Goal: Task Accomplishment & Management: Manage account settings

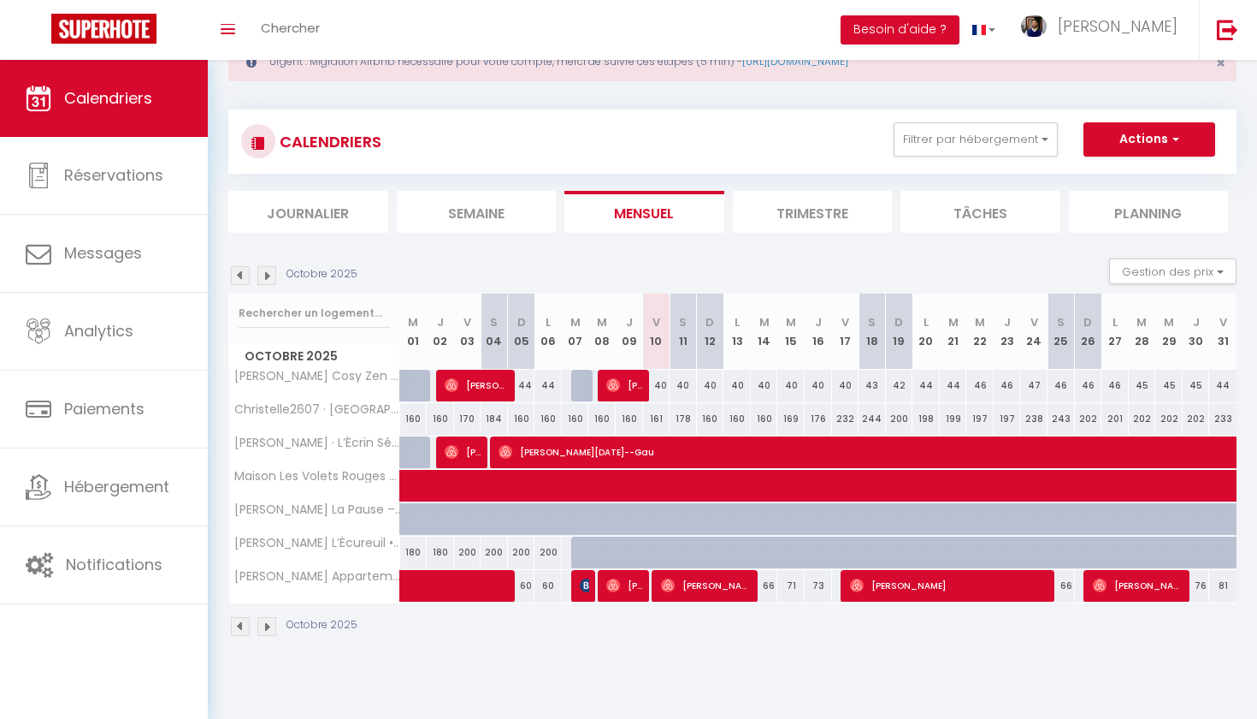
scroll to position [60, 0]
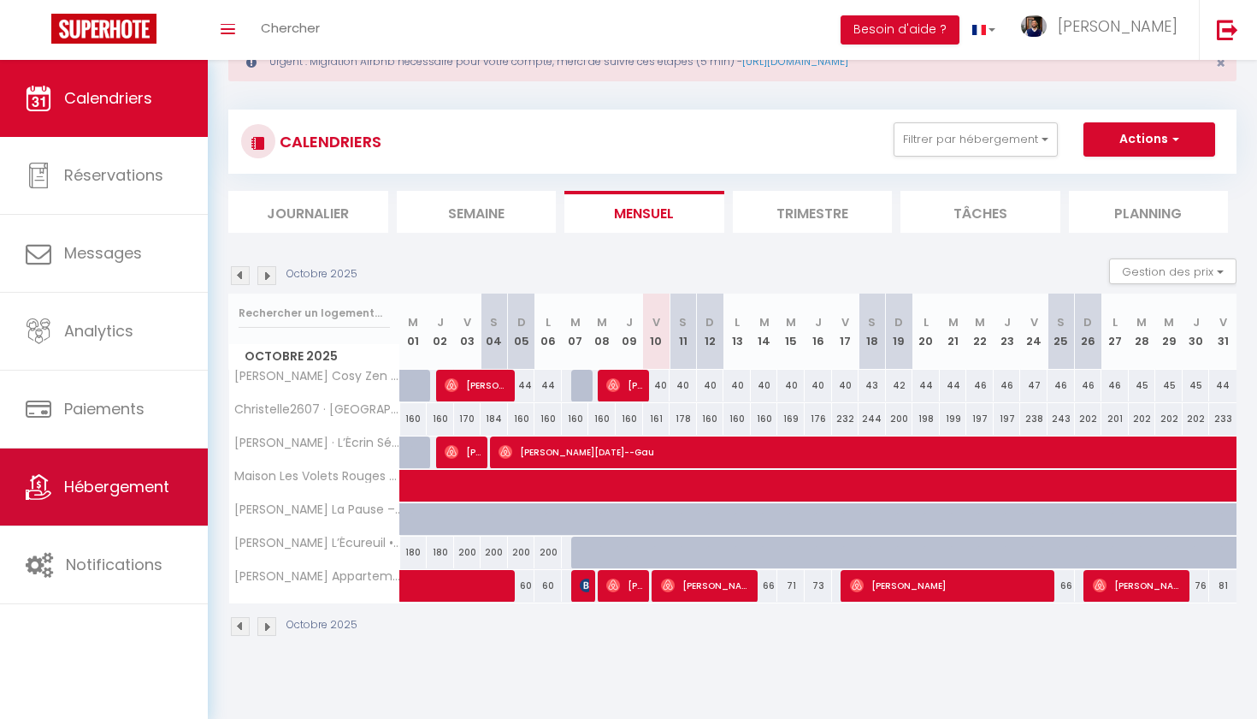
click at [120, 487] on span "Hébergement" at bounding box center [116, 486] width 105 height 21
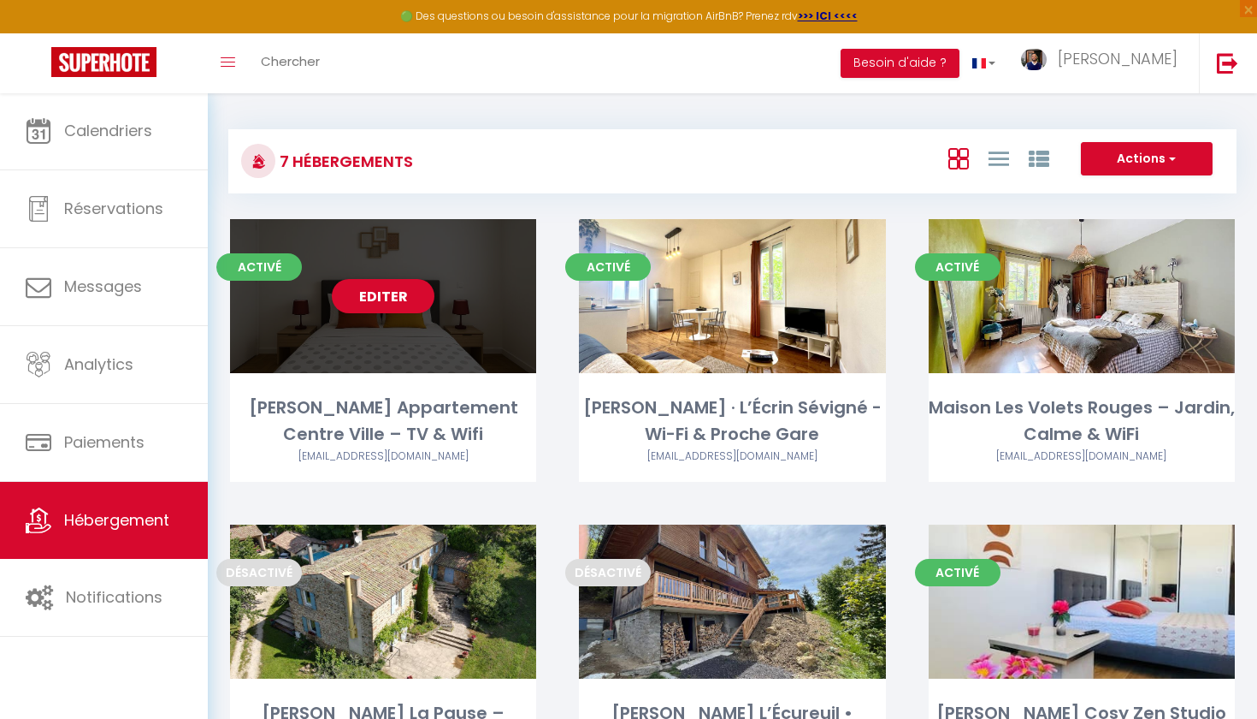
click at [417, 314] on div "Editer" at bounding box center [383, 296] width 306 height 154
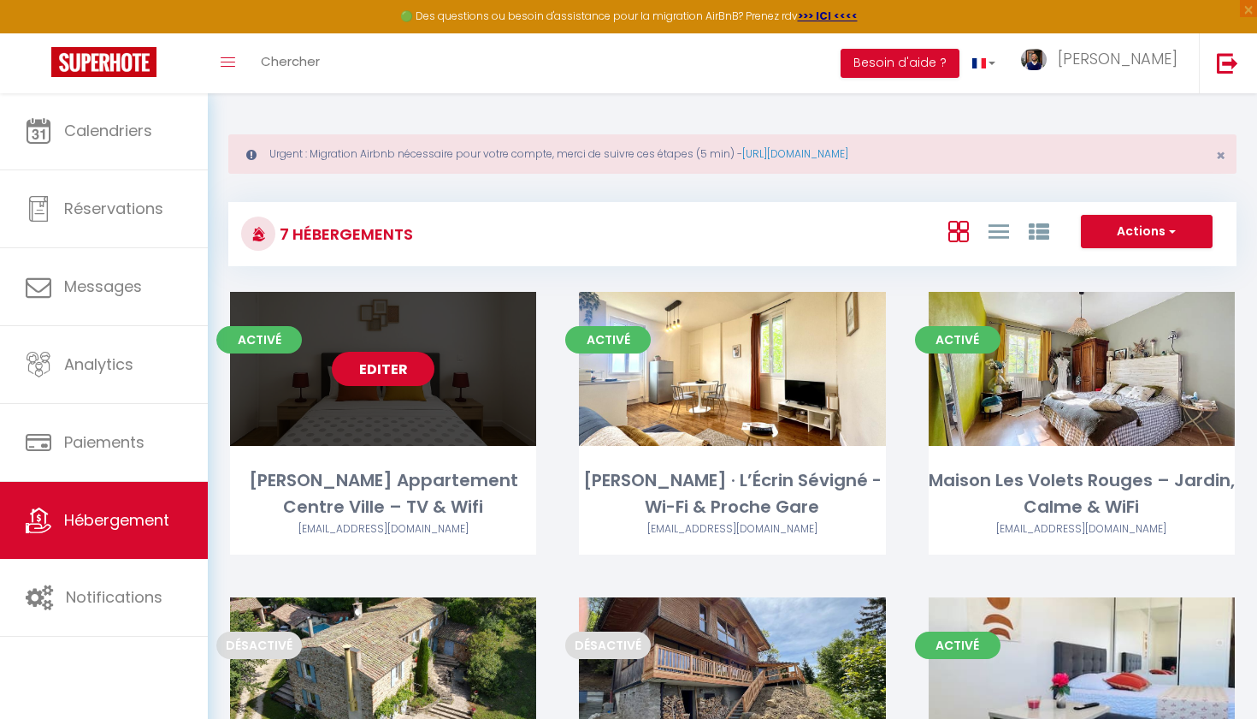
click at [405, 363] on link "Editer" at bounding box center [383, 369] width 103 height 34
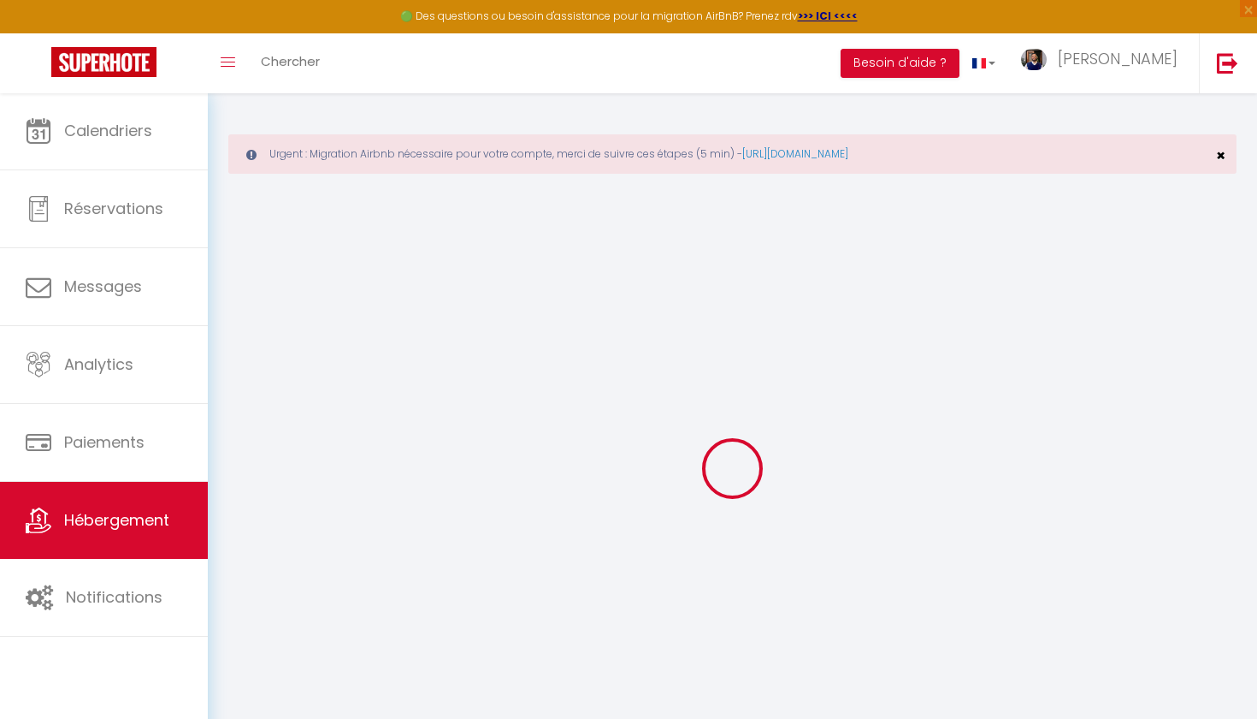
click at [1224, 162] on span "×" at bounding box center [1220, 155] width 9 height 21
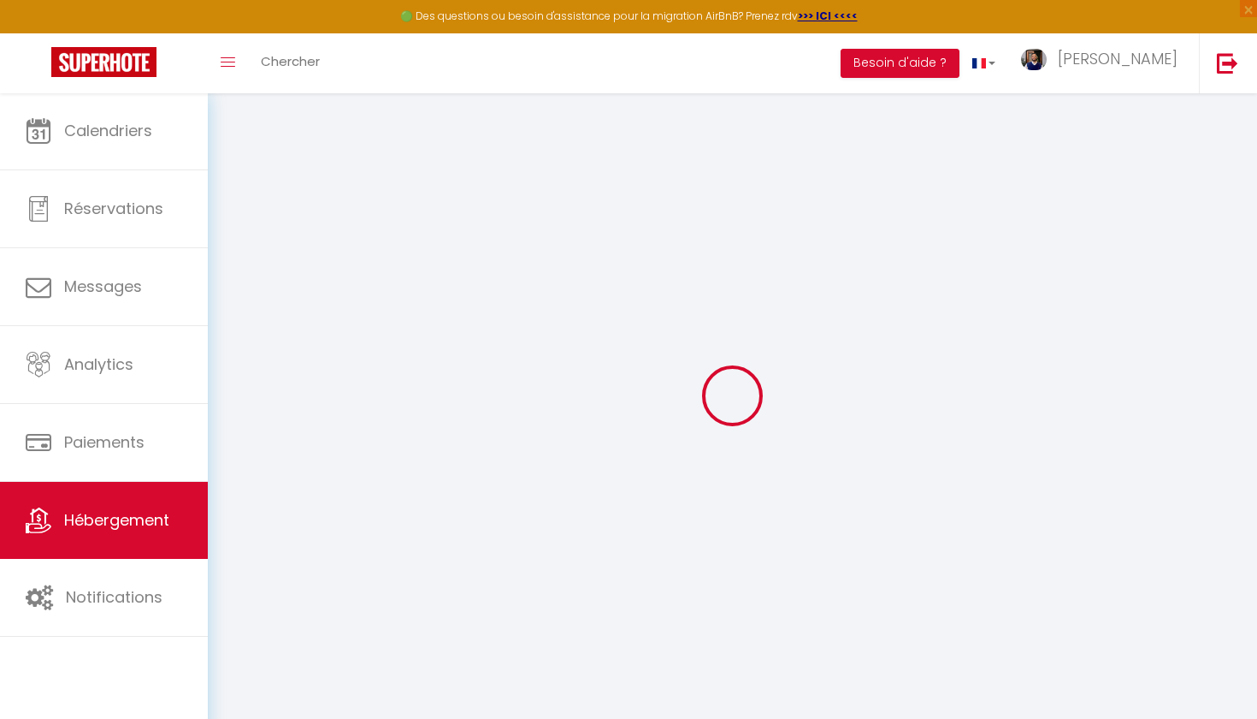
select select
type input "emaodda@gmail.com"
checkbox input "true"
type input "XBU6pCbETIehOENhYwT3UJrMOwf6DPHalRywJb30"
select select
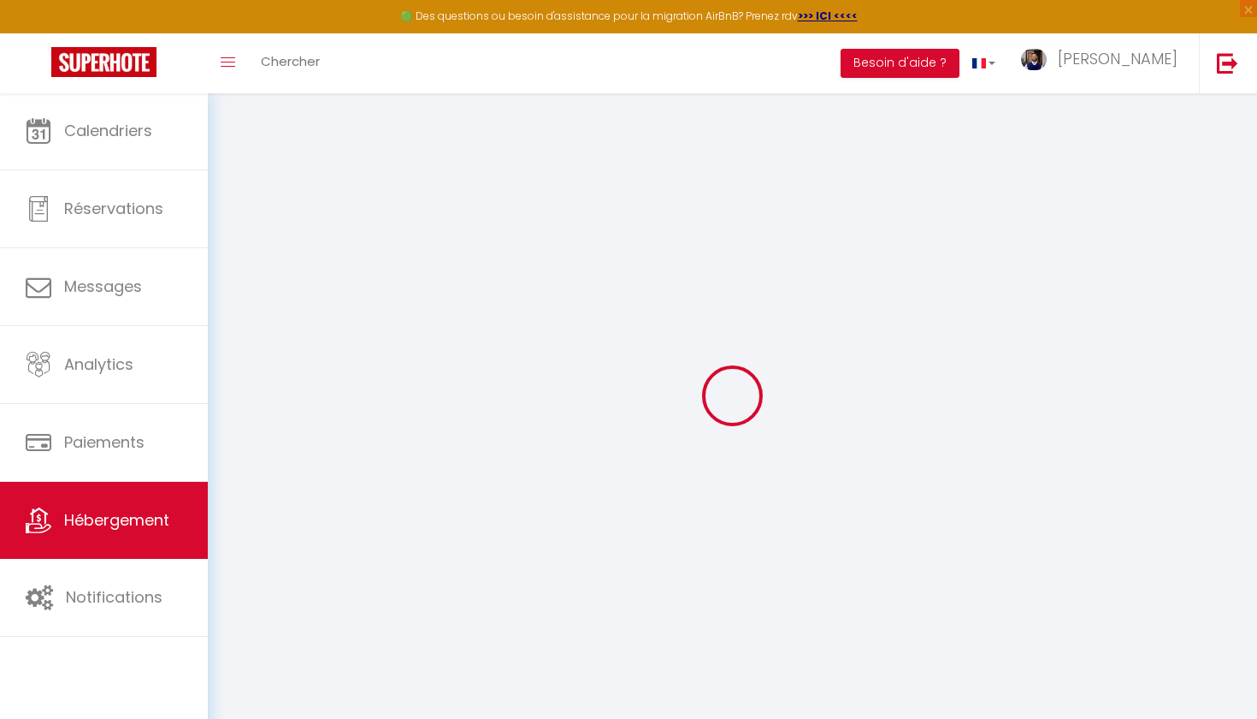
select select "+ 22 %"
select select "+ 15 %"
checkbox input "false"
checkbox input "true"
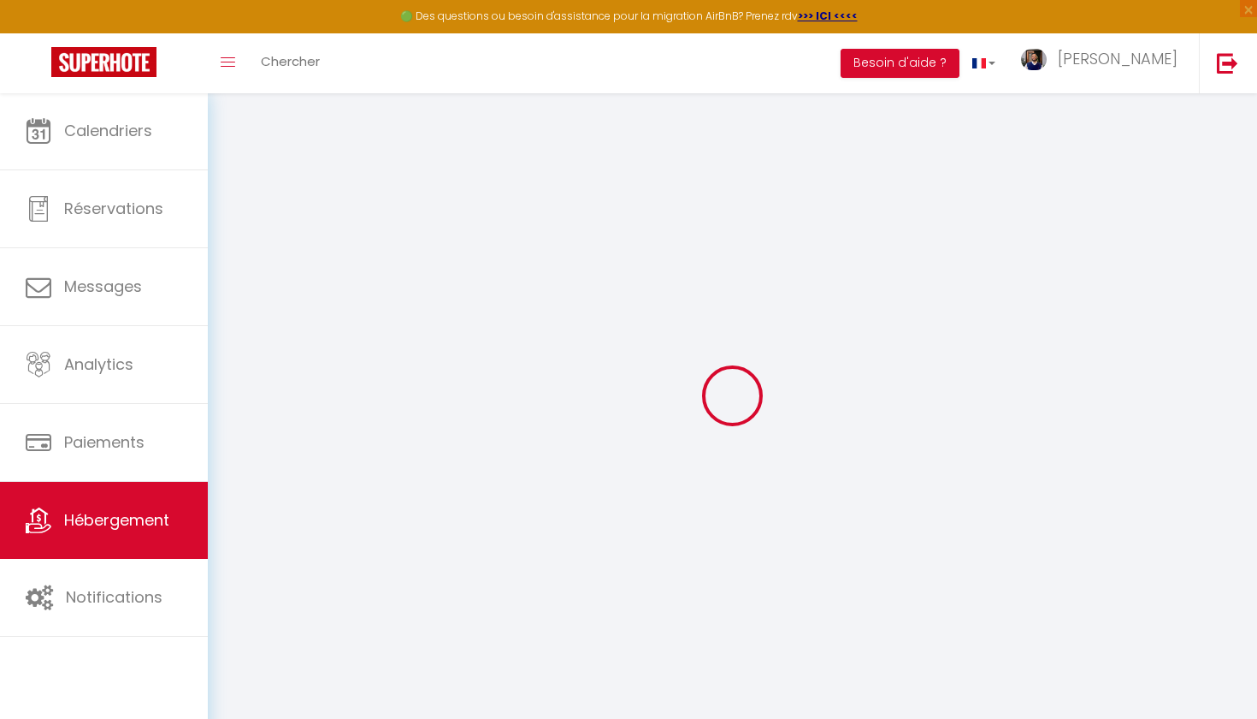
checkbox input "true"
select select "16:00"
select select
select select "10:00"
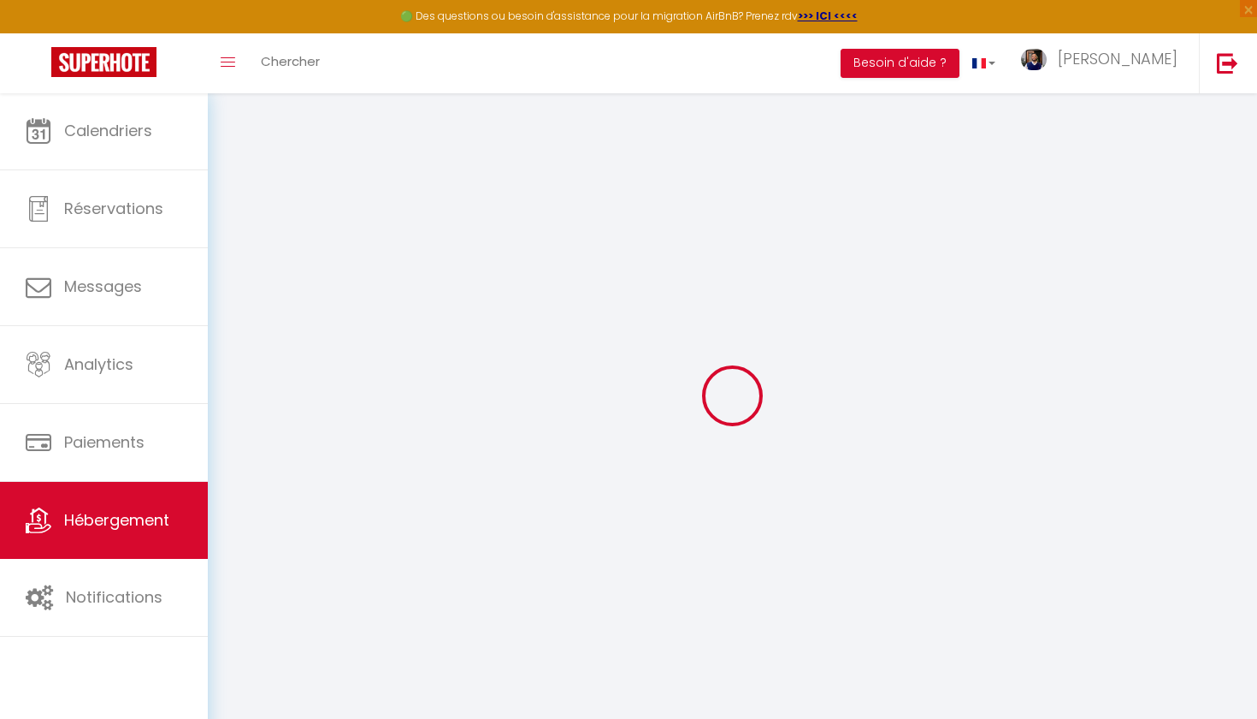
select select "30"
select select "120"
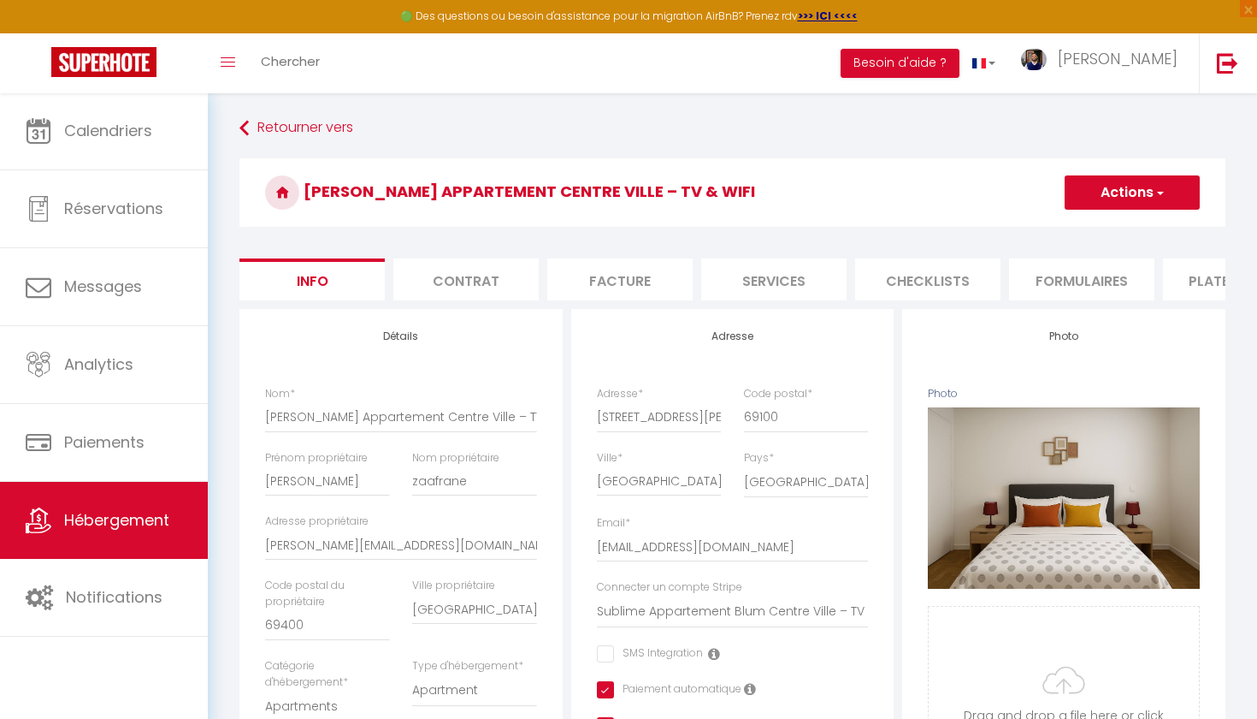
click at [1105, 277] on li "Formulaires" at bounding box center [1081, 279] width 145 height 42
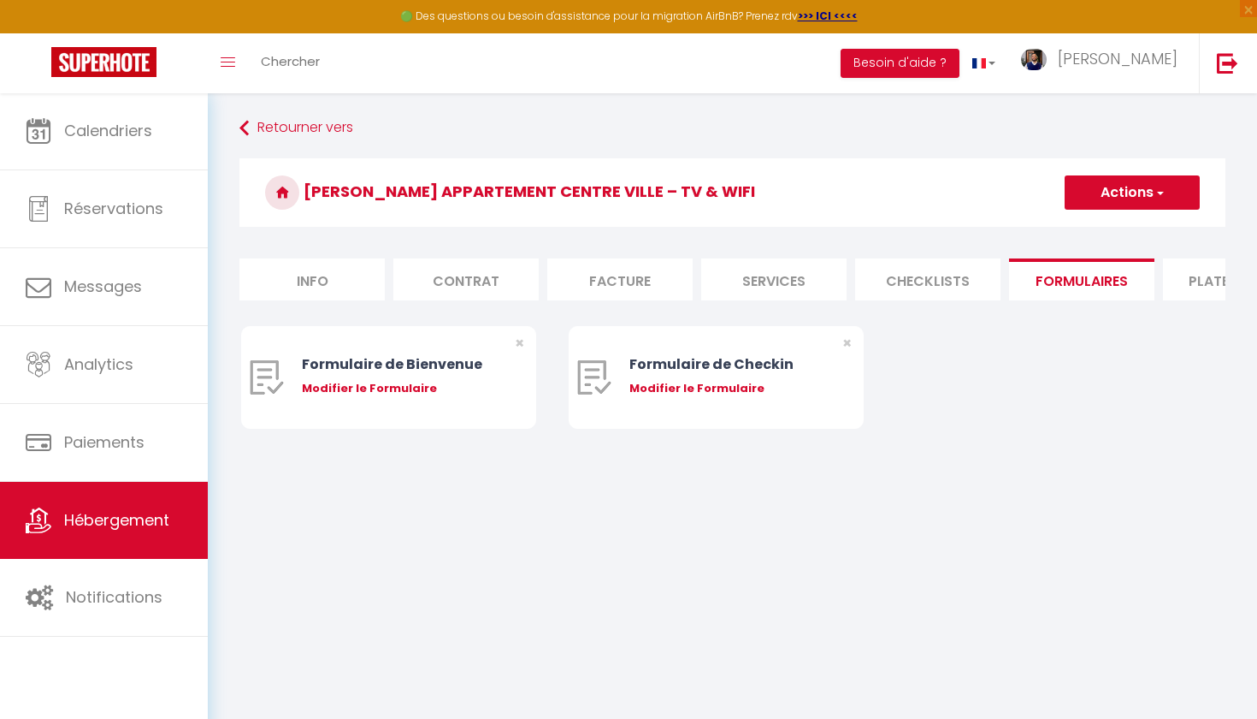
click at [785, 269] on li "Services" at bounding box center [773, 279] width 145 height 42
select select
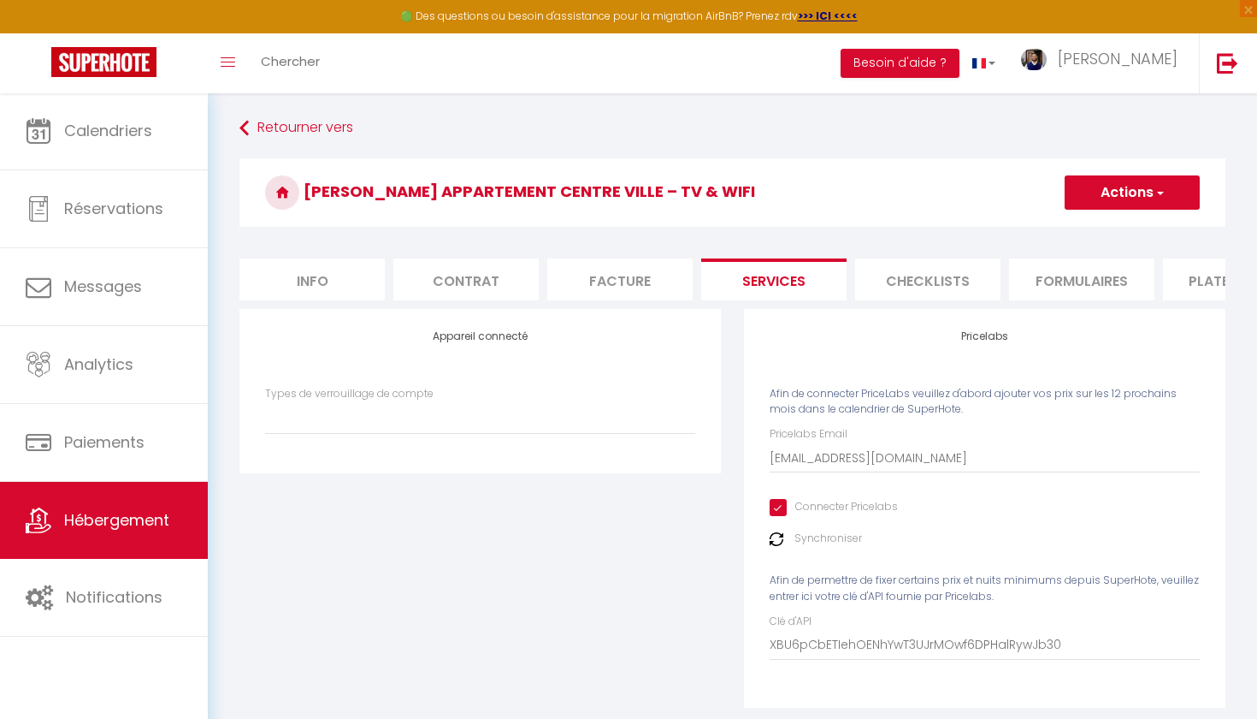
click at [1200, 275] on li "Plateformes" at bounding box center [1235, 279] width 145 height 42
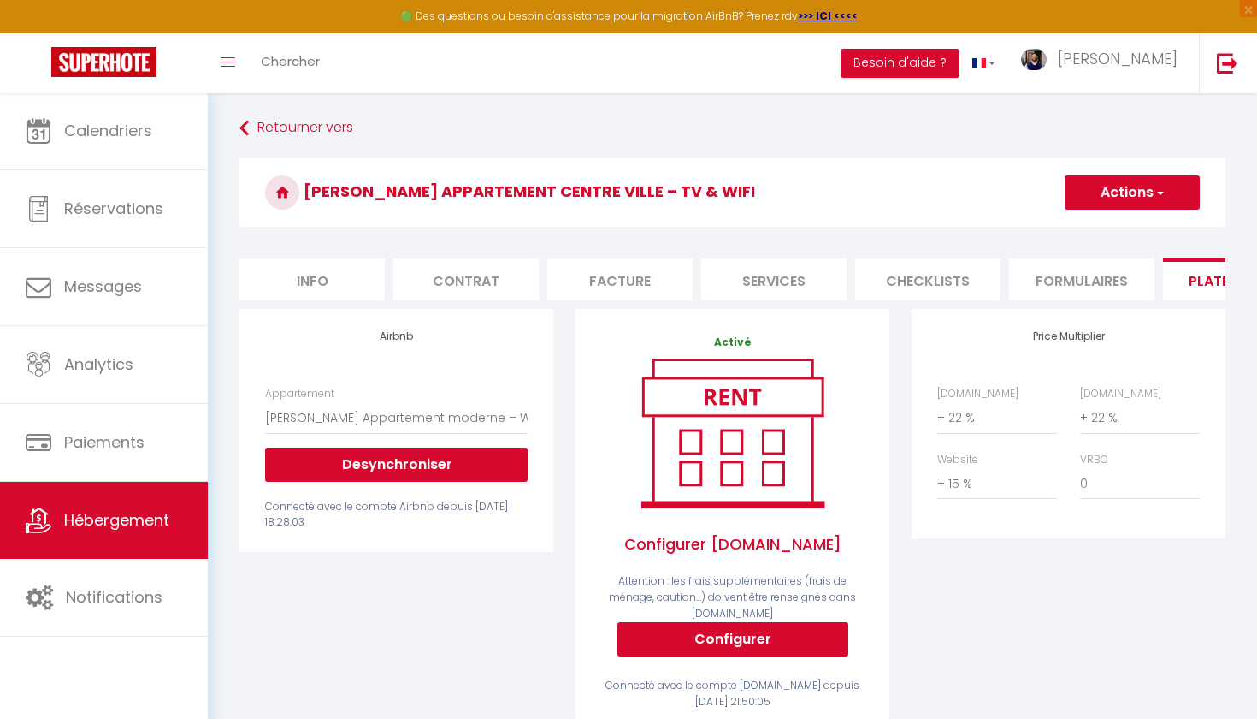
click at [348, 286] on li "Info" at bounding box center [312, 279] width 145 height 42
select select
checkbox input "false"
checkbox input "true"
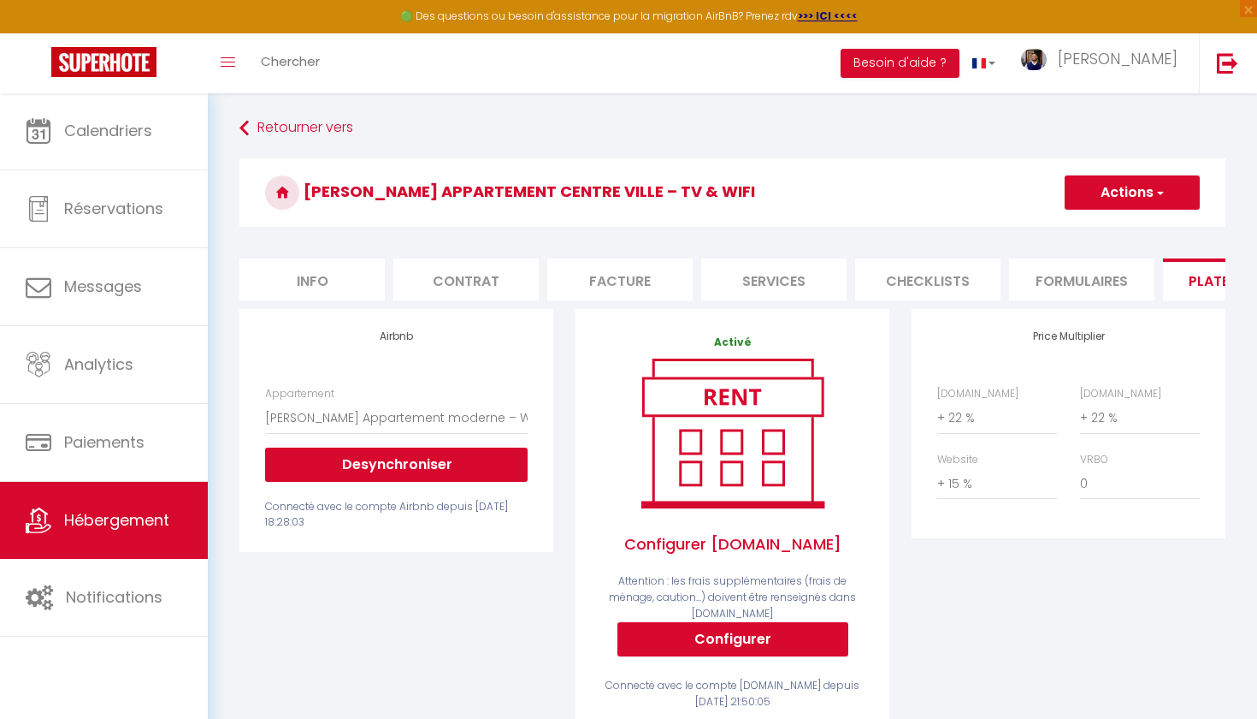
checkbox input "true"
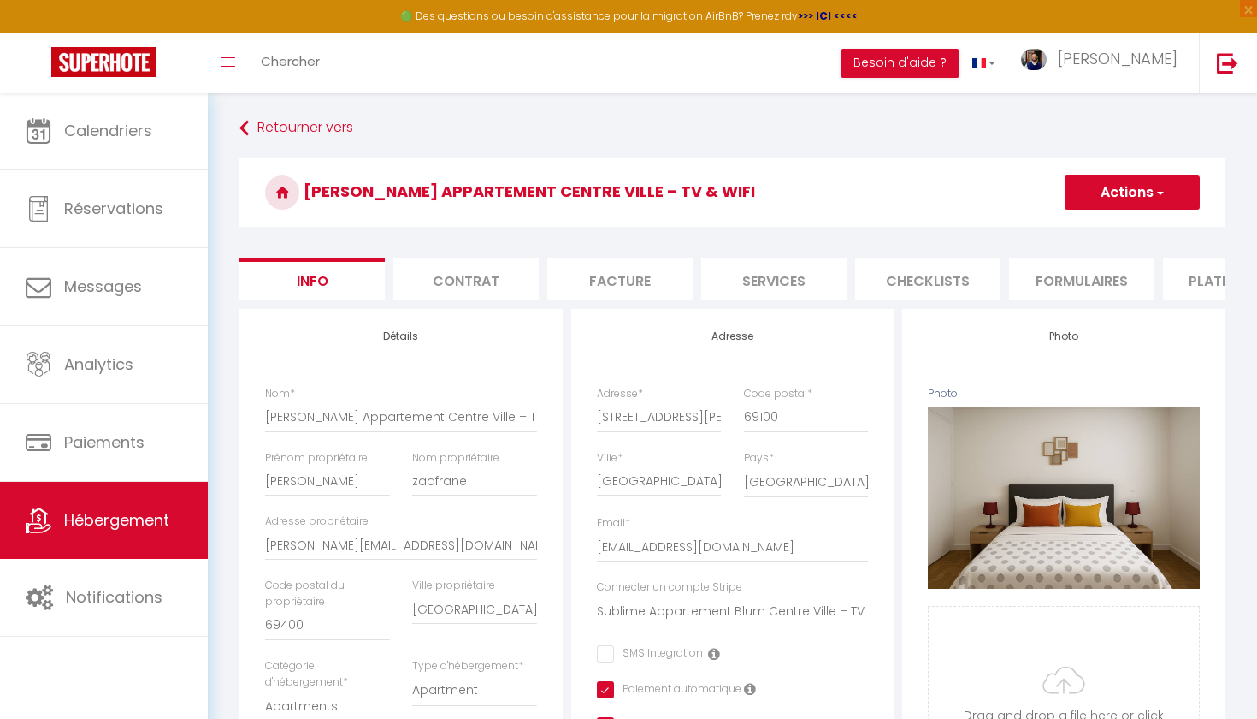
click at [474, 280] on li "Contrat" at bounding box center [465, 279] width 145 height 42
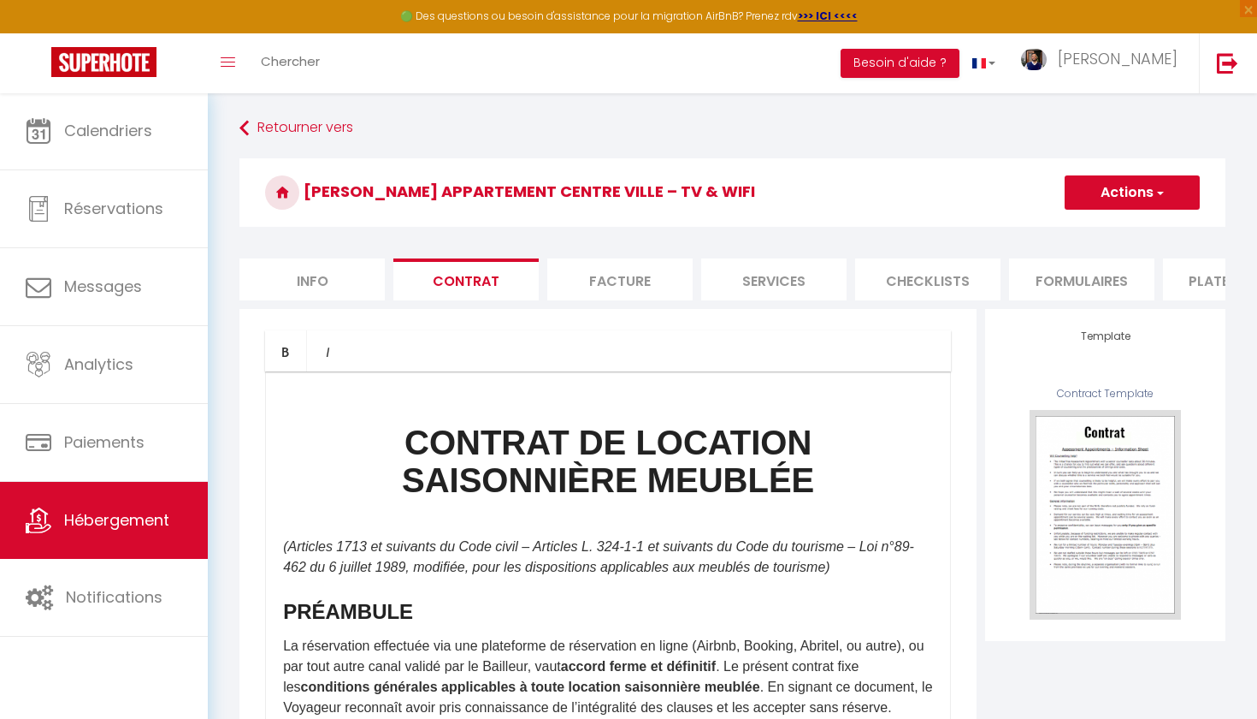
click at [609, 274] on li "Facture" at bounding box center [619, 279] width 145 height 42
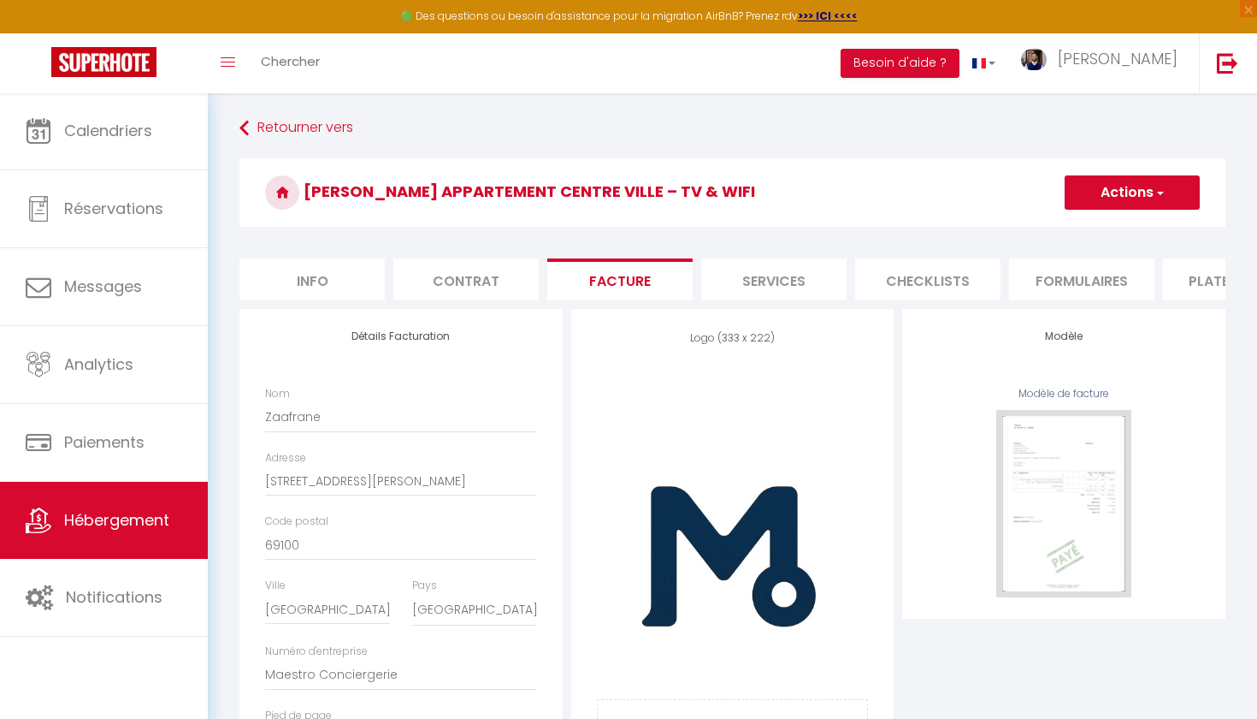
click at [106, 523] on span "Hébergement" at bounding box center [116, 519] width 105 height 21
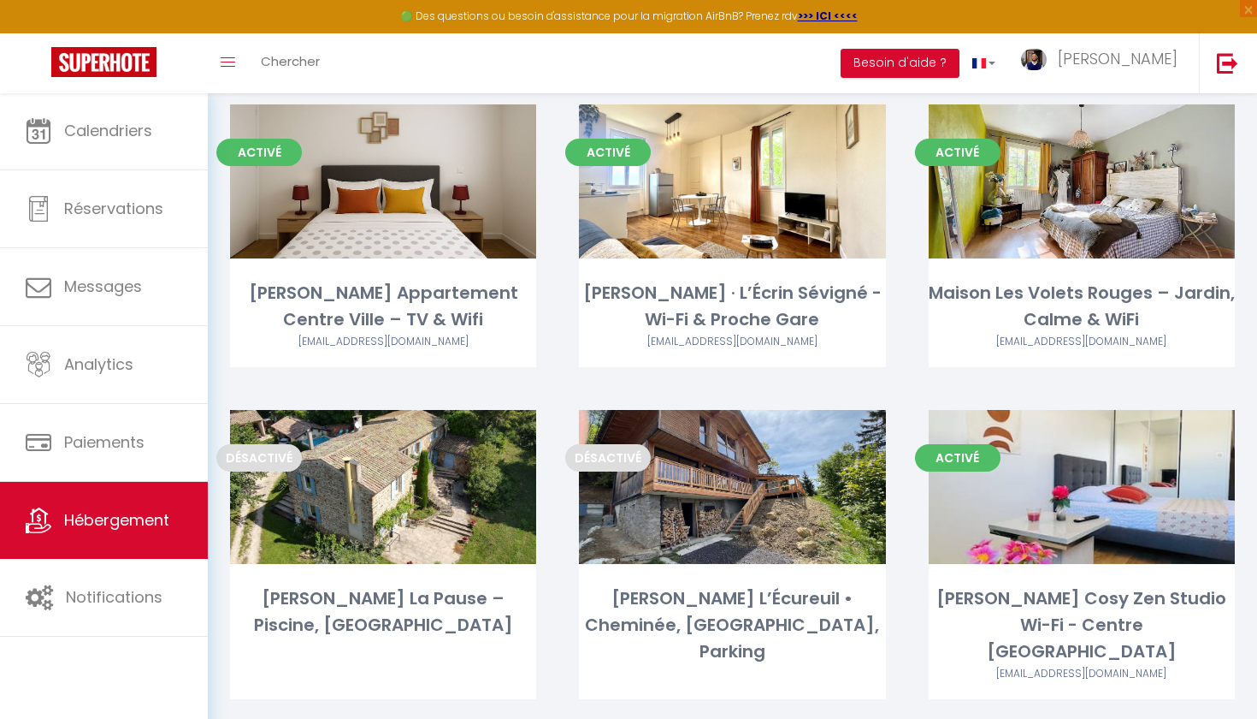
scroll to position [100, 0]
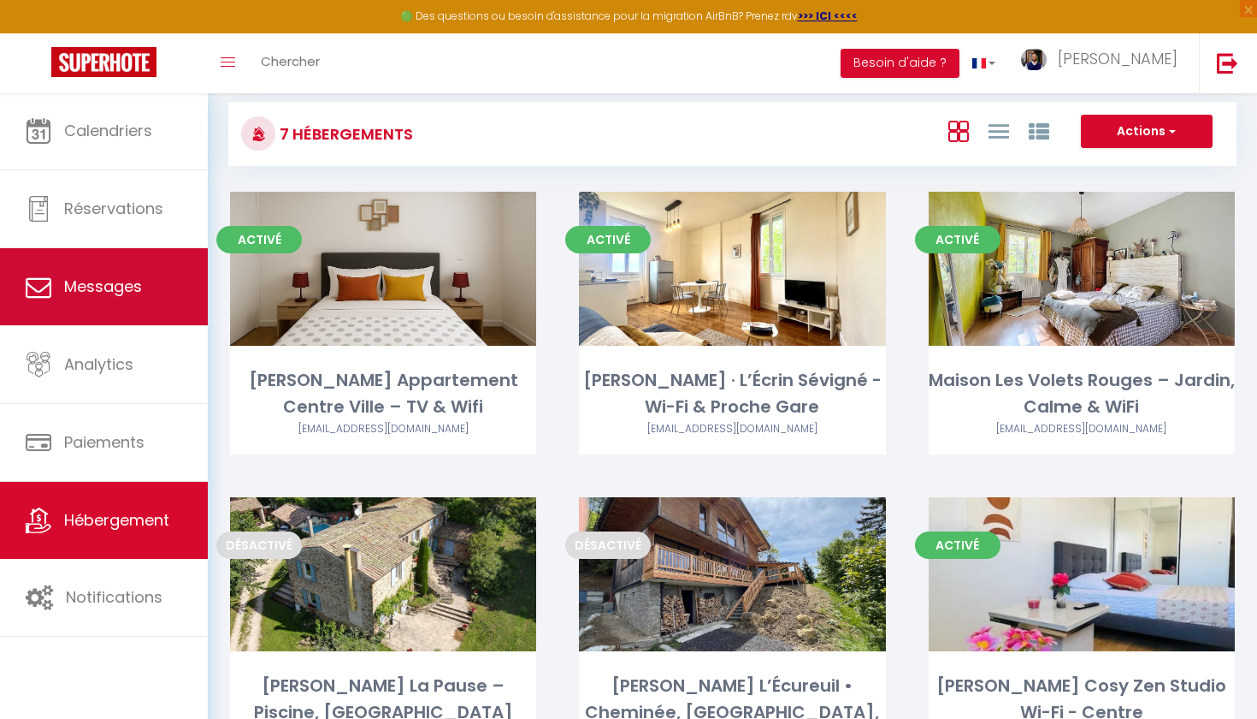
click at [57, 287] on link "Messages" at bounding box center [104, 286] width 208 height 77
select select "message"
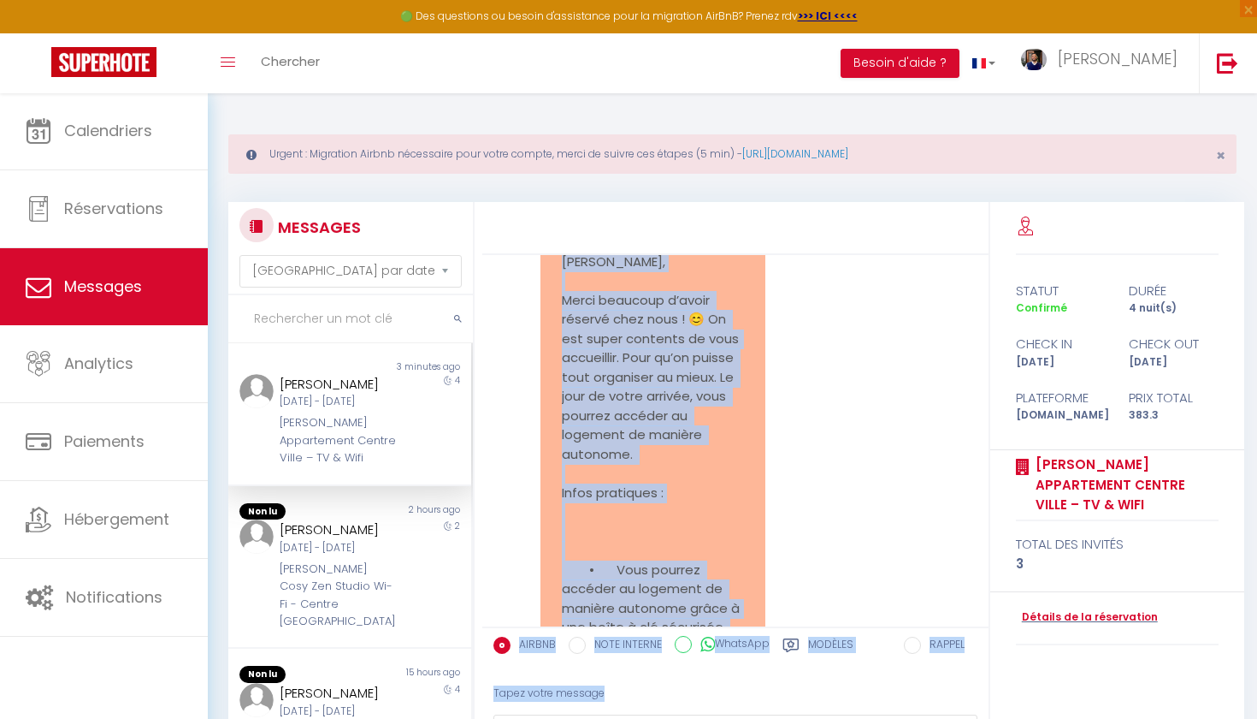
scroll to position [1407, 0]
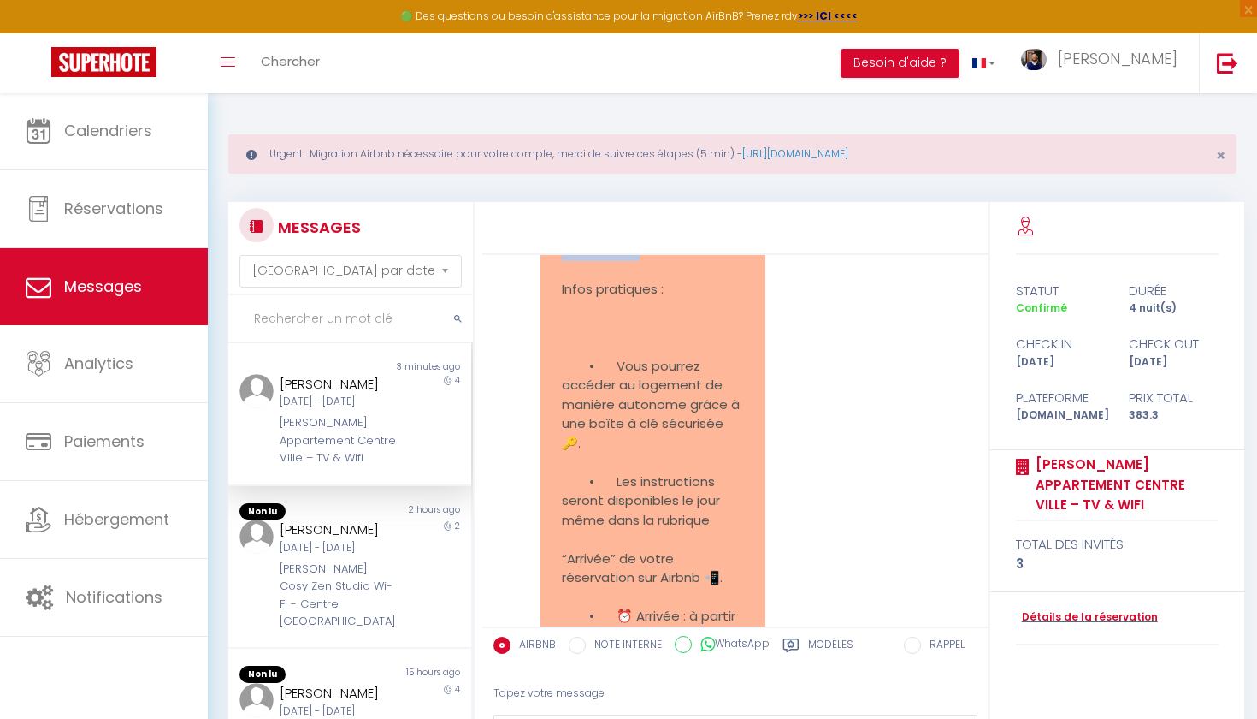
drag, startPoint x: 561, startPoint y: 333, endPoint x: 695, endPoint y: 381, distance: 141.8
click at [695, 381] on div "Bonjour Ayman, Merci beaucoup d’avoir réservé chez nous ! 😊 On est super conten…" at bounding box center [735, 440] width 506 height 371
click at [695, 381] on pre "Bonjour Ayman, Merci beaucoup d’avoir réservé chez nous ! 😊 On est super conten…" at bounding box center [653, 549] width 182 height 1001
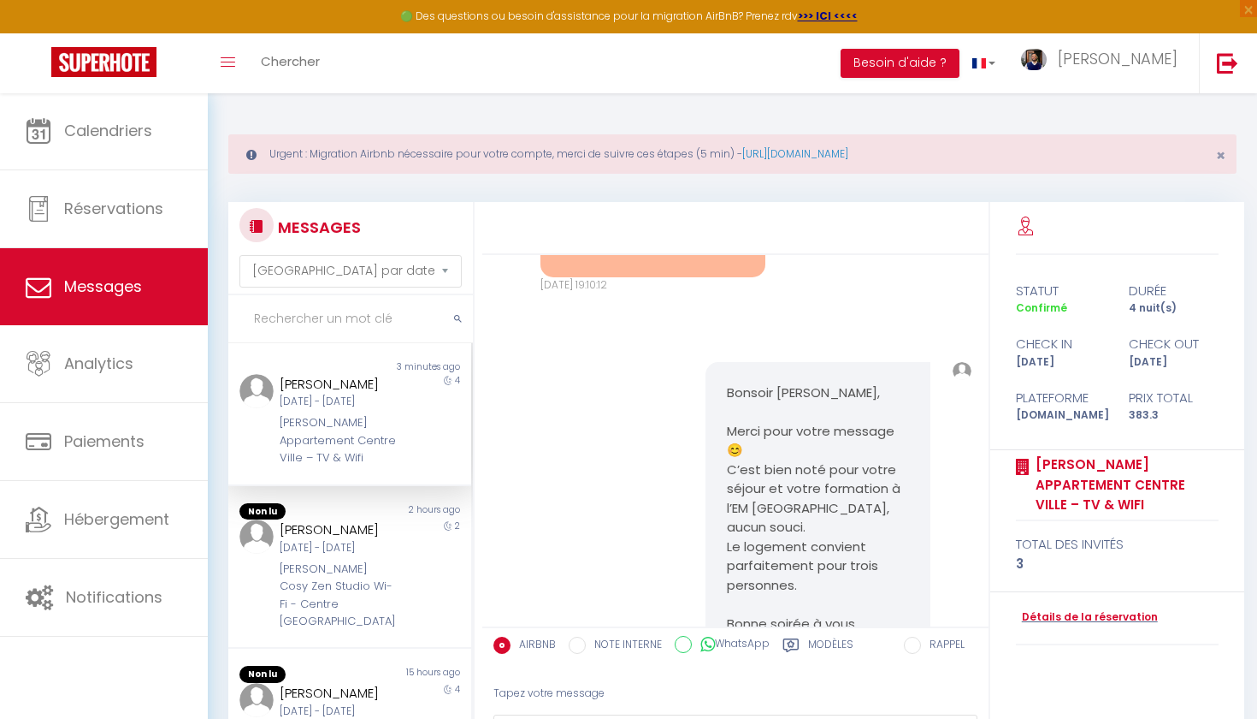
scroll to position [2223, 0]
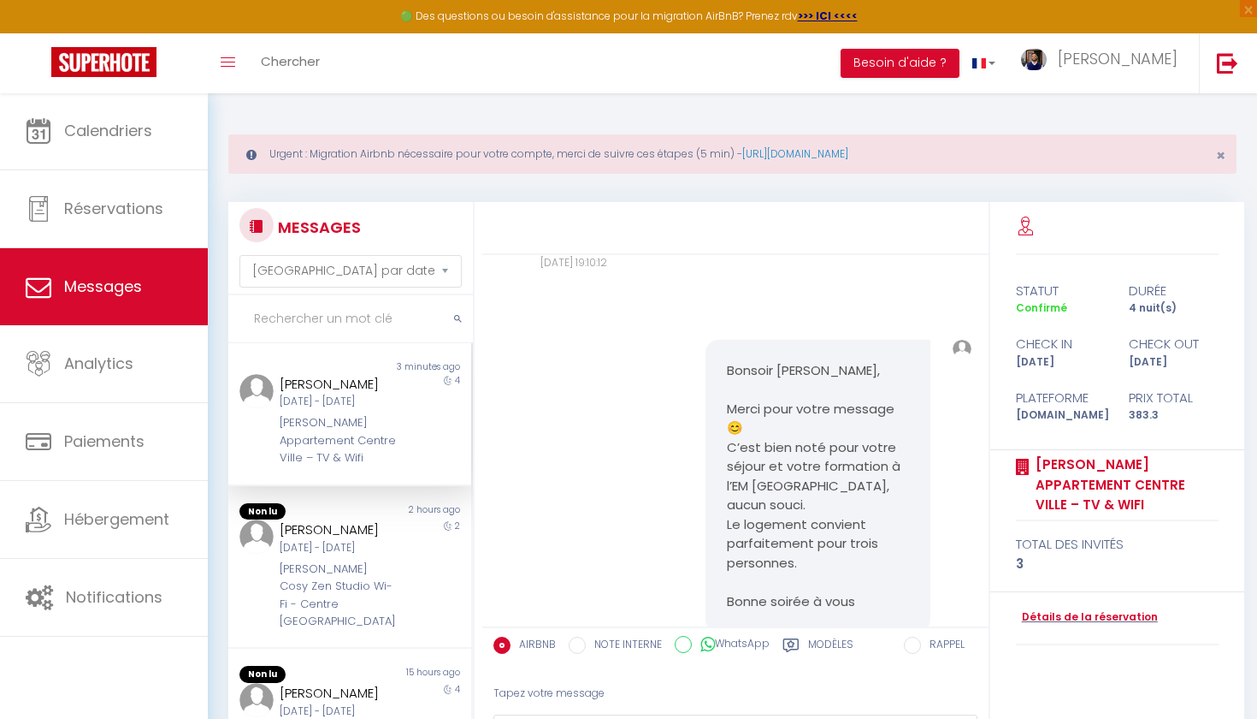
drag, startPoint x: 739, startPoint y: 481, endPoint x: 683, endPoint y: 464, distance: 58.7
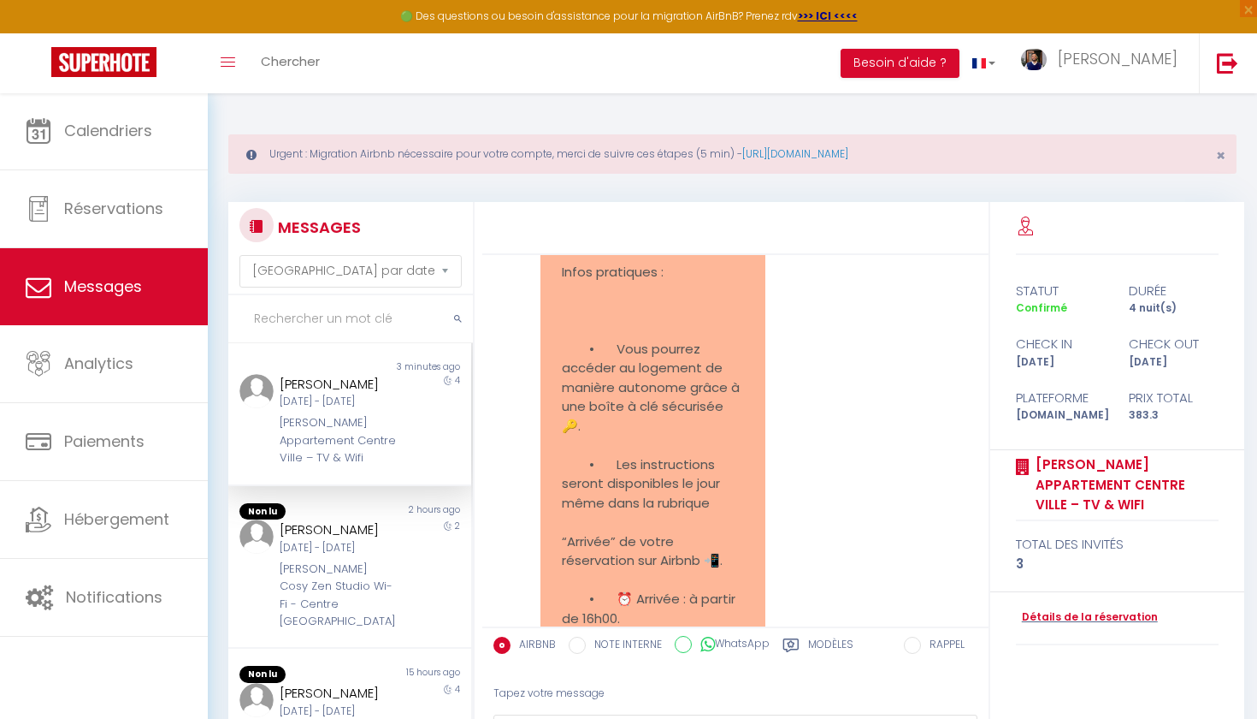
scroll to position [0, 0]
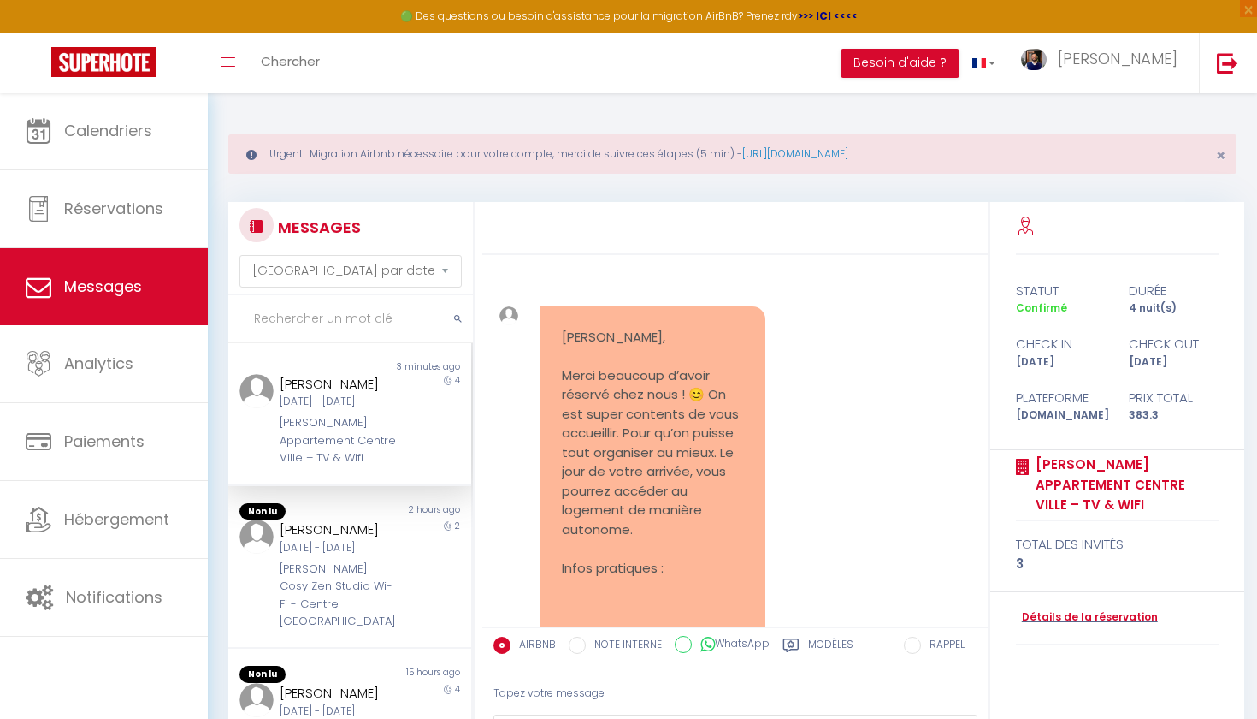
drag, startPoint x: 748, startPoint y: 517, endPoint x: 562, endPoint y: 334, distance: 260.1
copy pre "Bonjour Ayman, Merci beaucoup d’avoir réservé chez nous ! 😊 On est super conten…"
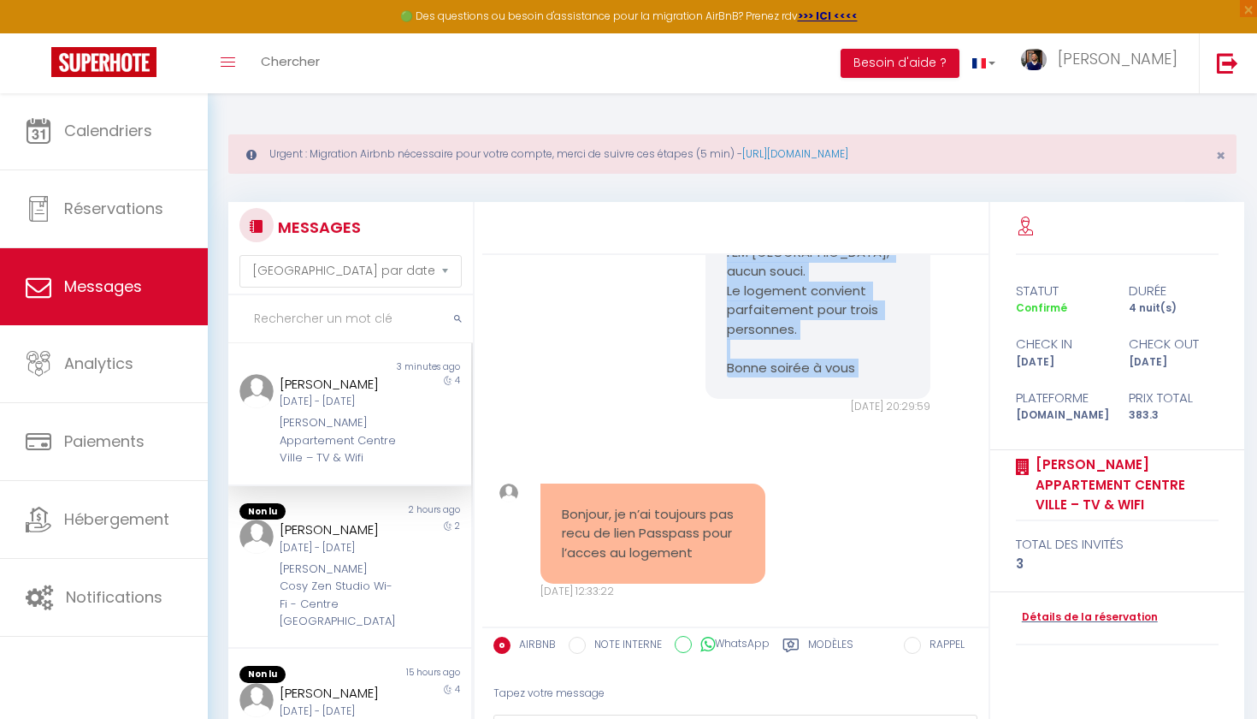
scroll to position [2471, 0]
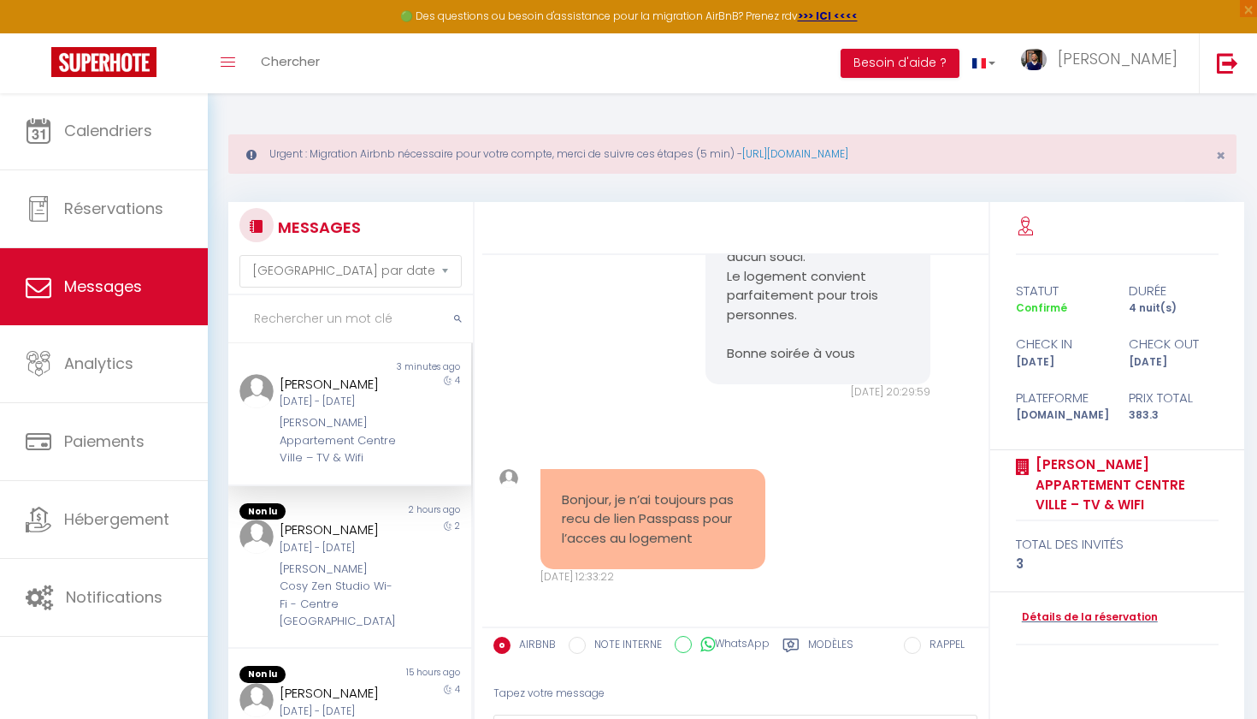
drag, startPoint x: 563, startPoint y: 330, endPoint x: 717, endPoint y: 417, distance: 177.0
click at [717, 417] on div "Bonjour Ayman, Merci beaucoup d’avoir réservé chez nous ! 😊 On est super conten…" at bounding box center [735, 440] width 506 height 371
click at [655, 435] on div "Bonsoir Ayman, Merci pour votre message 😊 C’est bien noté pour votre séjour et …" at bounding box center [735, 245] width 494 height 377
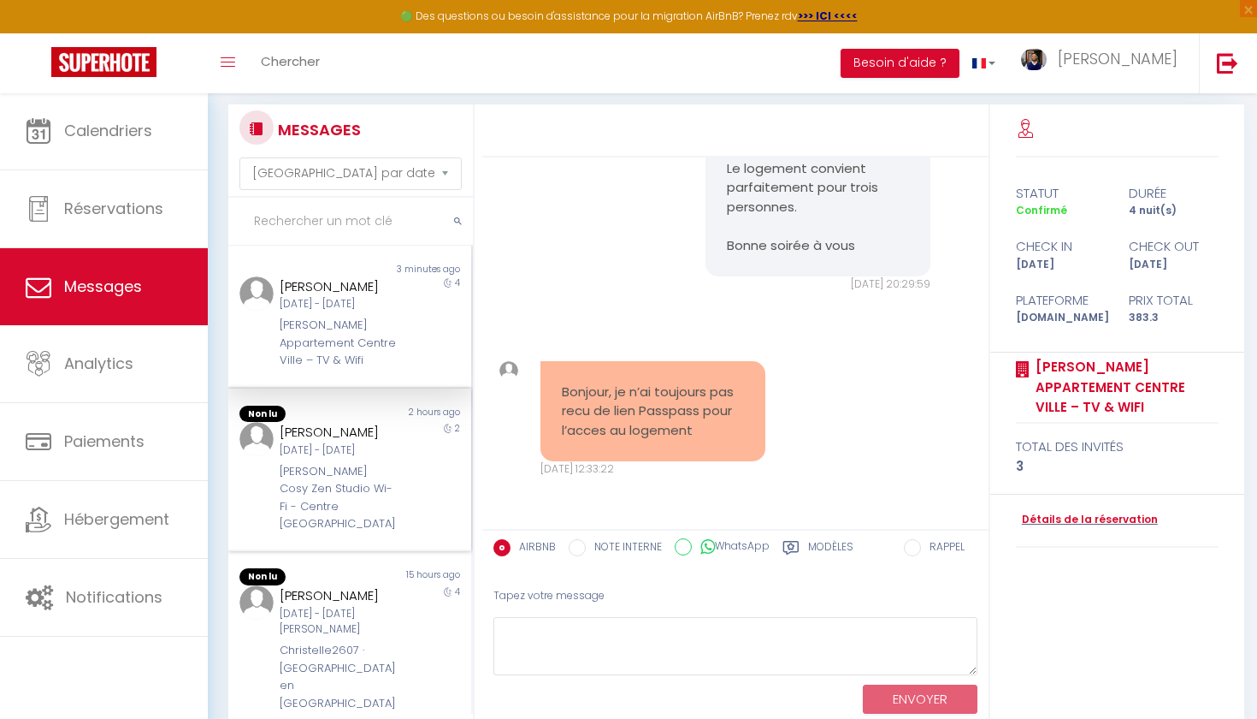
scroll to position [64, 0]
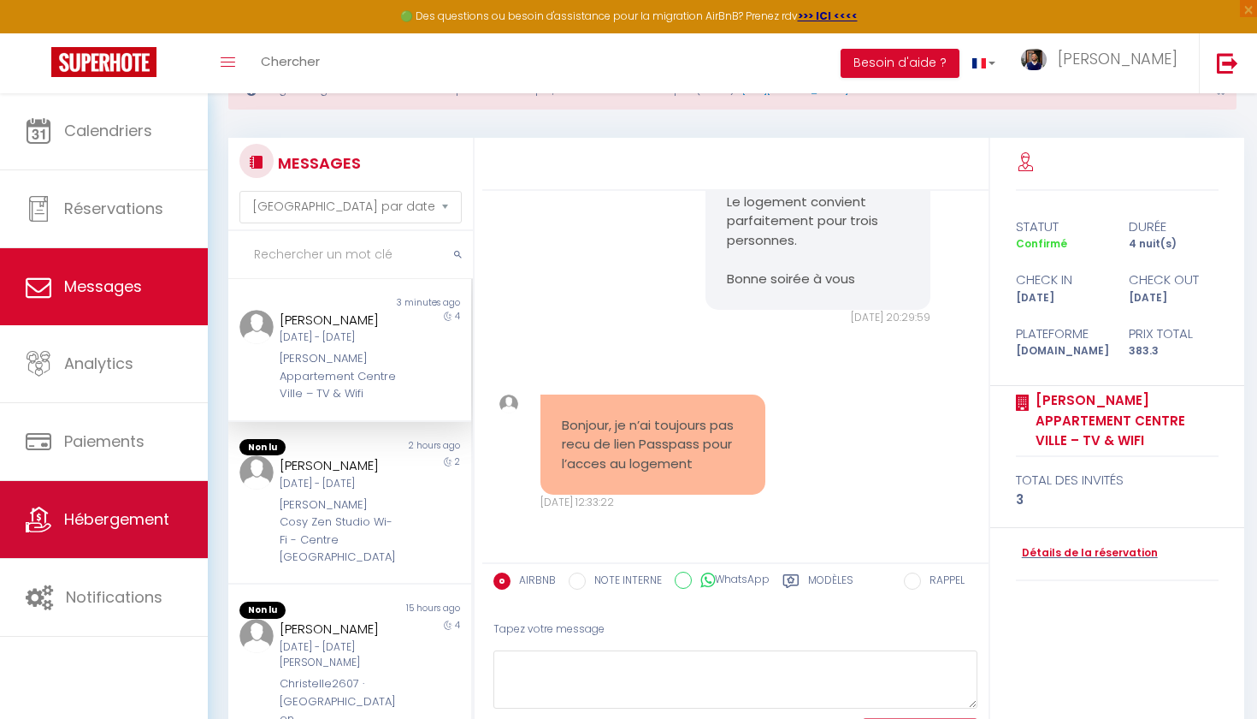
click at [111, 518] on span "Hébergement" at bounding box center [116, 518] width 105 height 21
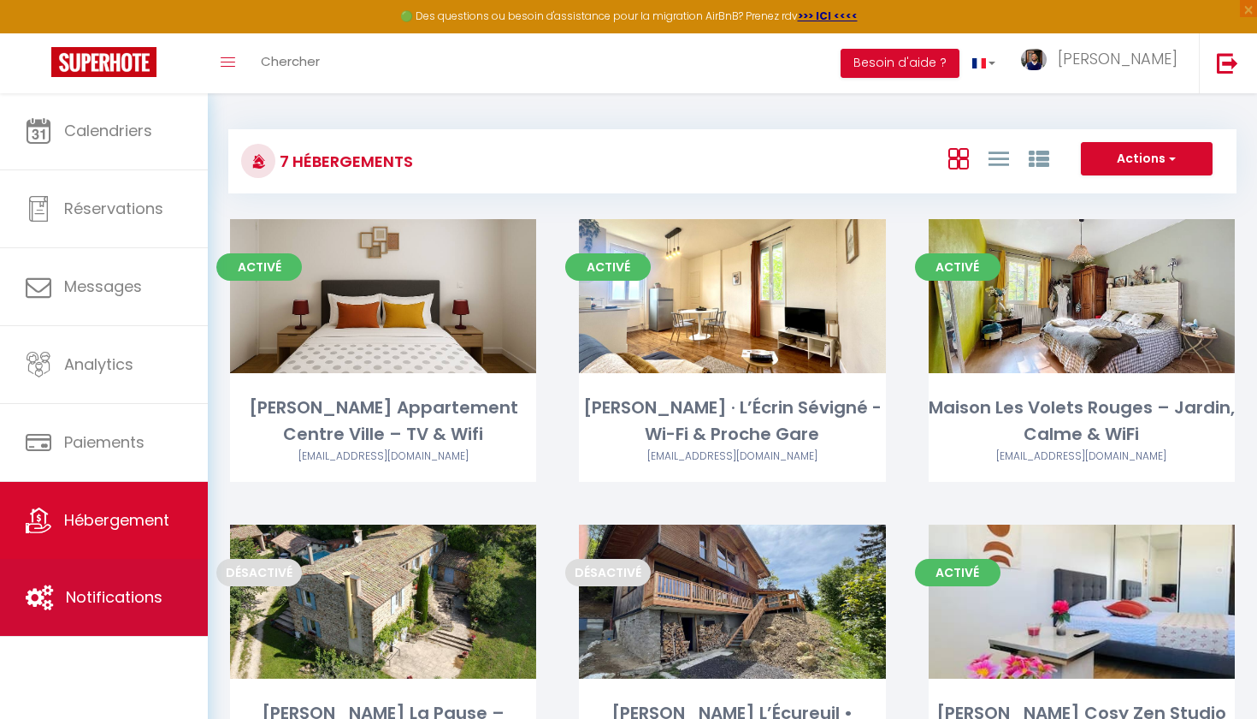
click at [128, 595] on span "Notifications" at bounding box center [114, 596] width 97 height 21
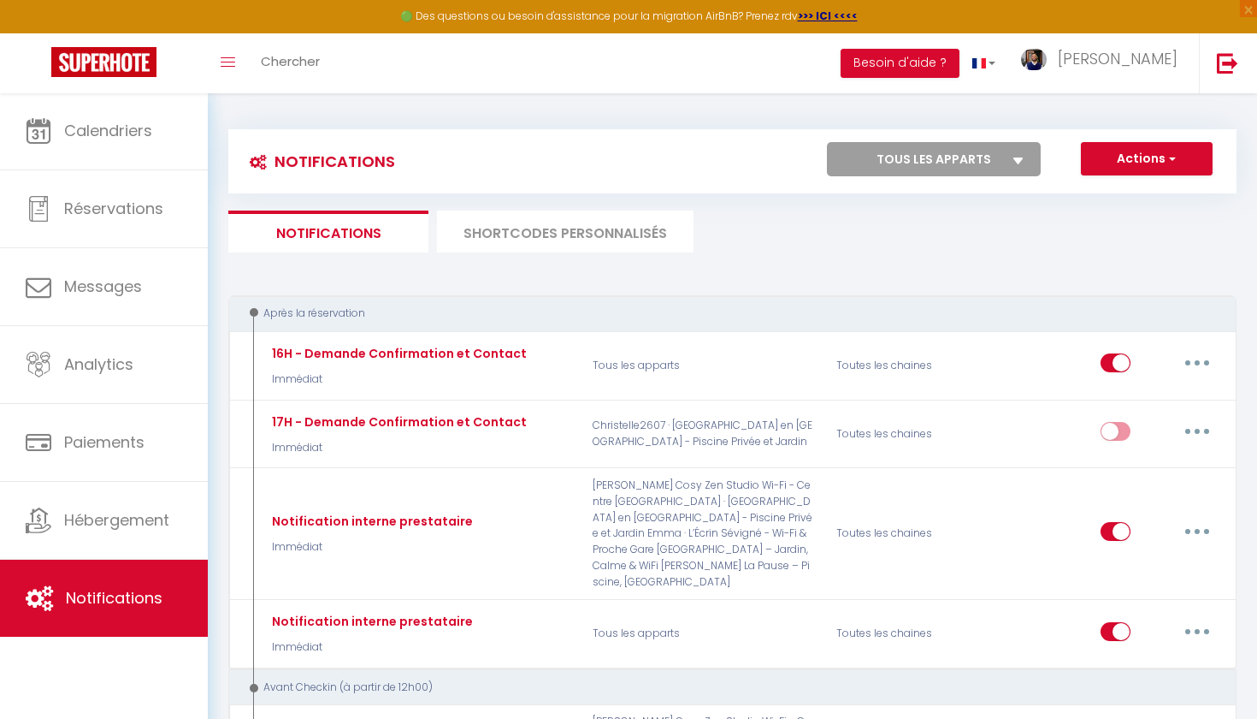
click at [599, 219] on li "SHORTCODES PERSONNALISÉS" at bounding box center [565, 231] width 257 height 42
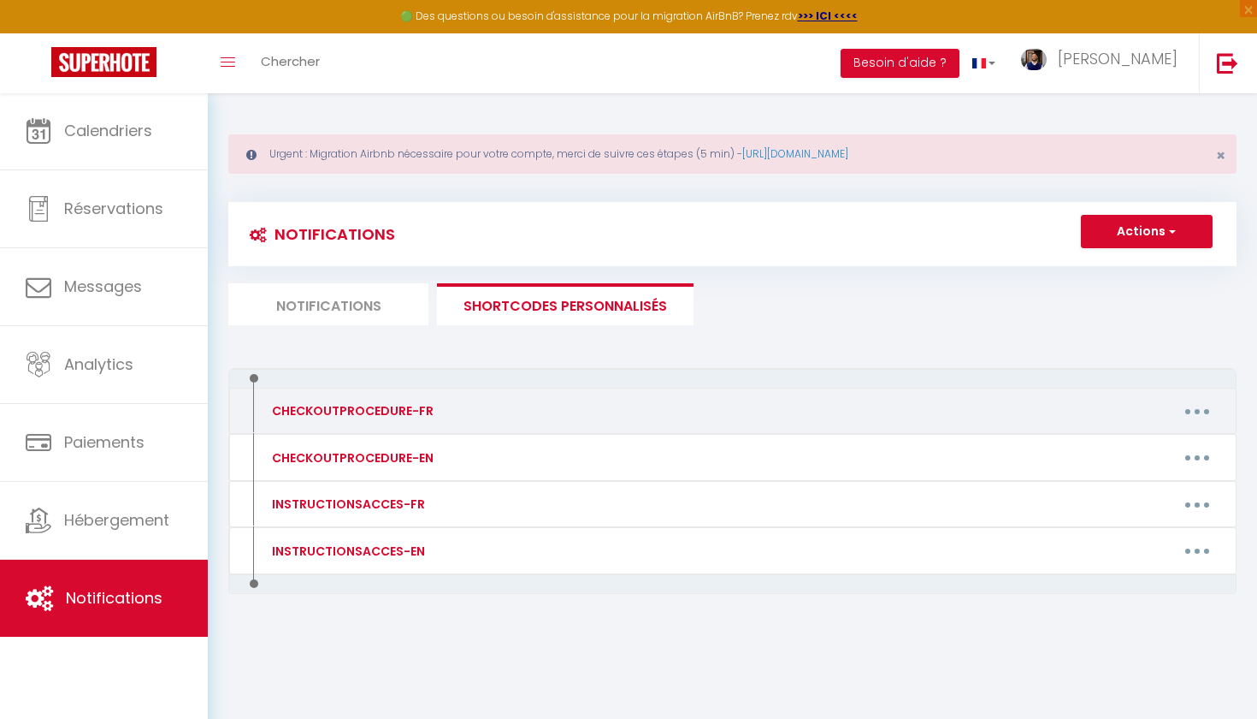
click at [1205, 411] on button "button" at bounding box center [1198, 410] width 48 height 27
click at [1145, 449] on link "Editer" at bounding box center [1153, 449] width 127 height 29
type input "CHECKOUTPROCEDURE-FR"
type textarea "1 - Faire la vaisselle et jeter les poubelles. 2 - A 10h00 maximum, fermer à cl…"
type textarea "- Rassemblez toutes les serviettes utilisées dans le panier à linge situé dans …"
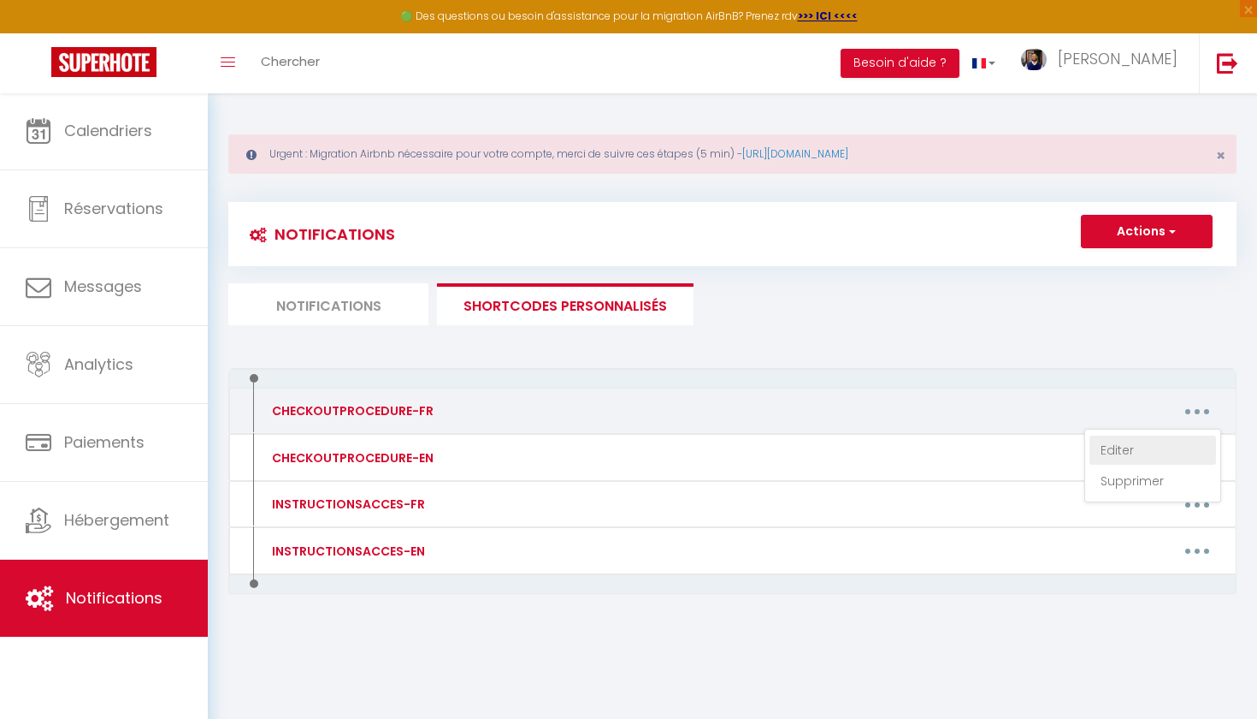
type textarea "- Rassemblez toutes les serviettes utilisées dans le panier à linge situé dans …"
type textarea "- Merci de déposer les serviettes utilisées dans la salle de bain. - Veuillez v…"
type textarea "- Merci de déposer les serviettes utilisées dans la salle de bain à l'étage. - …"
type textarea "- Rassemblez toutes les serviettes utilisées dans le panier à linge situé dans …"
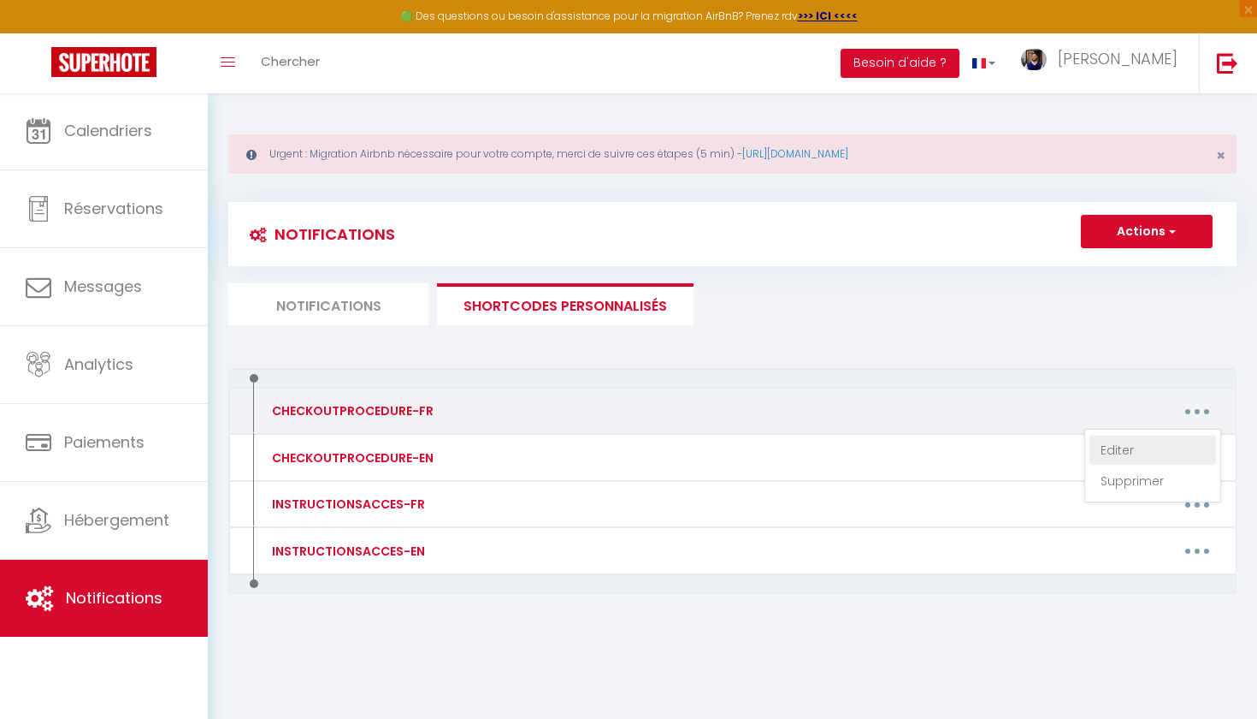
type textarea "- Merci de déposer les serviettes utilisées dans les tiroirs de la buanderie so…"
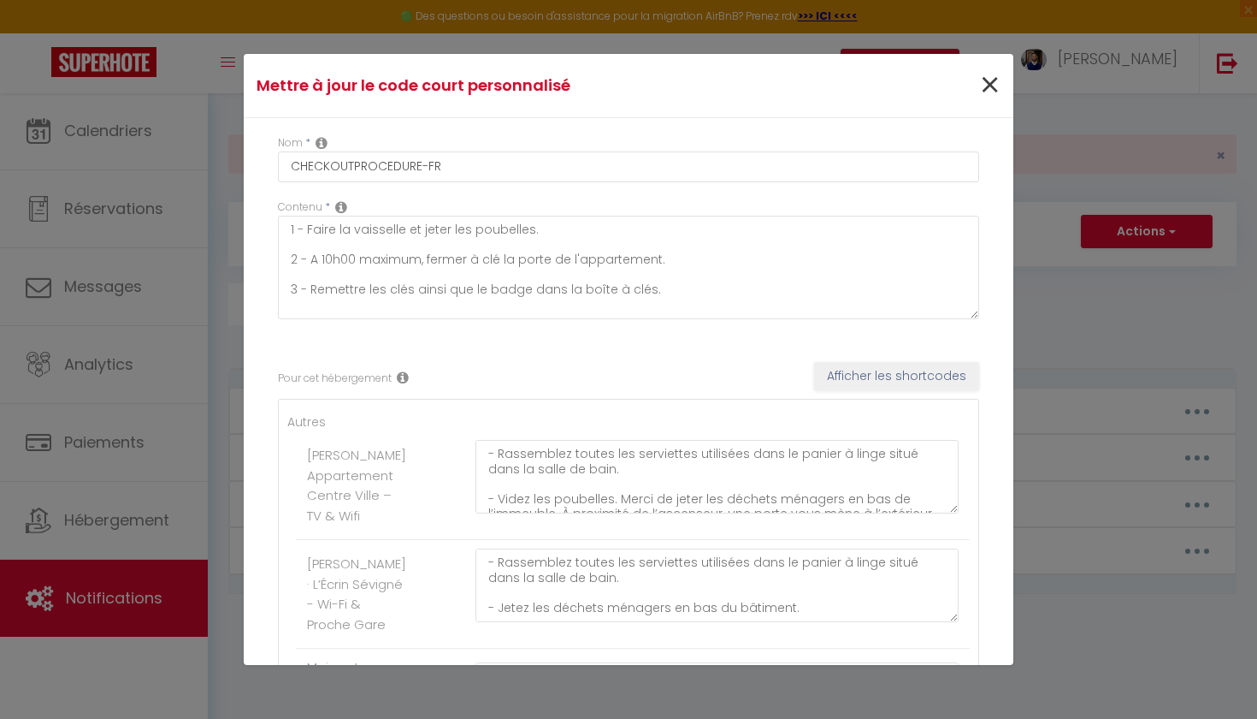
click at [987, 92] on span "×" at bounding box center [989, 85] width 21 height 51
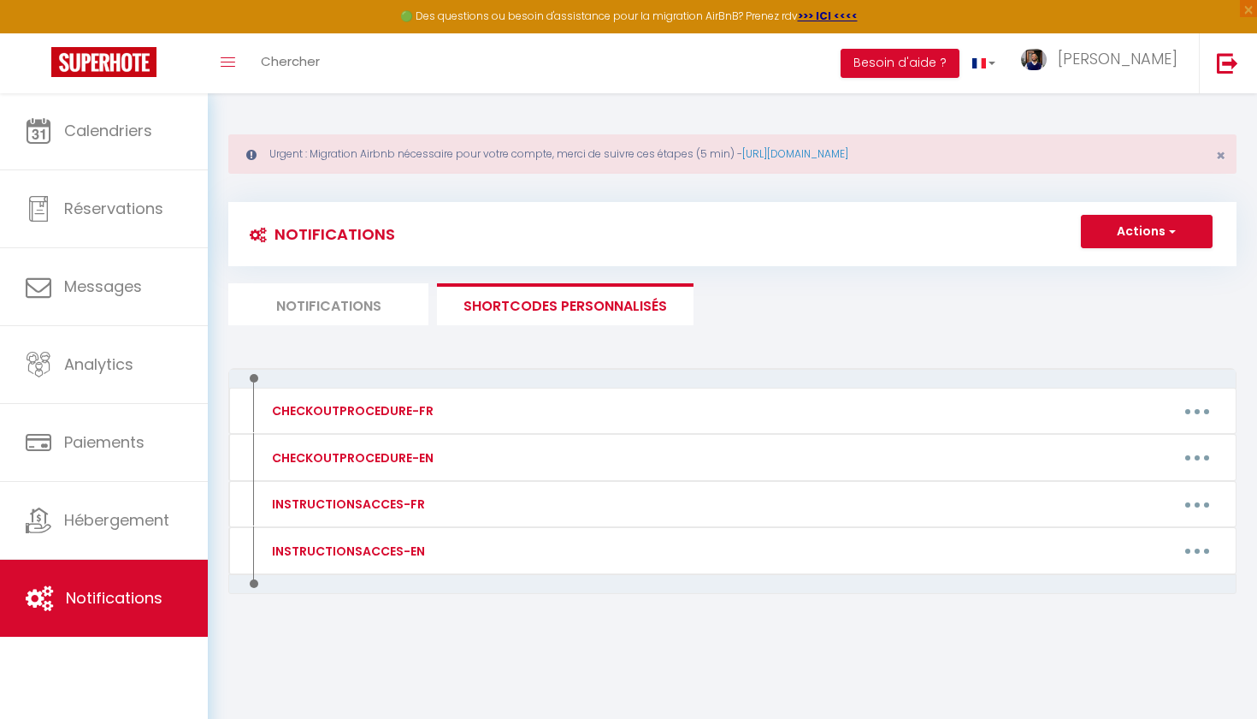
click at [376, 320] on li "Notifications" at bounding box center [328, 304] width 200 height 42
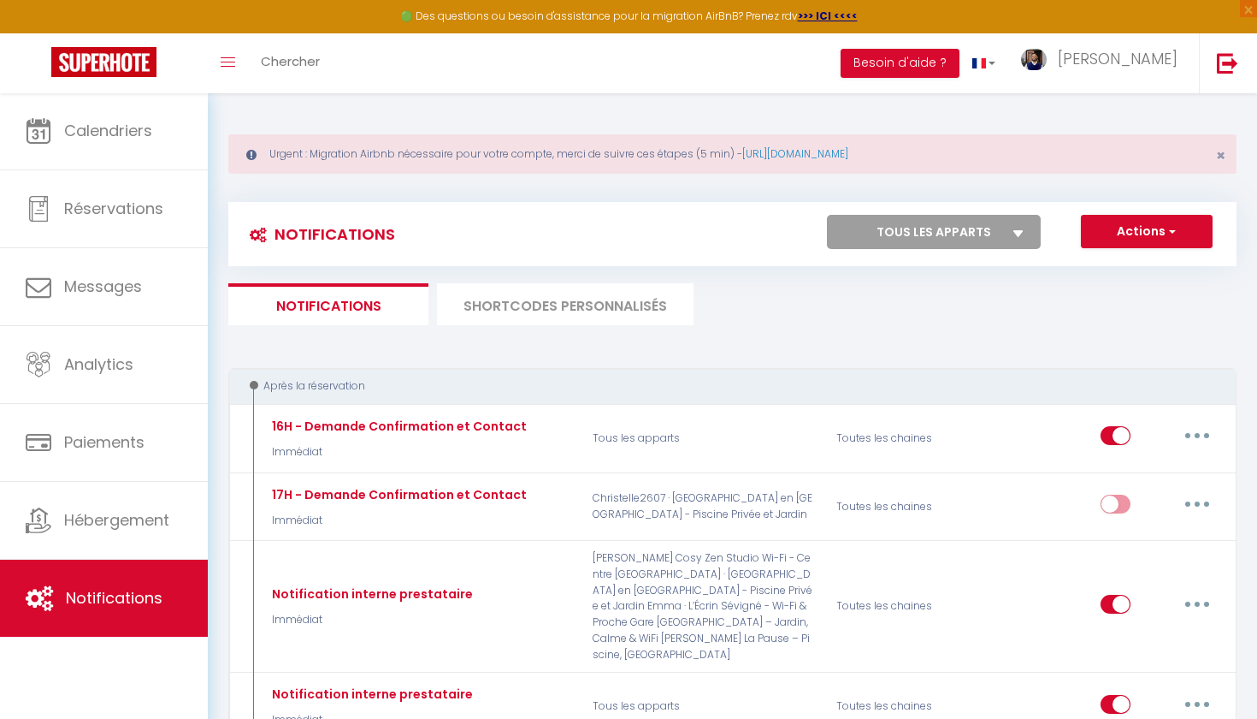
click at [81, 597] on span "Notifications" at bounding box center [114, 597] width 97 height 21
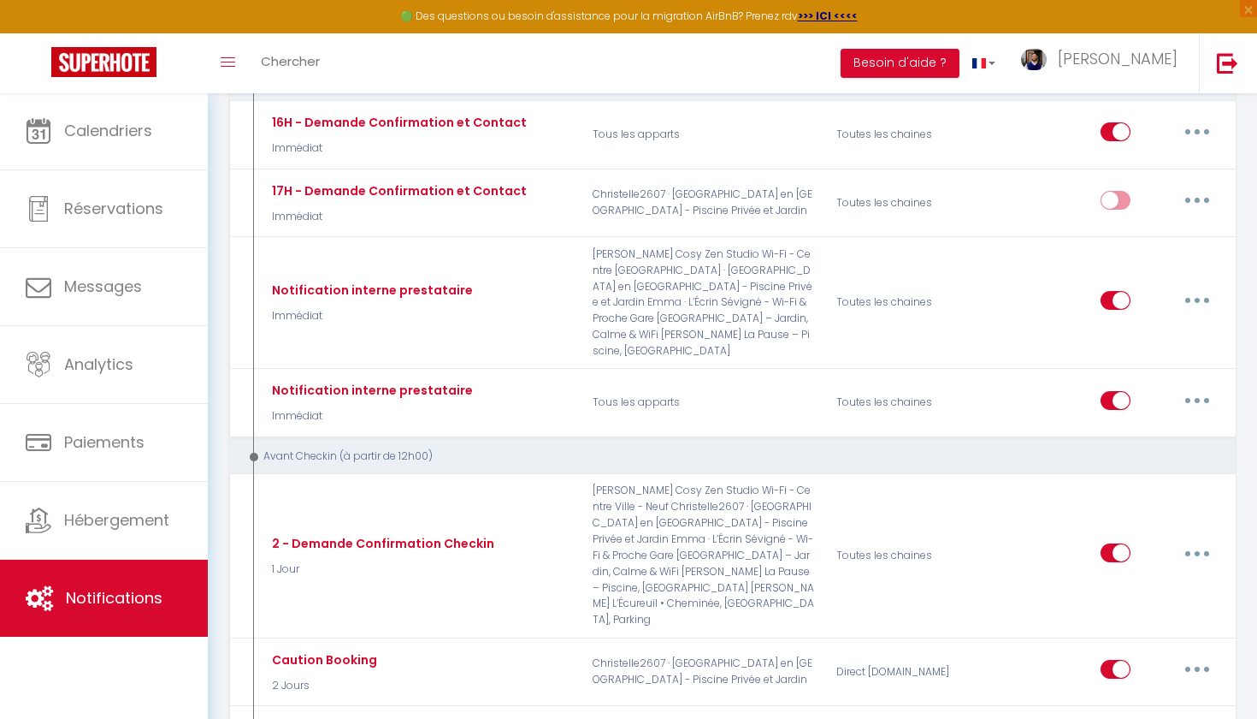
scroll to position [124, 0]
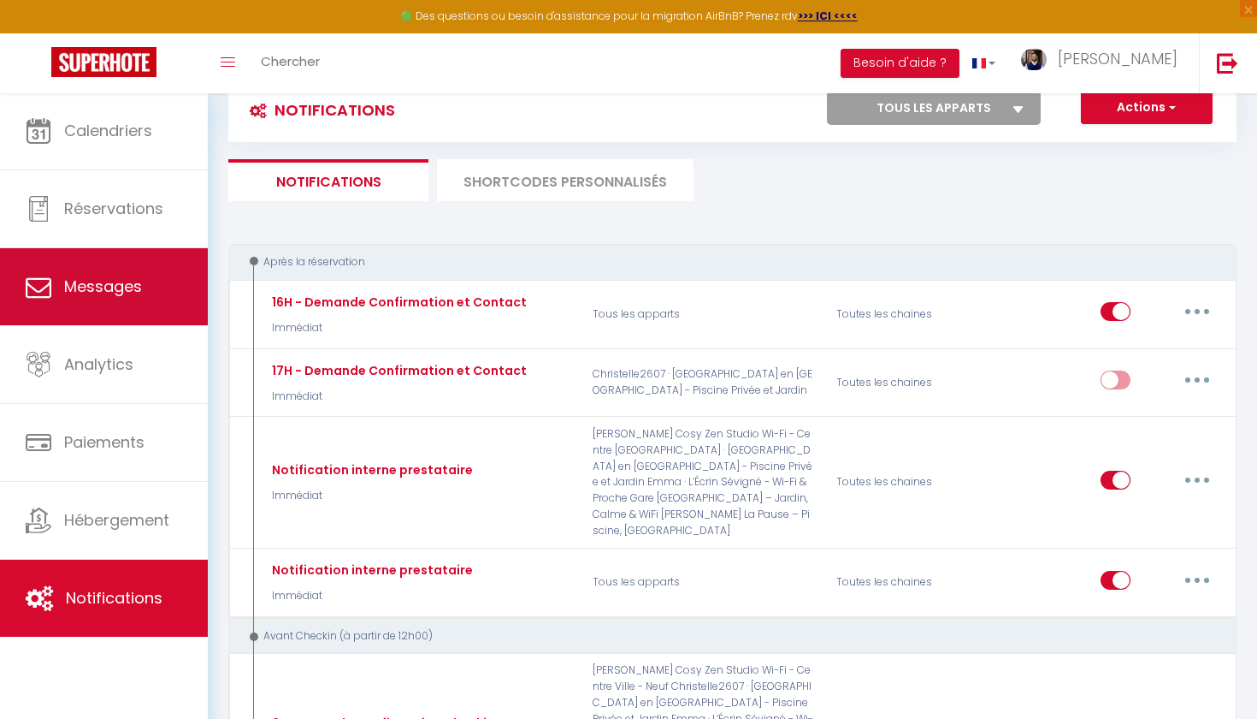
click at [133, 286] on span "Messages" at bounding box center [103, 285] width 78 height 21
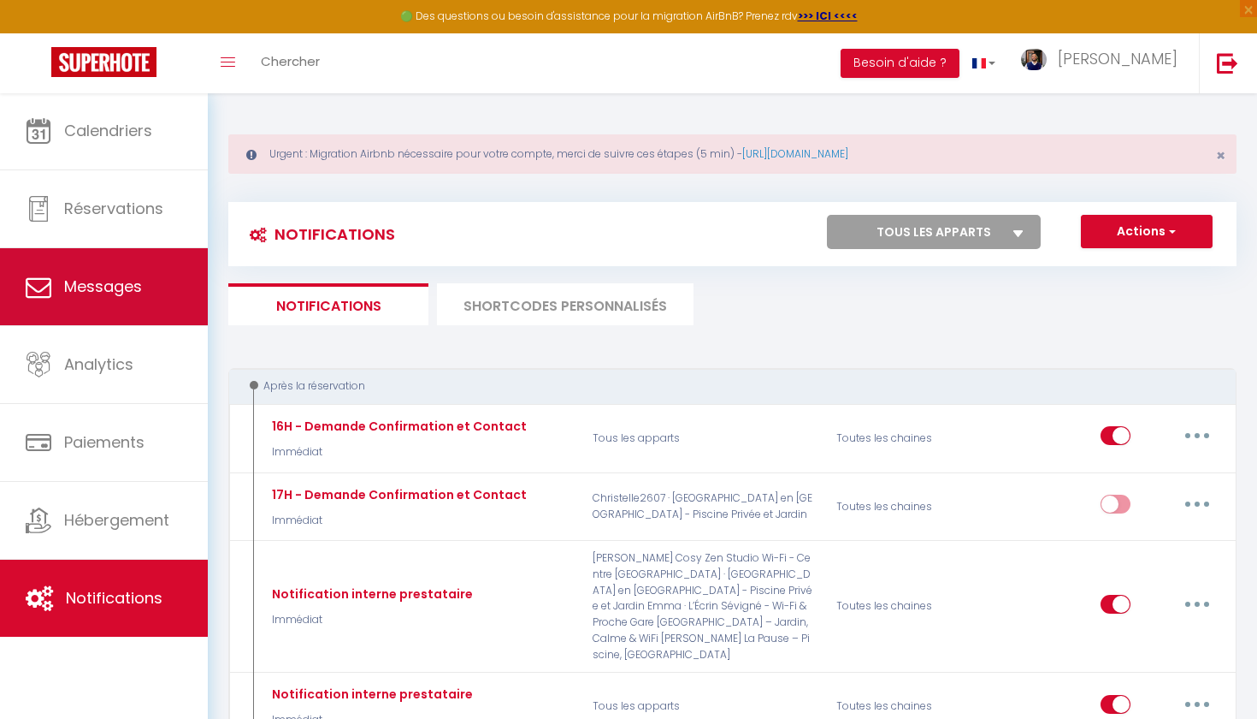
select select "message"
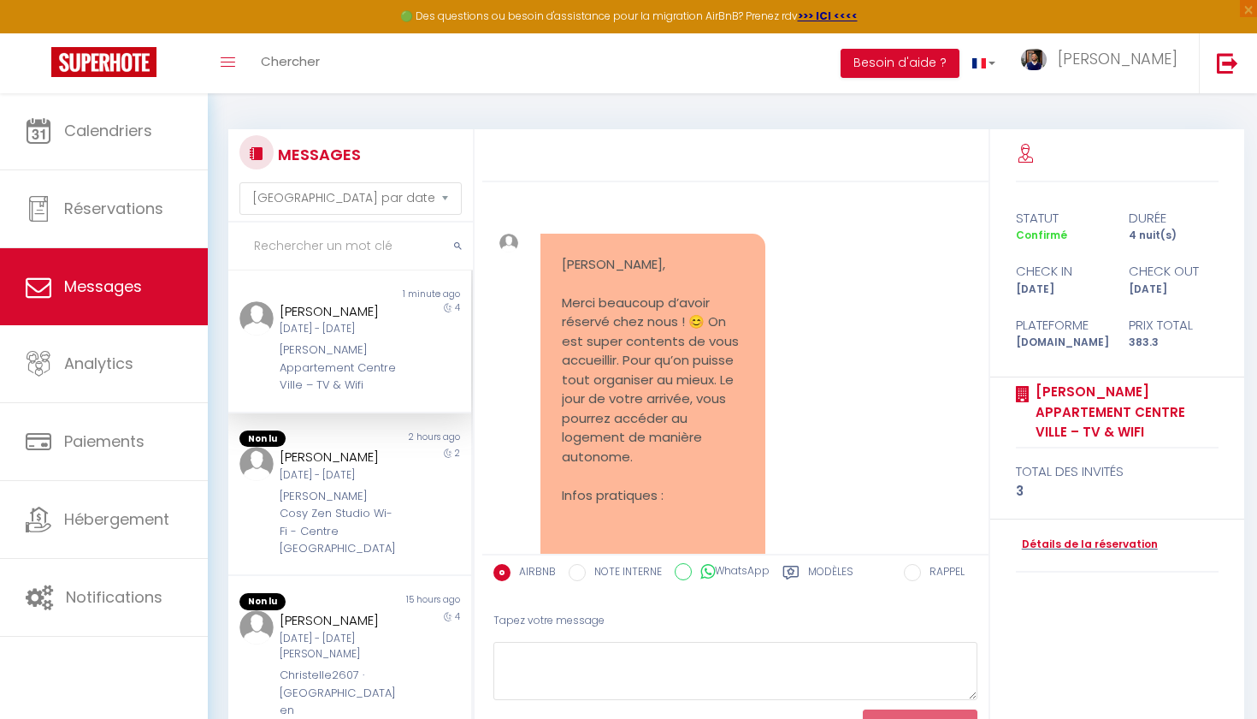
scroll to position [3965, 0]
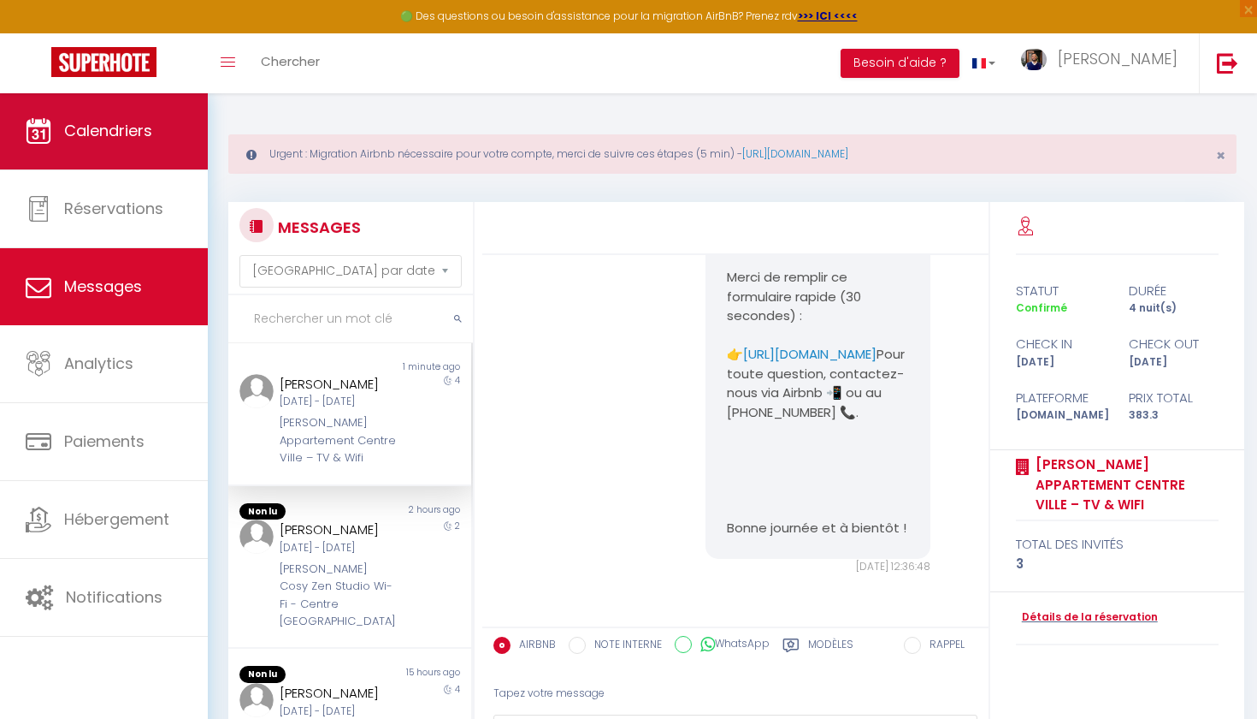
click at [124, 139] on span "Calendriers" at bounding box center [108, 130] width 88 height 21
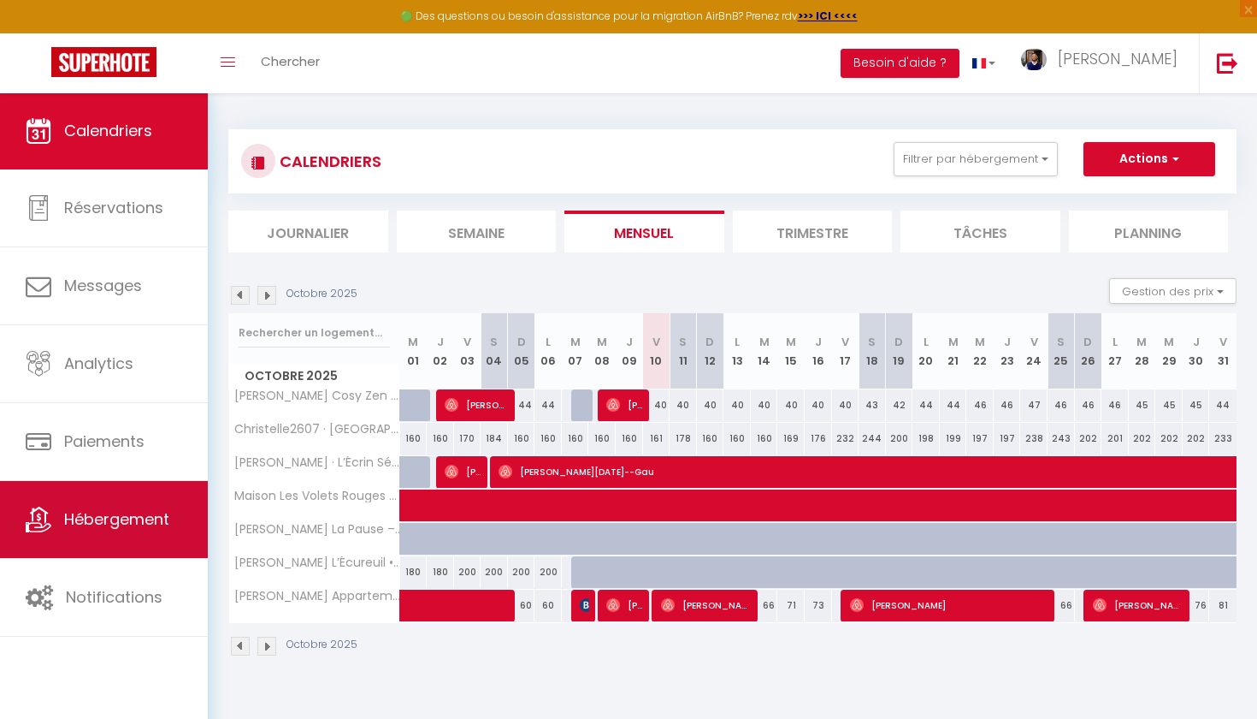
click at [122, 520] on span "Hébergement" at bounding box center [116, 518] width 105 height 21
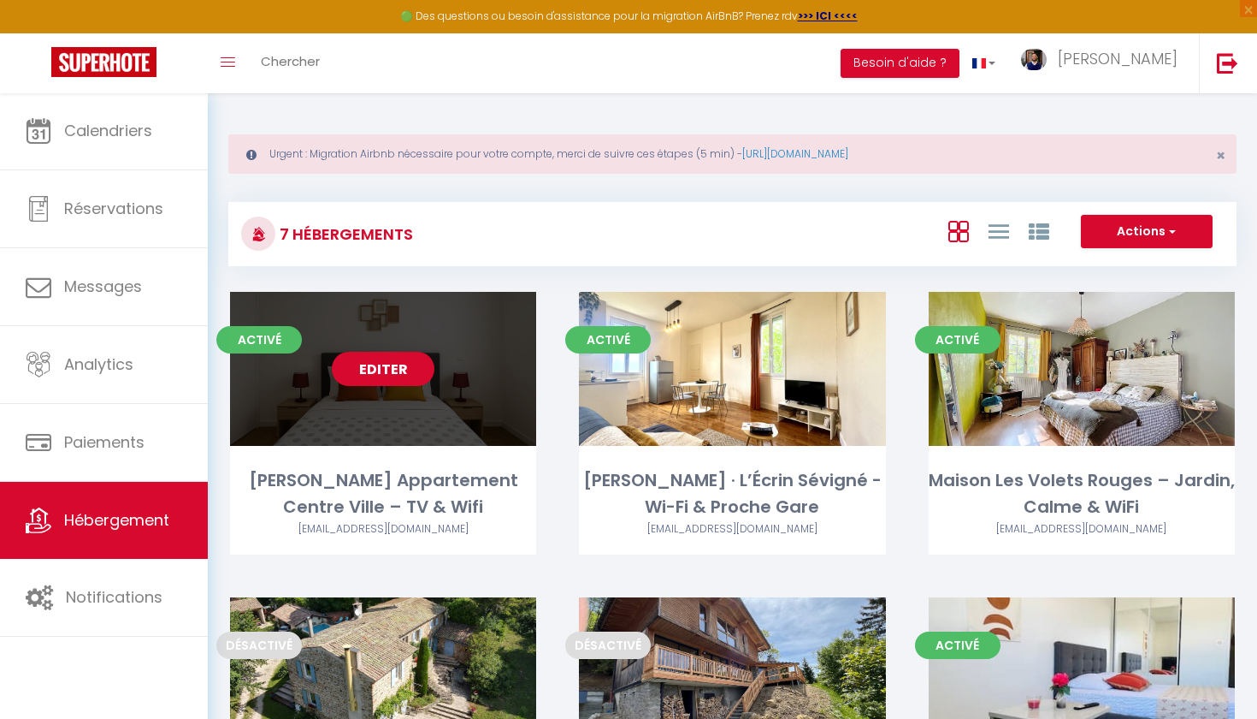
click at [378, 381] on link "Editer" at bounding box center [383, 369] width 103 height 34
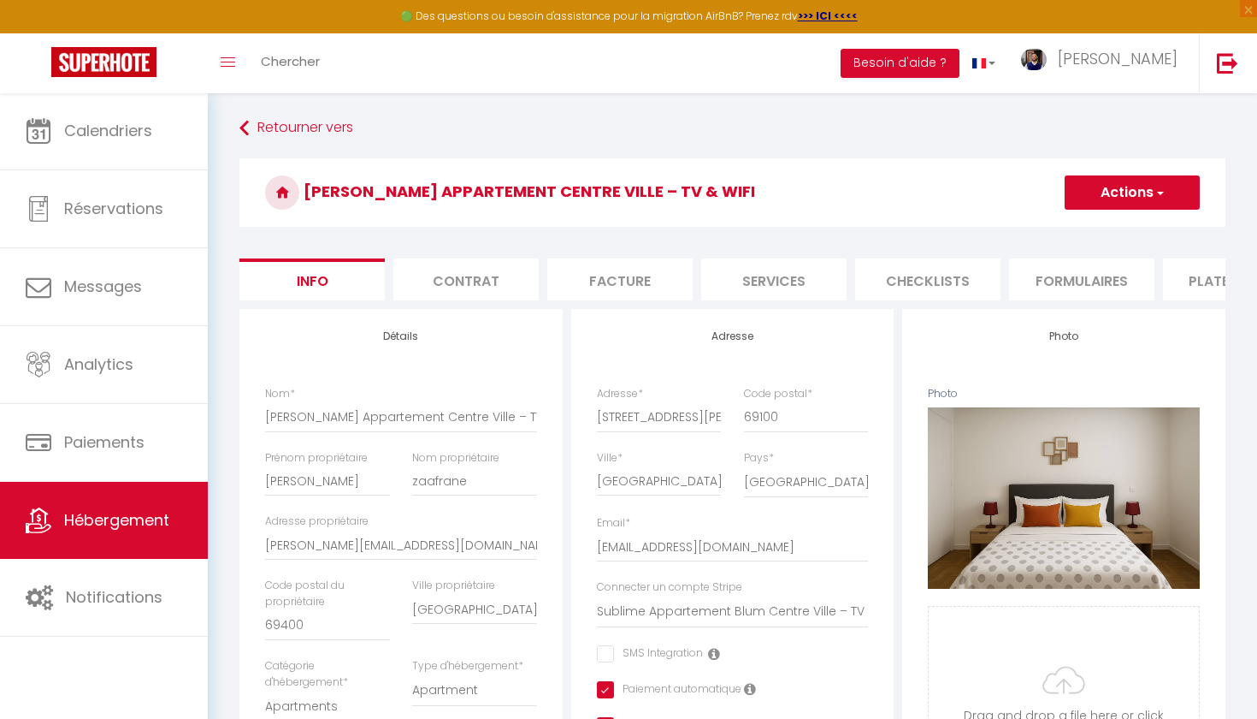
select select
checkbox input "false"
checkbox input "true"
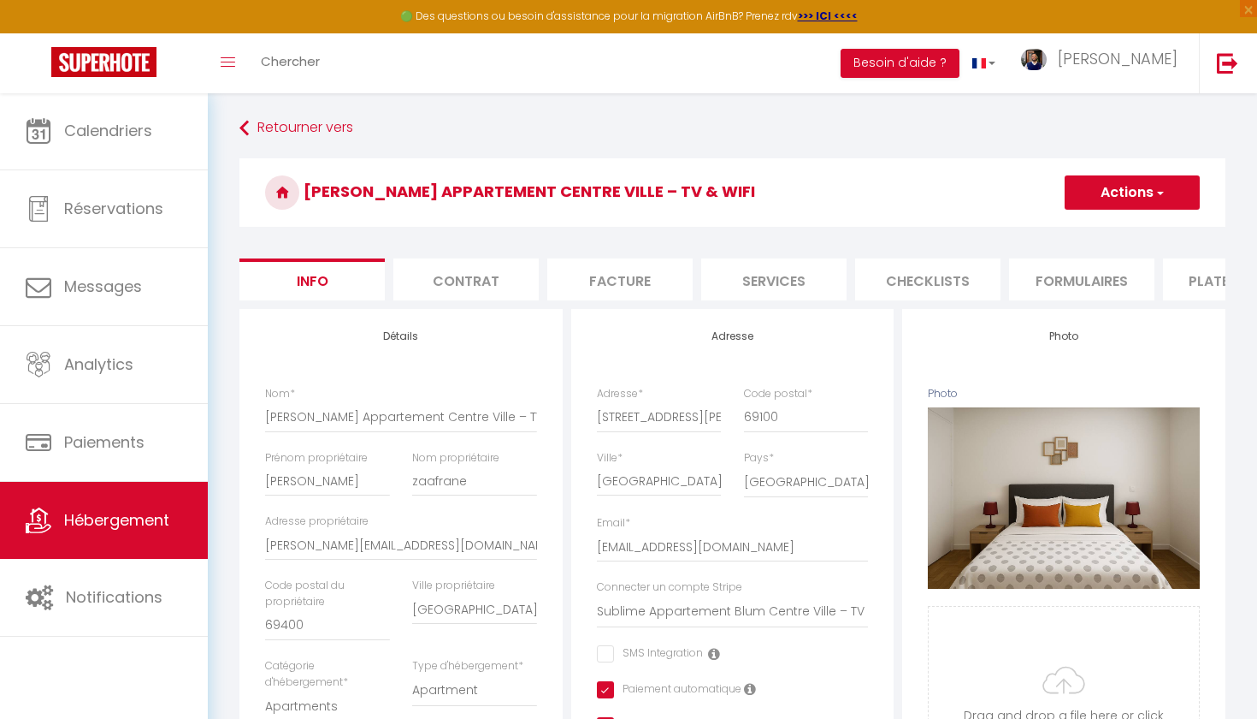
checkbox input "true"
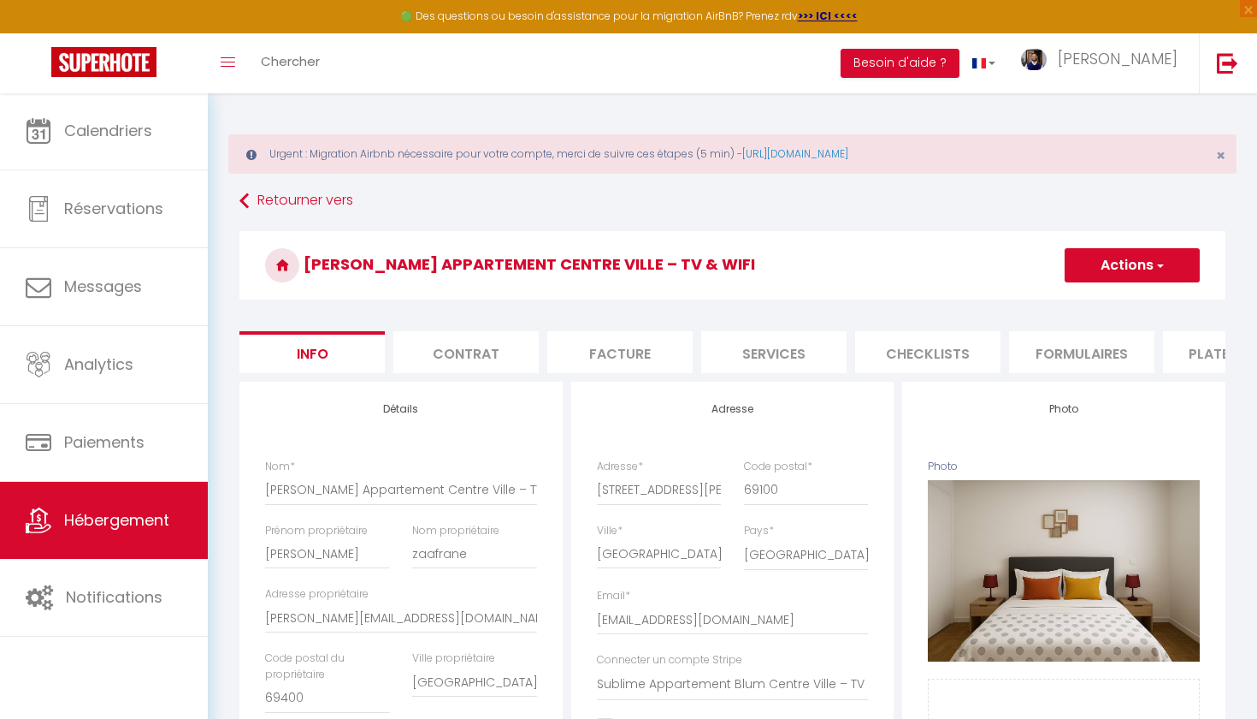
click at [981, 358] on li "Checklists" at bounding box center [927, 352] width 145 height 42
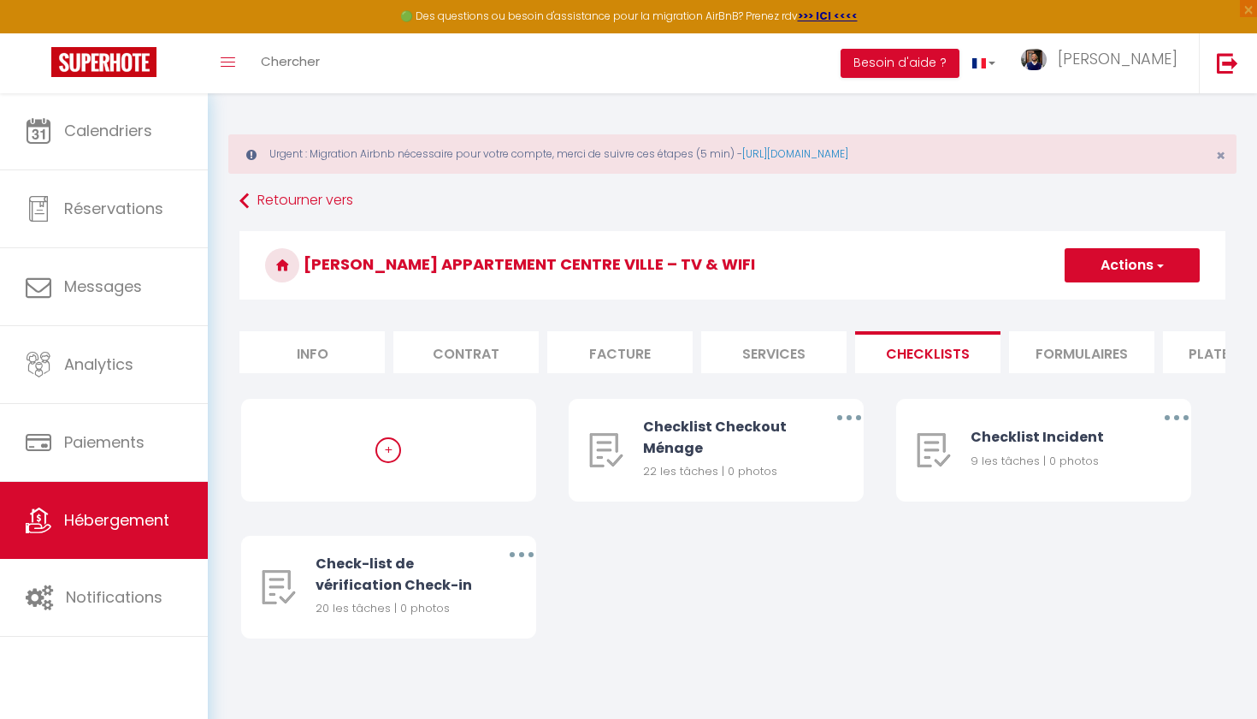
click at [1085, 363] on li "Formulaires" at bounding box center [1081, 352] width 145 height 42
select select
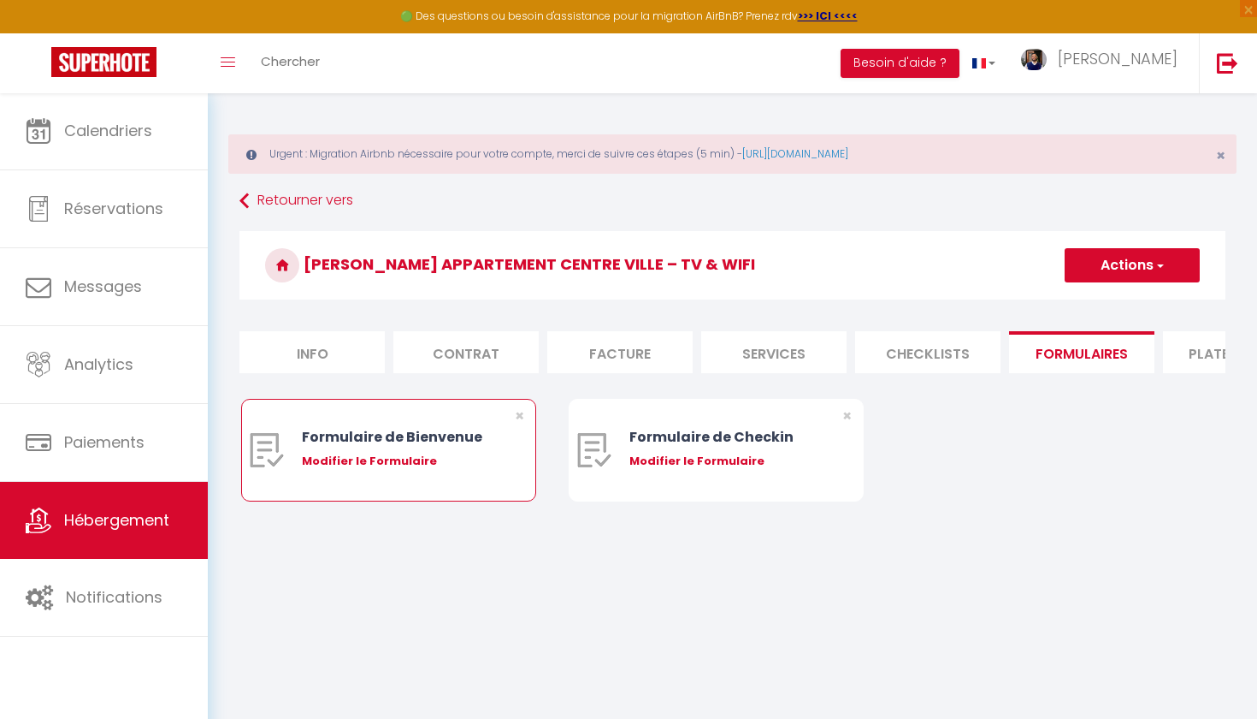
click at [408, 464] on div "Modifier le Formulaire" at bounding box center [401, 460] width 198 height 17
type input "Formulaire de Bienvenue"
type input "Afin de préparer au mieux votre arrivée et recevoir votre Guide de Bienvenue, j…"
select select "[object Object]"
radio input "true"
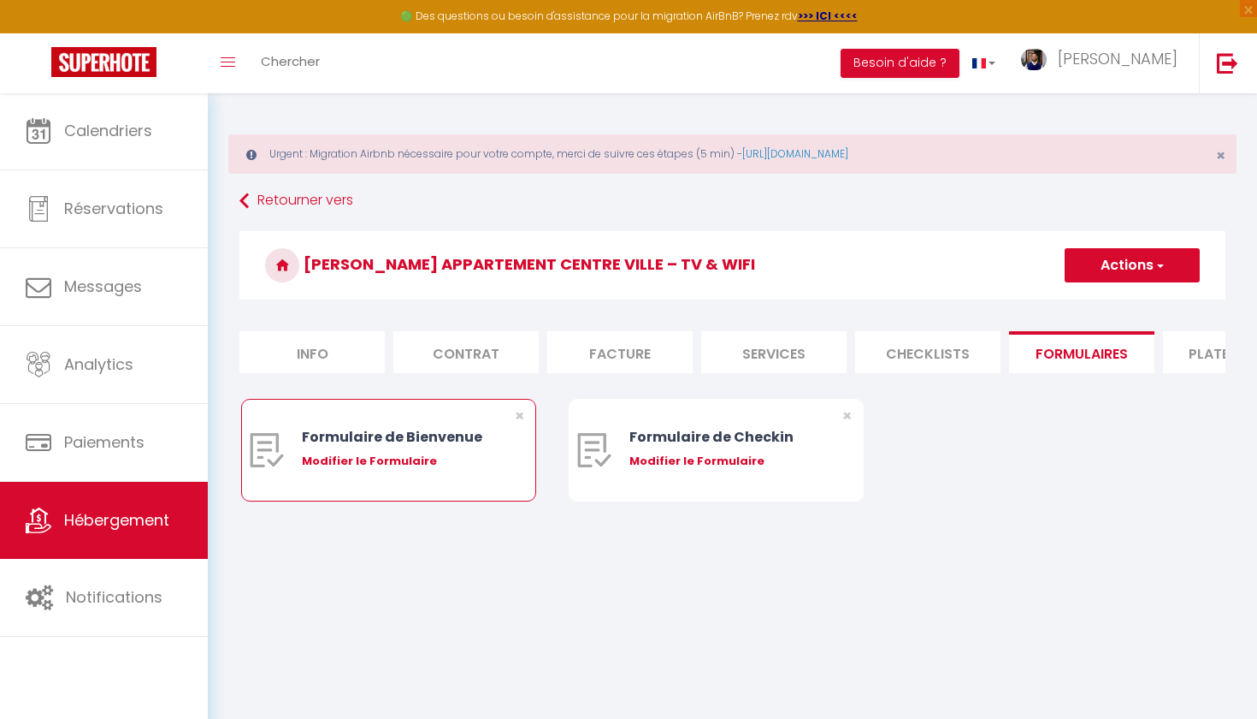
type input "https://superhote.com/confirmation"
select select
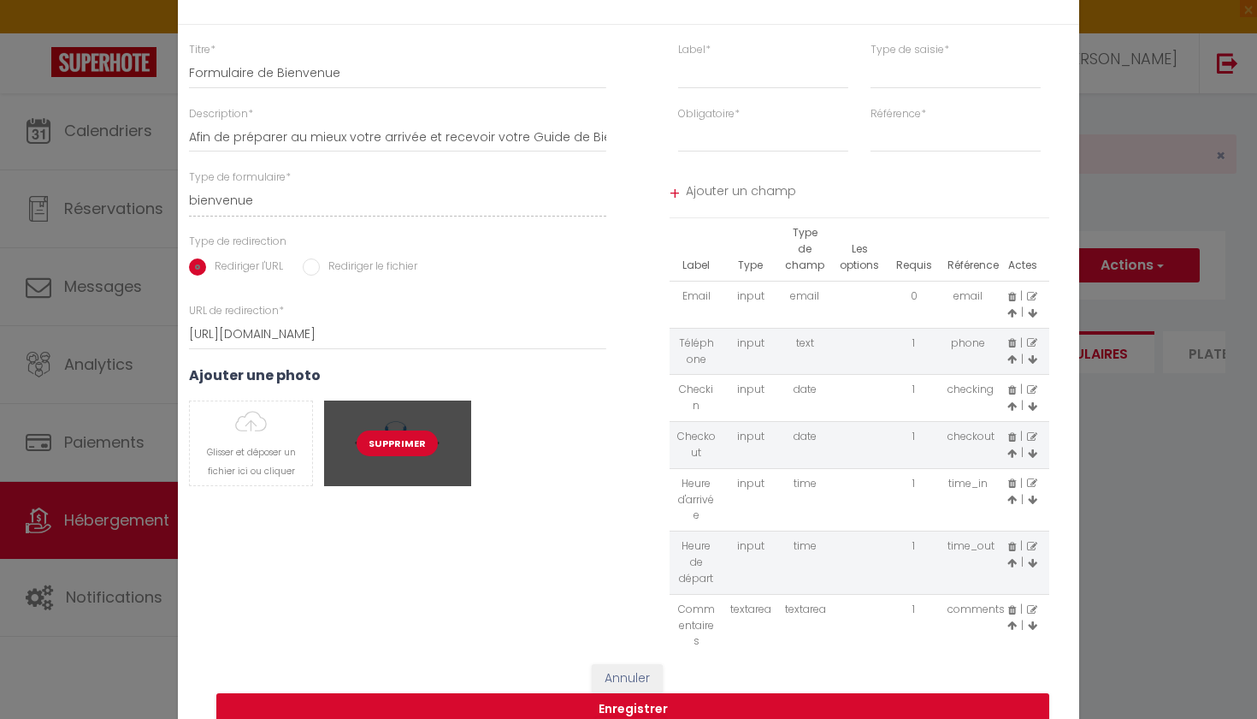
click at [394, 441] on button "Supprimer" at bounding box center [397, 443] width 81 height 26
select select
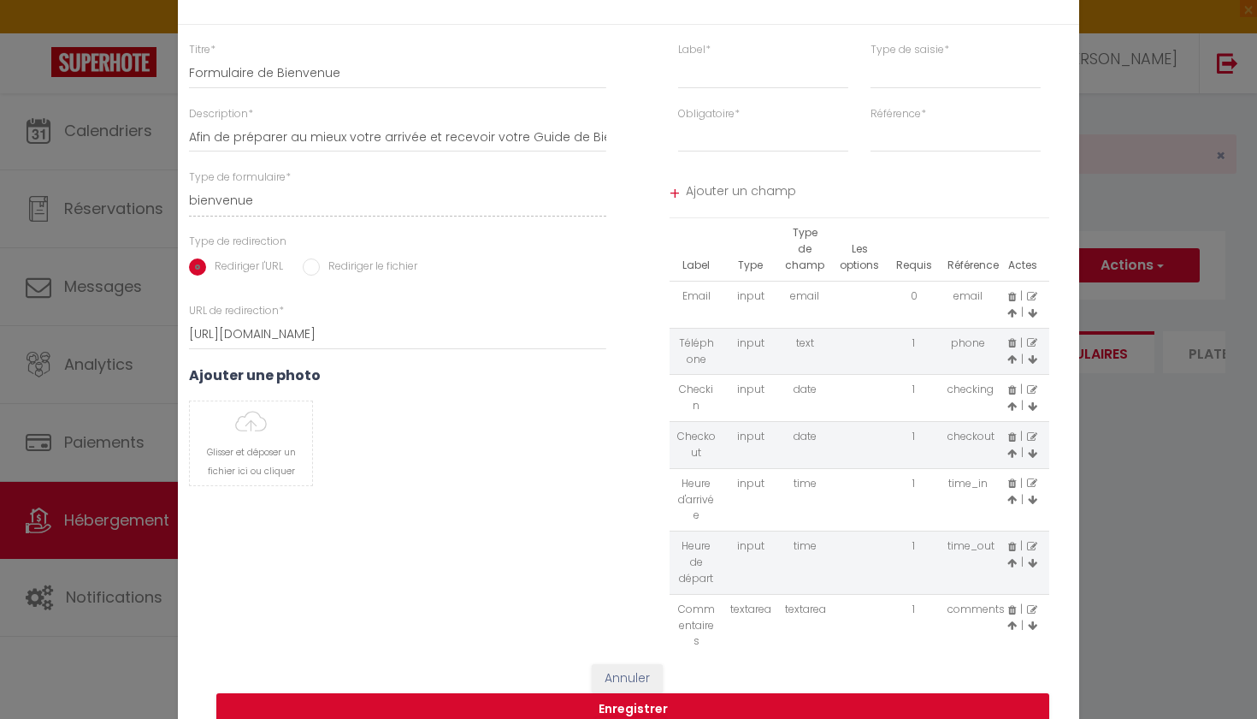
select select
click at [245, 453] on input "file" at bounding box center [251, 443] width 122 height 84
type input "C:\fakepath\Capture d’écran 2025-09-12 à 21.59.24.png"
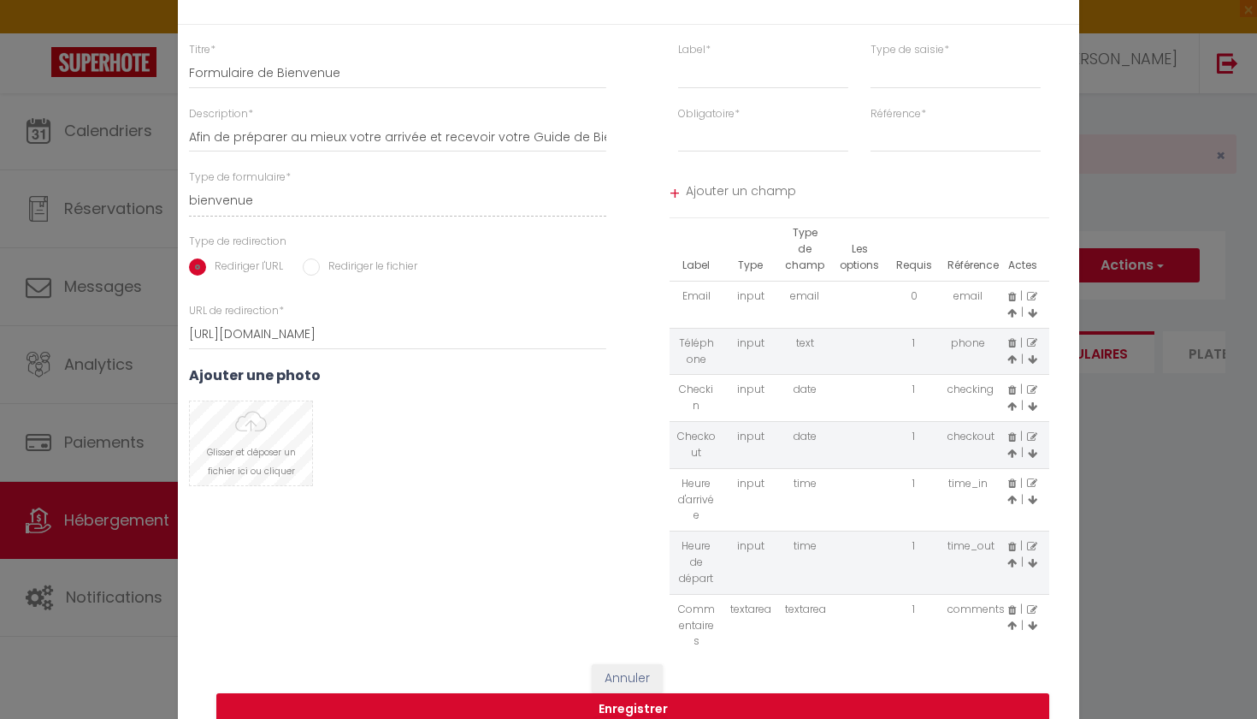
select select
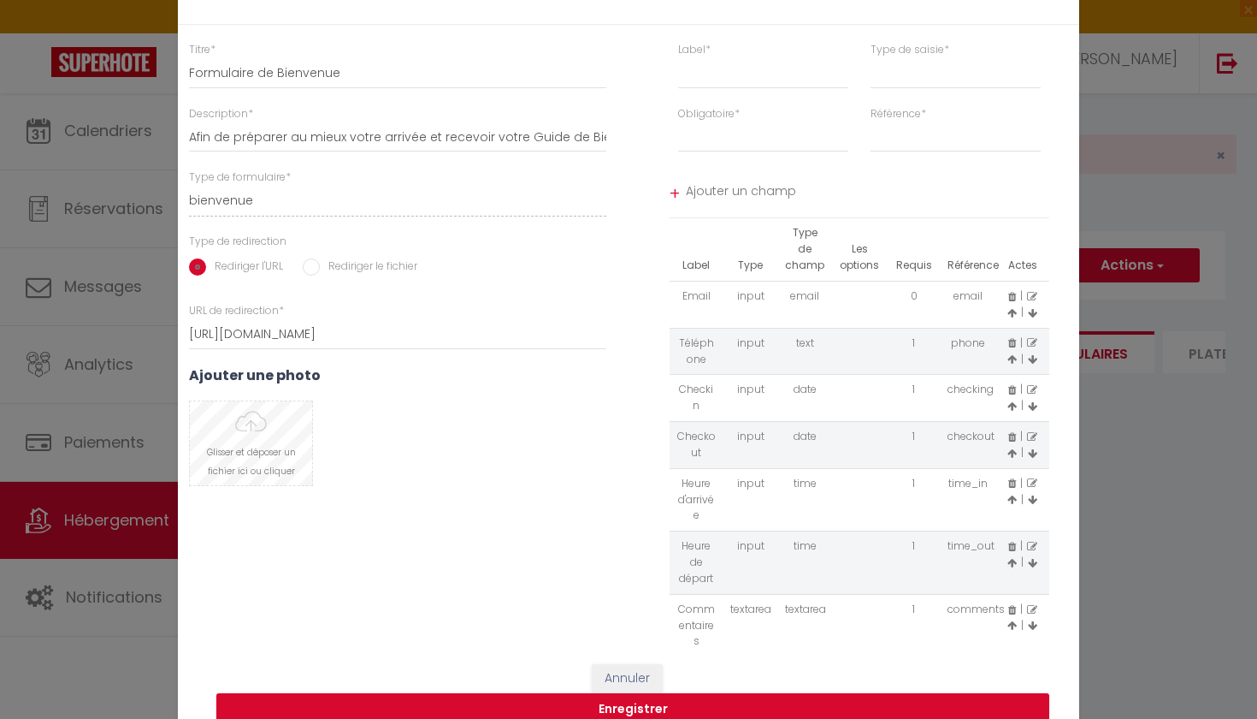
select select
click at [590, 707] on button "Enregistrer" at bounding box center [632, 709] width 833 height 33
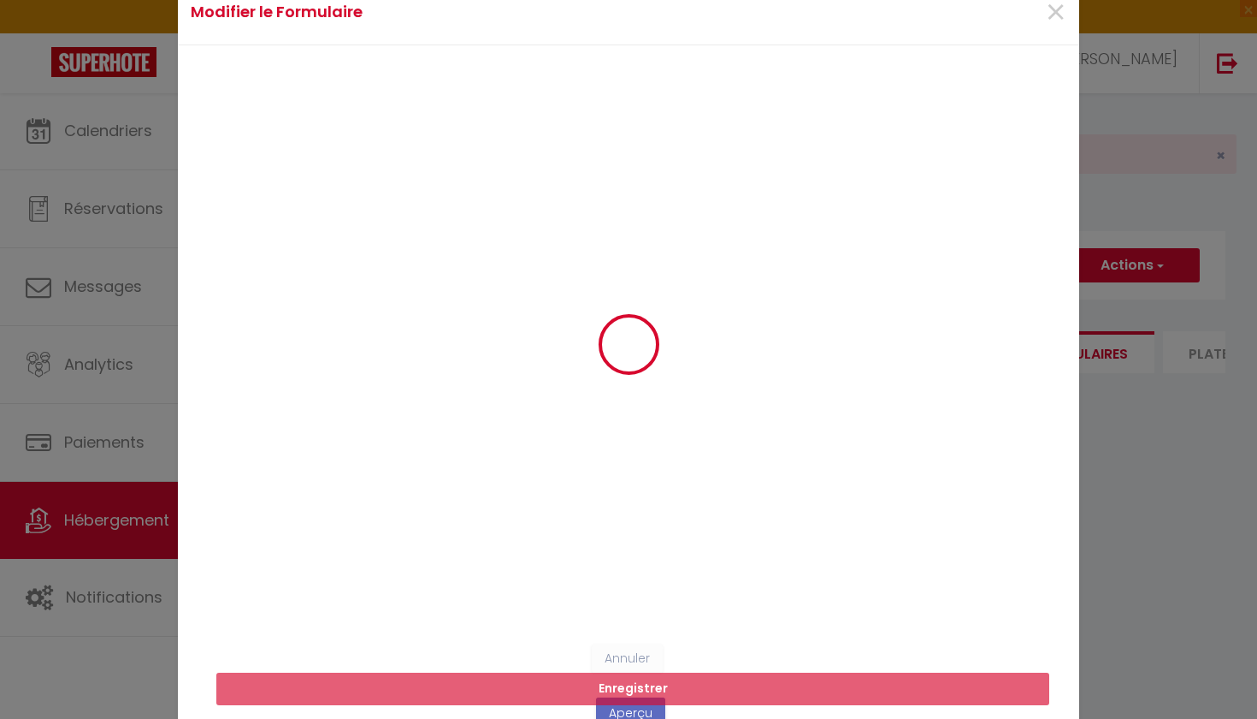
select select
radio input "false"
select select
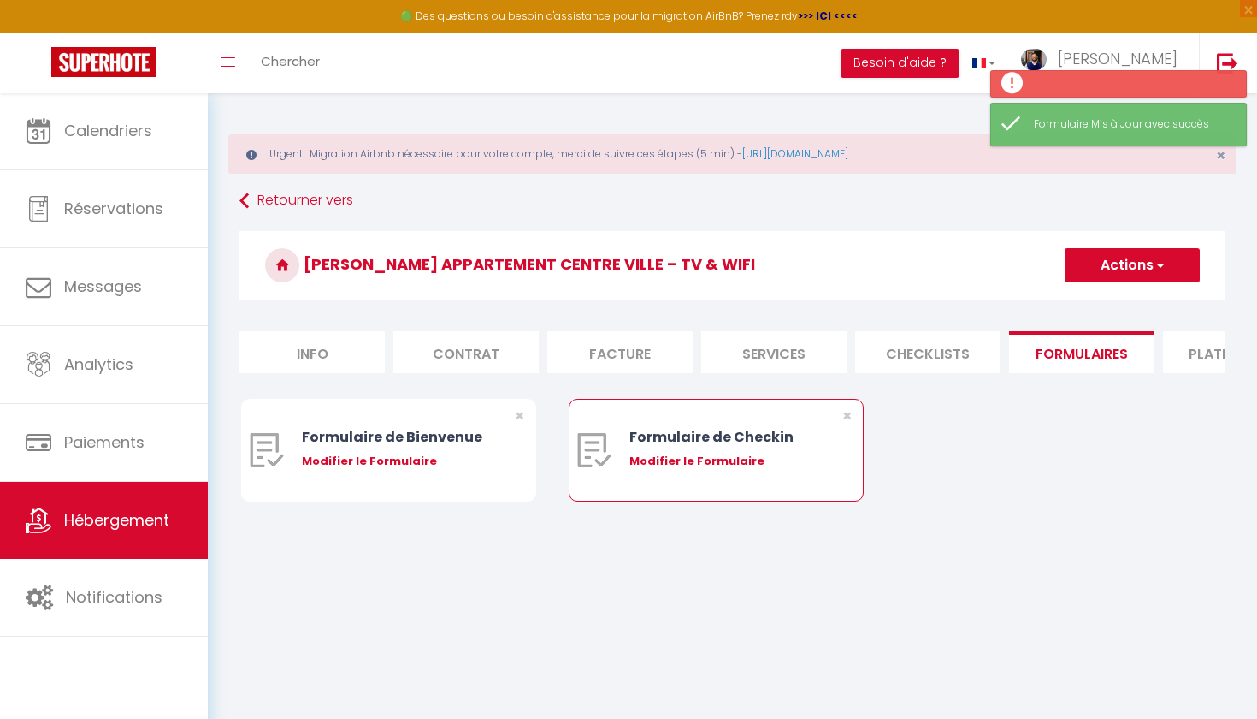
click at [695, 462] on div "Modifier le Formulaire" at bounding box center [729, 460] width 198 height 17
type input "Formulaire de Checkin"
type input "Afin de confirmer votre arrivée et recevoir la procédure d'accès à l'appartemen…"
select select "[object Object]"
radio input "true"
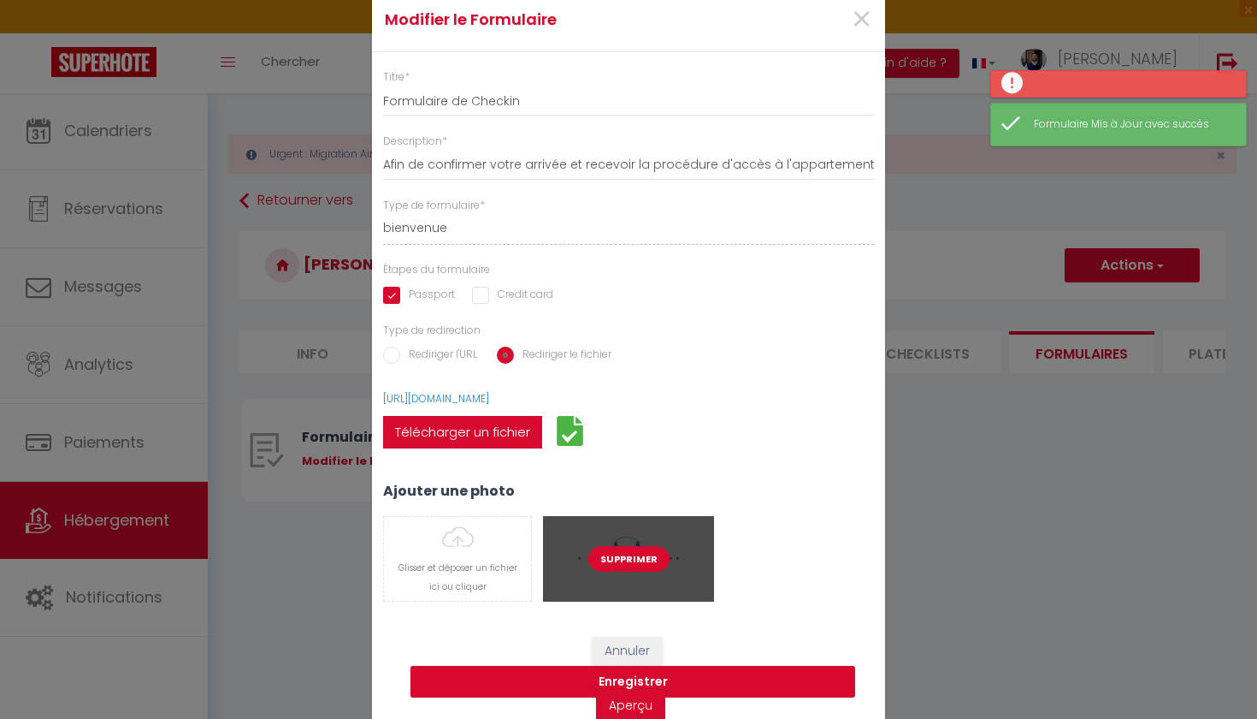
click at [616, 553] on button "Supprimer" at bounding box center [628, 559] width 81 height 26
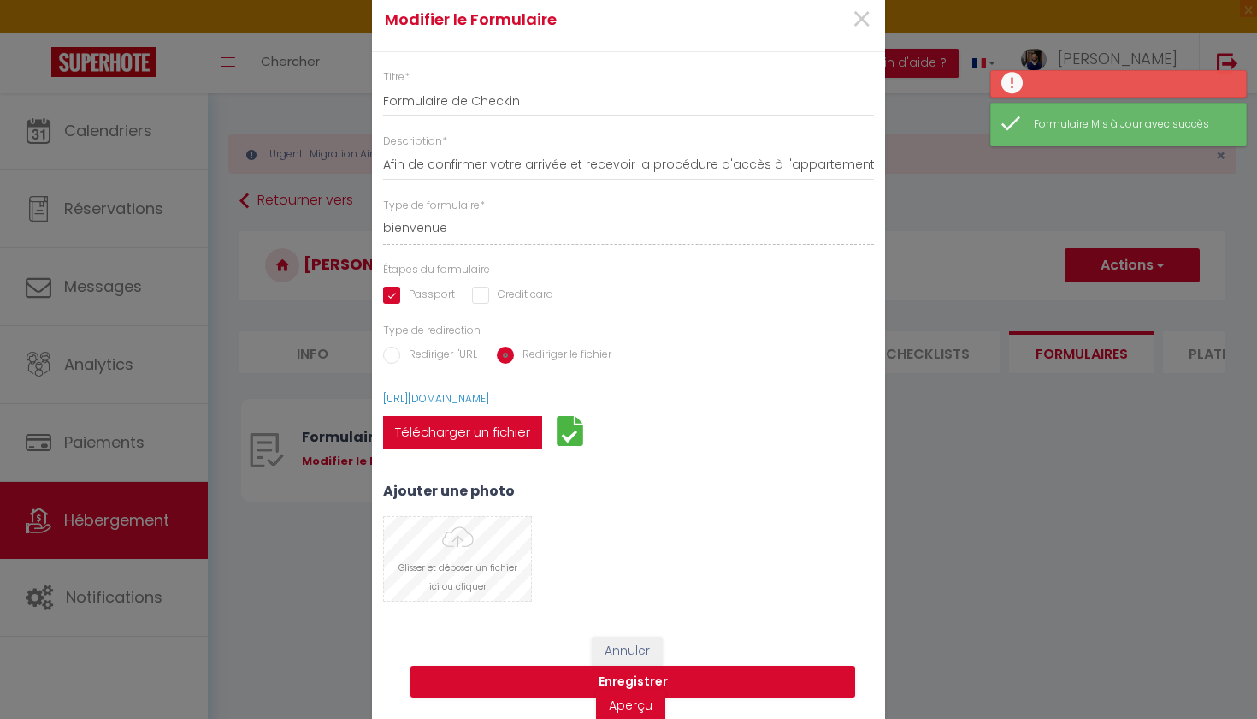
click at [497, 555] on input "file" at bounding box center [457, 559] width 147 height 84
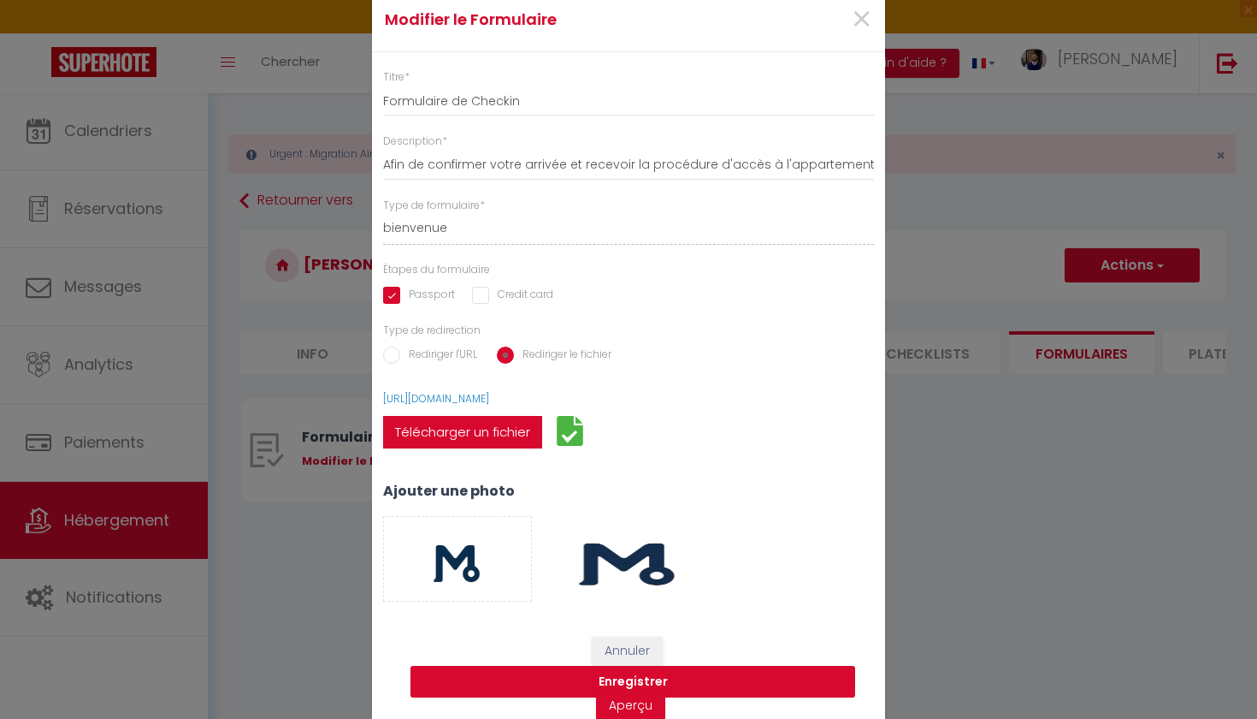
click at [738, 674] on button "Enregistrer" at bounding box center [633, 681] width 445 height 33
select select
radio input "false"
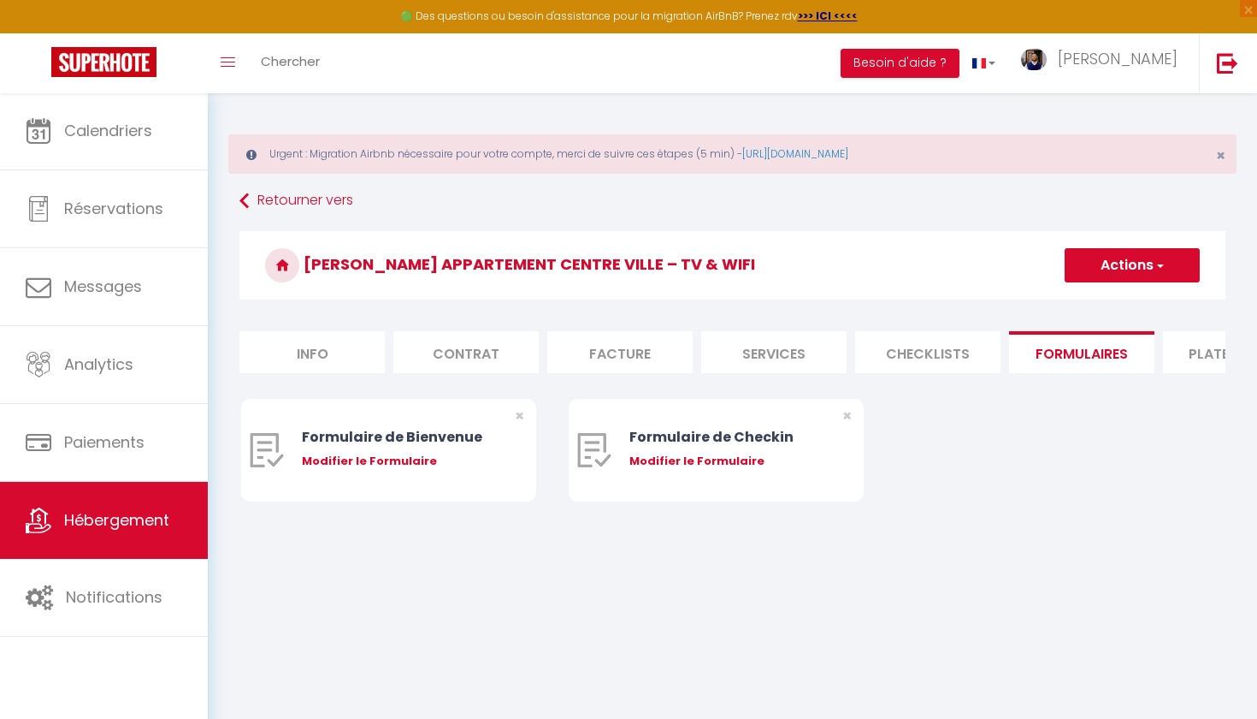
select select
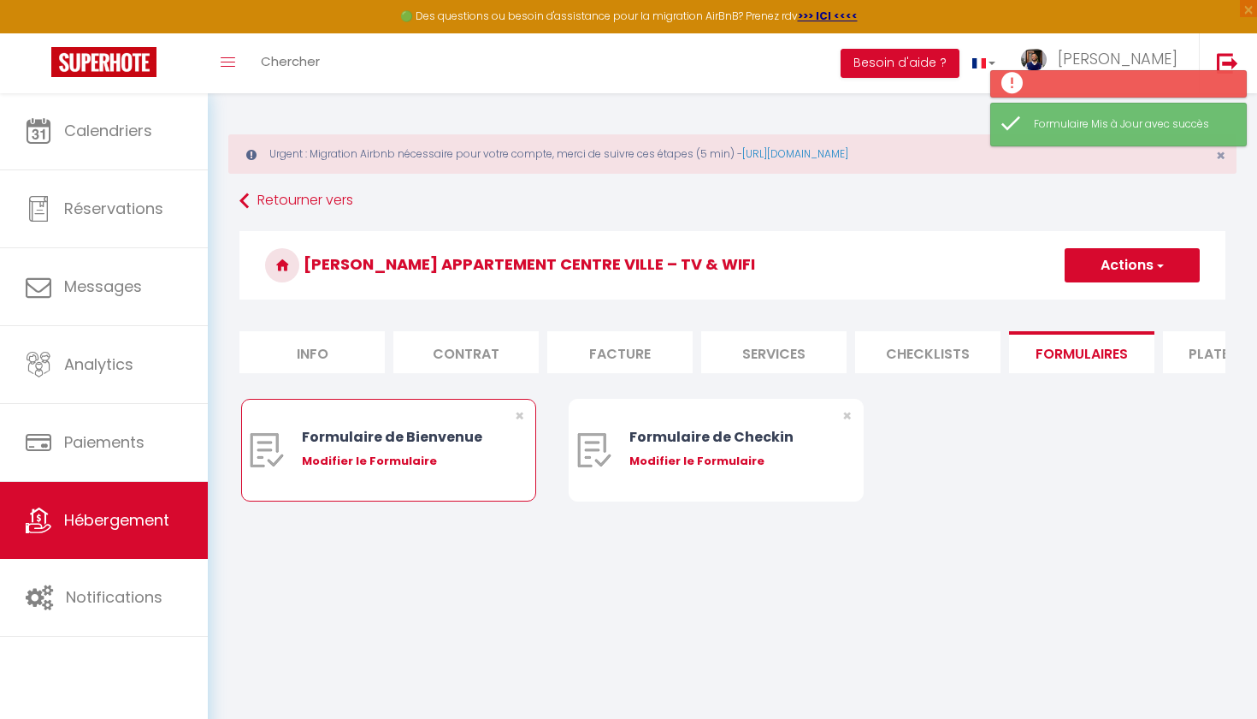
click at [411, 461] on div "Modifier le Formulaire" at bounding box center [401, 460] width 198 height 17
type input "Formulaire de Bienvenue"
type input "Afin de préparer au mieux votre arrivée et recevoir votre Guide de Bienvenue, j…"
select select "[object Object]"
radio input "true"
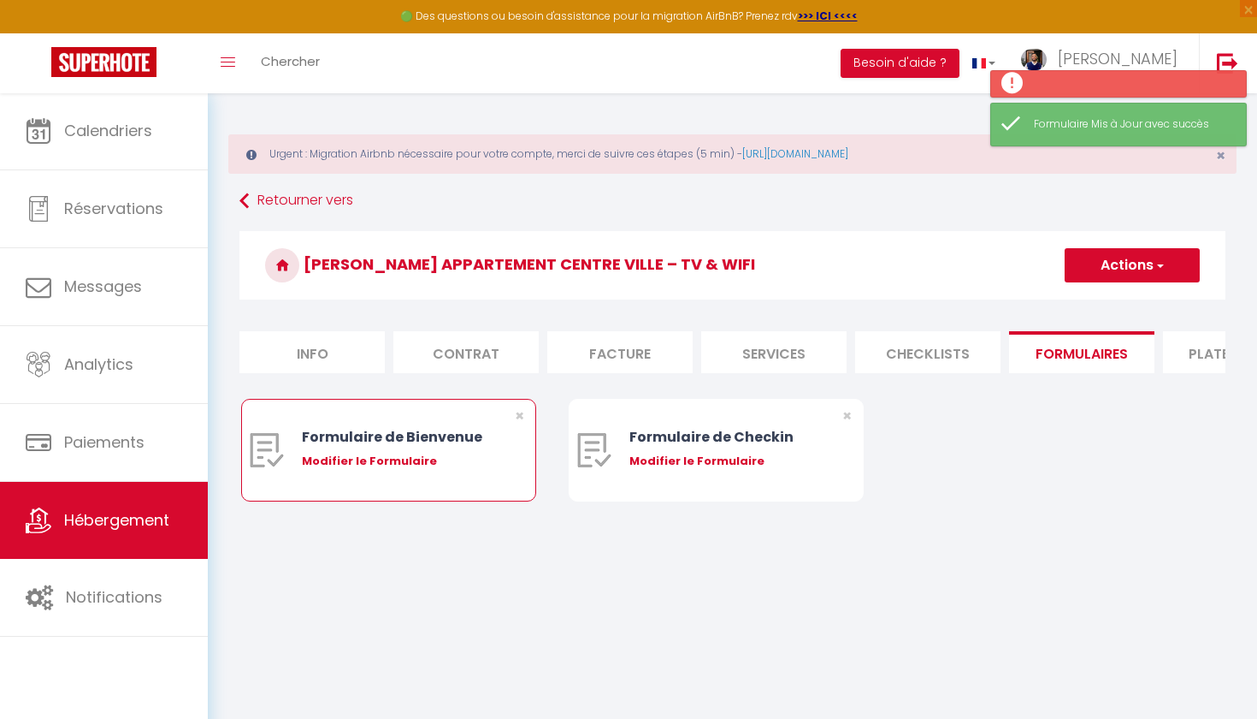
type input "https://superhote.com/confirmation"
select select
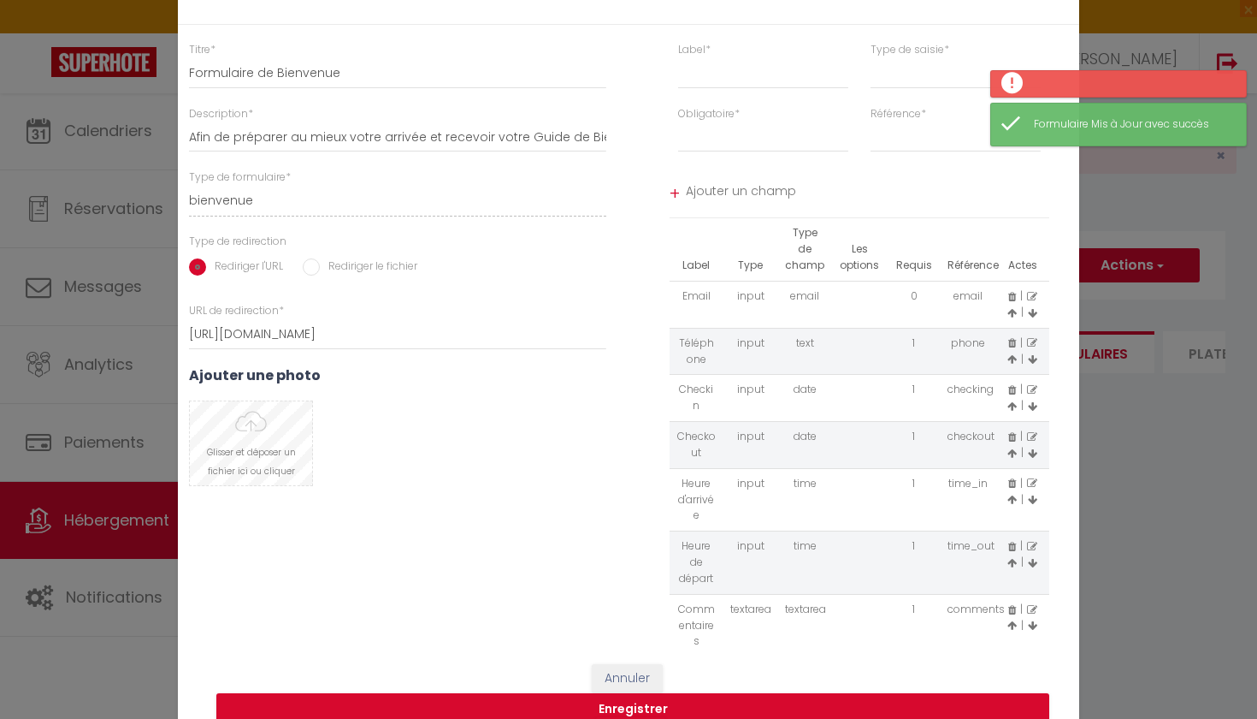
click at [266, 442] on input "file" at bounding box center [251, 443] width 122 height 84
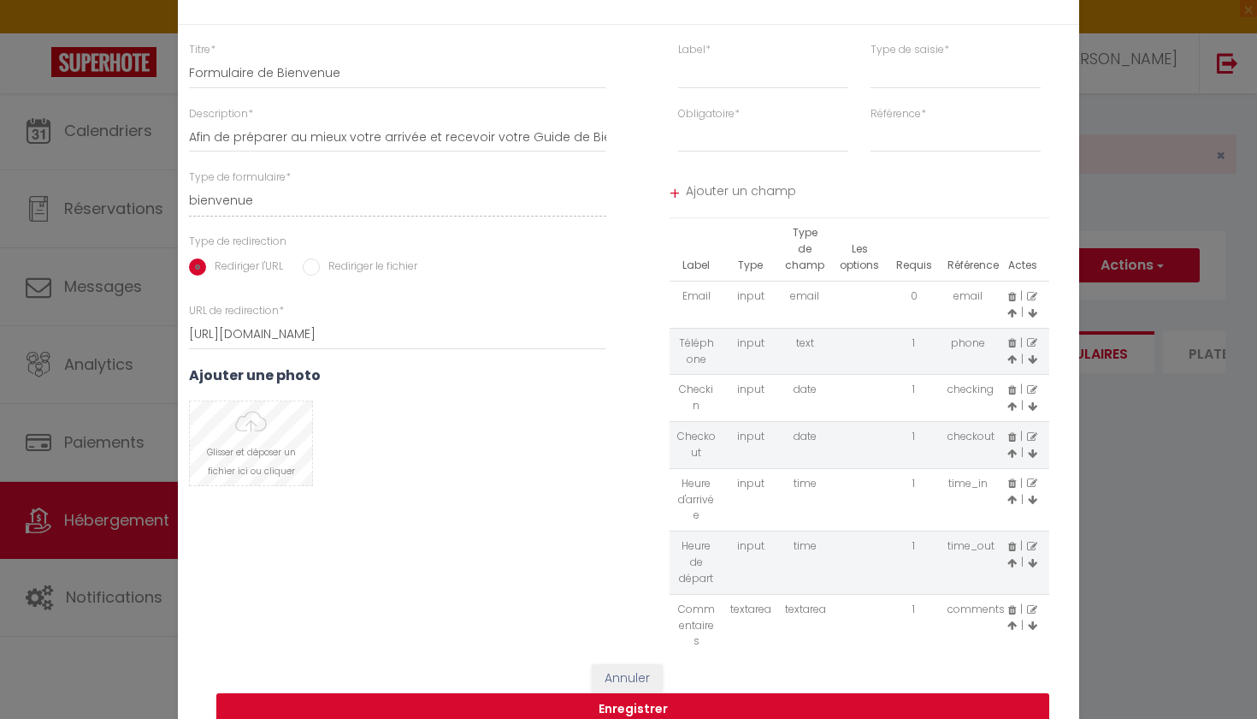
select select
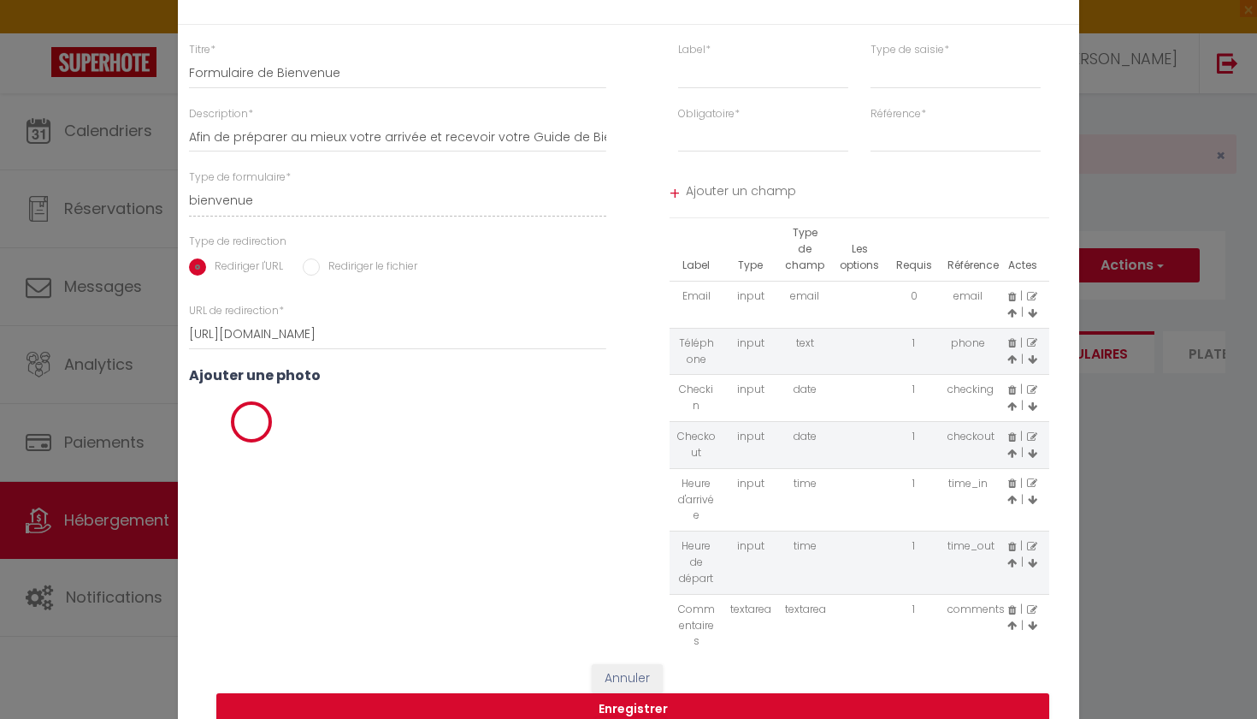
select select
click at [432, 713] on button "Enregistrer" at bounding box center [632, 709] width 833 height 33
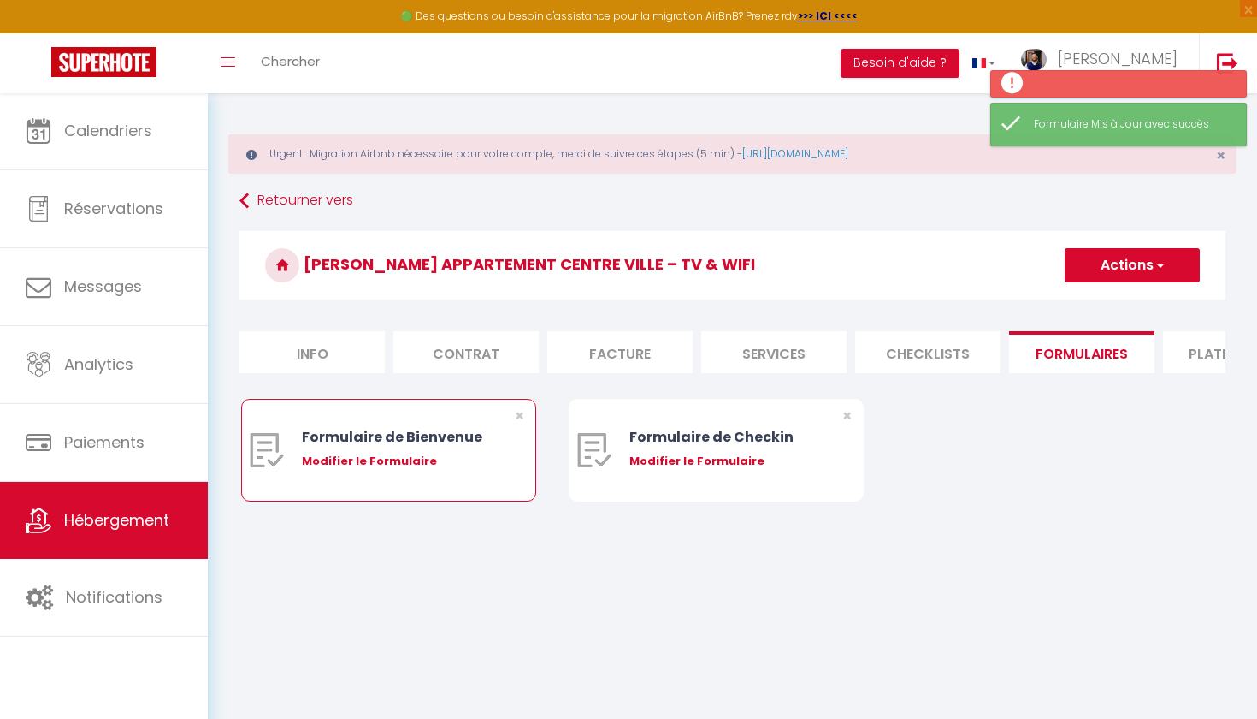
click at [370, 461] on div "Modifier le Formulaire" at bounding box center [401, 460] width 198 height 17
type input "Formulaire de Bienvenue"
type input "Afin de préparer au mieux votre arrivée et recevoir votre Guide de Bienvenue, j…"
select select "[object Object]"
radio input "true"
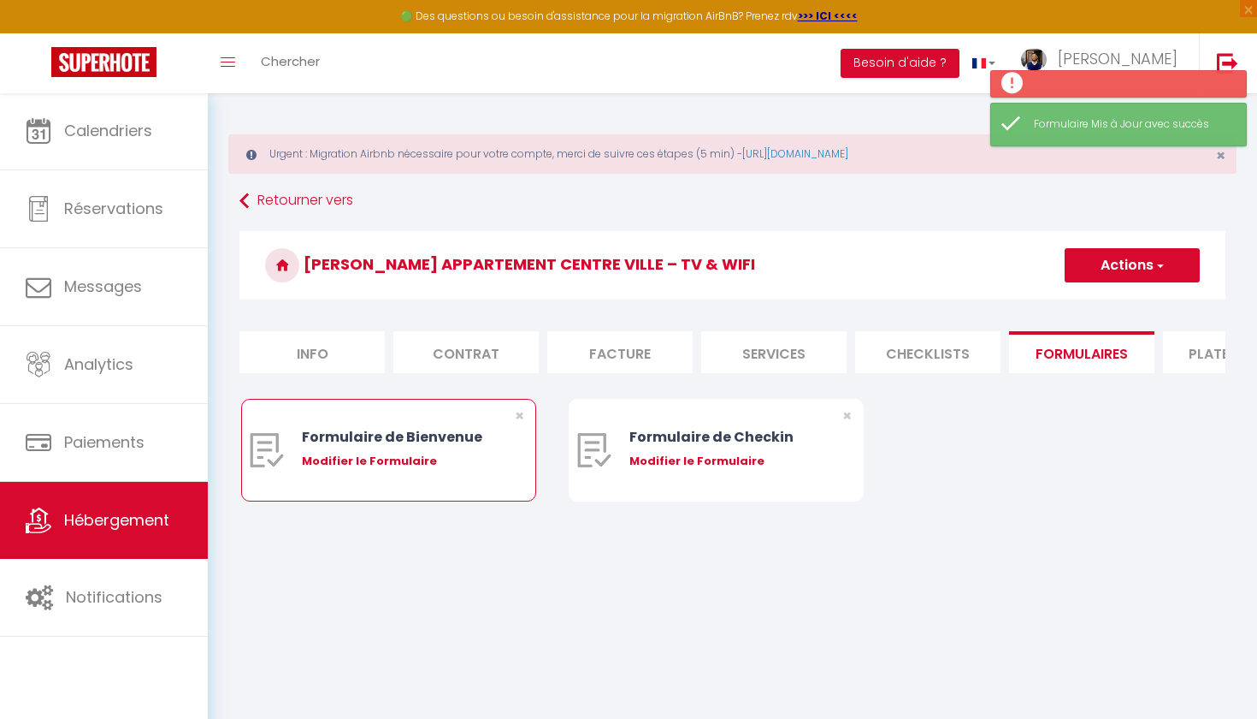
type input "https://superhote.com/confirmation"
select select
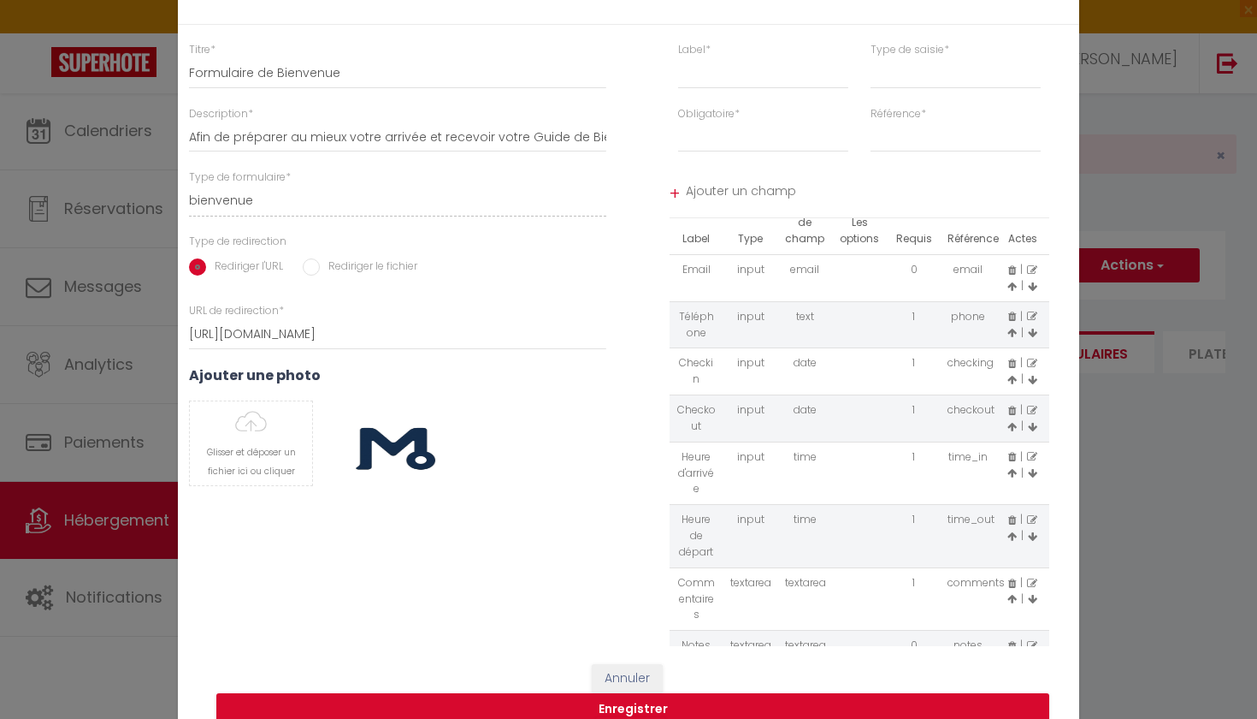
scroll to position [38, 0]
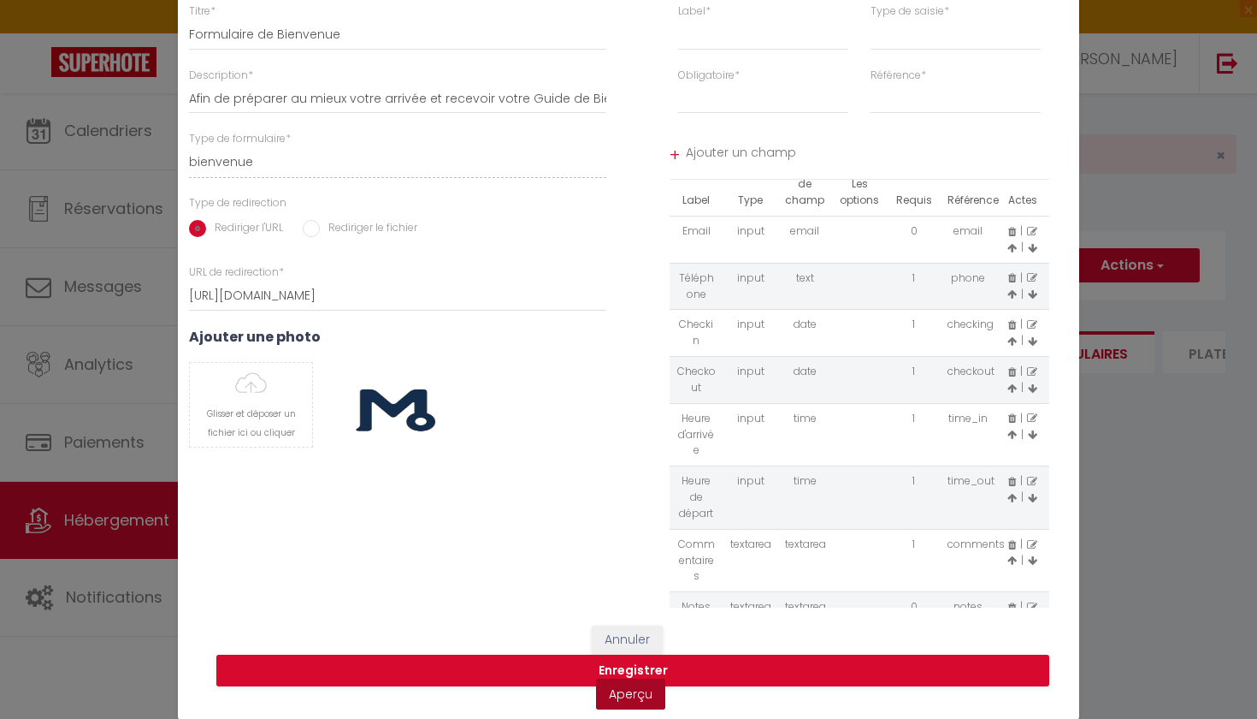
click at [643, 697] on link "Aperçu" at bounding box center [630, 693] width 69 height 31
click at [163, 467] on div "Modifier le Formulaire × Titre * Formulaire de Bienvenue Description * Afin de …" at bounding box center [628, 359] width 1257 height 719
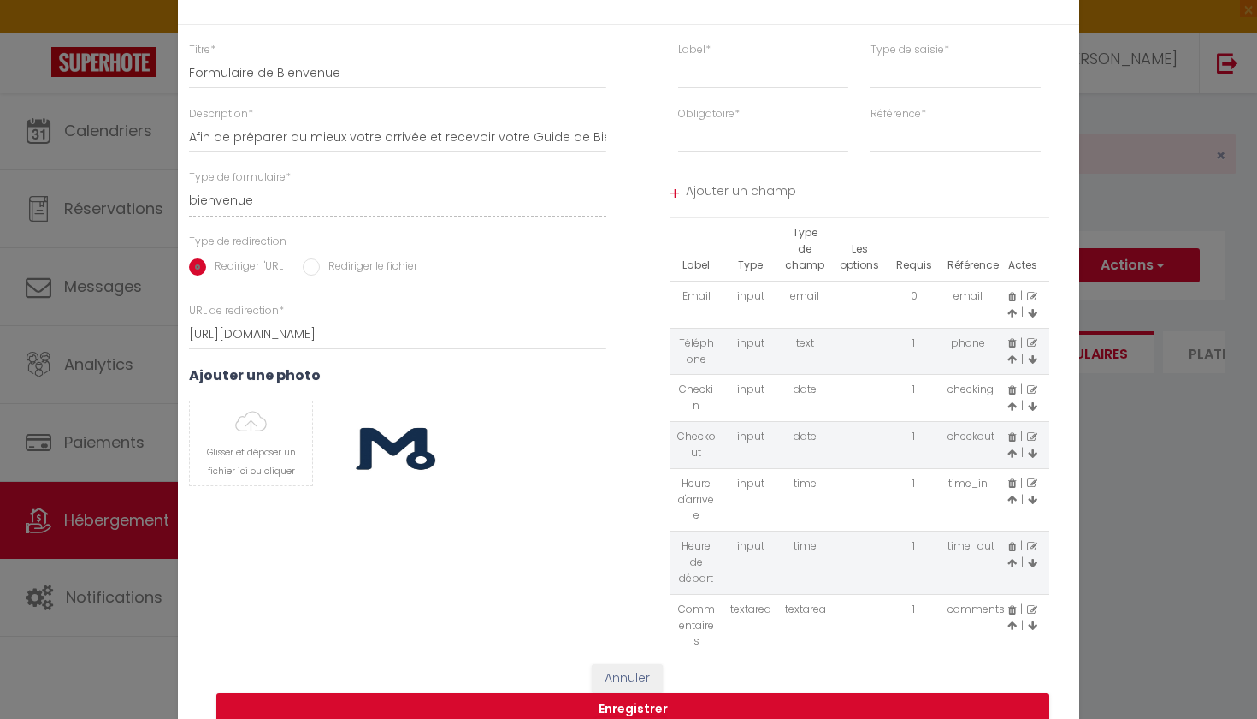
scroll to position [0, 0]
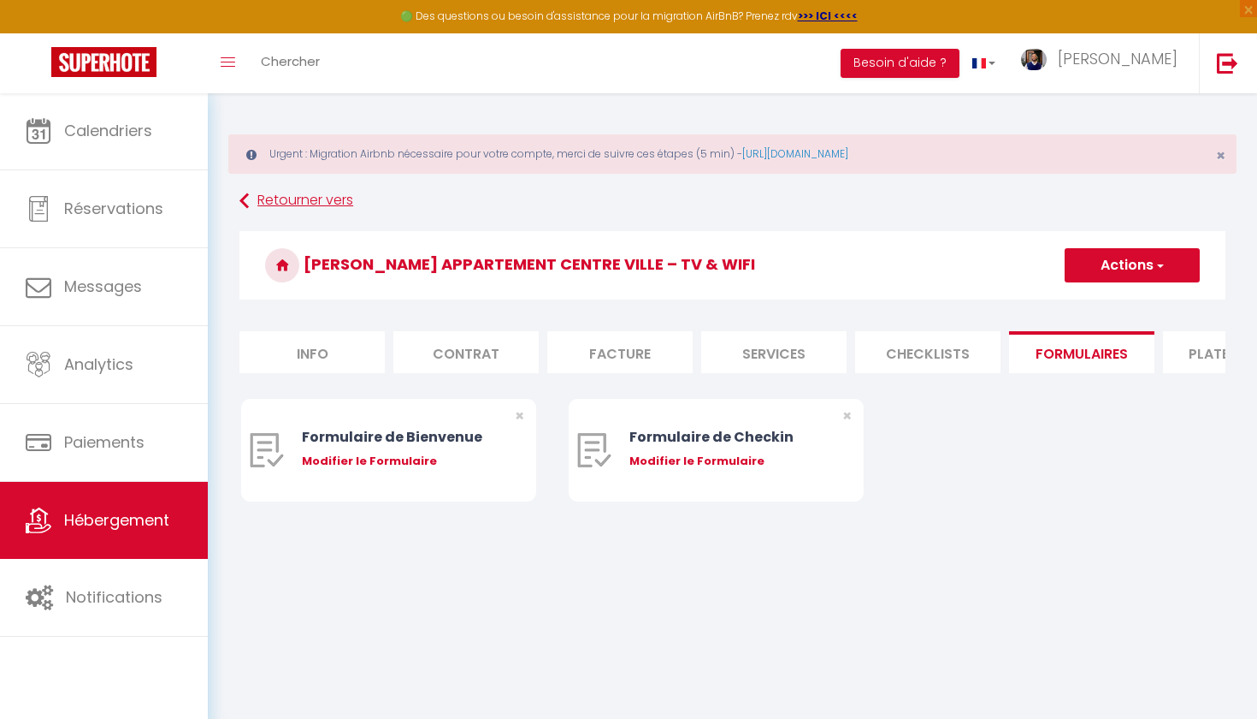
click at [344, 207] on link "Retourner vers" at bounding box center [733, 201] width 986 height 31
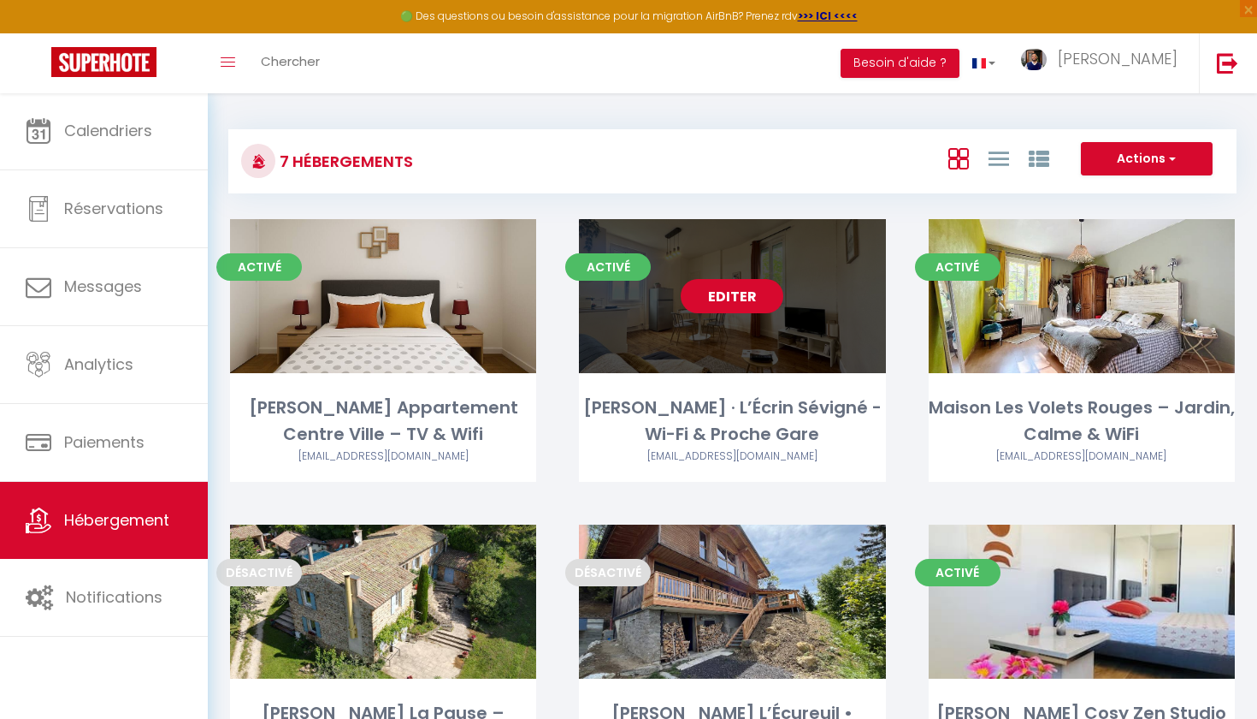
click at [749, 300] on link "Editer" at bounding box center [732, 296] width 103 height 34
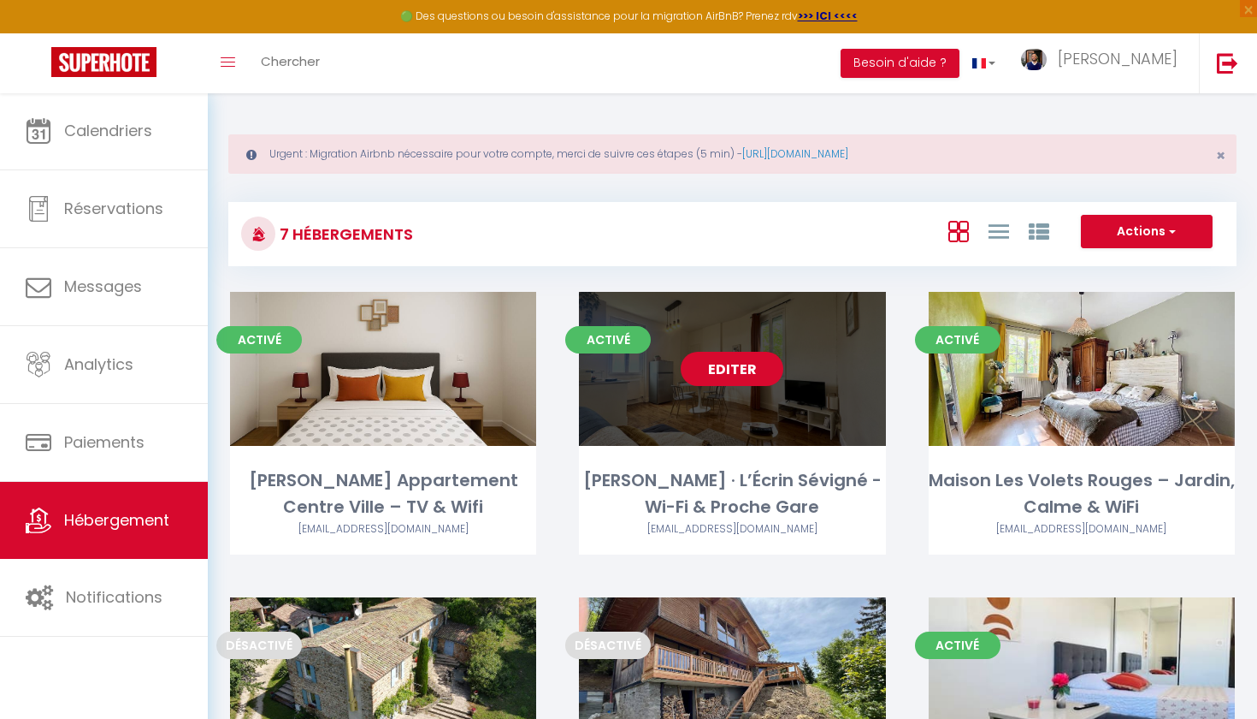
click at [725, 368] on link "Editer" at bounding box center [732, 369] width 103 height 34
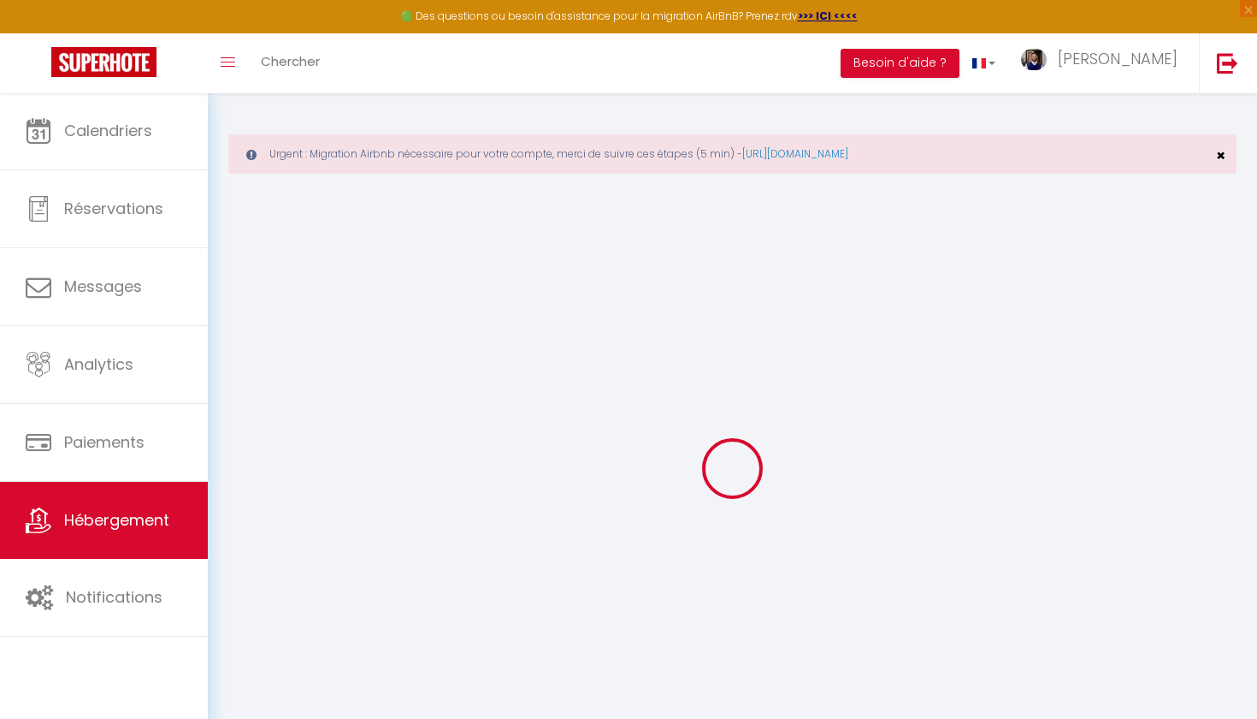
click at [1220, 159] on span "×" at bounding box center [1220, 155] width 9 height 21
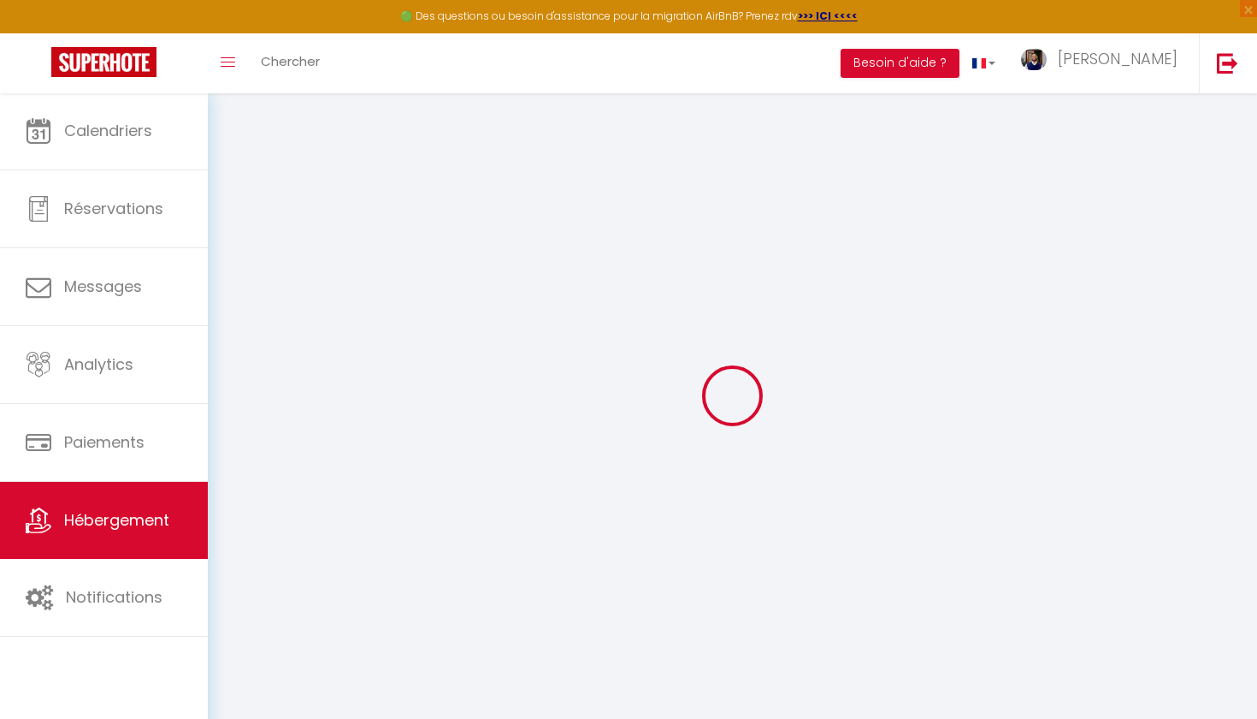
select select
select select "16:00"
select select "20:00"
select select "10:00"
select select "30"
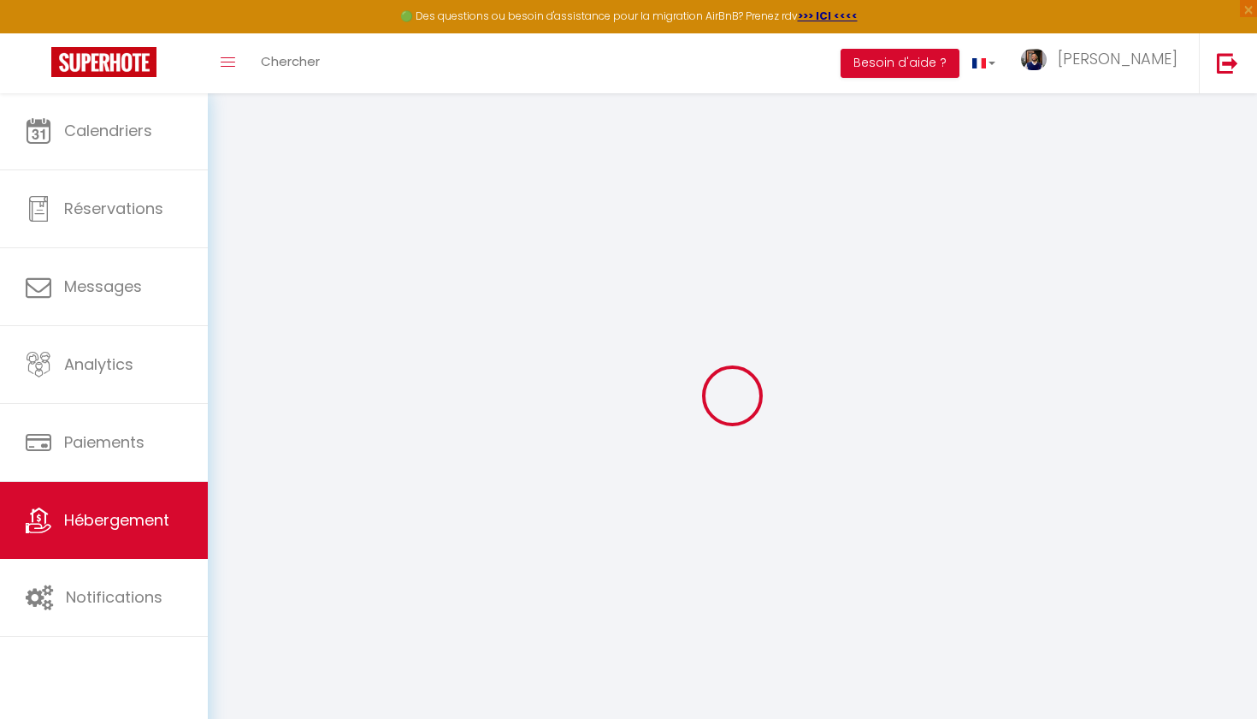
select select "120"
select select
checkbox input "false"
checkbox input "true"
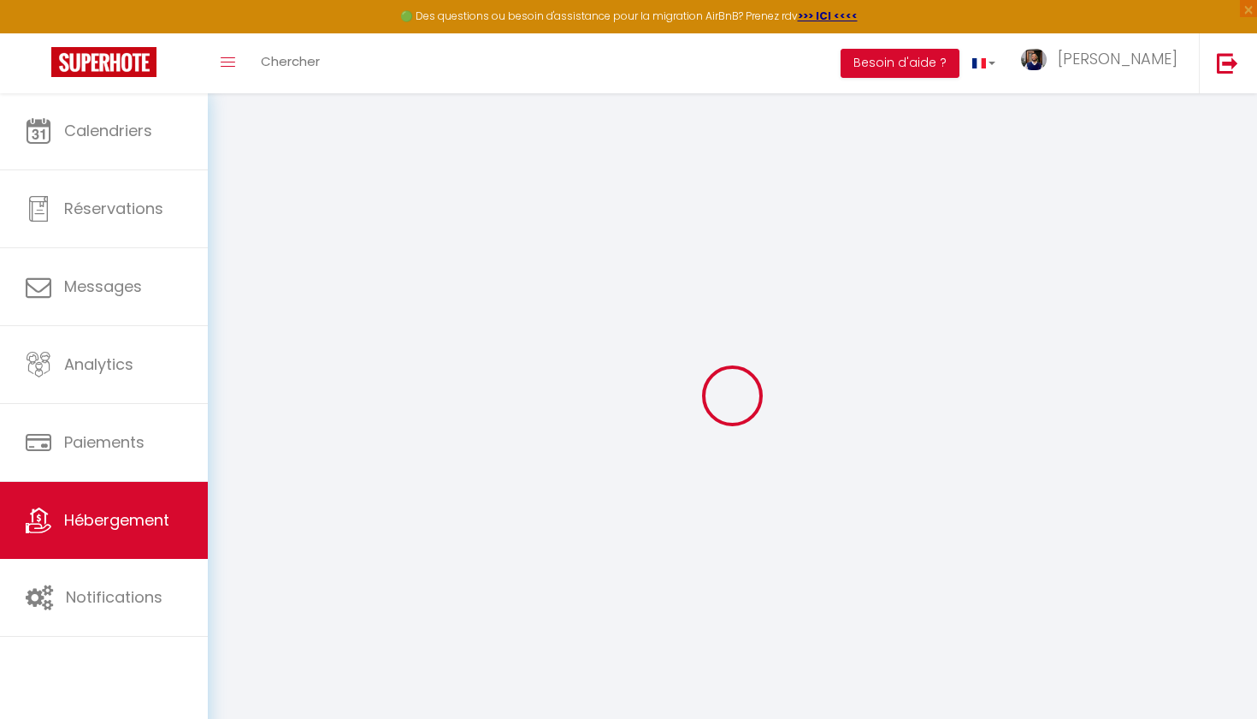
checkbox input "true"
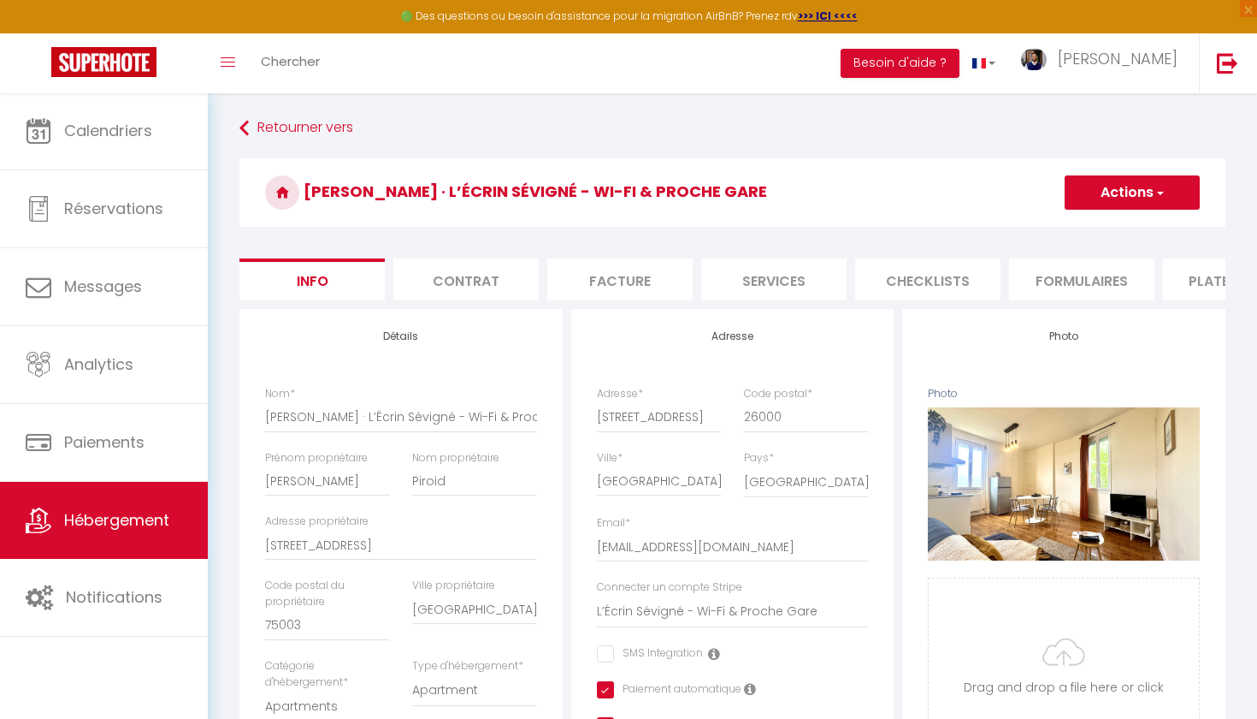
click at [1085, 288] on li "Formulaires" at bounding box center [1081, 279] width 145 height 42
select select
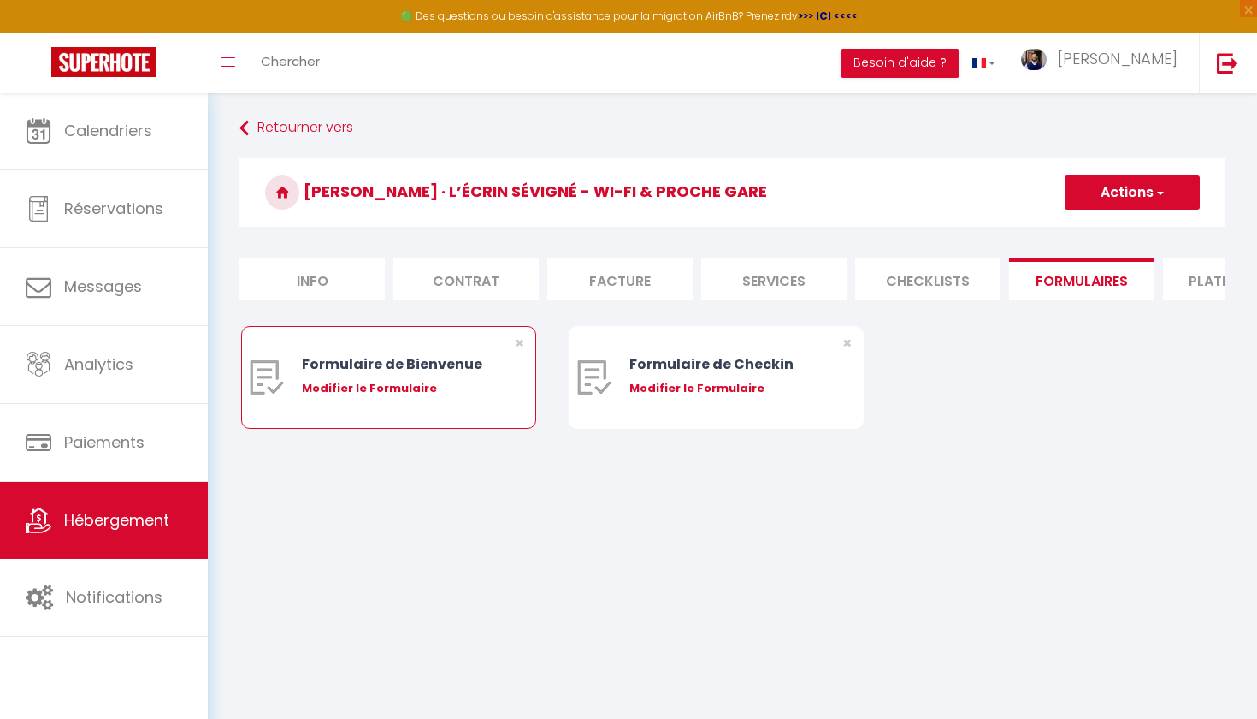
click at [413, 392] on div "Modifier le Formulaire" at bounding box center [401, 388] width 198 height 17
type input "Formulaire de Bienvenue"
type input "Afin de préparer au mieux votre arrivée et recevoir votre Guide de Bienvenue, j…"
select select "[object Object]"
radio input "true"
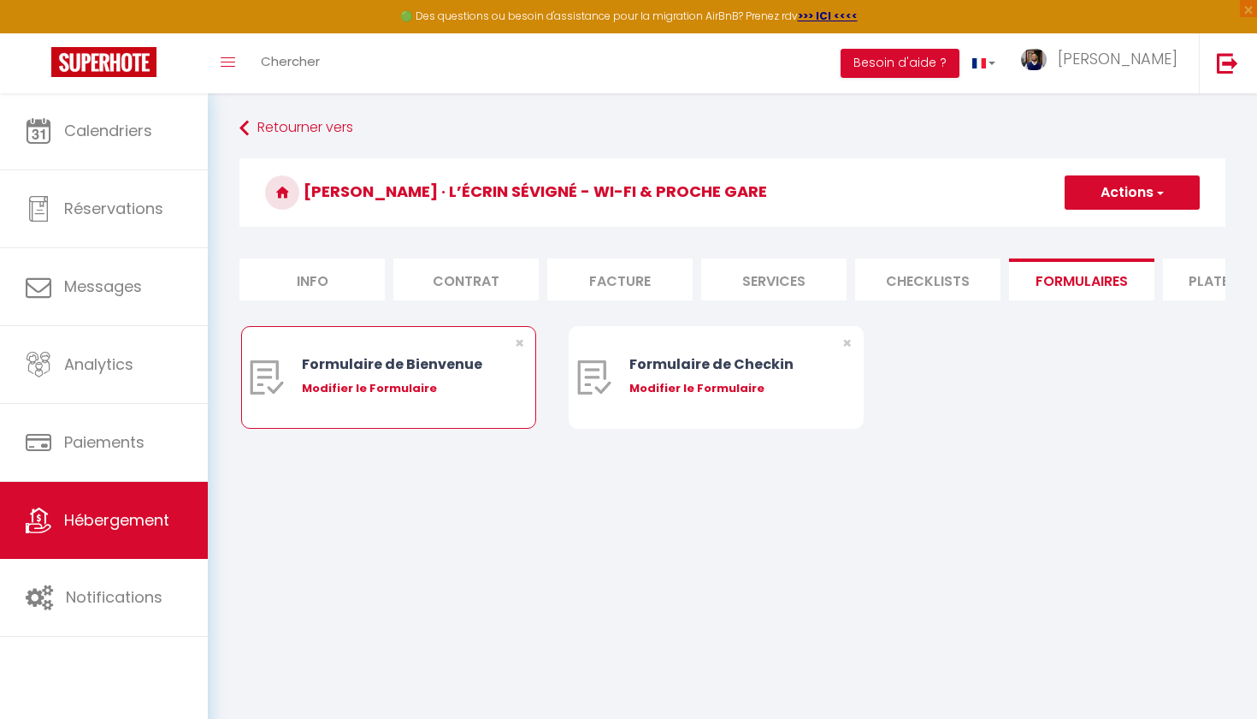
type input "https://C-HelpfulHands/confirmation"
select select
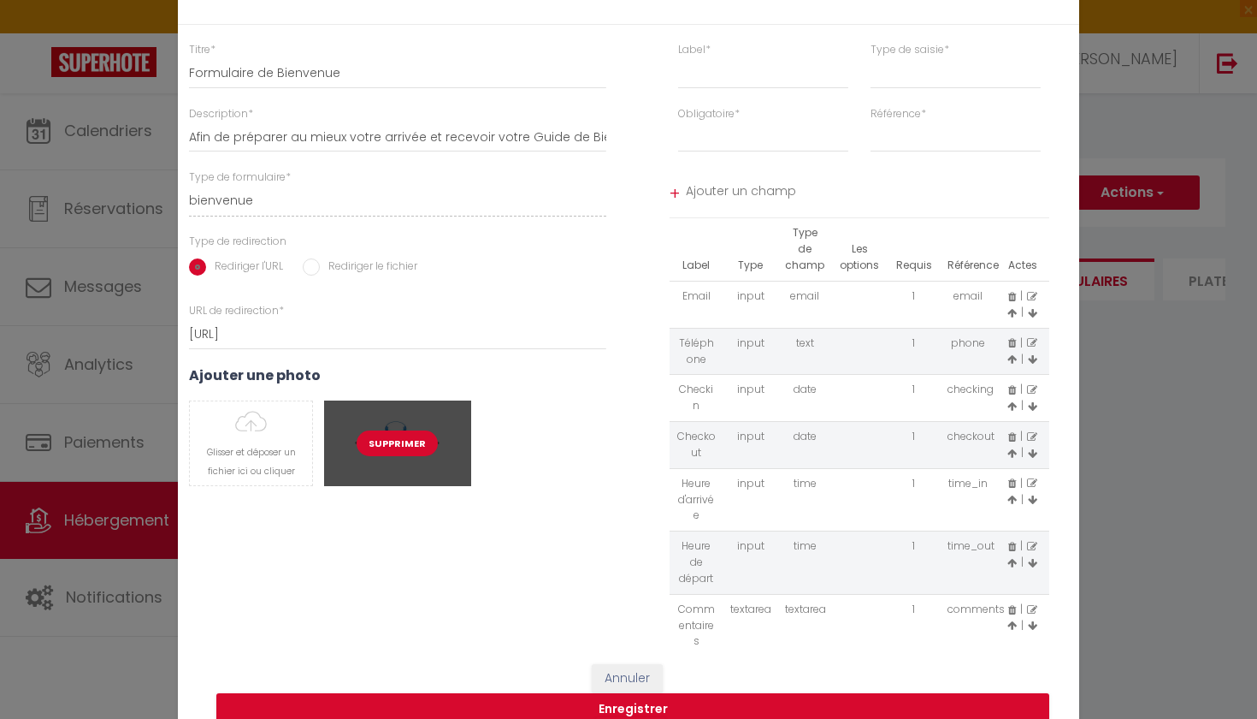
click at [411, 445] on button "Supprimer" at bounding box center [397, 443] width 81 height 26
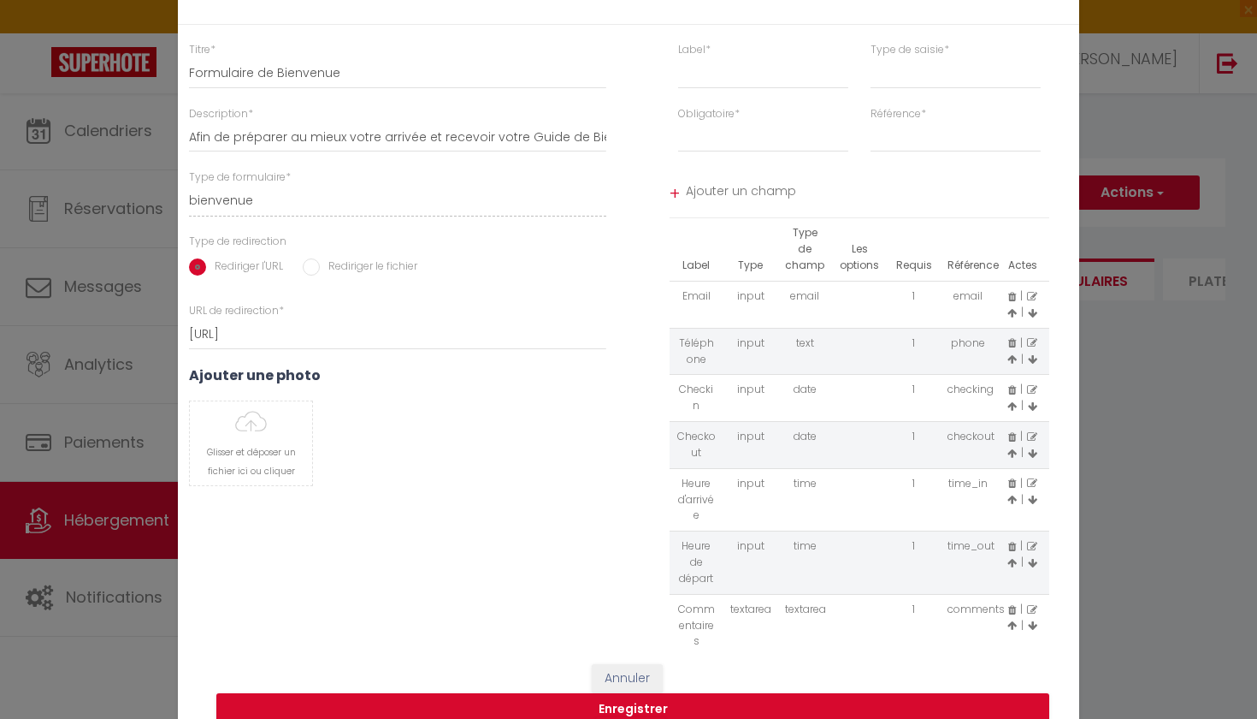
select select
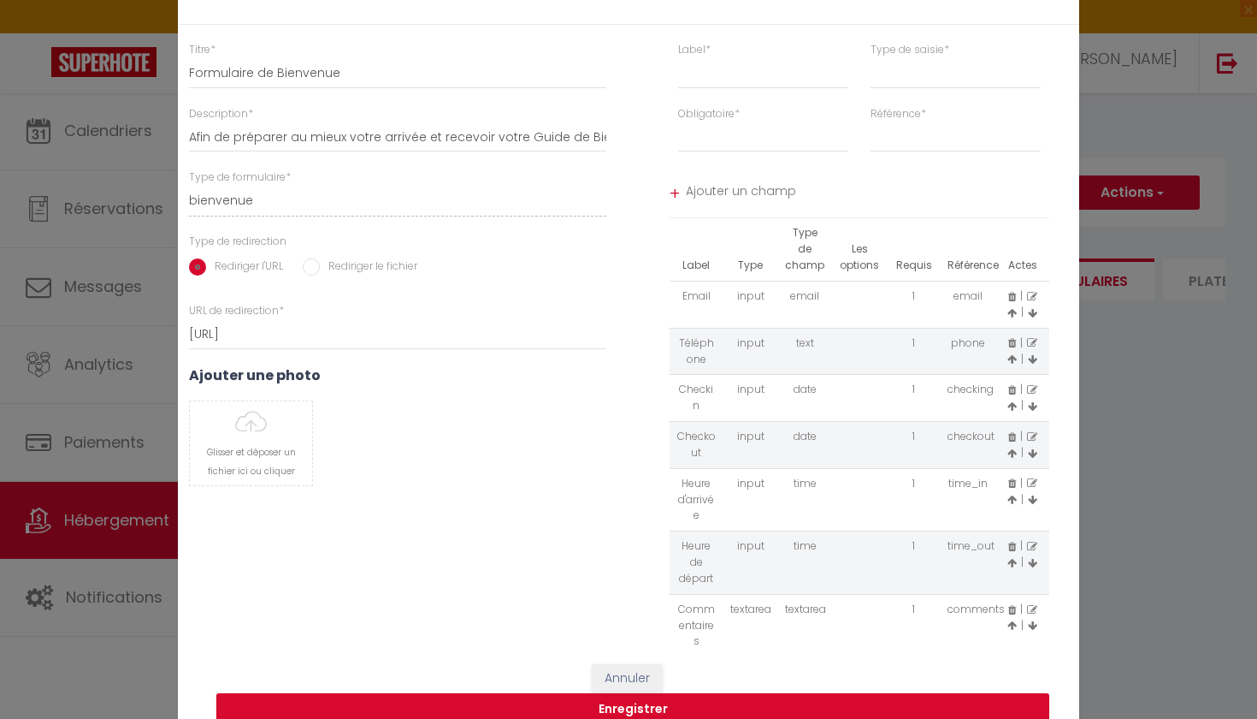
select select
click at [269, 444] on input "file" at bounding box center [251, 443] width 122 height 84
select select
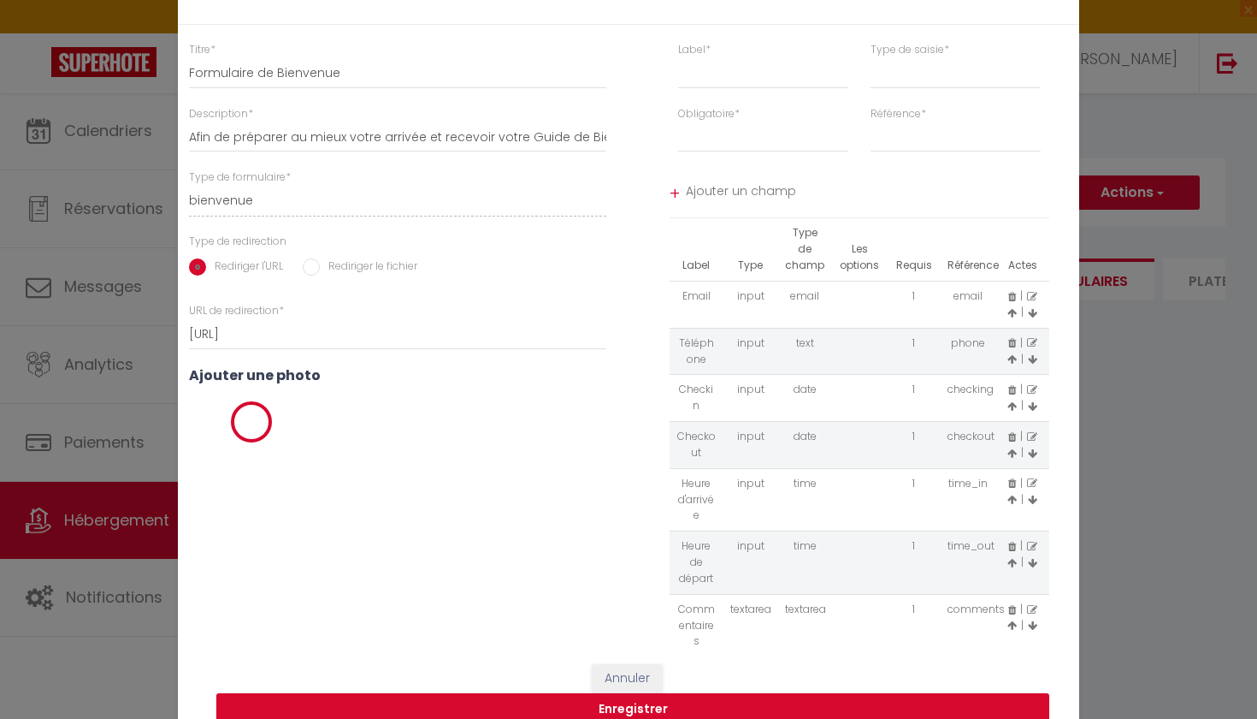
select select
click at [488, 711] on button "Enregistrer" at bounding box center [632, 709] width 833 height 33
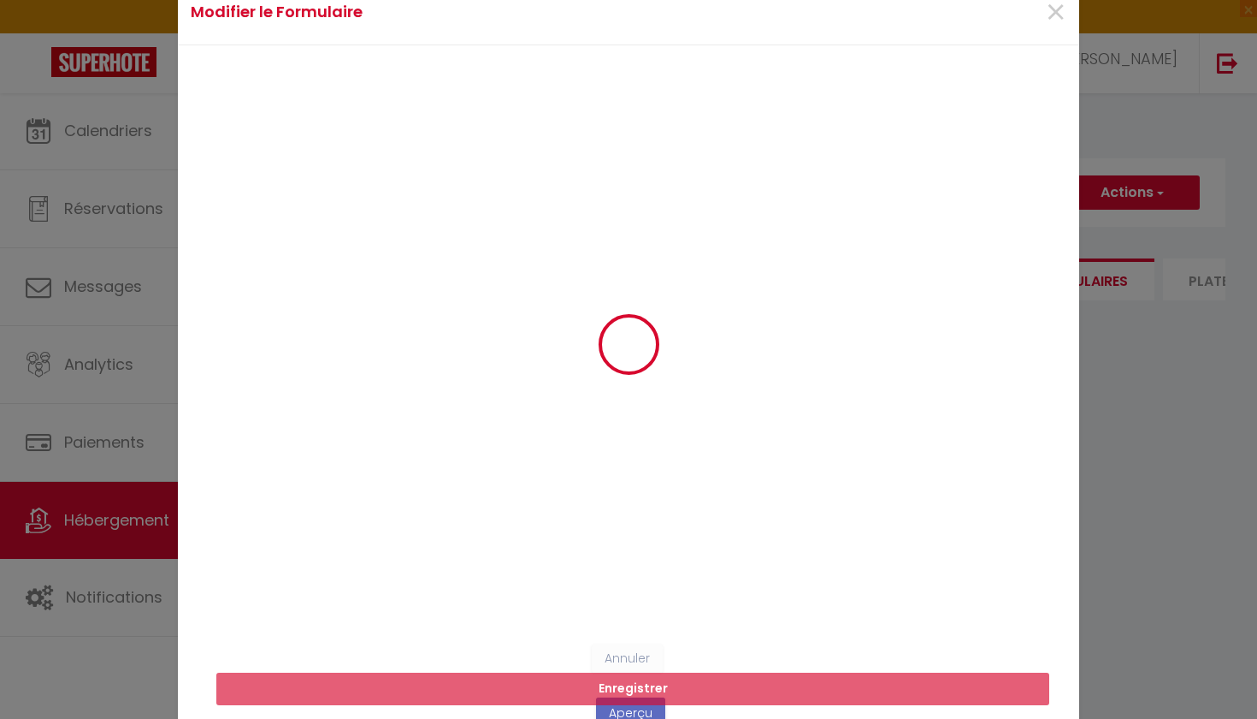
select select
radio input "false"
select select
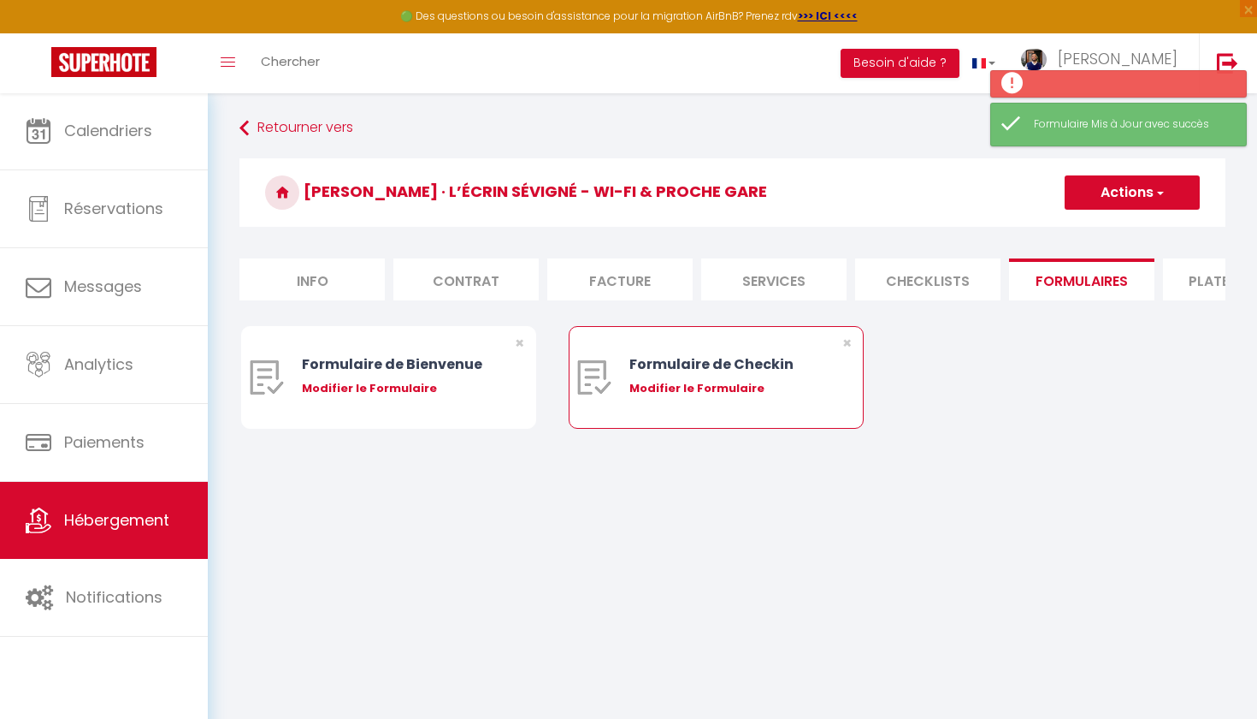
click at [718, 386] on div "Modifier le Formulaire" at bounding box center [729, 388] width 198 height 17
type input "Formulaire de Checkin"
type input "Afin de confirmer votre arrivée et recevoir la procédure d'accès à l'appartemen…"
select select "[object Object]"
radio input "true"
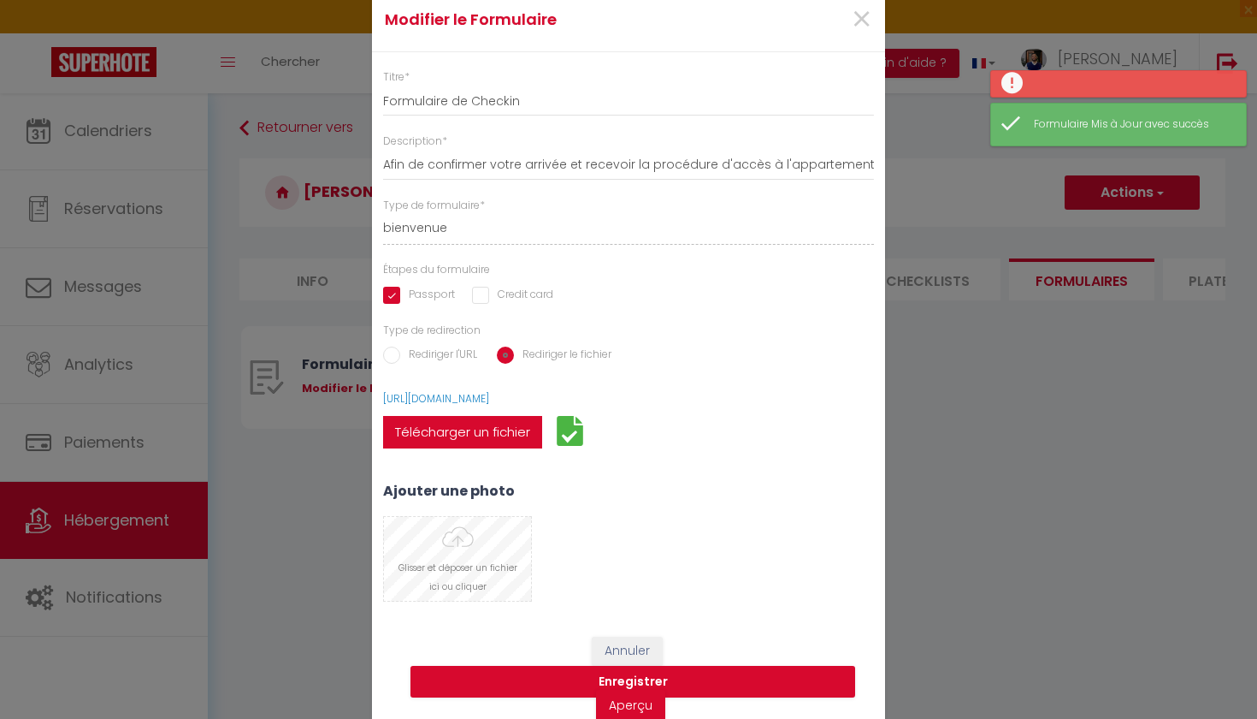
click at [487, 551] on input "file" at bounding box center [457, 559] width 147 height 84
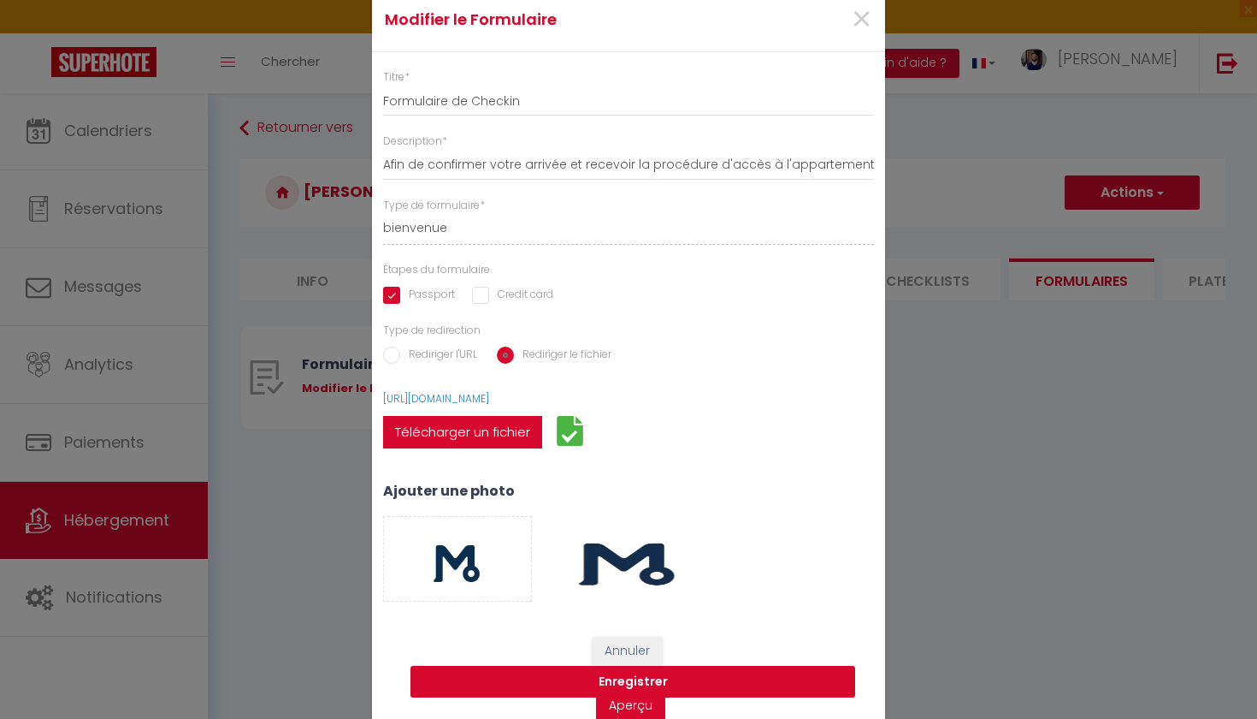
click at [551, 672] on button "Enregistrer" at bounding box center [633, 681] width 445 height 33
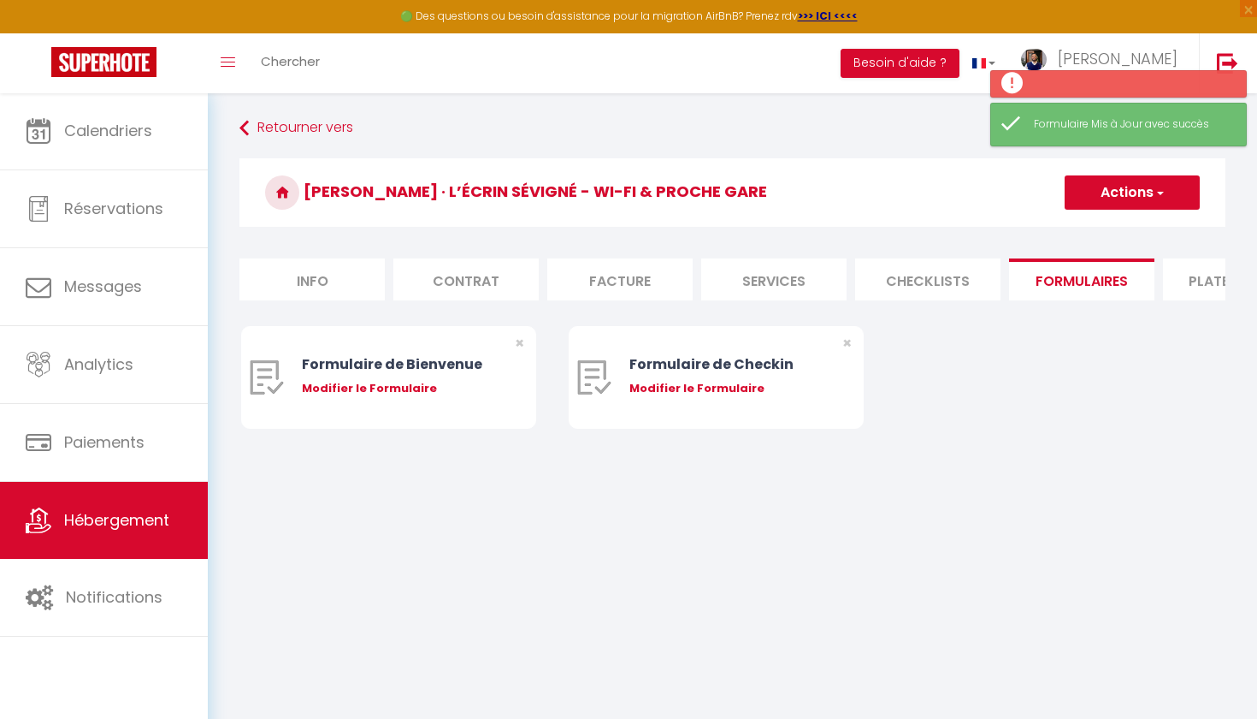
click at [1186, 190] on button "Actions" at bounding box center [1132, 192] width 135 height 34
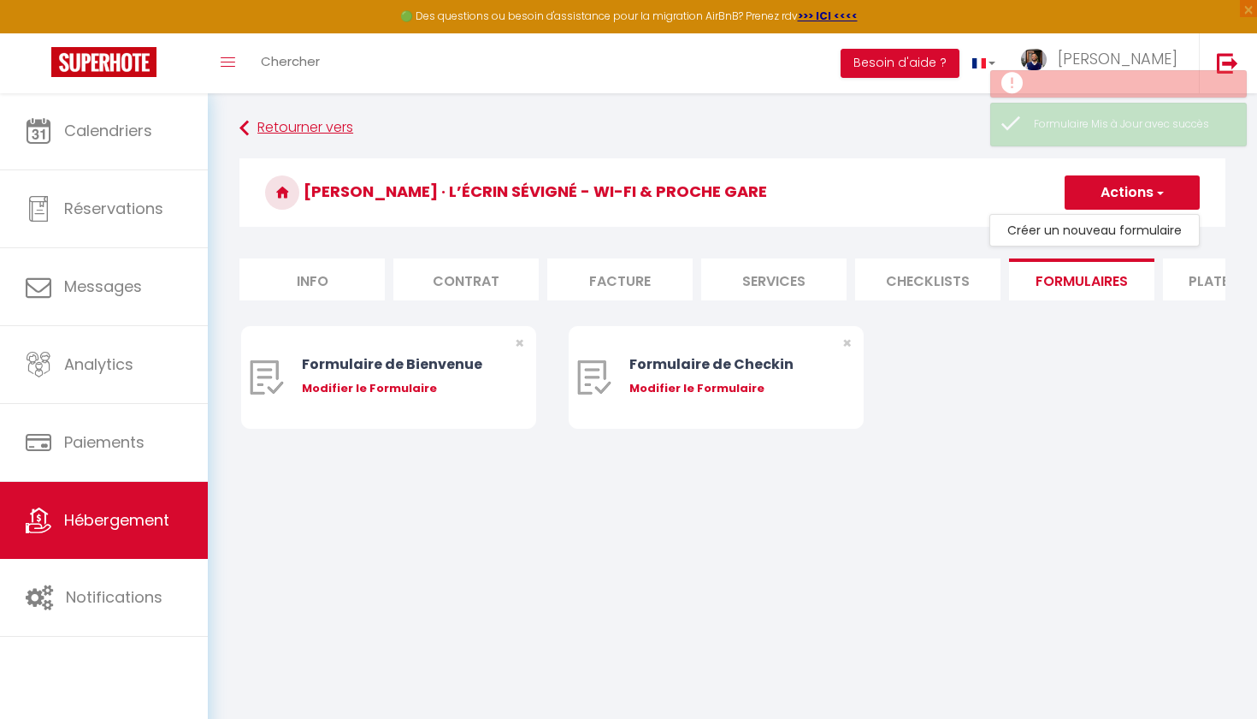
click at [334, 126] on link "Retourner vers" at bounding box center [733, 128] width 986 height 31
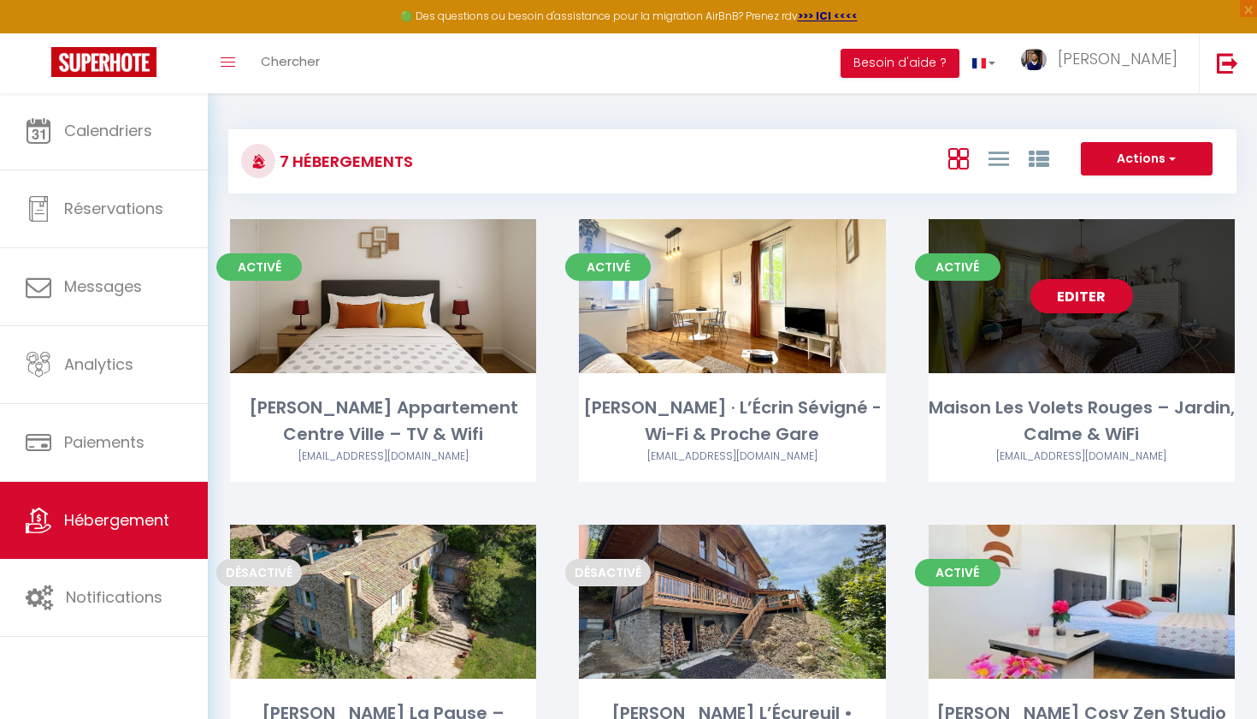
click at [1102, 299] on link "Editer" at bounding box center [1082, 296] width 103 height 34
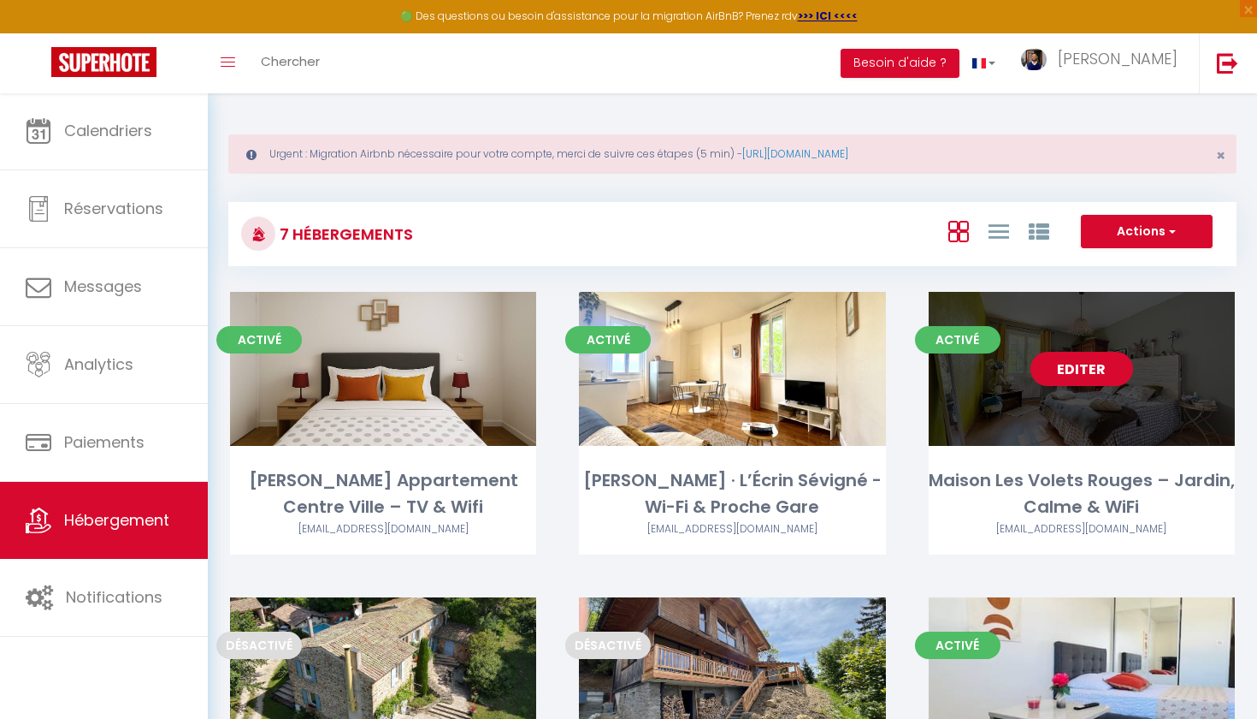
click at [1071, 371] on link "Editer" at bounding box center [1082, 369] width 103 height 34
click at [1070, 364] on link "Editer" at bounding box center [1082, 369] width 103 height 34
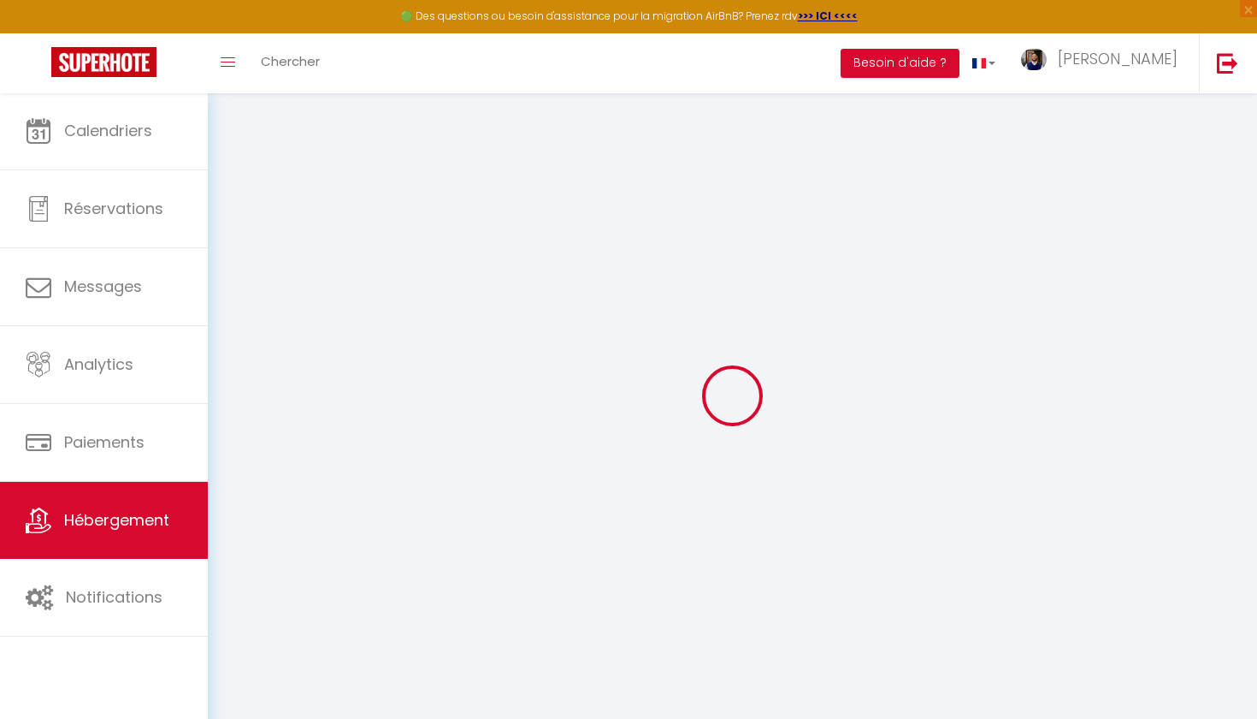
select select
select select "16:00"
select select
select select "10:00"
select select "30"
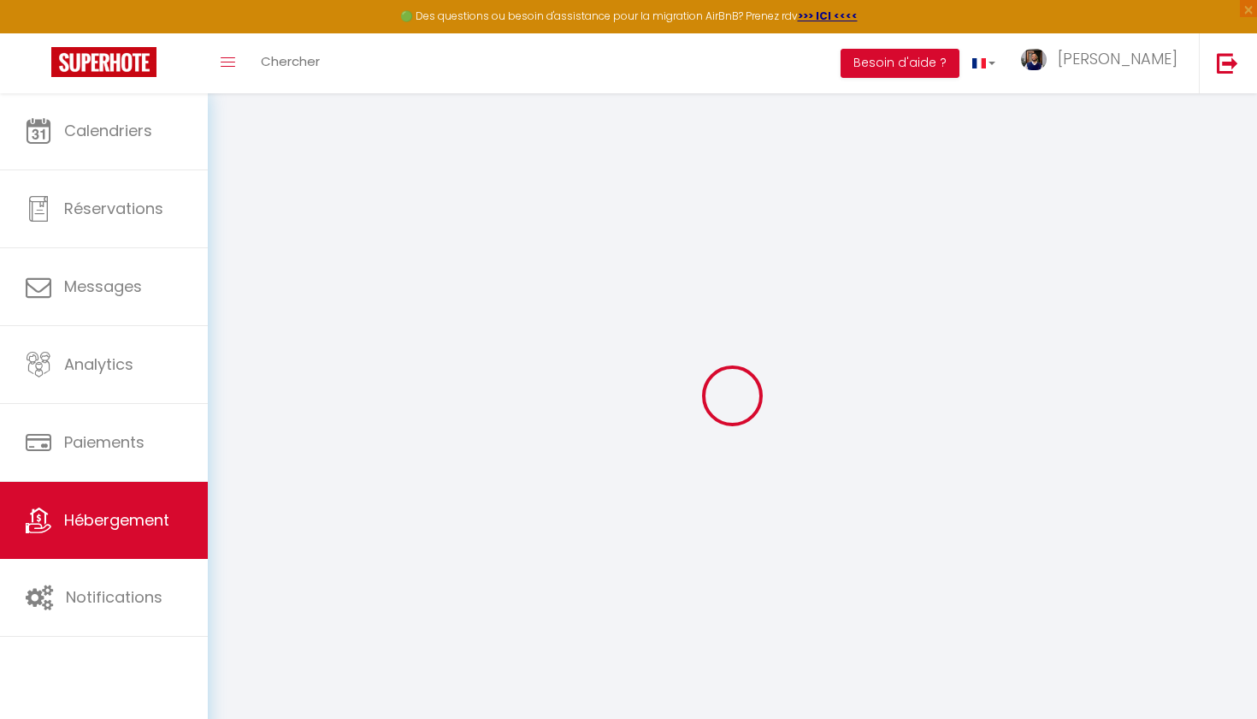
select select "120"
select select
checkbox input "false"
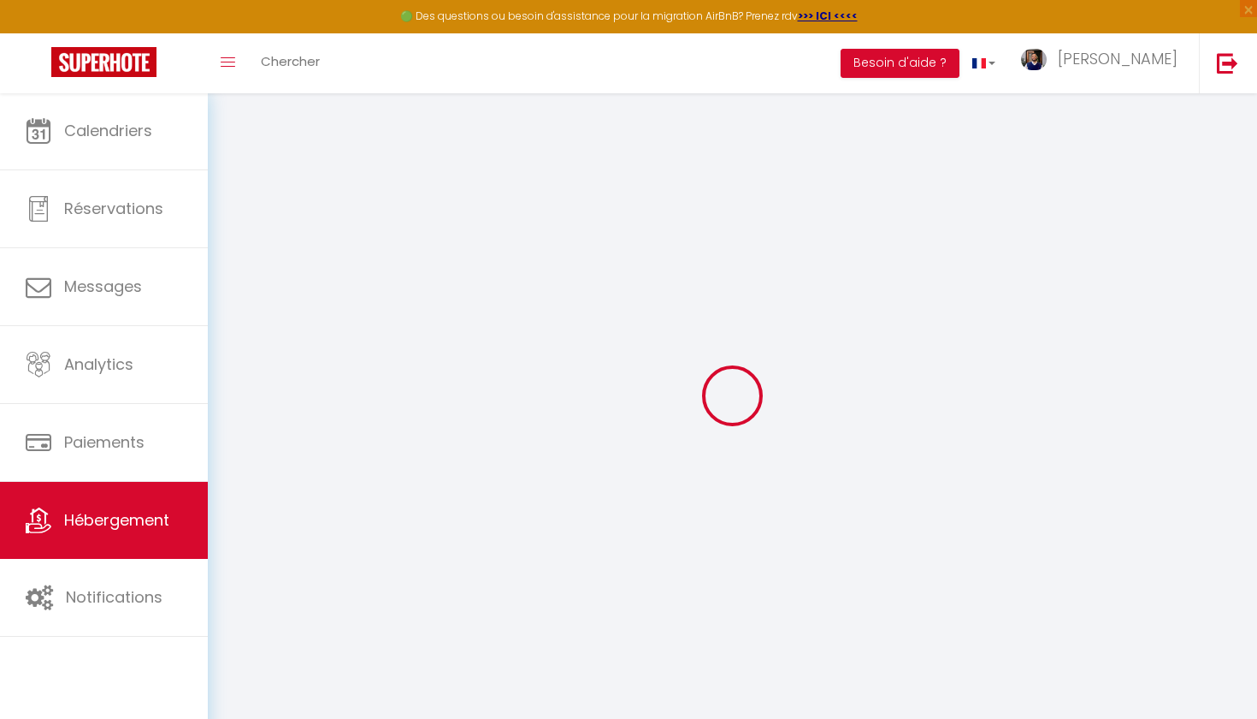
checkbox input "false"
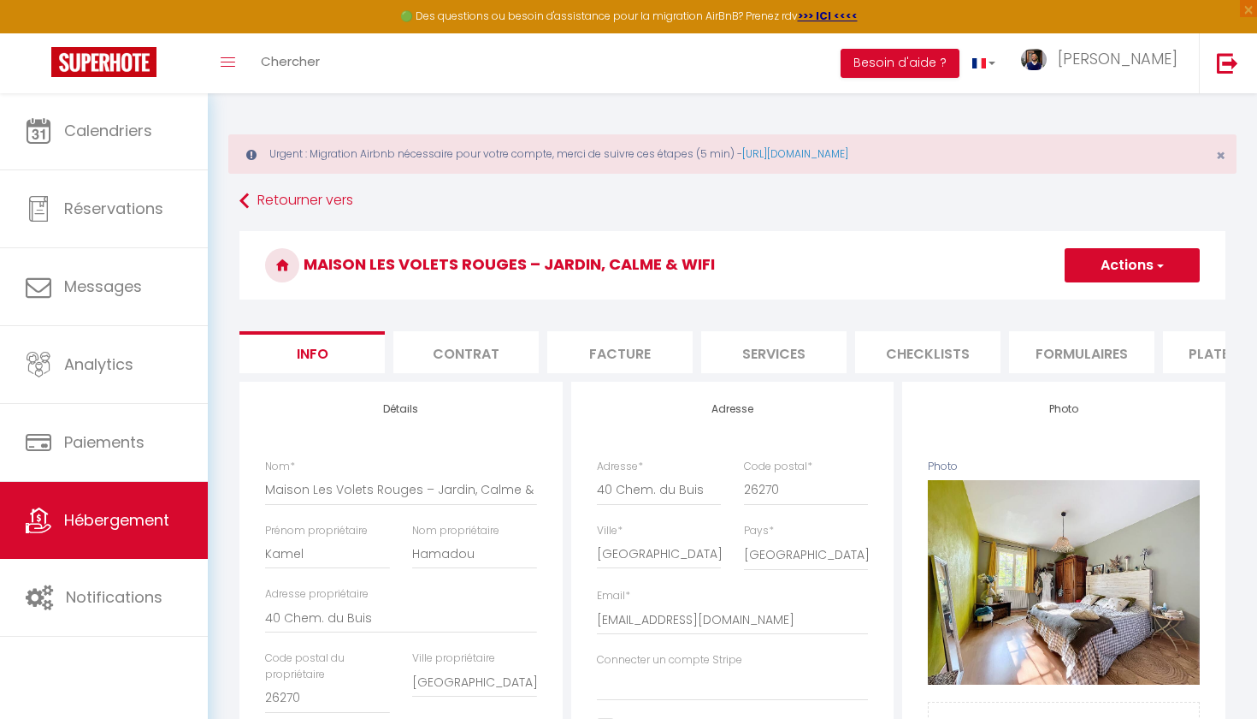
select select
checkbox input "false"
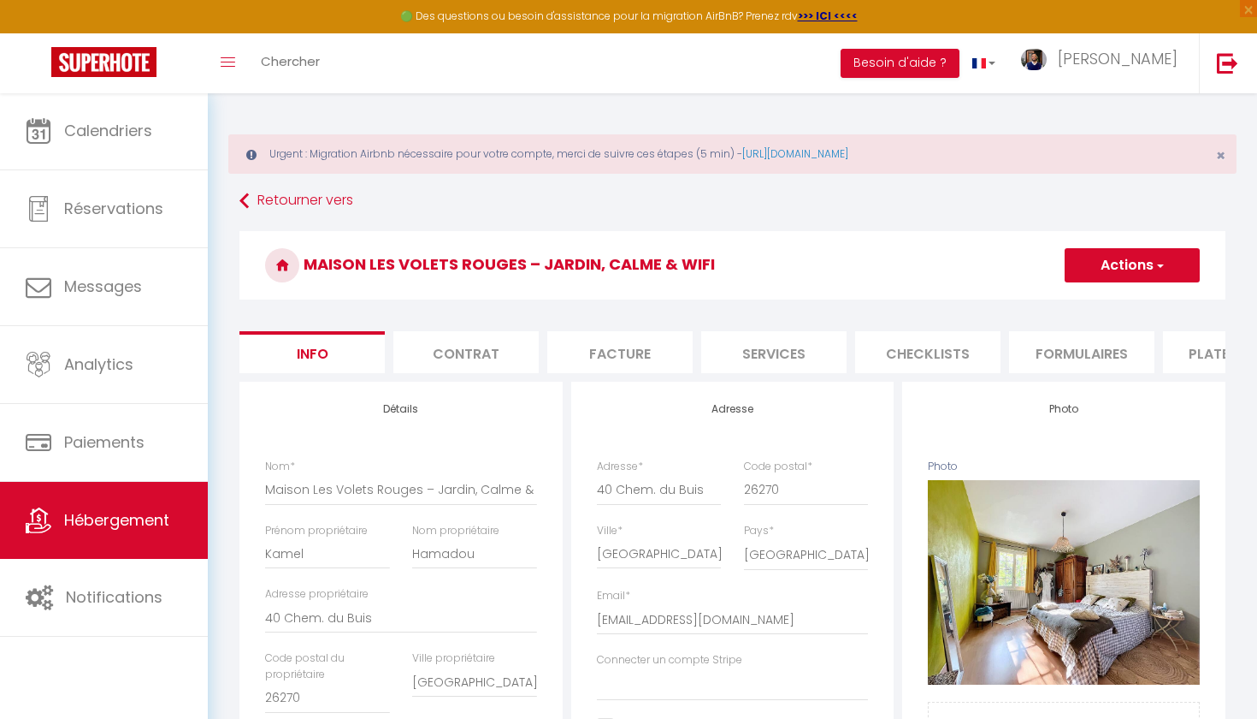
checkbox input "false"
click at [1076, 340] on li "Formulaires" at bounding box center [1081, 352] width 145 height 42
select select
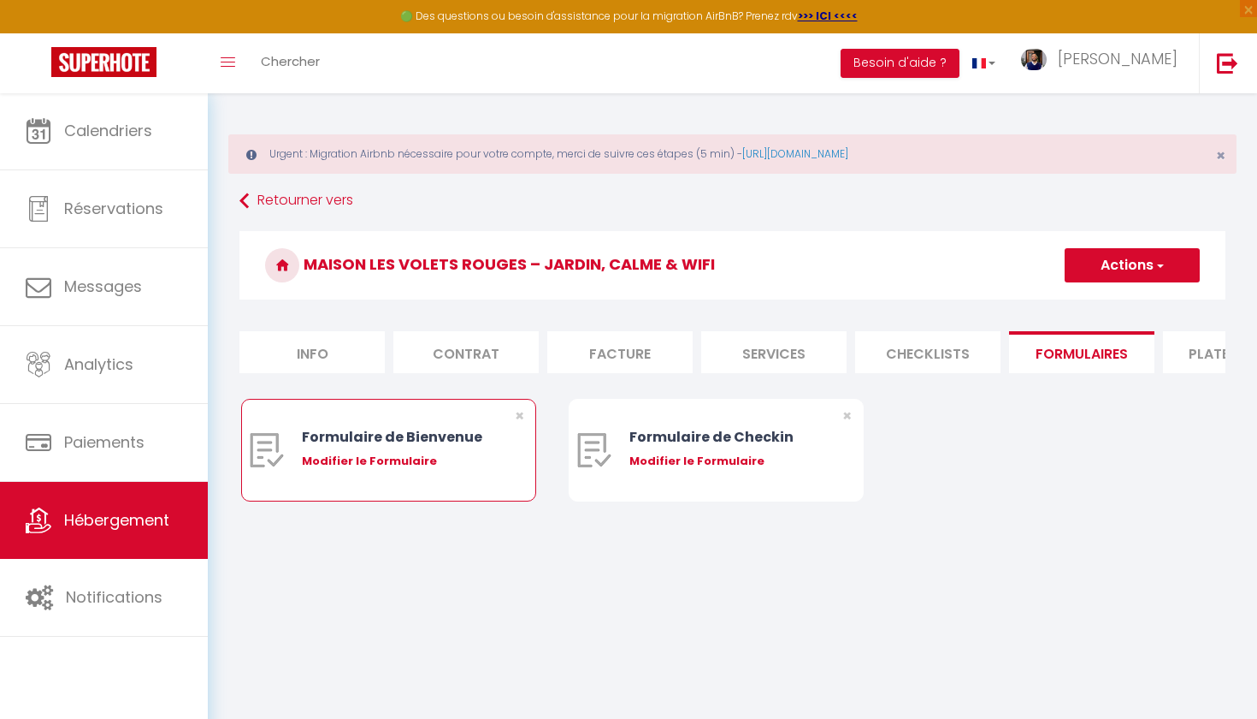
click at [411, 457] on div "Modifier le Formulaire" at bounding box center [401, 460] width 198 height 17
type input "Formulaire de Bienvenue"
type input "Afin de préparer au mieux votre arrivée et recevoir votre Guide de Bienvenue, j…"
select select "[object Object]"
radio input "true"
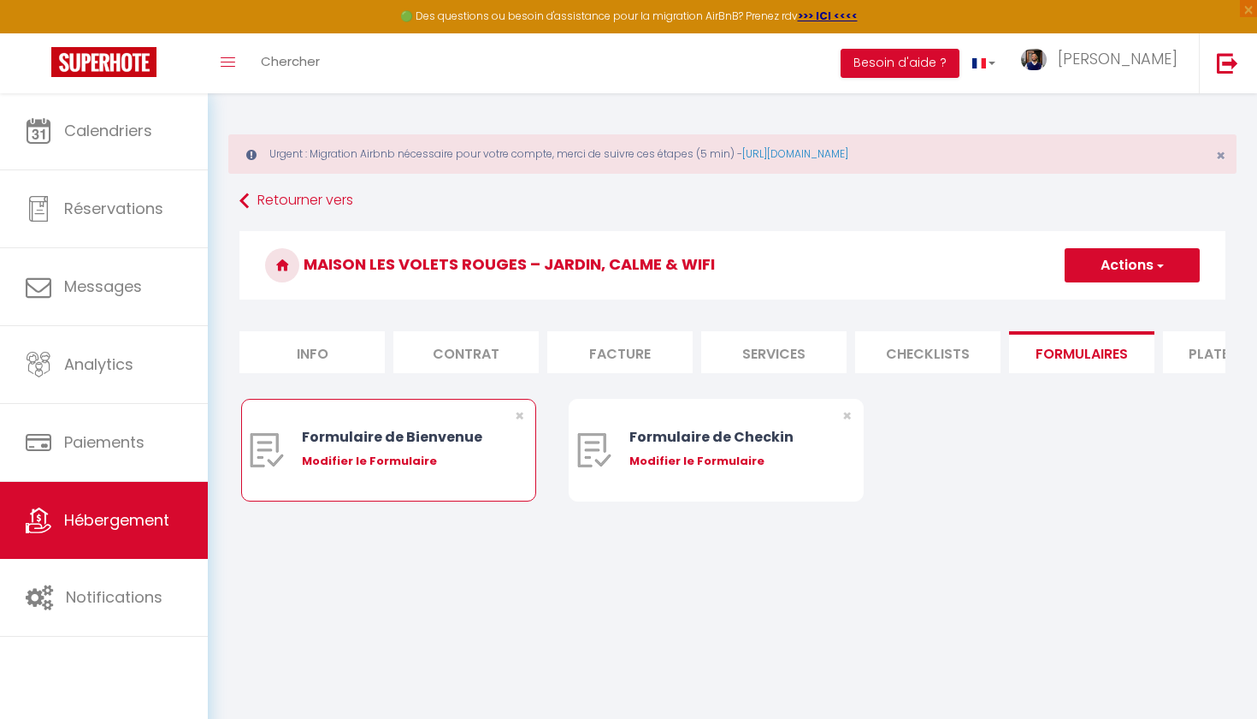
type input "https://superhote.com/confirmation"
select select
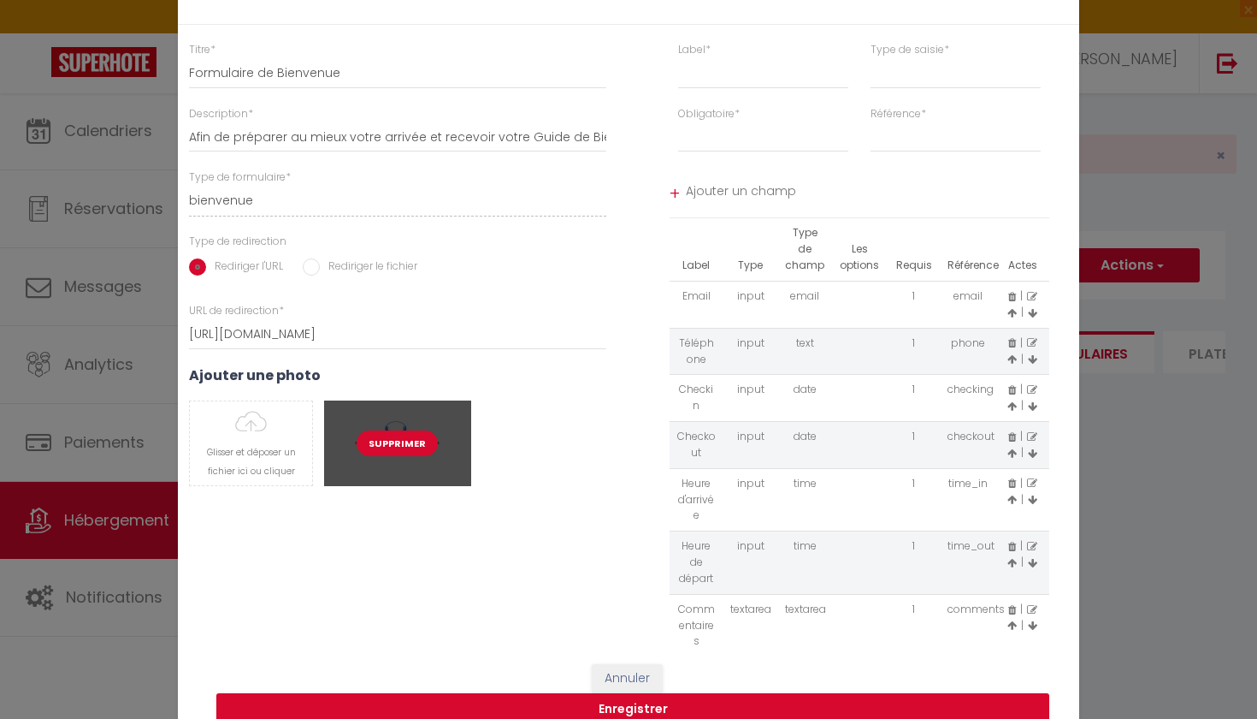
click at [386, 447] on button "Supprimer" at bounding box center [397, 443] width 81 height 26
select select
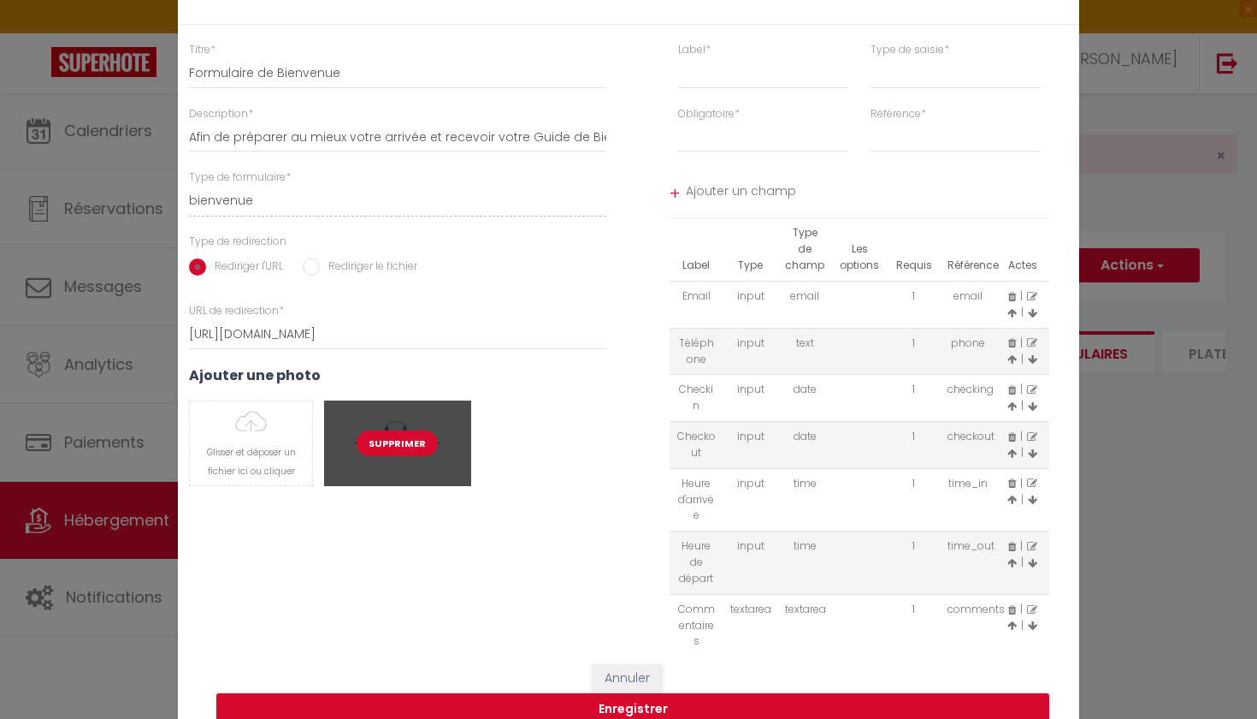
select select
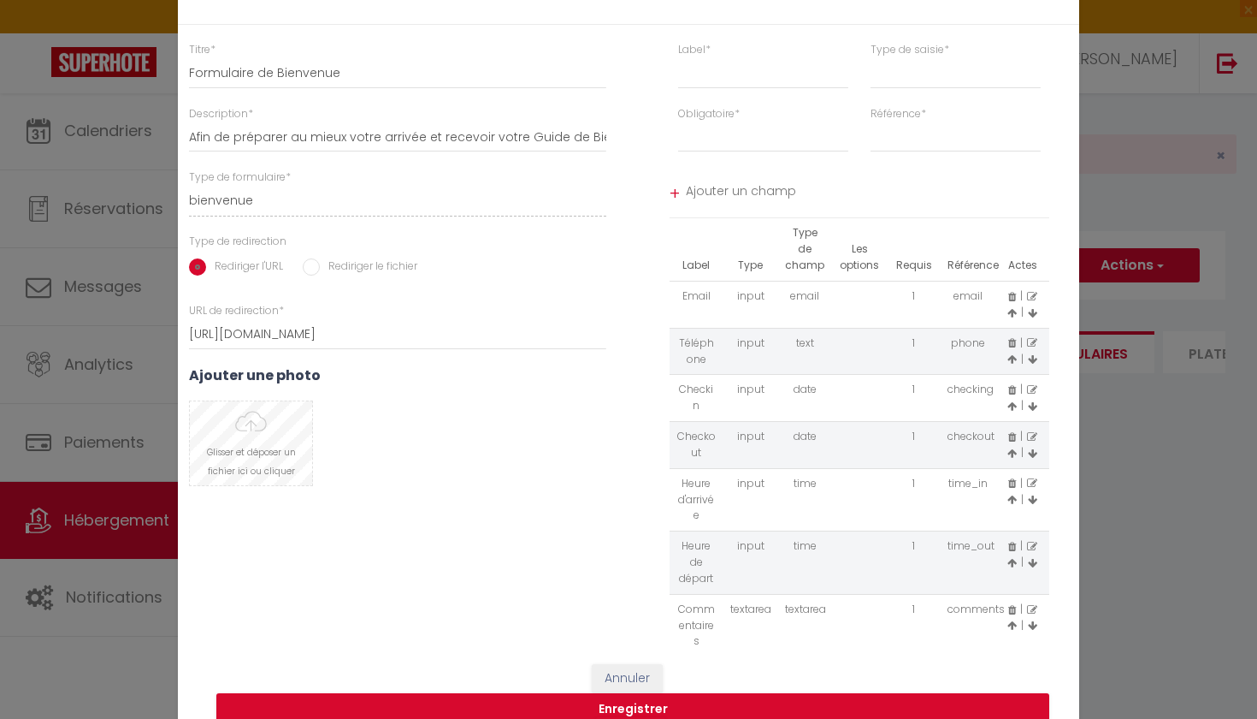
click at [275, 444] on input "file" at bounding box center [251, 443] width 122 height 84
type input "C:\fakepath\Capture d’écran 2025-09-12 à 21.59.24.png"
select select
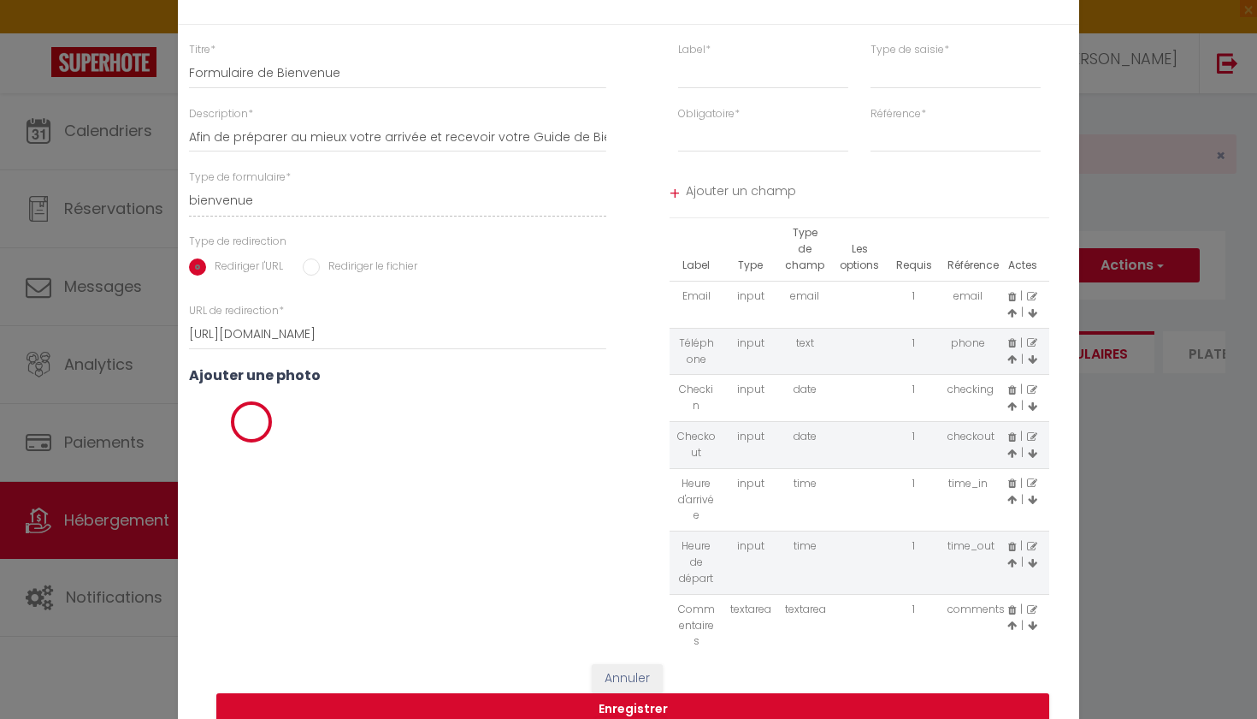
select select
click at [659, 710] on button "Enregistrer" at bounding box center [632, 709] width 833 height 33
select select
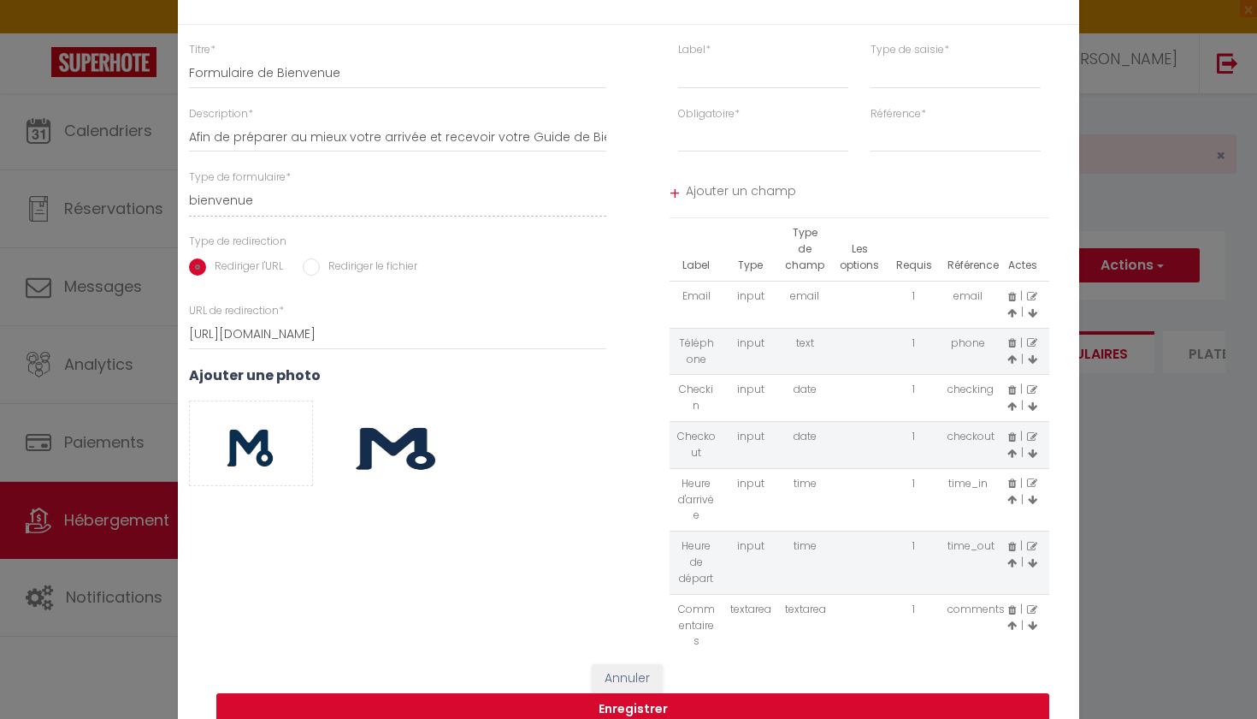
radio input "false"
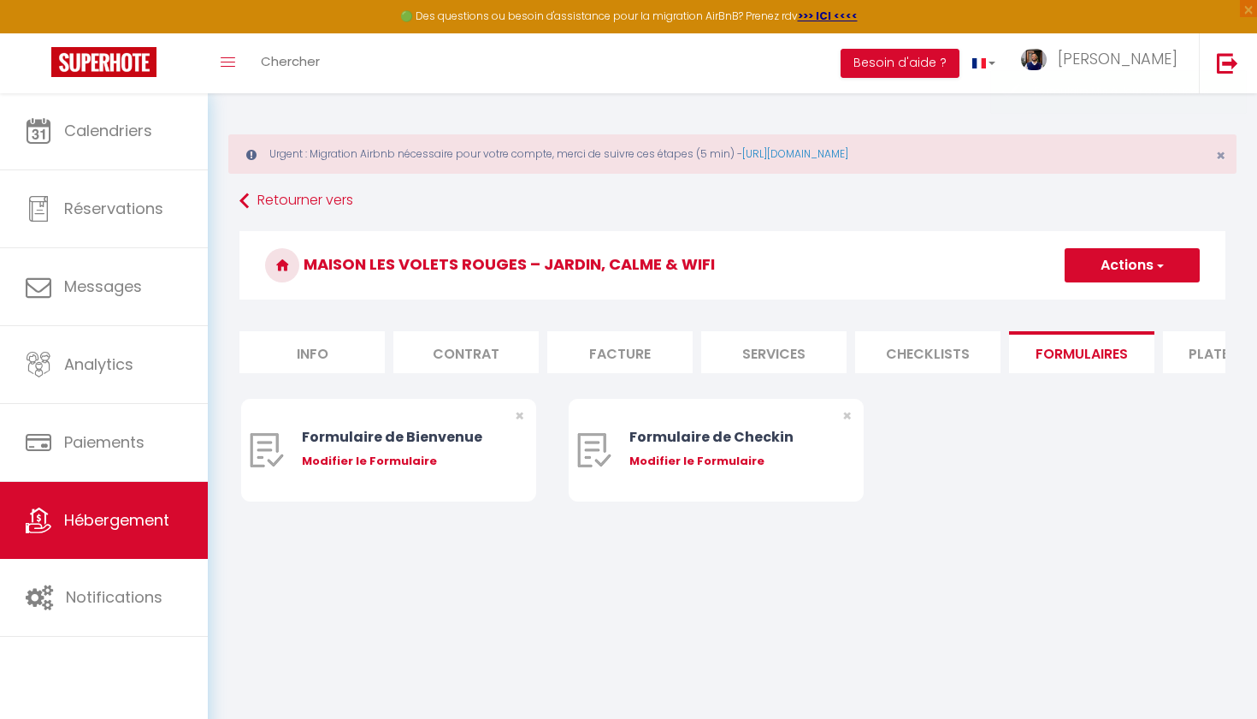
select select
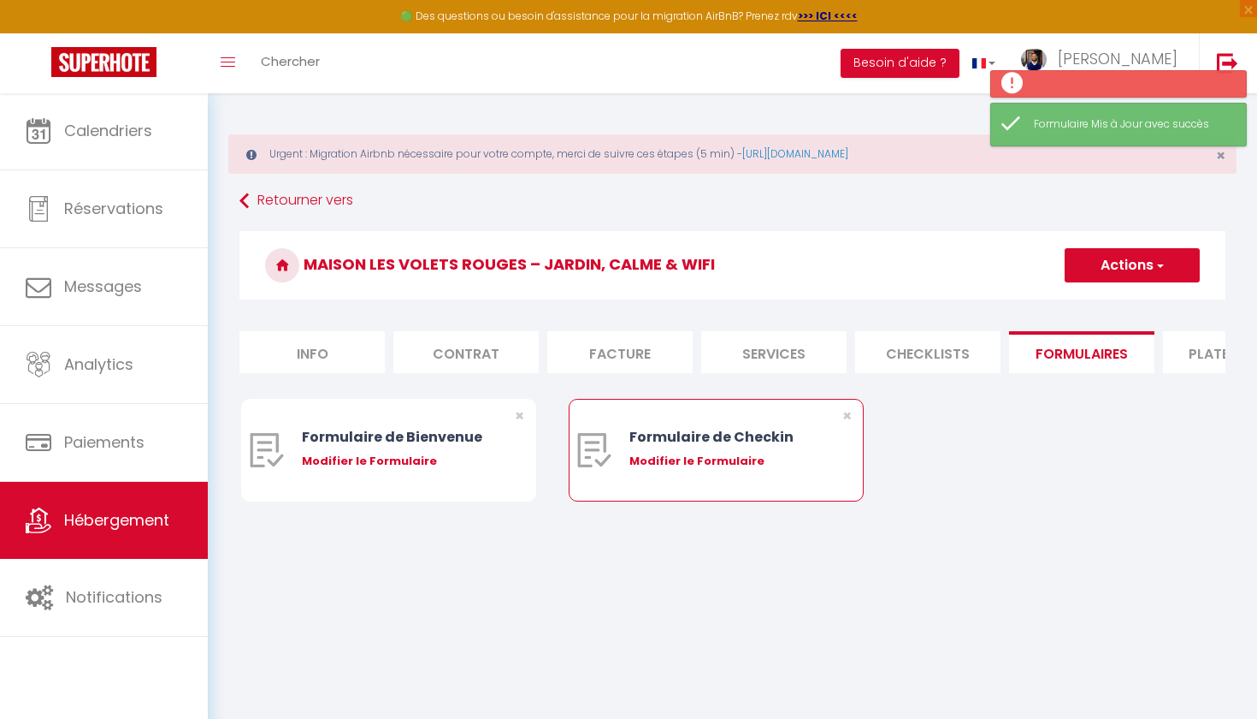
click at [733, 463] on div "Modifier le Formulaire" at bounding box center [729, 460] width 198 height 17
type input "Formulaire de Checkin"
type input "Afin de confirmer votre arrivée et recevoir la procédure d'accès à l'appartemen…"
select select "[object Object]"
radio input "true"
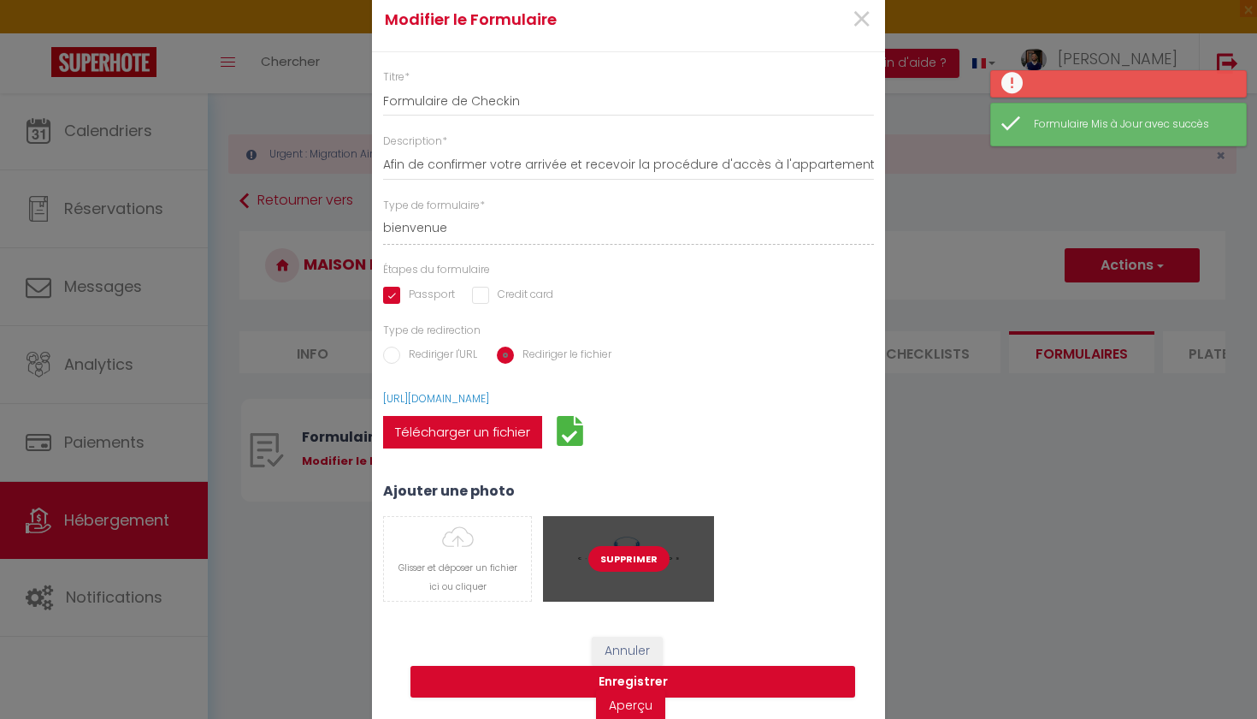
click at [626, 556] on button "Supprimer" at bounding box center [628, 559] width 81 height 26
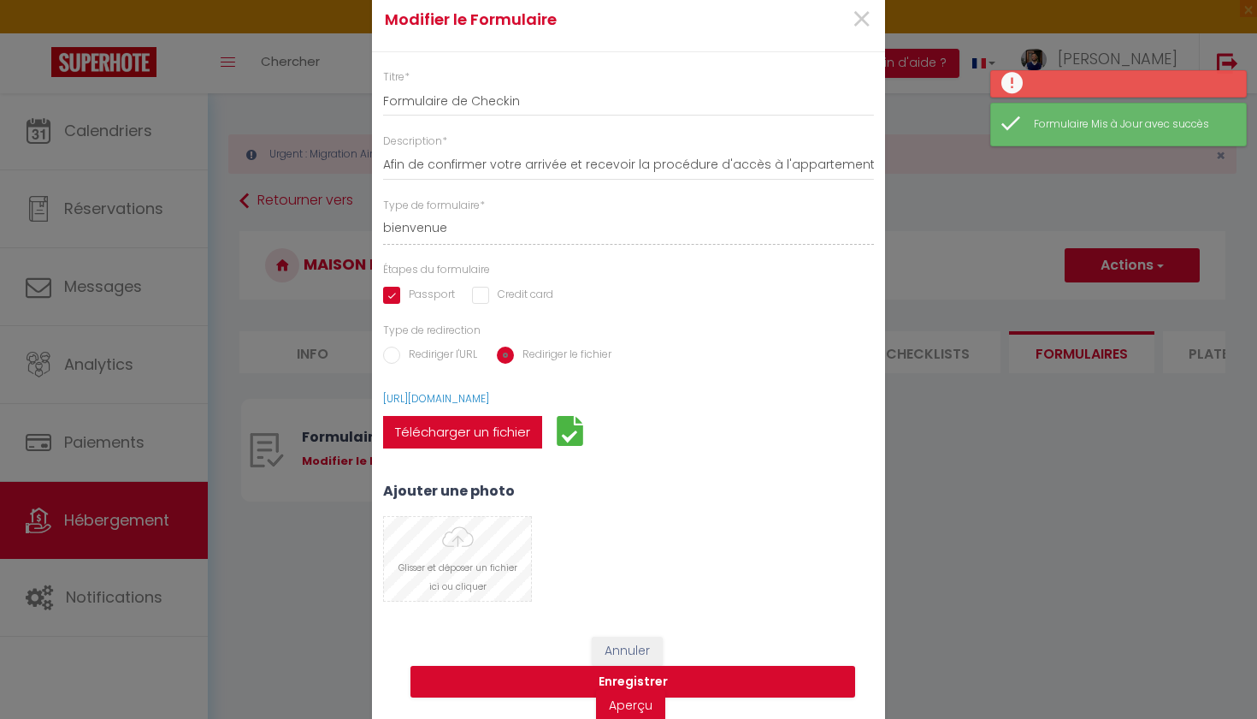
click at [463, 561] on input "file" at bounding box center [457, 559] width 147 height 84
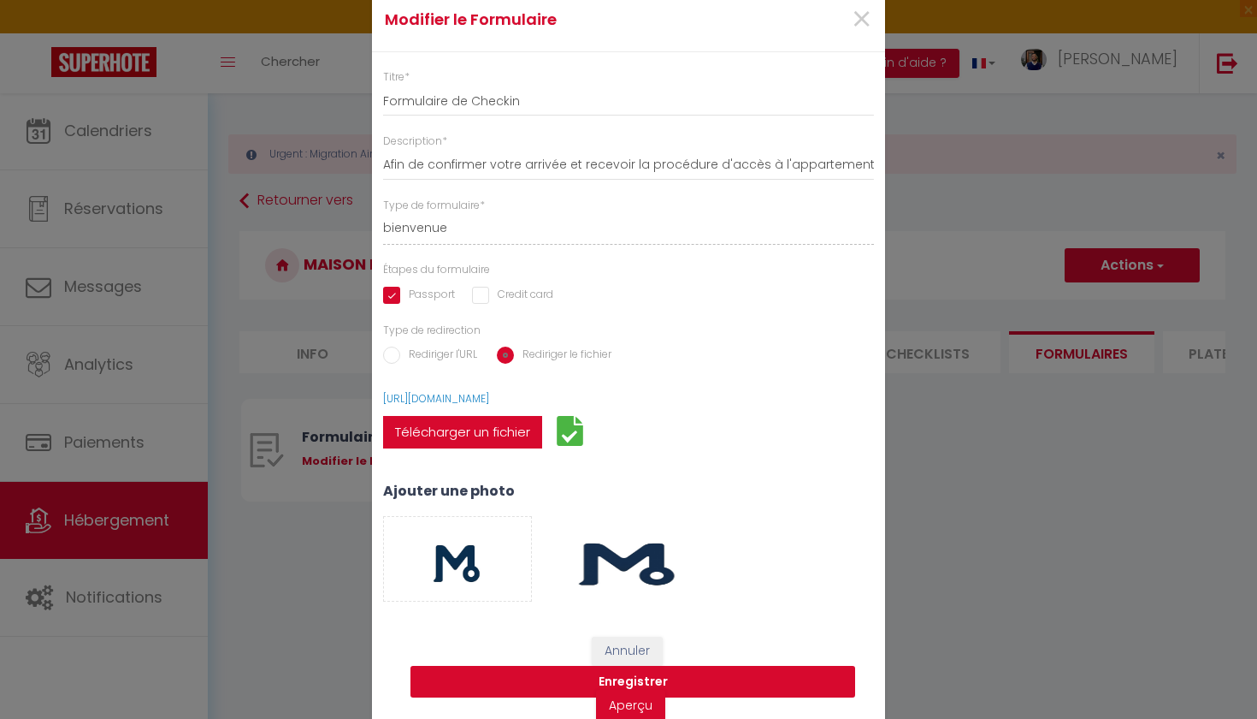
click at [715, 670] on button "Enregistrer" at bounding box center [633, 681] width 445 height 33
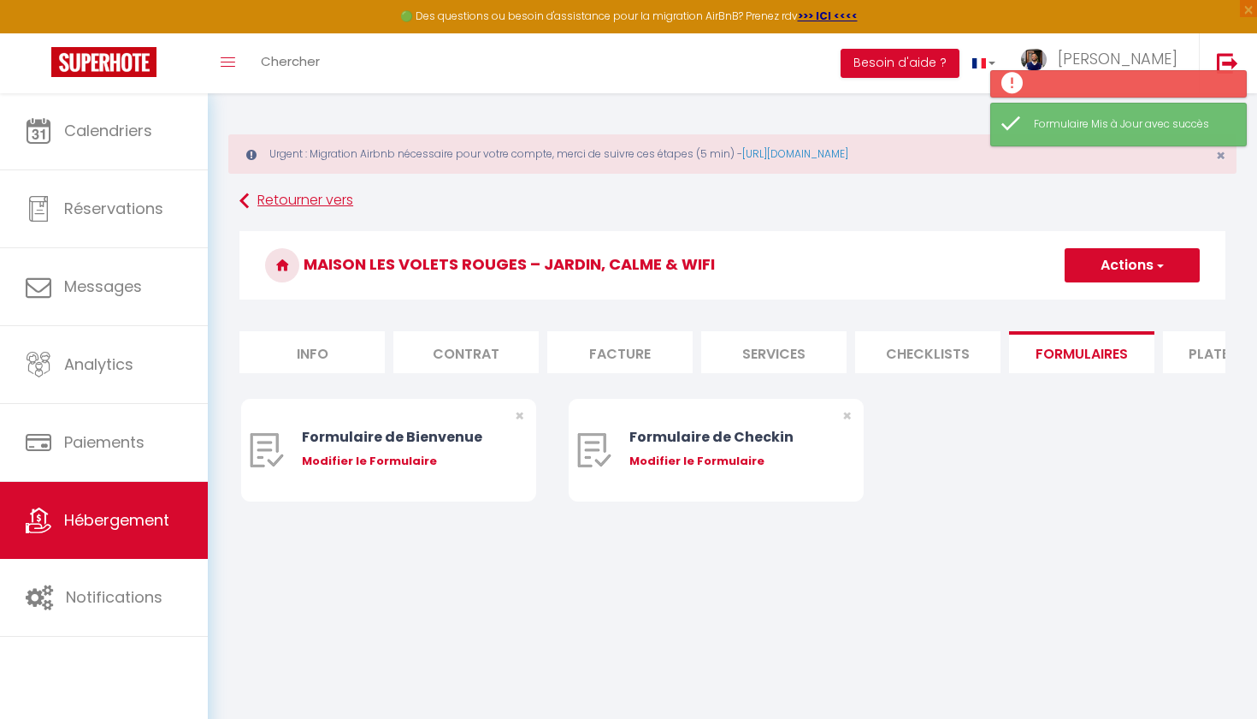
click at [293, 204] on link "Retourner vers" at bounding box center [733, 201] width 986 height 31
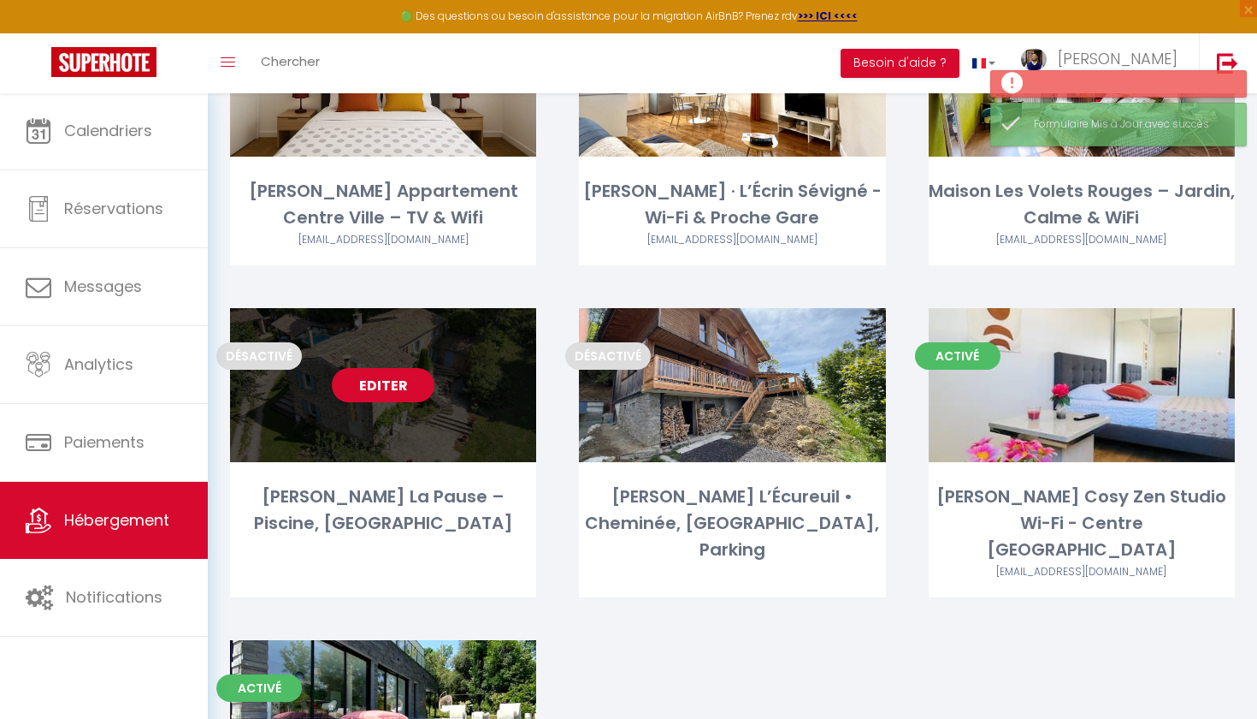
scroll to position [326, 0]
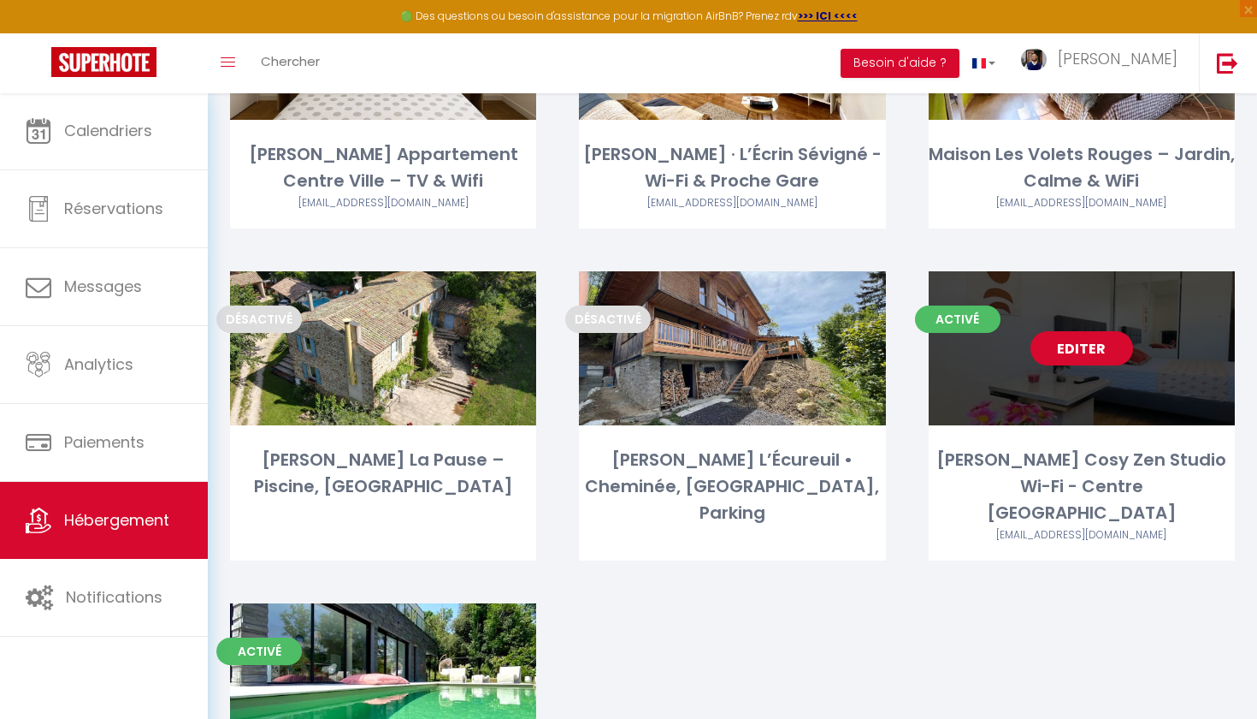
click at [1089, 351] on link "Editer" at bounding box center [1082, 348] width 103 height 34
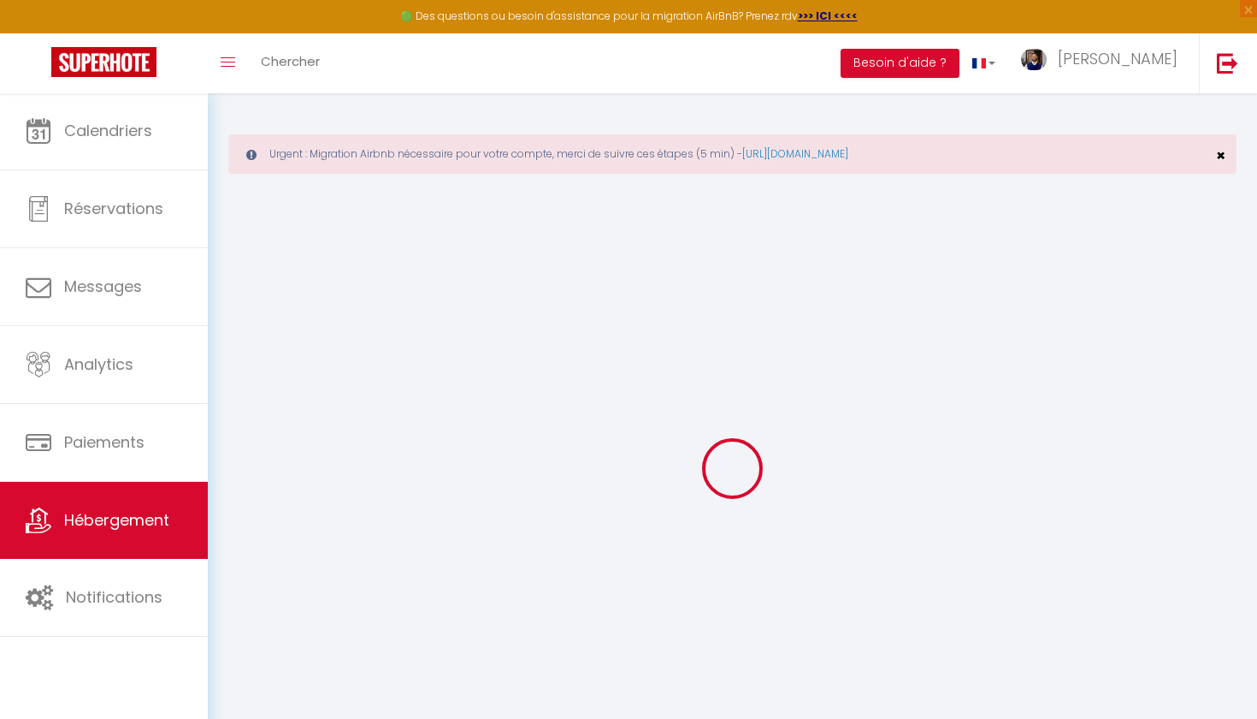
click at [1220, 157] on span "×" at bounding box center [1220, 155] width 9 height 21
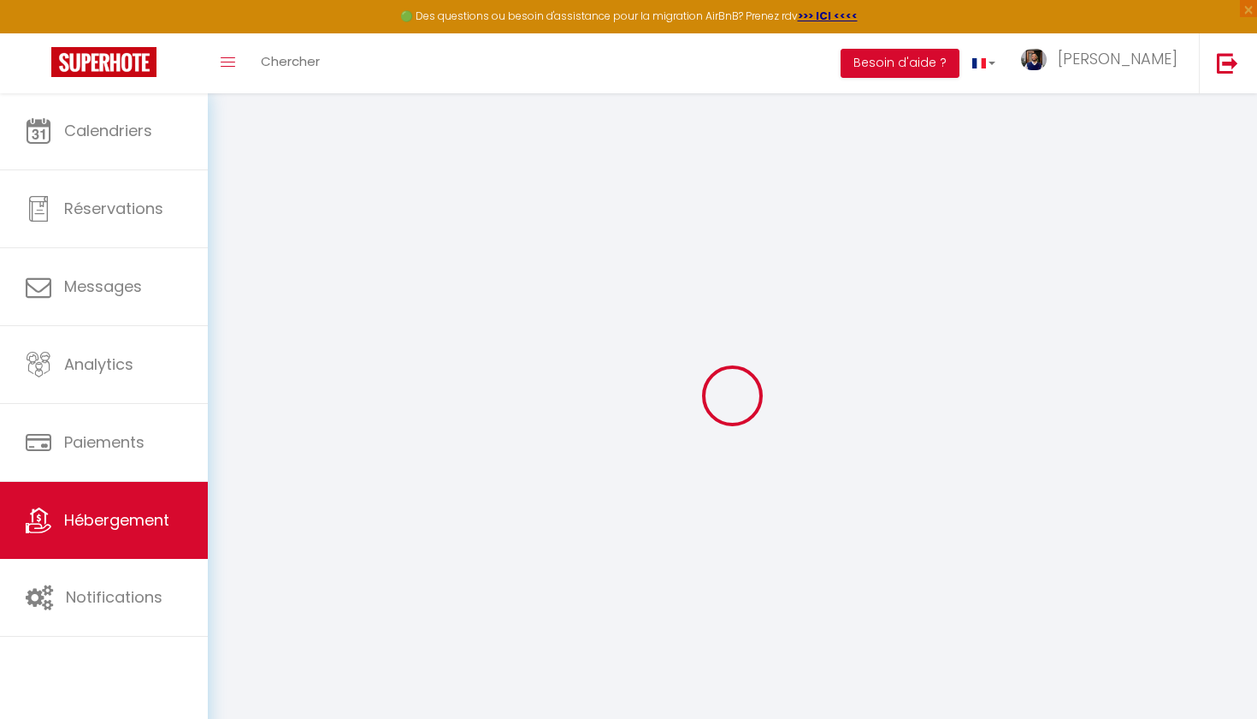
select select
checkbox input "false"
checkbox input "true"
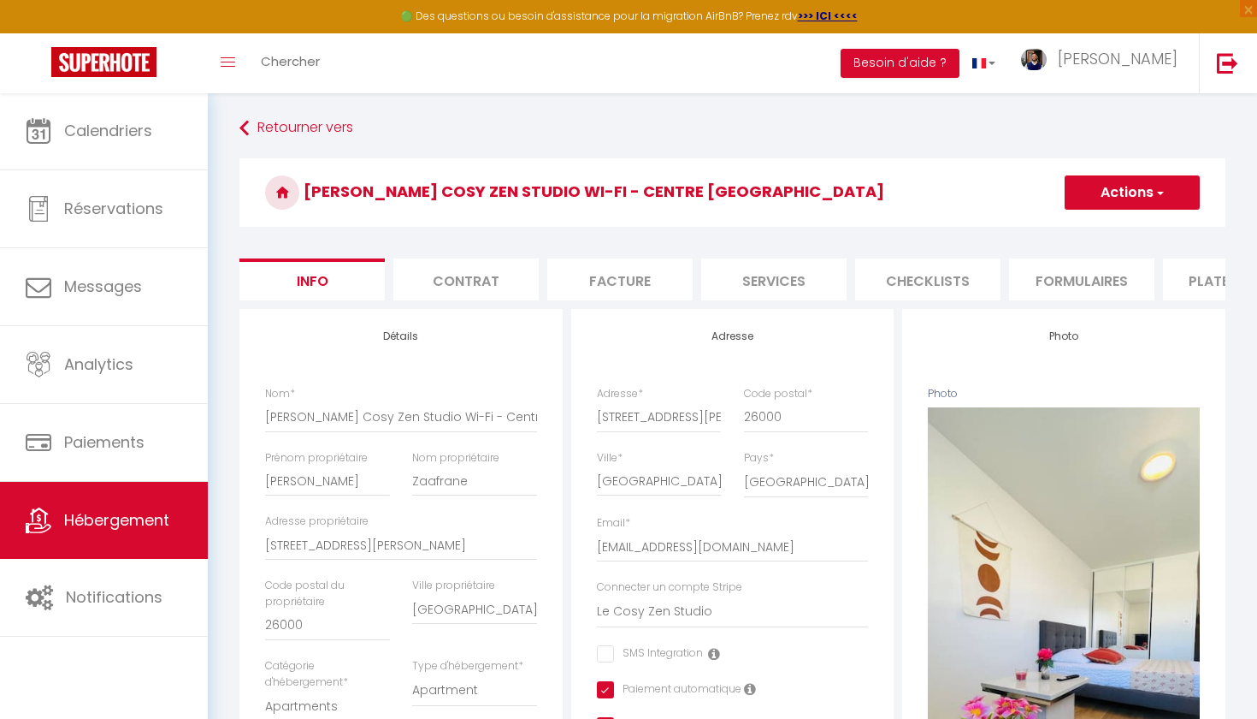
click at [1088, 287] on li "Formulaires" at bounding box center [1081, 279] width 145 height 42
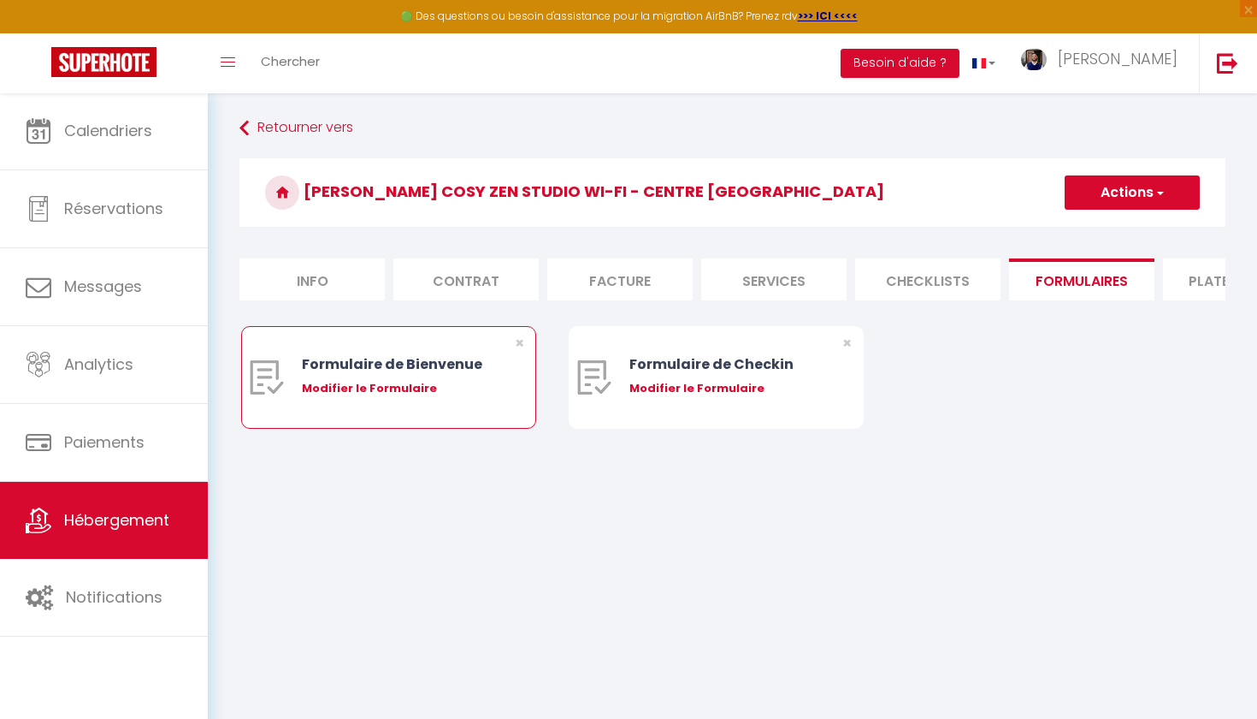
click at [407, 387] on div "Modifier le Formulaire" at bounding box center [401, 388] width 198 height 17
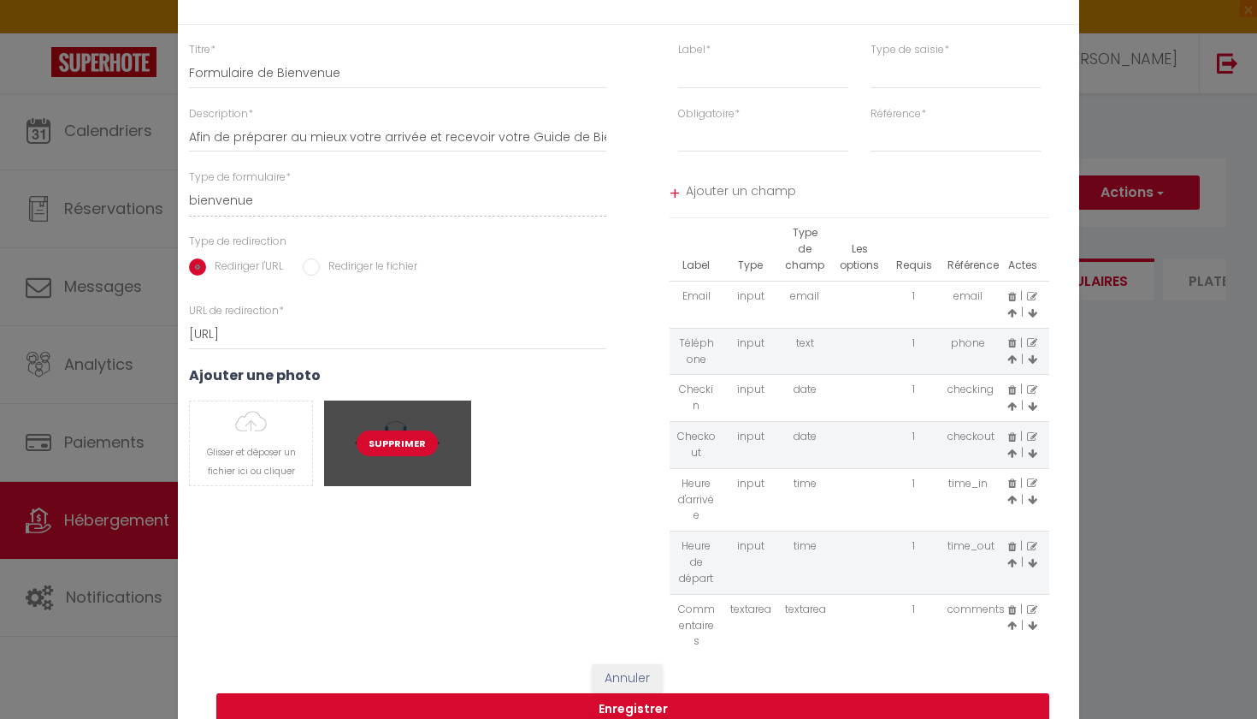
click at [399, 447] on button "Supprimer" at bounding box center [397, 443] width 81 height 26
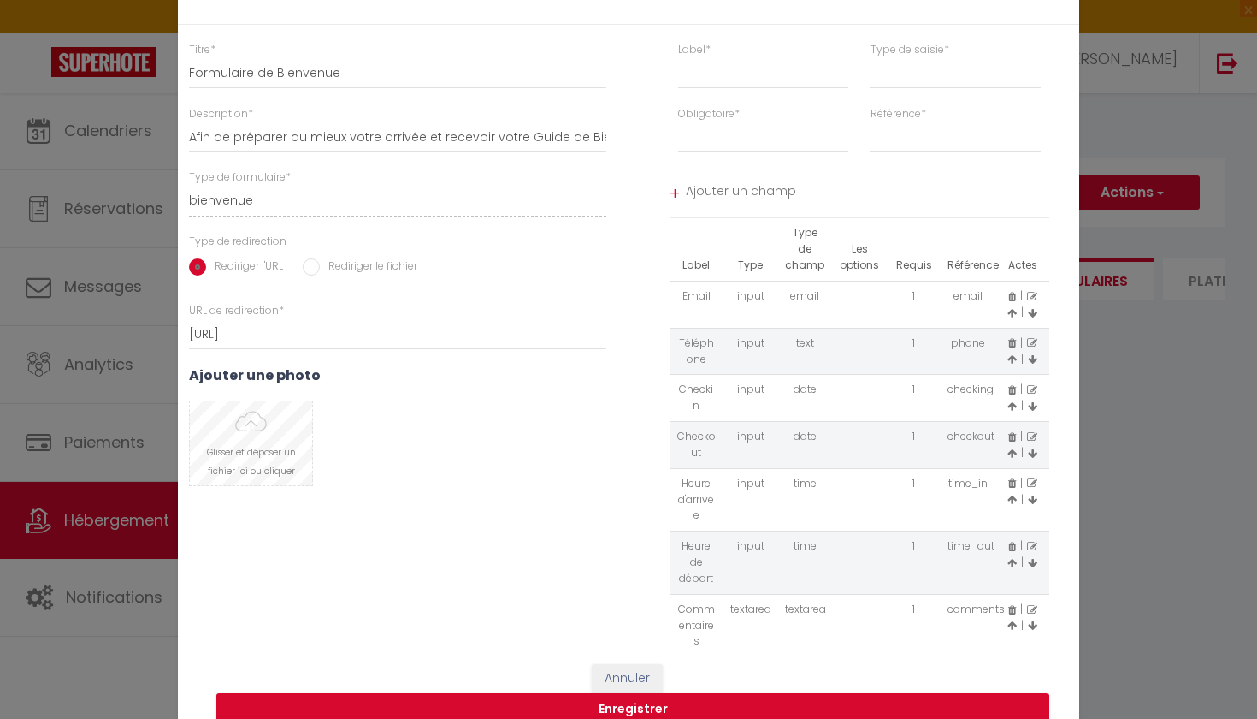
click at [246, 440] on input "file" at bounding box center [251, 443] width 122 height 84
click at [482, 709] on button "Enregistrer" at bounding box center [632, 709] width 833 height 33
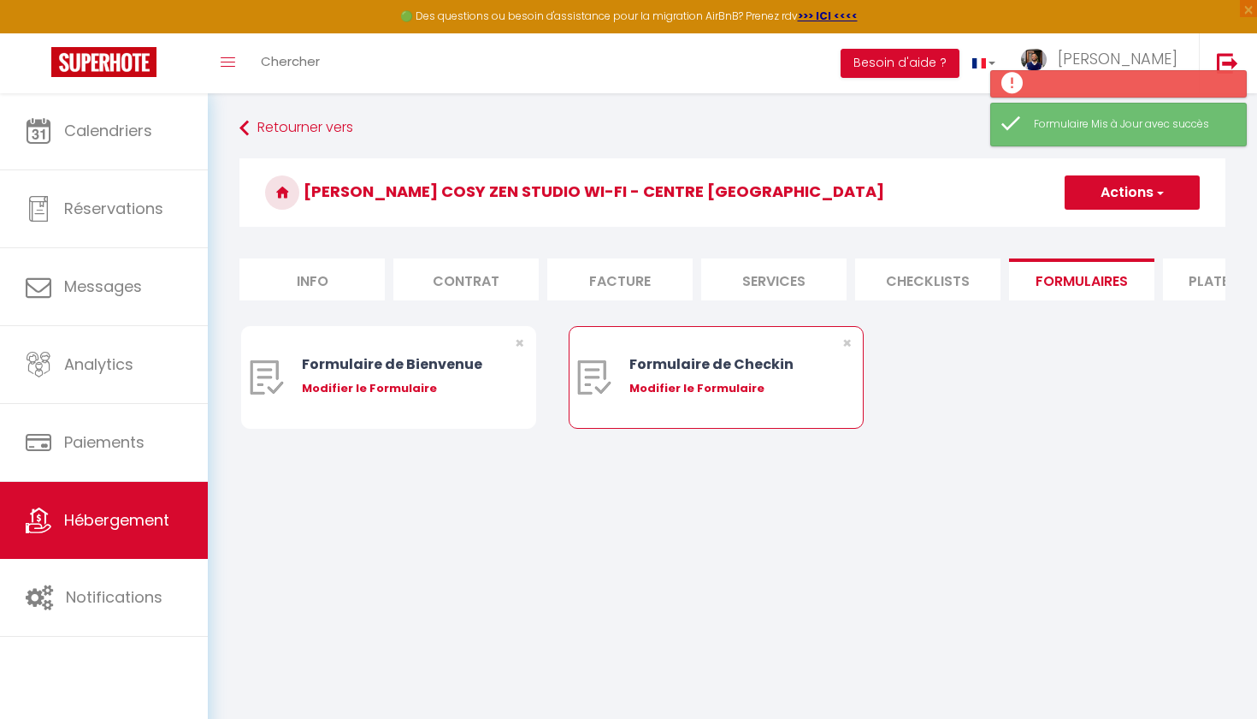
click at [681, 393] on div "Modifier le Formulaire" at bounding box center [729, 388] width 198 height 17
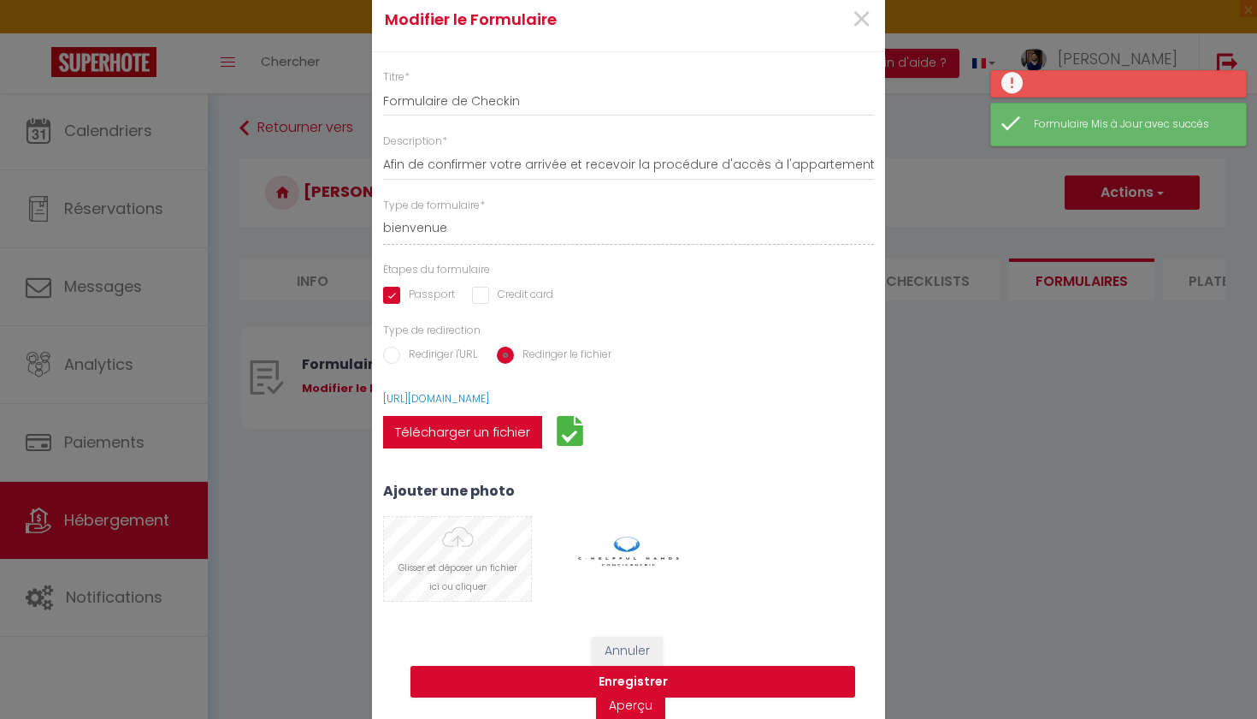
click at [468, 553] on input "file" at bounding box center [457, 559] width 147 height 84
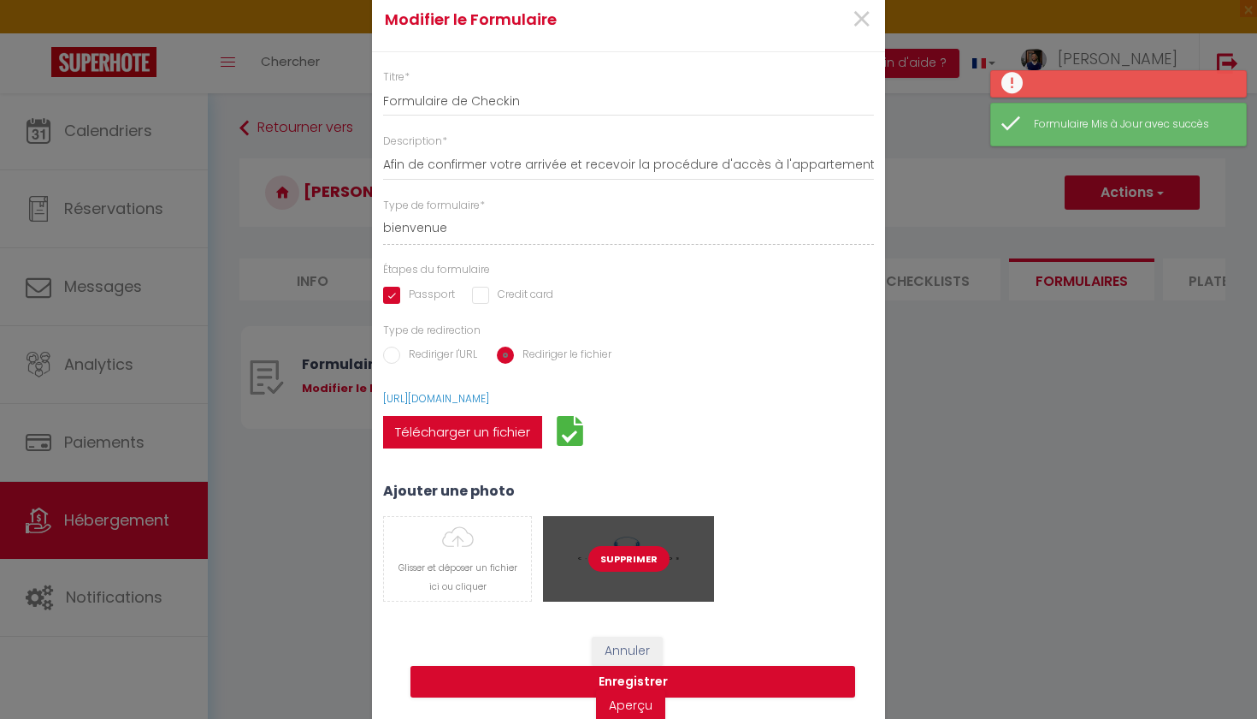
click at [639, 553] on button "Supprimer" at bounding box center [628, 559] width 81 height 26
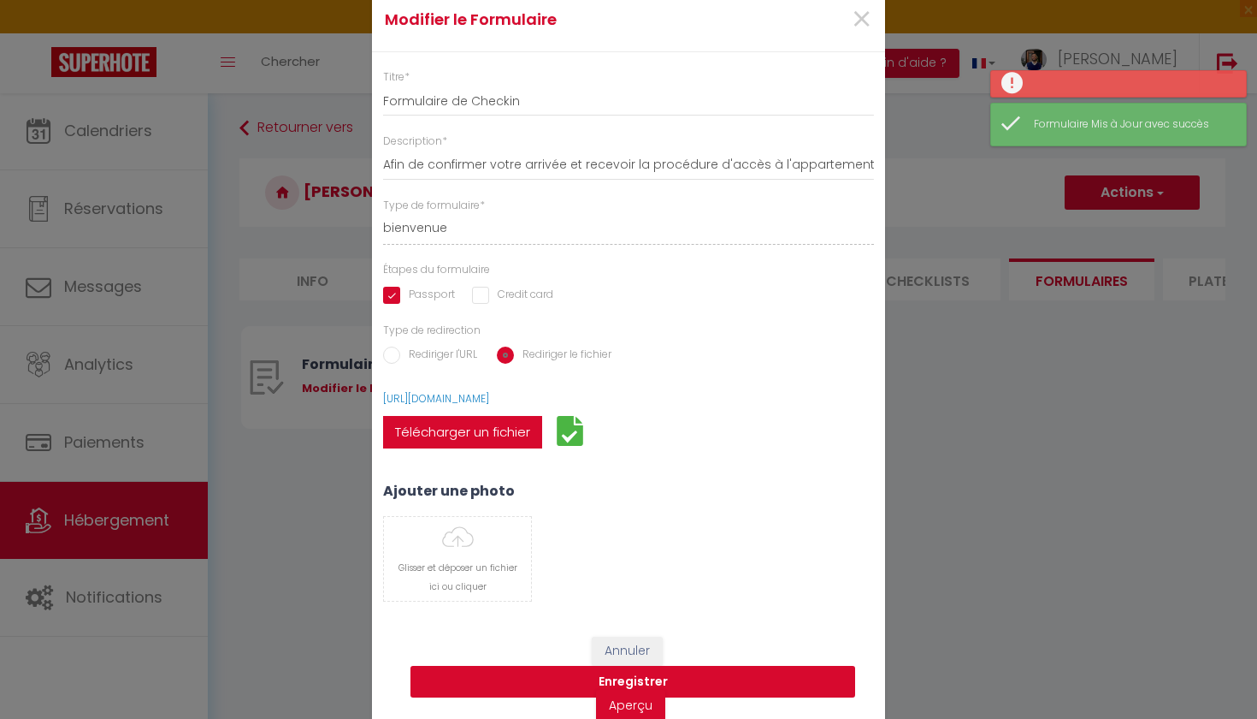
click at [553, 666] on button "Enregistrer" at bounding box center [633, 681] width 445 height 33
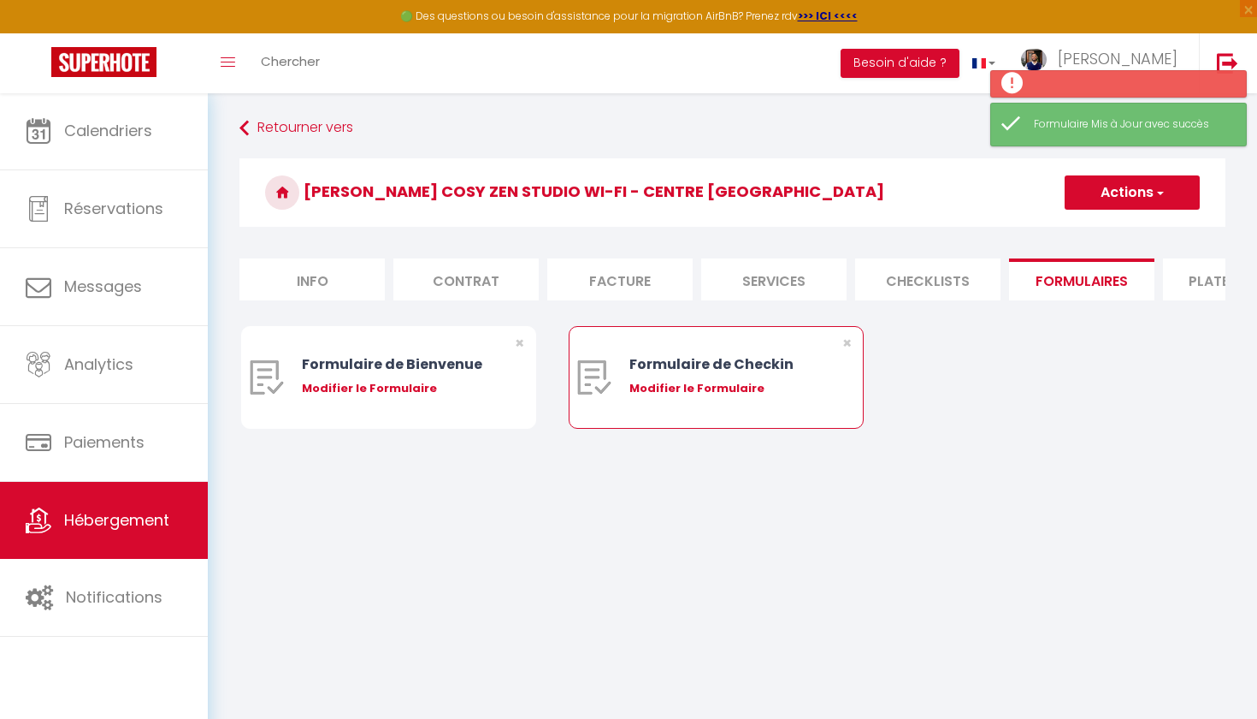
click at [694, 383] on div "Modifier le Formulaire" at bounding box center [729, 388] width 198 height 17
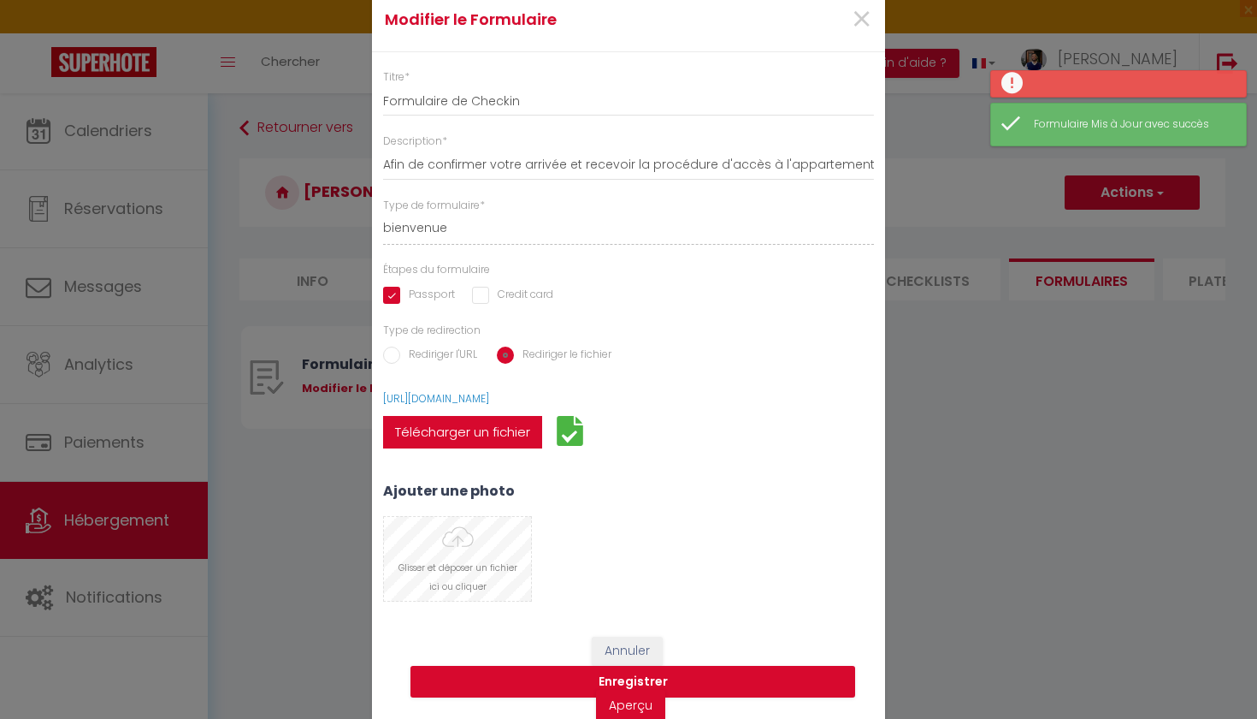
click at [451, 574] on input "file" at bounding box center [457, 559] width 147 height 84
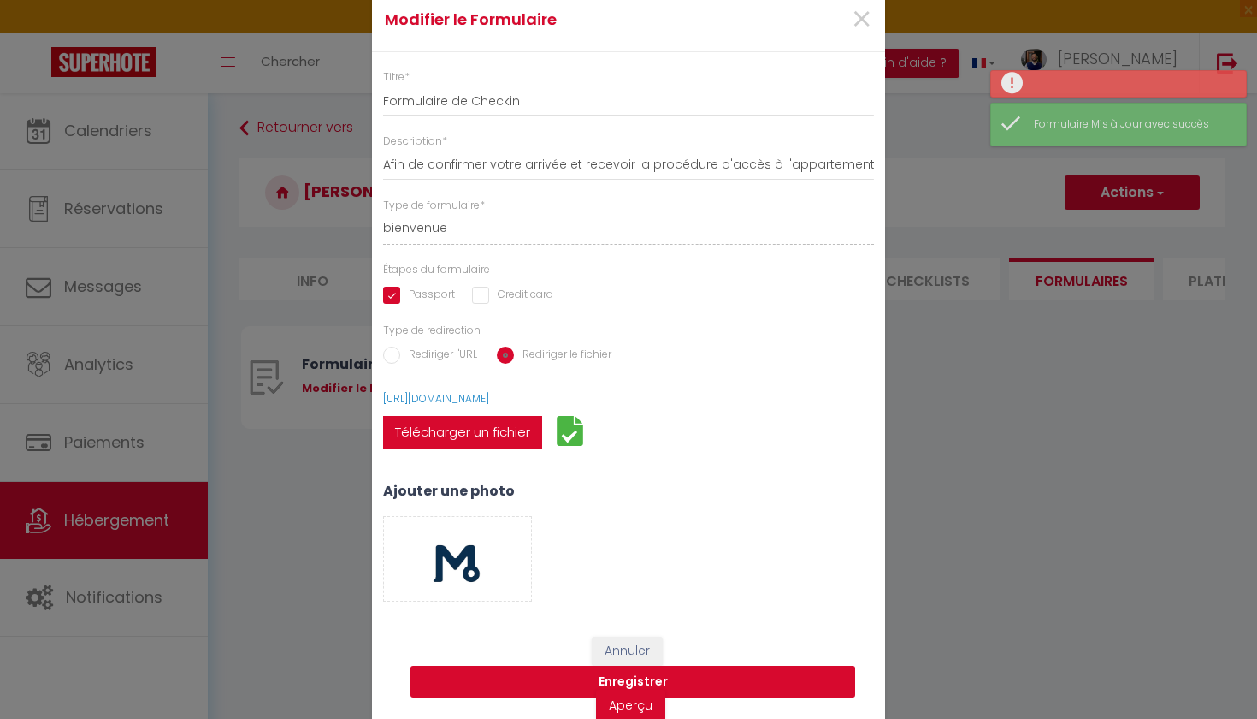
click at [555, 669] on button "Enregistrer" at bounding box center [633, 681] width 445 height 33
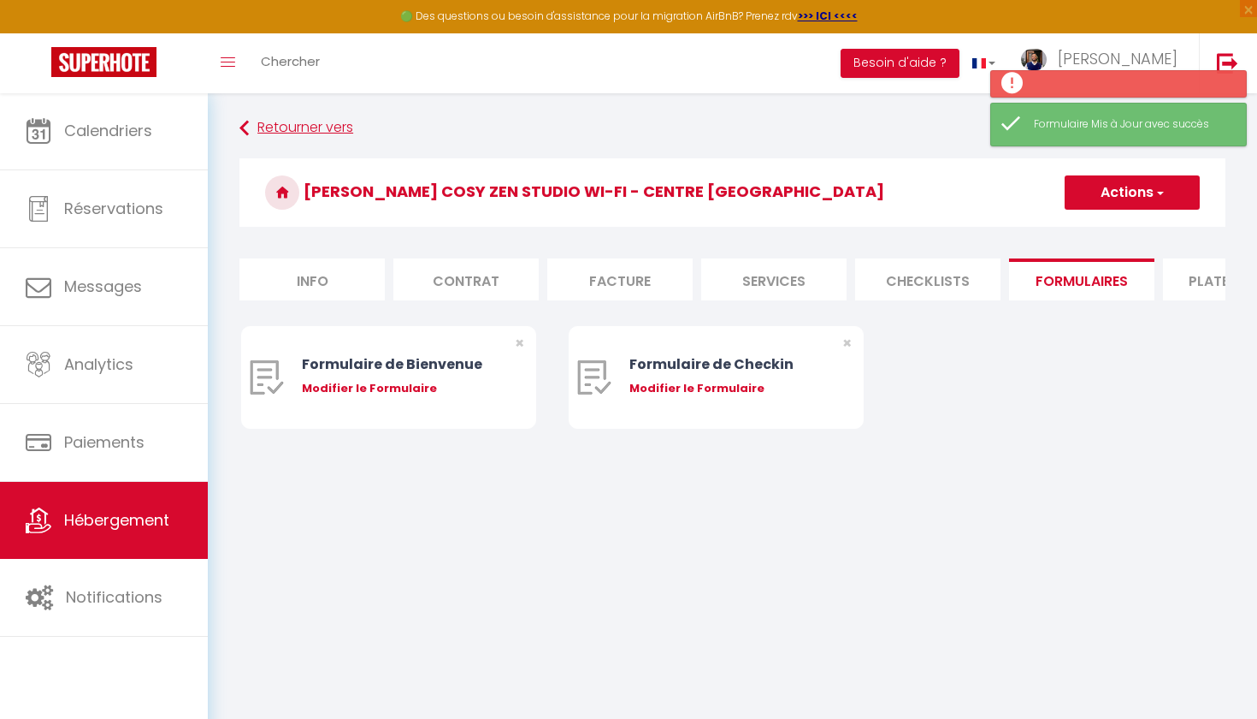
click at [287, 127] on link "Retourner vers" at bounding box center [733, 128] width 986 height 31
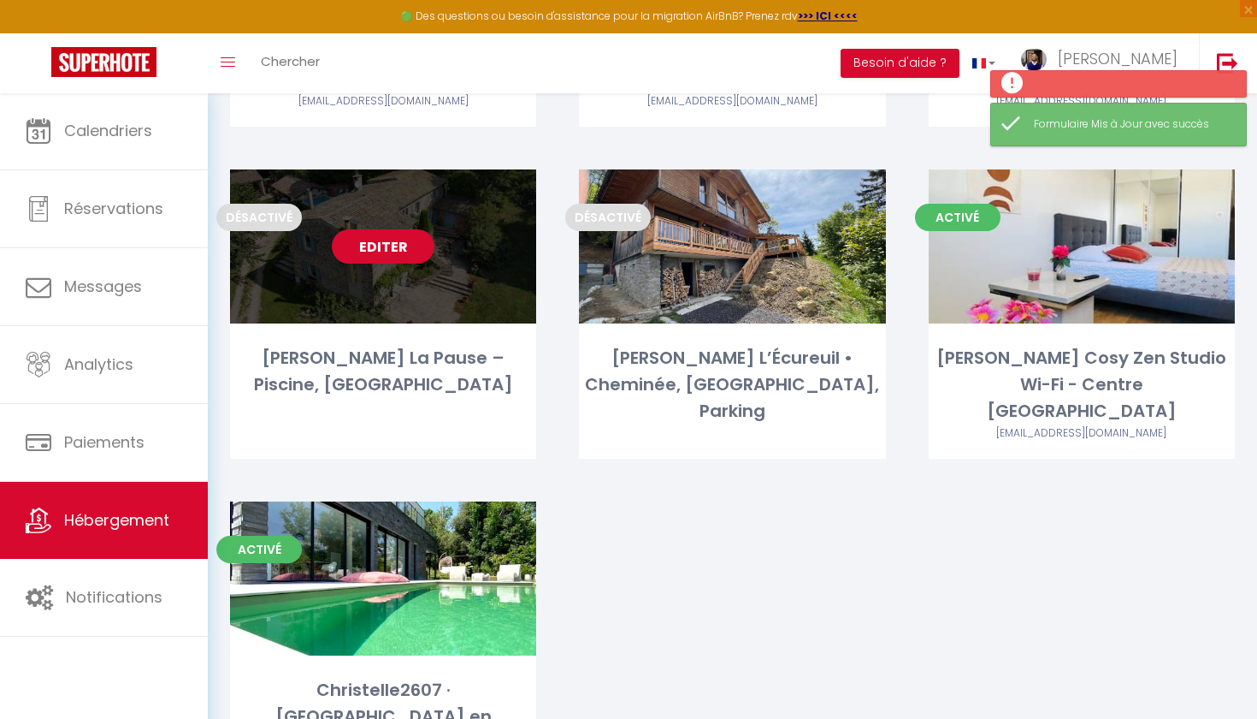
scroll to position [418, 0]
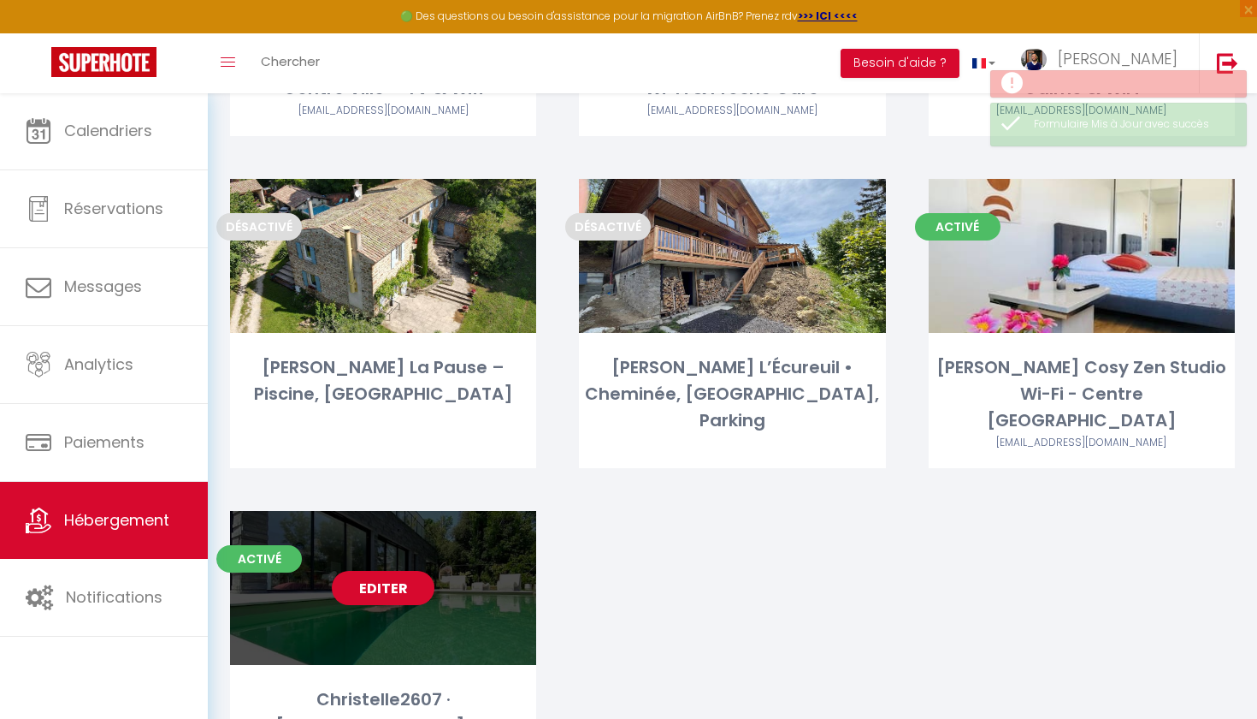
click at [380, 571] on link "Editer" at bounding box center [383, 588] width 103 height 34
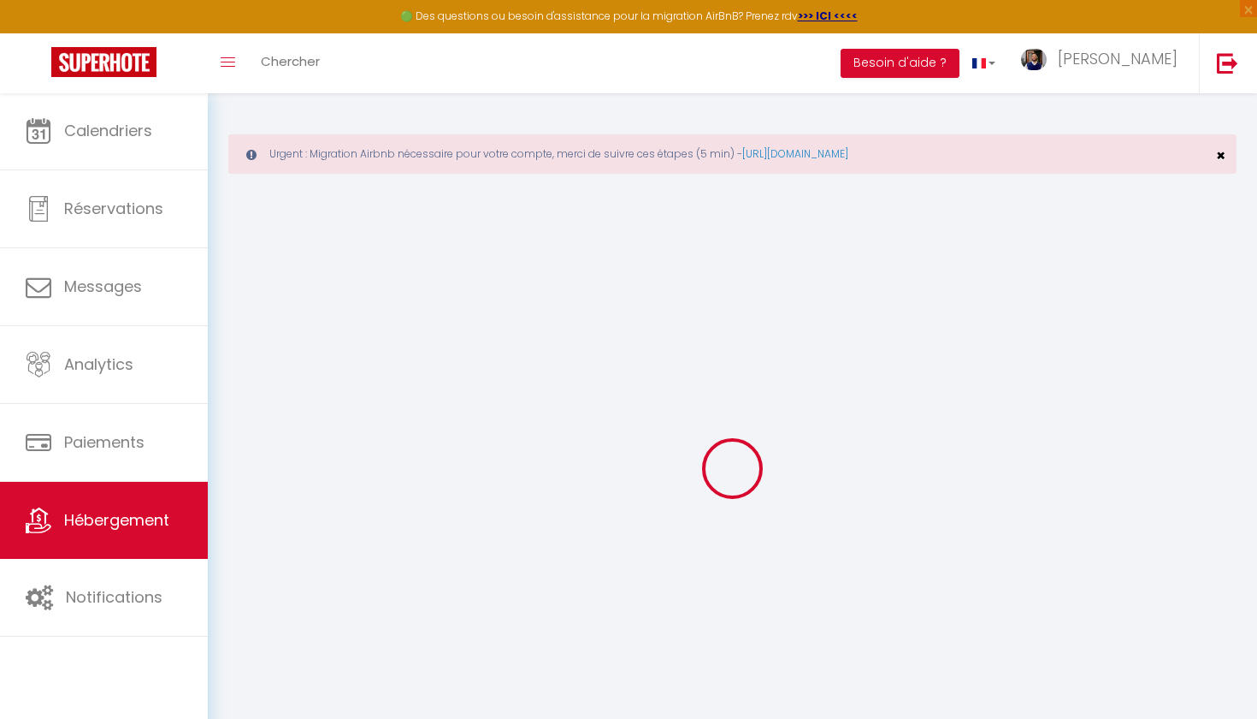
click at [1220, 153] on span "×" at bounding box center [1220, 155] width 9 height 21
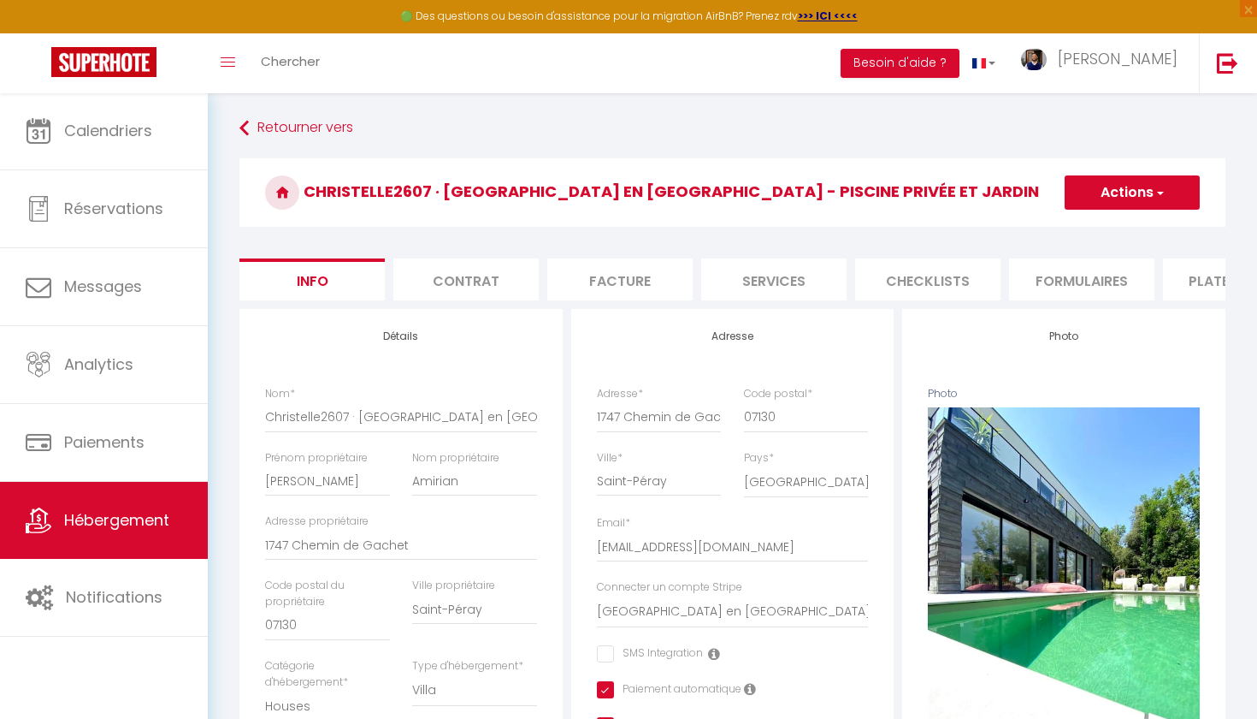
click at [1090, 293] on li "Formulaires" at bounding box center [1081, 279] width 145 height 42
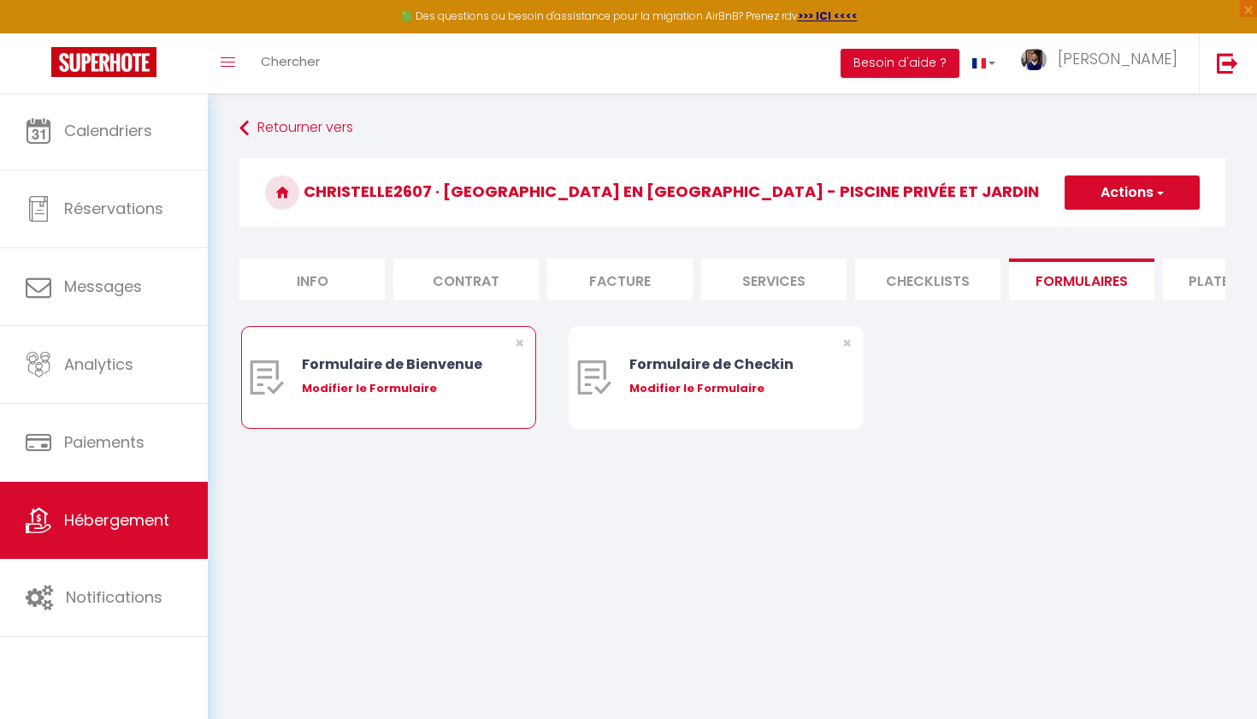
click at [406, 391] on div "Modifier le Formulaire" at bounding box center [401, 388] width 198 height 17
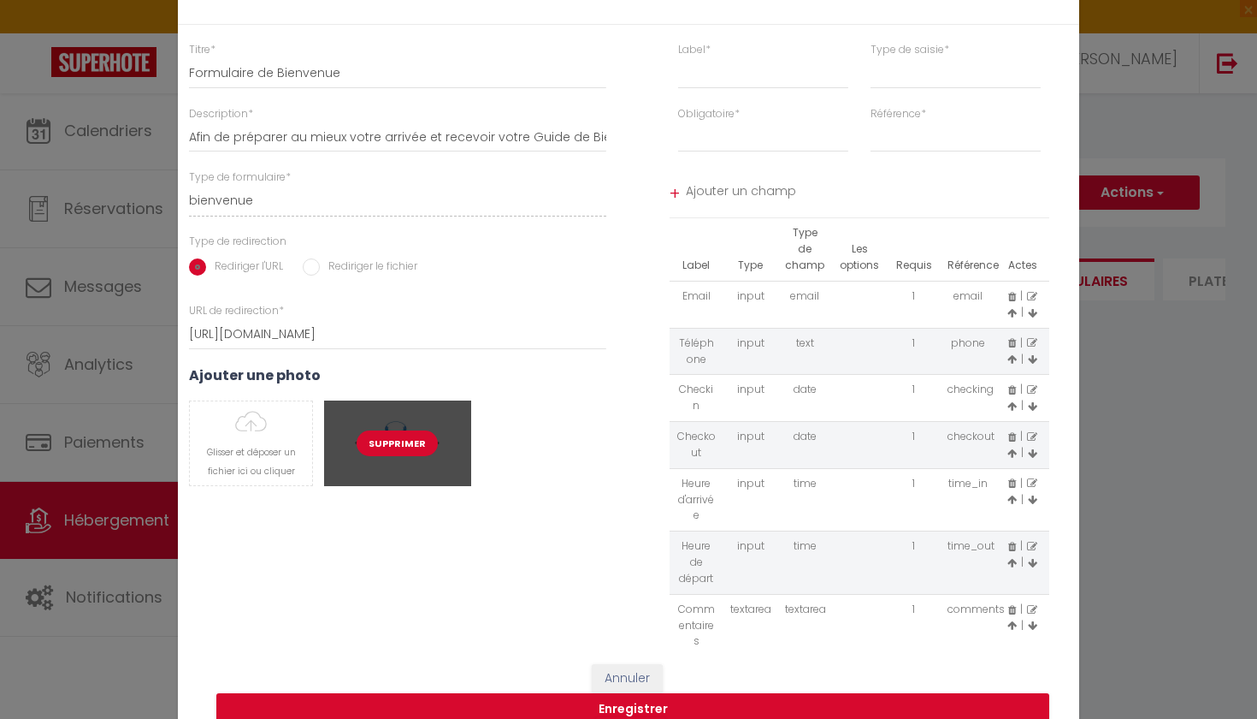
click at [411, 443] on button "Supprimer" at bounding box center [397, 443] width 81 height 26
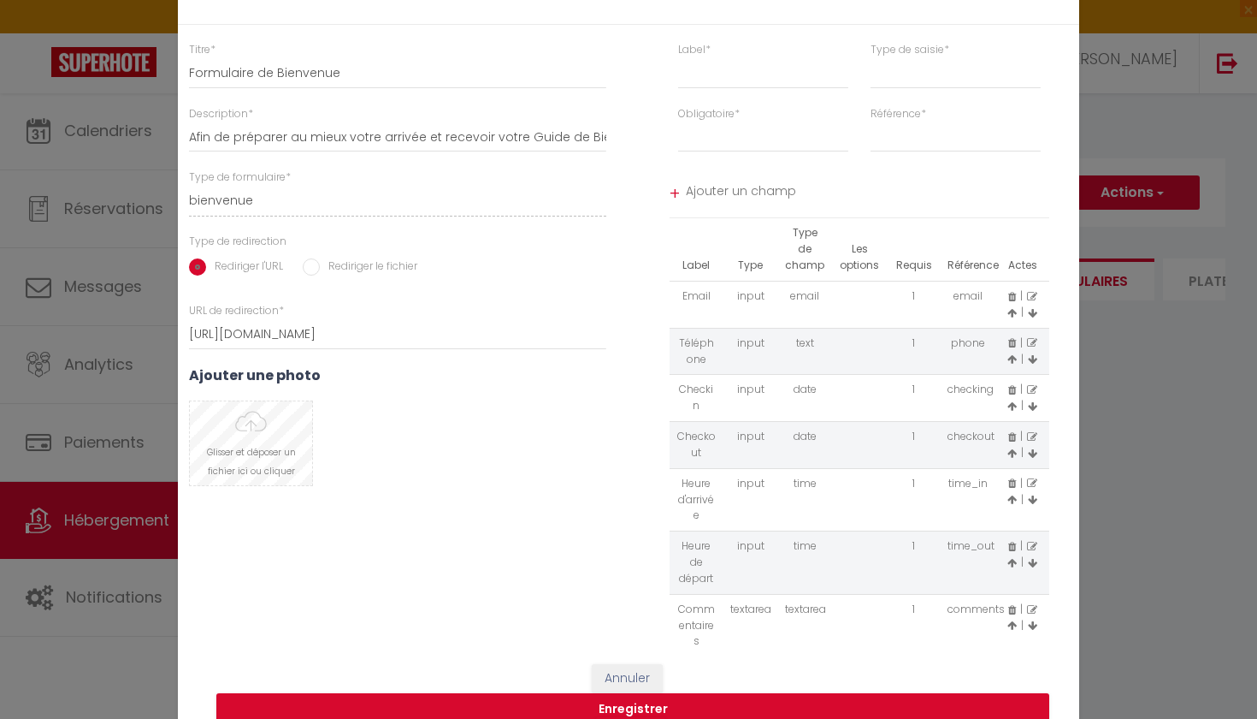
click at [272, 445] on input "file" at bounding box center [251, 443] width 122 height 84
click at [590, 717] on button "Enregistrer" at bounding box center [632, 709] width 833 height 33
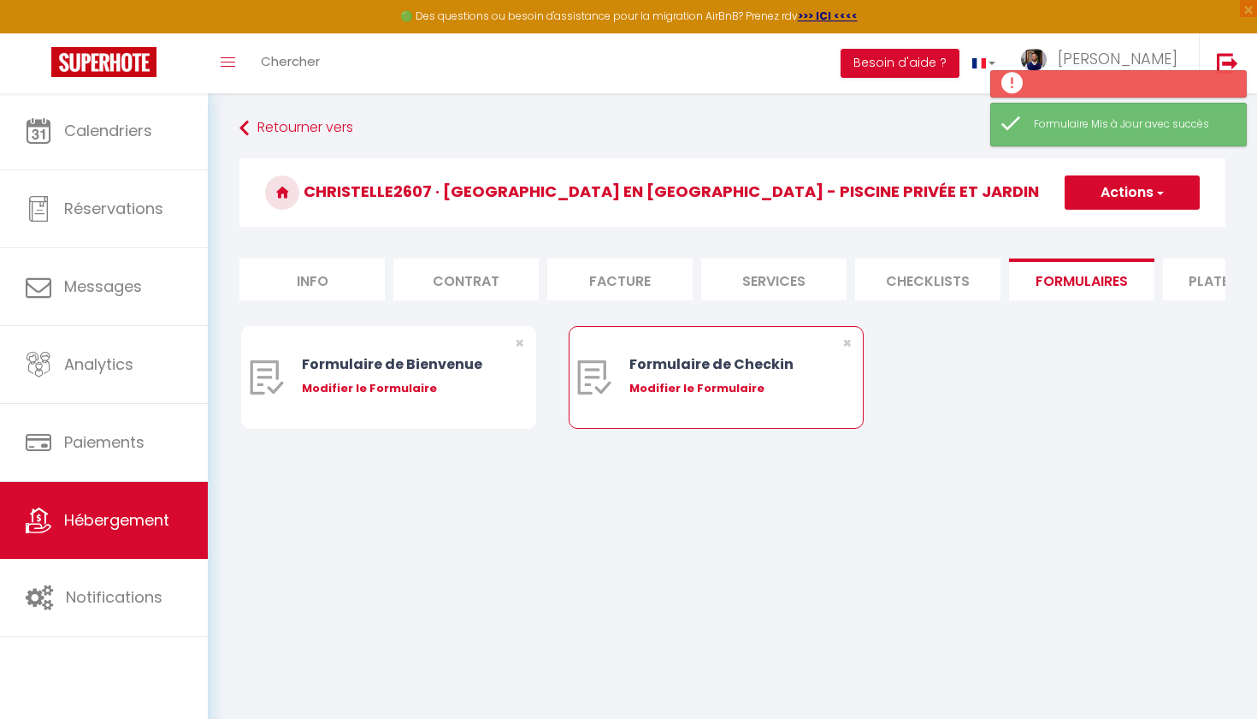
click at [701, 388] on div "Modifier le Formulaire" at bounding box center [729, 388] width 198 height 17
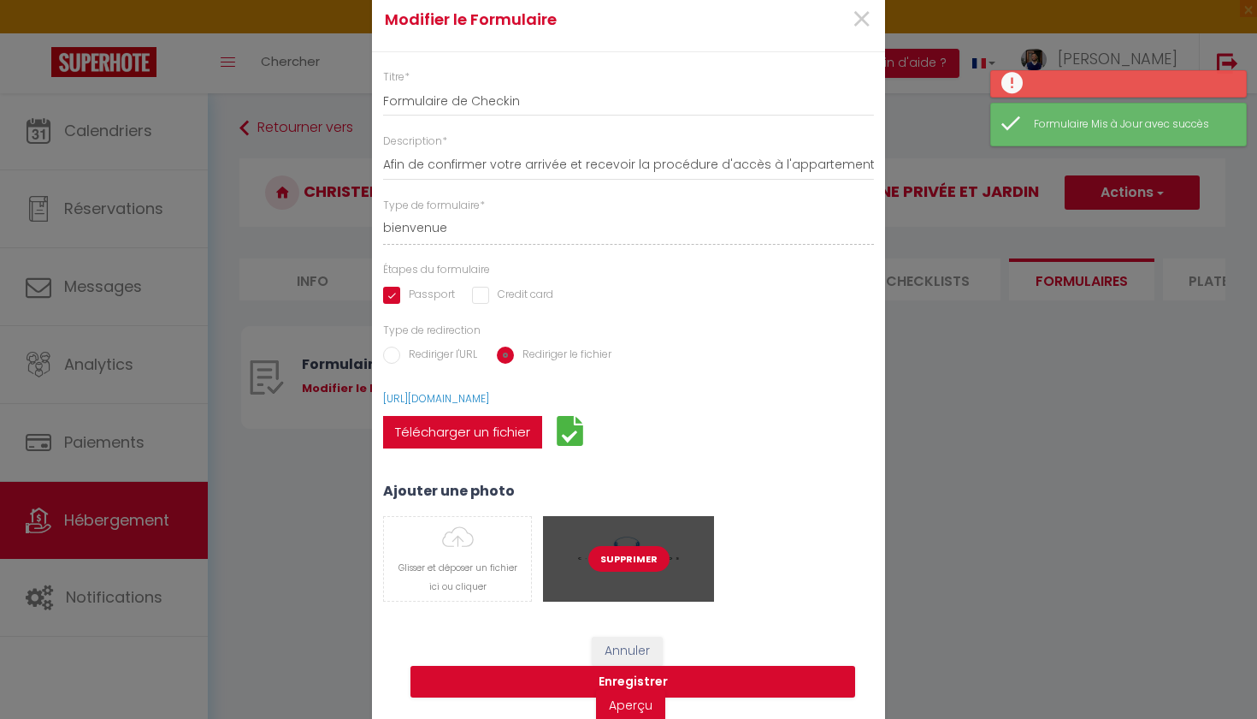
click at [623, 557] on button "Supprimer" at bounding box center [628, 559] width 81 height 26
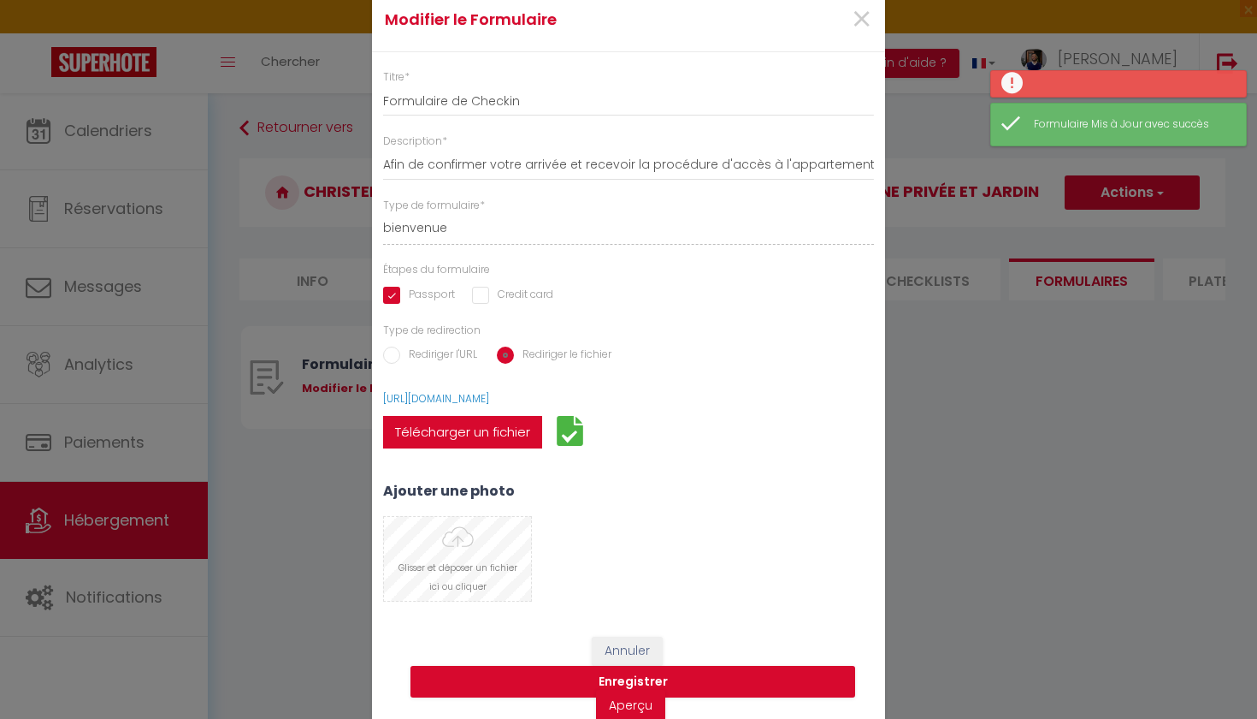
click at [482, 580] on input "file" at bounding box center [457, 559] width 147 height 84
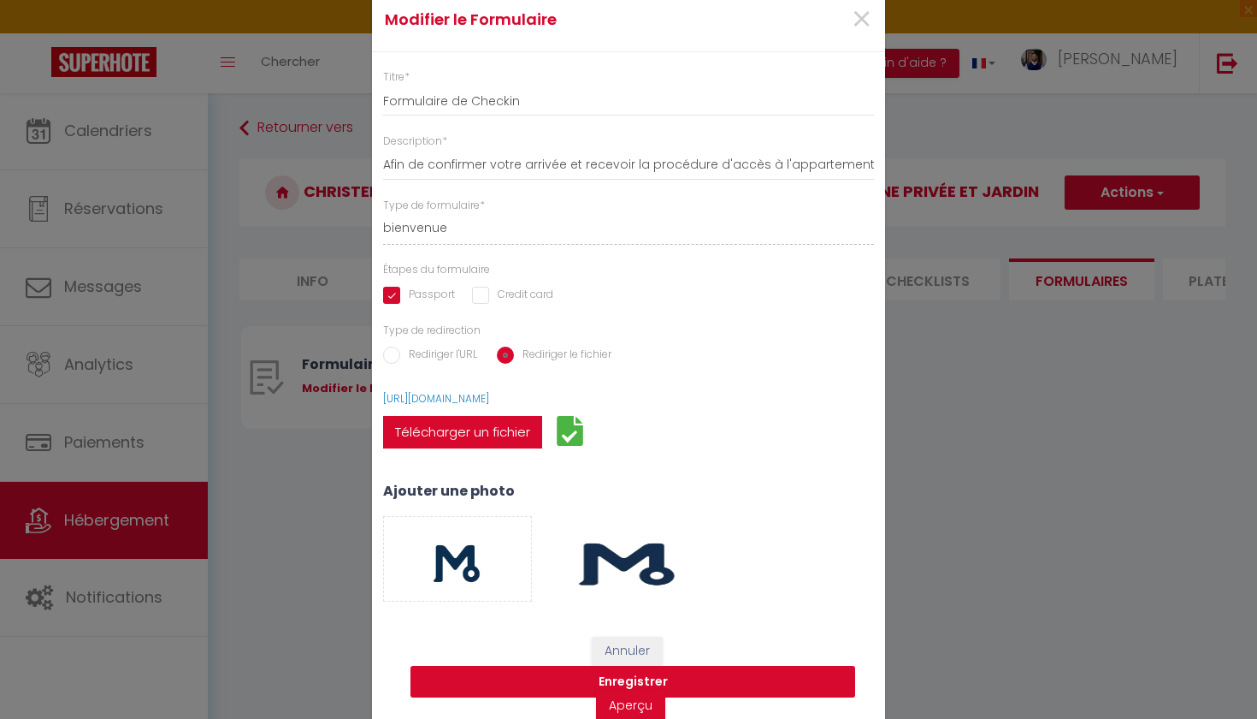
click at [512, 680] on button "Enregistrer" at bounding box center [633, 681] width 445 height 33
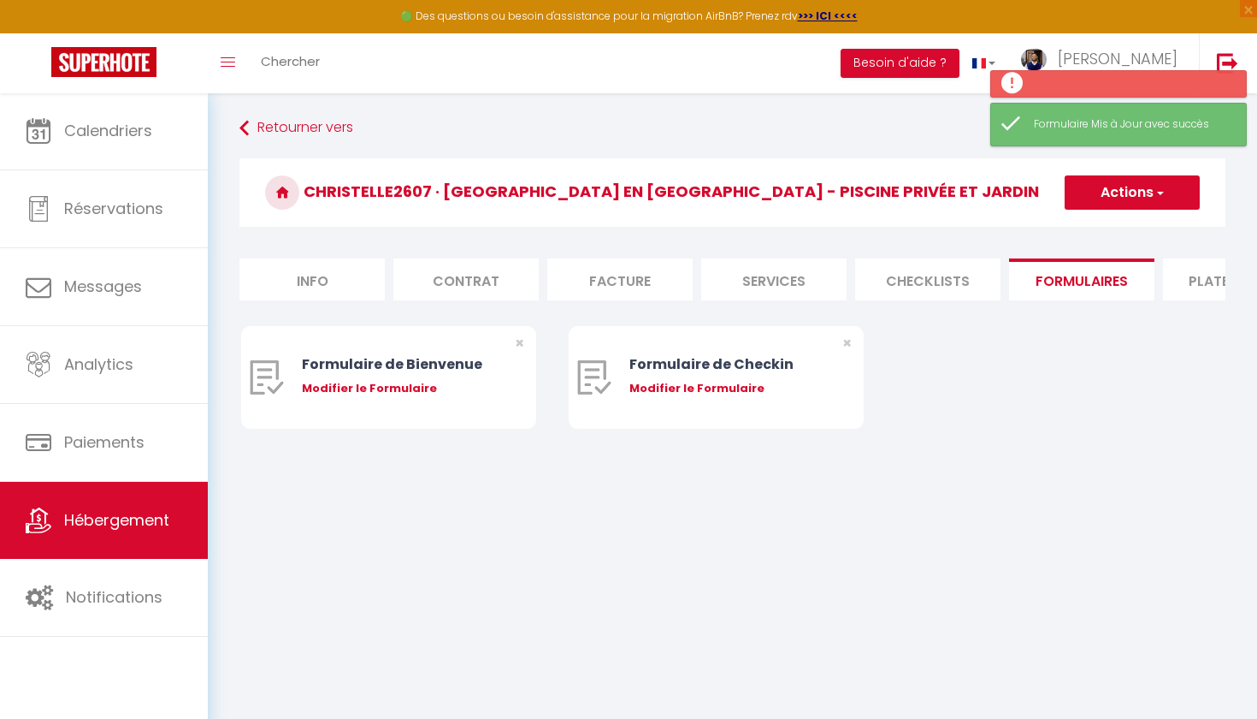
click at [931, 285] on li "Checklists" at bounding box center [927, 279] width 145 height 42
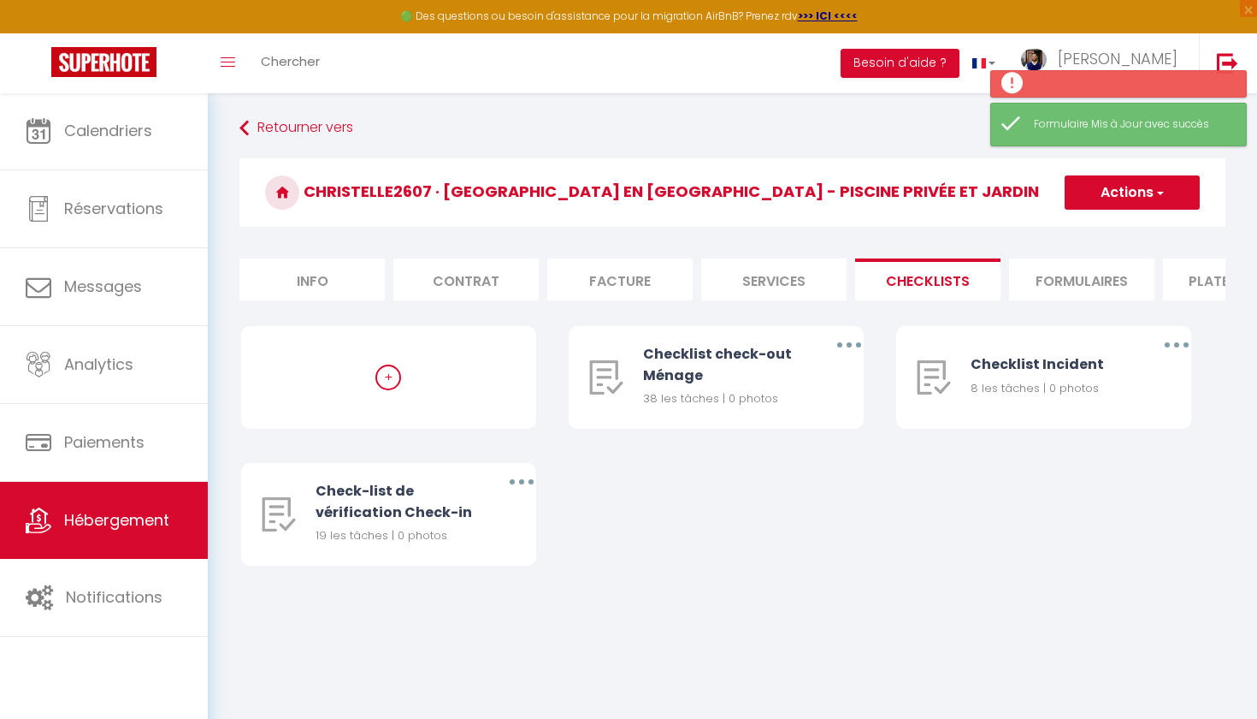
click at [784, 287] on li "Services" at bounding box center [773, 279] width 145 height 42
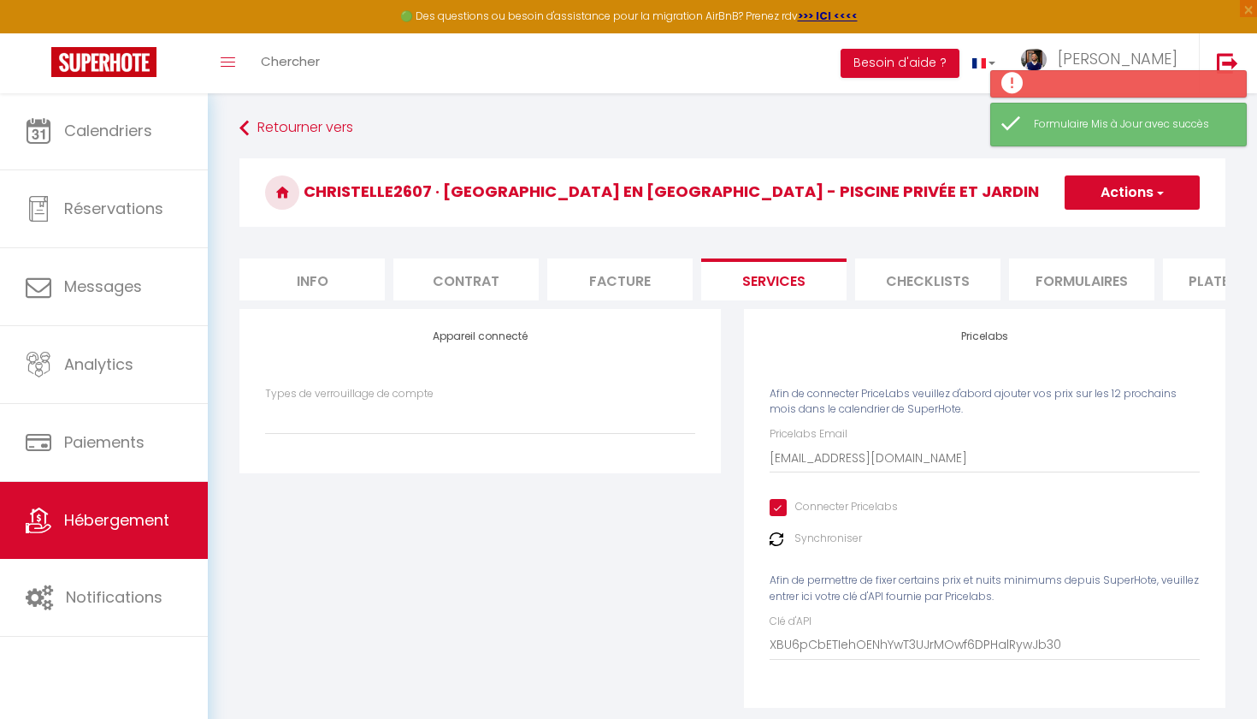
click at [588, 305] on form "Christelle2607 · Villa Jasmin en Ardèche - Piscine Privée et Jardin Actions Enr…" at bounding box center [733, 443] width 986 height 571
click at [601, 290] on li "Facture" at bounding box center [619, 279] width 145 height 42
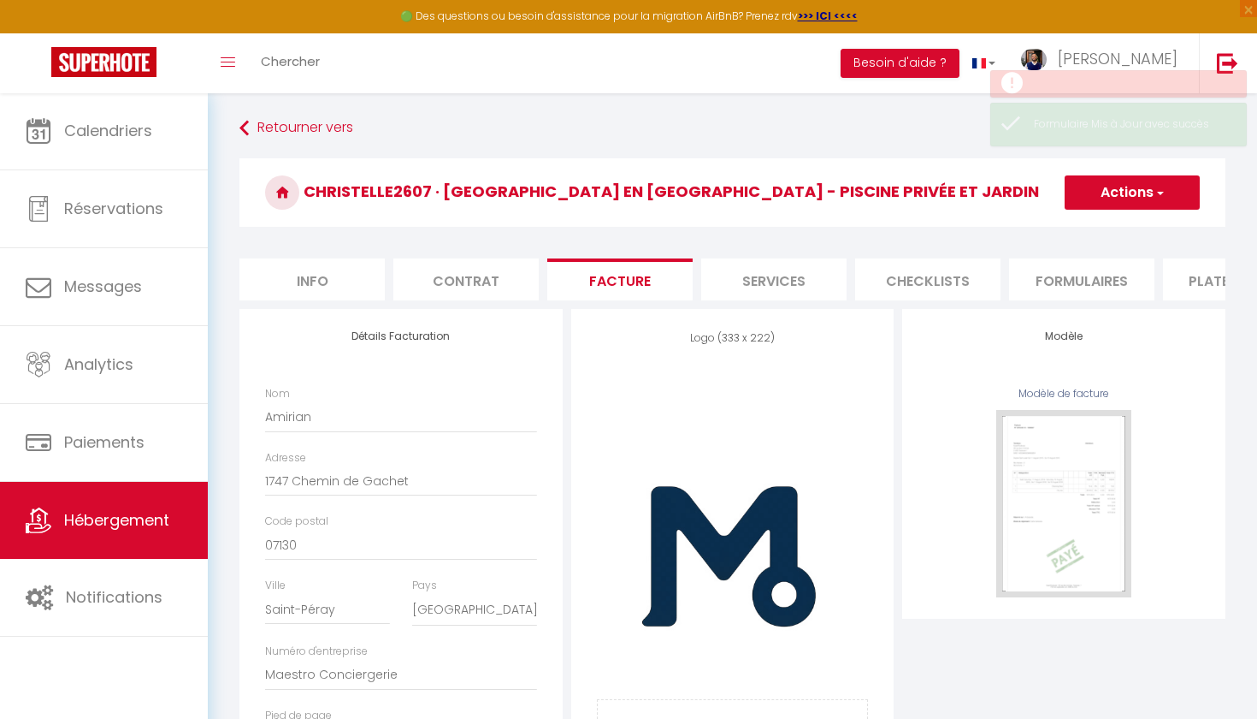
click at [471, 286] on li "Contrat" at bounding box center [465, 279] width 145 height 42
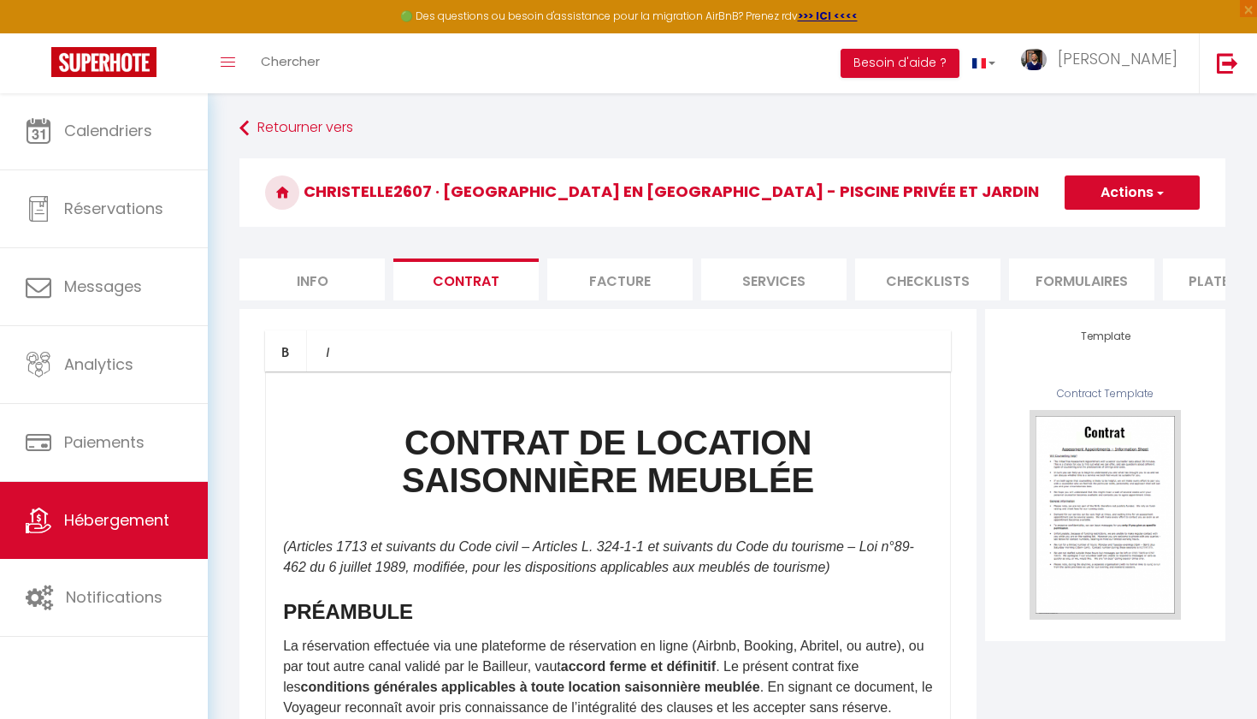
click at [374, 282] on li "Info" at bounding box center [312, 279] width 145 height 42
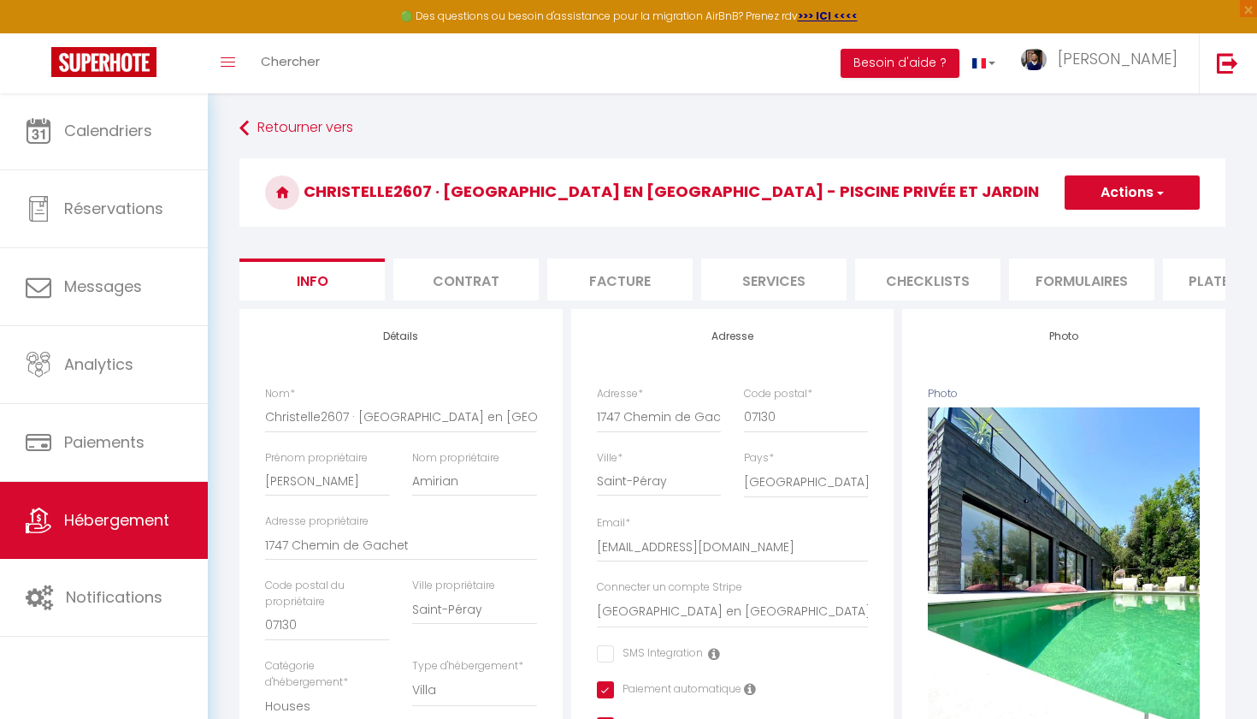
click at [125, 508] on link "Hébergement" at bounding box center [104, 520] width 208 height 77
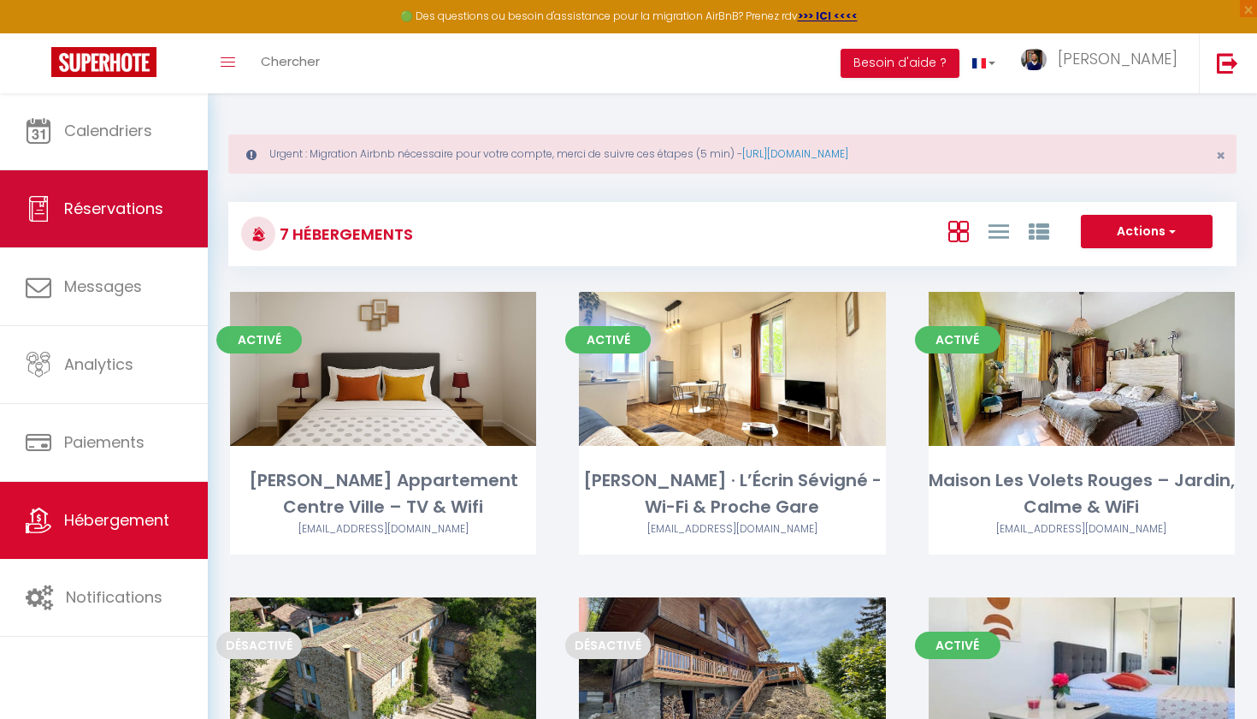
click at [96, 204] on span "Réservations" at bounding box center [113, 208] width 99 height 21
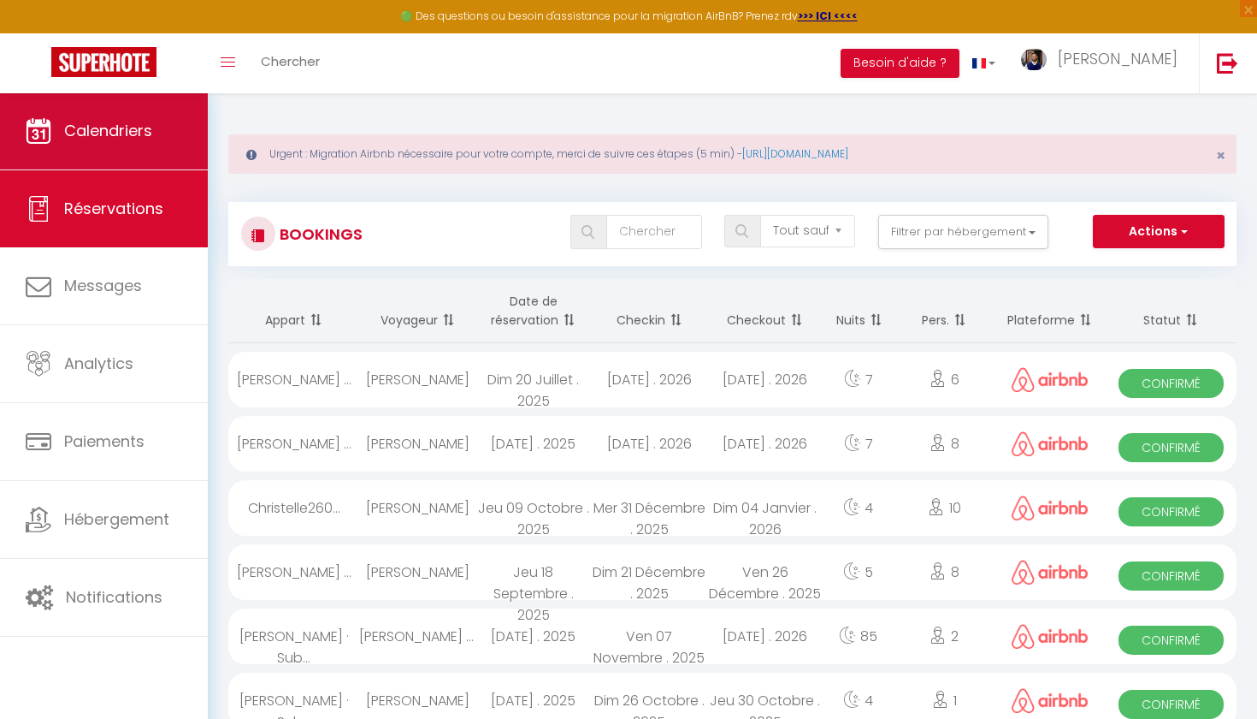
click at [88, 150] on link "Calendriers" at bounding box center [104, 130] width 208 height 77
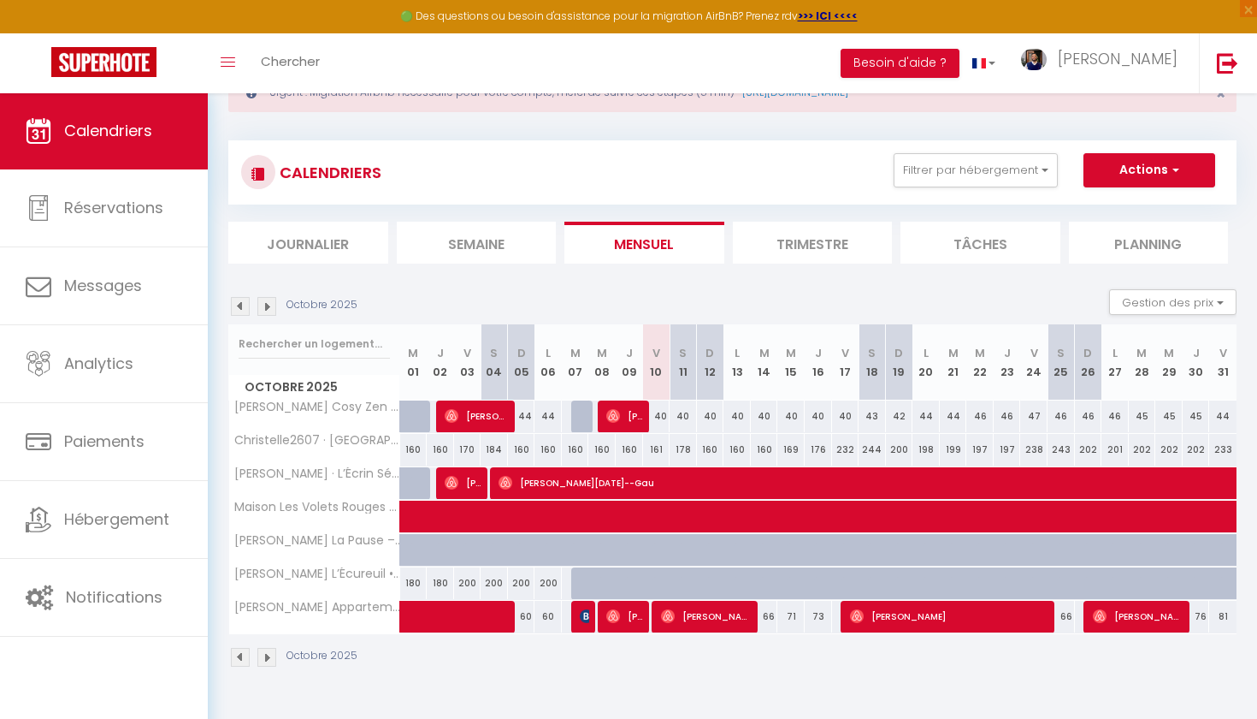
scroll to position [73, 0]
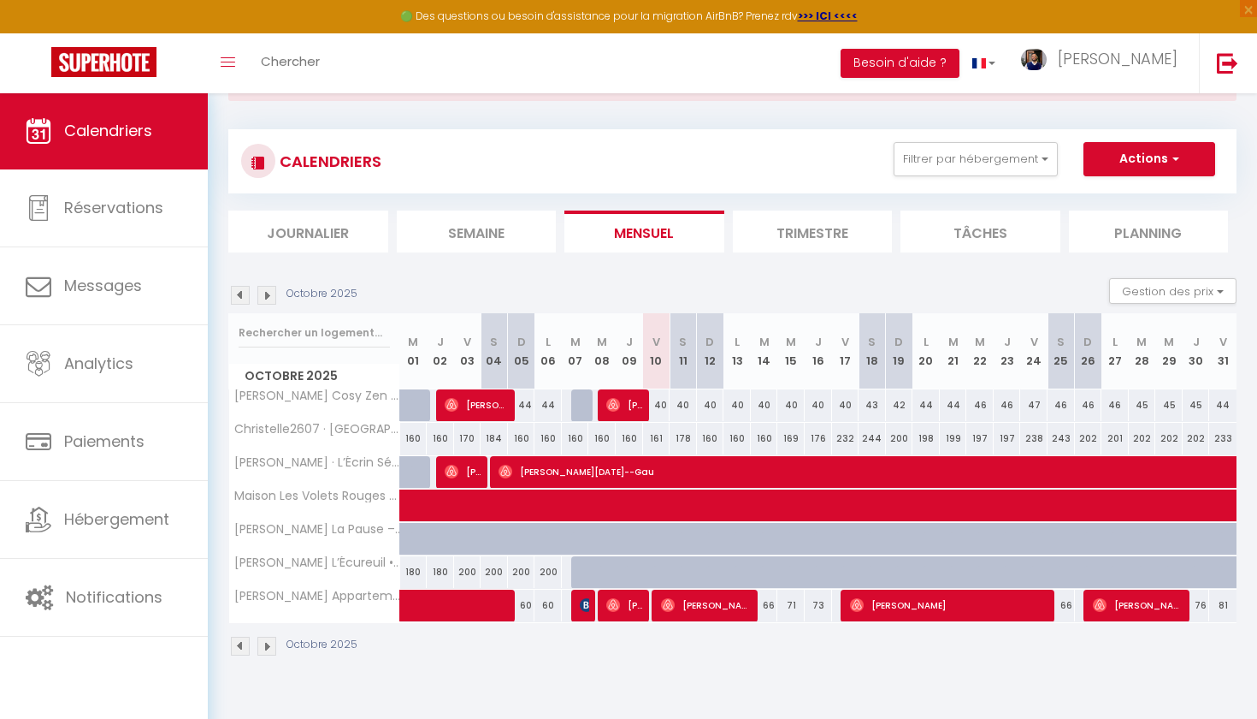
click at [664, 610] on img at bounding box center [668, 605] width 14 height 14
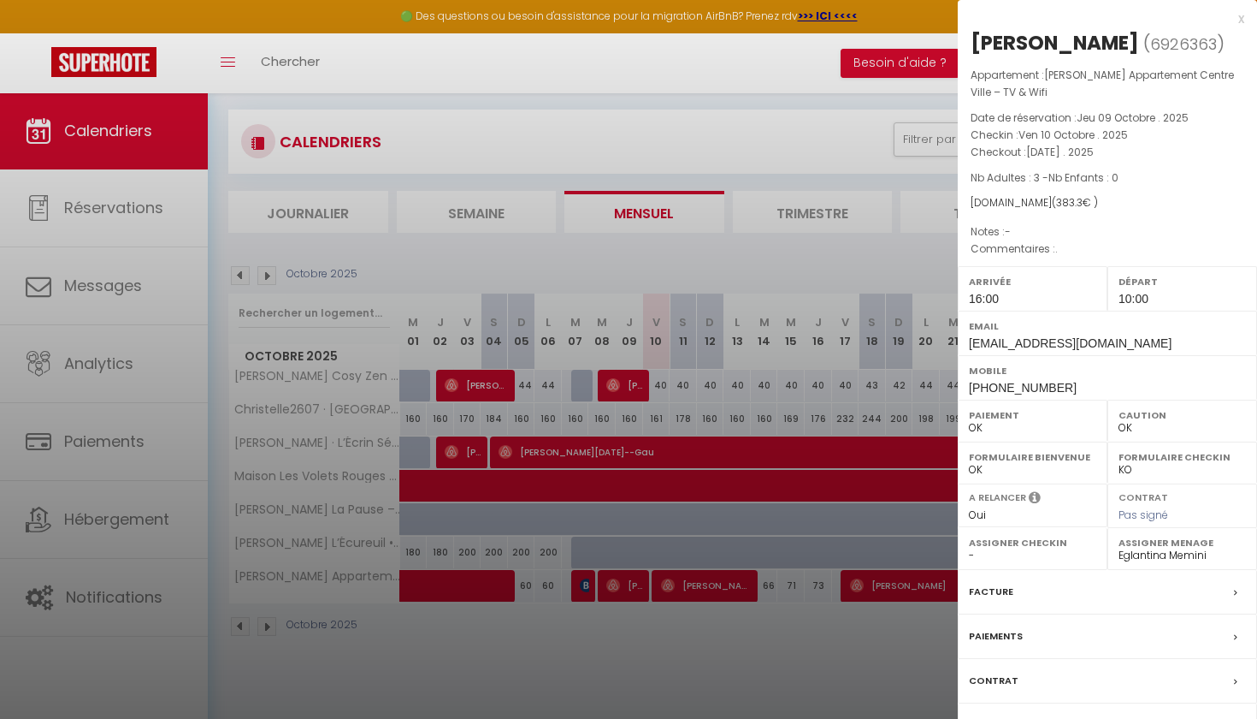
scroll to position [92, 0]
click at [1120, 677] on div "Contrat" at bounding box center [1107, 681] width 299 height 44
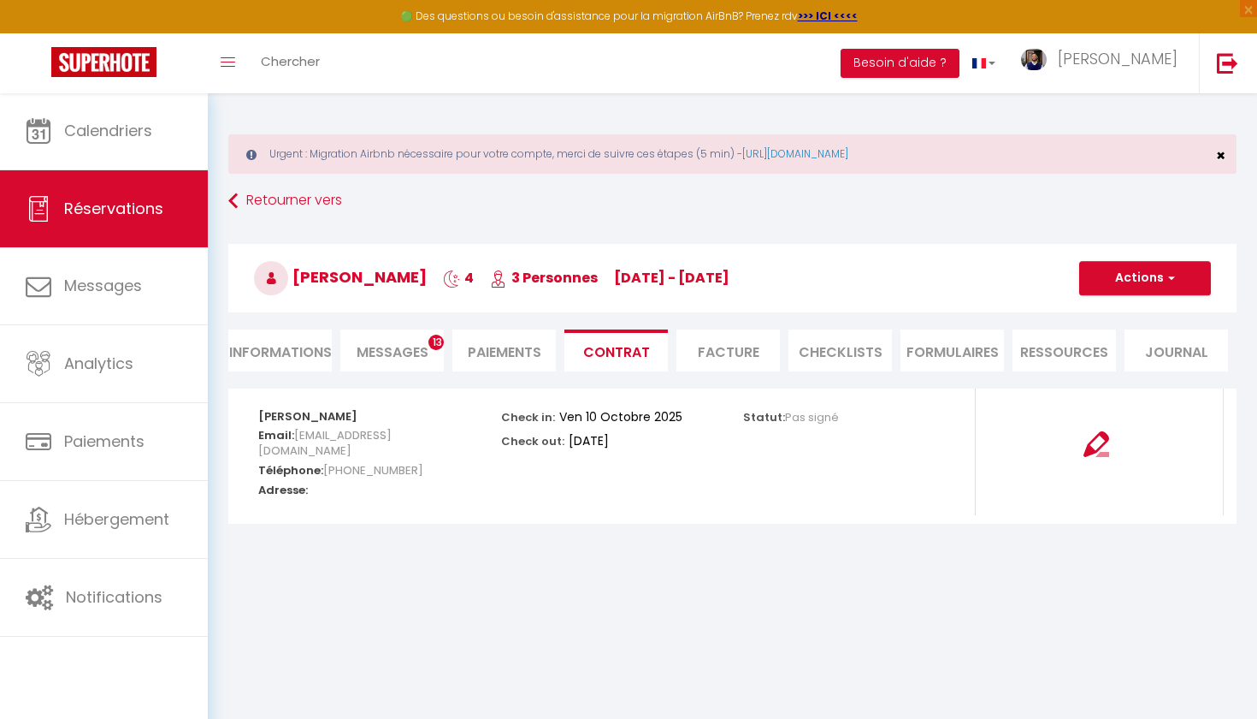
click at [1222, 153] on span "×" at bounding box center [1220, 155] width 9 height 21
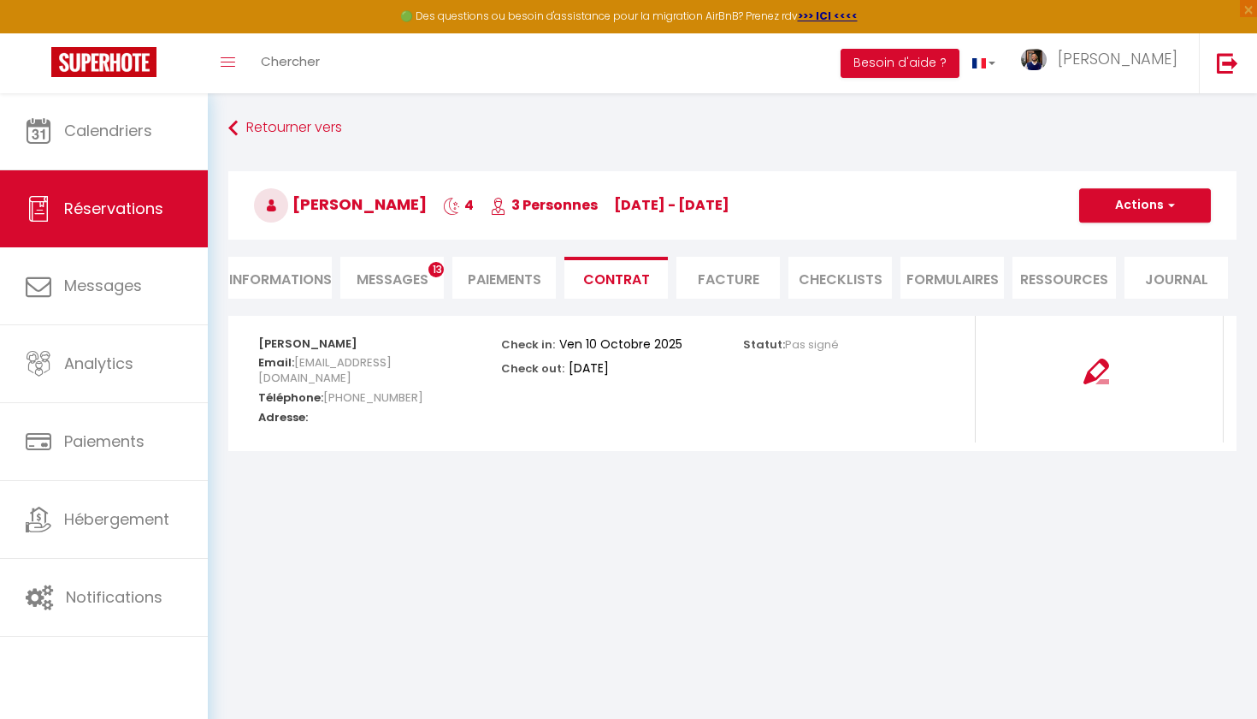
click at [1073, 287] on li "Ressources" at bounding box center [1064, 278] width 103 height 42
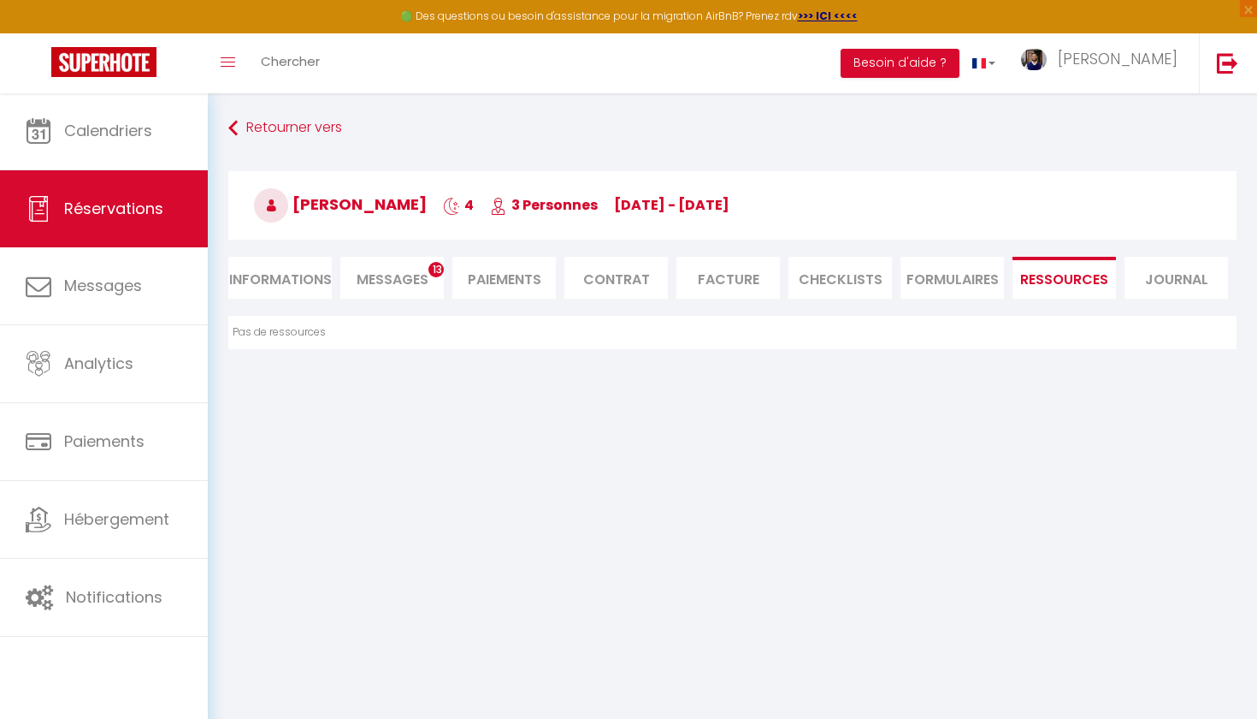
click at [939, 275] on li "FORMULAIRES" at bounding box center [952, 278] width 103 height 42
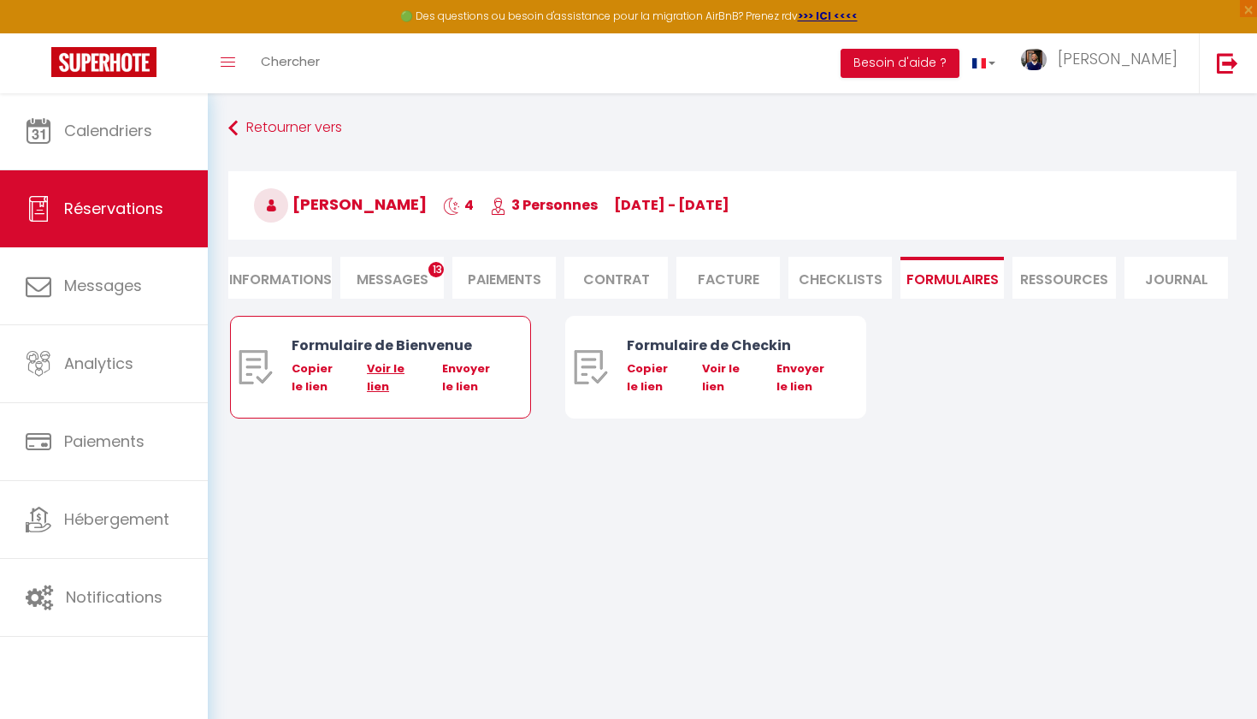
click at [382, 369] on link "Voir le lien" at bounding box center [386, 376] width 38 height 33
click at [719, 370] on link "Voir le lien" at bounding box center [721, 376] width 38 height 33
click at [1065, 275] on li "Ressources" at bounding box center [1064, 278] width 103 height 42
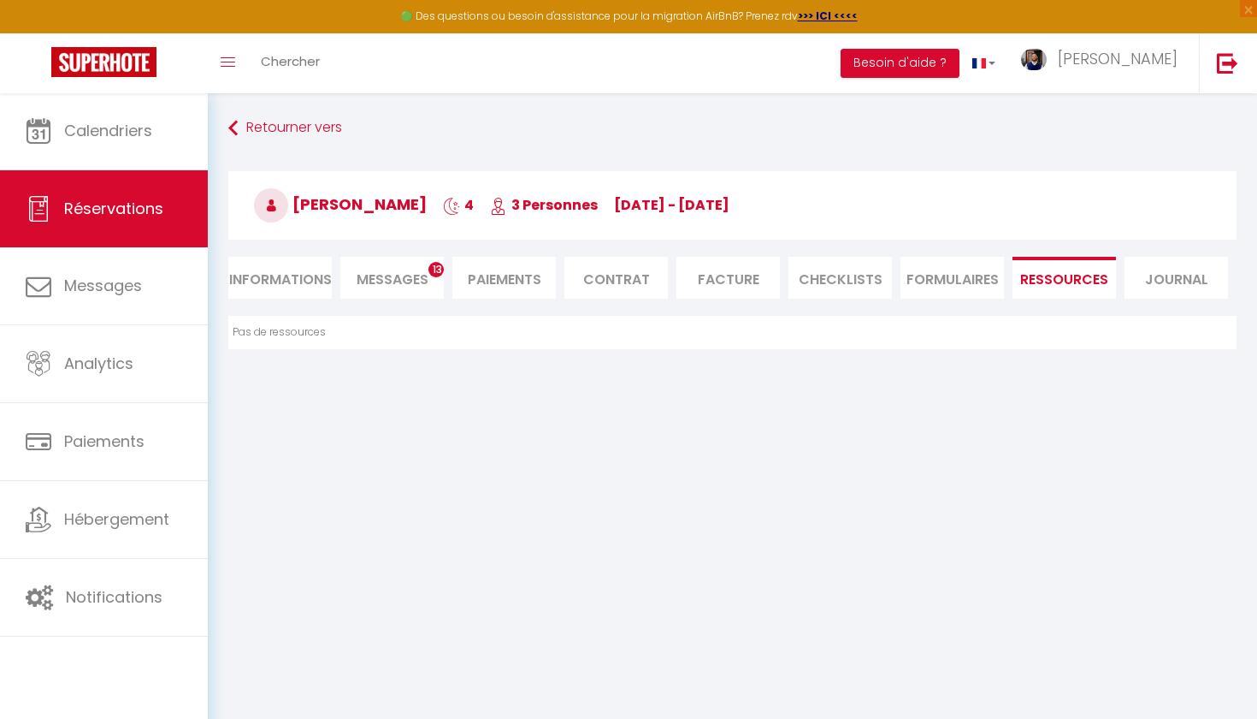
click at [1138, 281] on li "Journal" at bounding box center [1176, 278] width 103 height 42
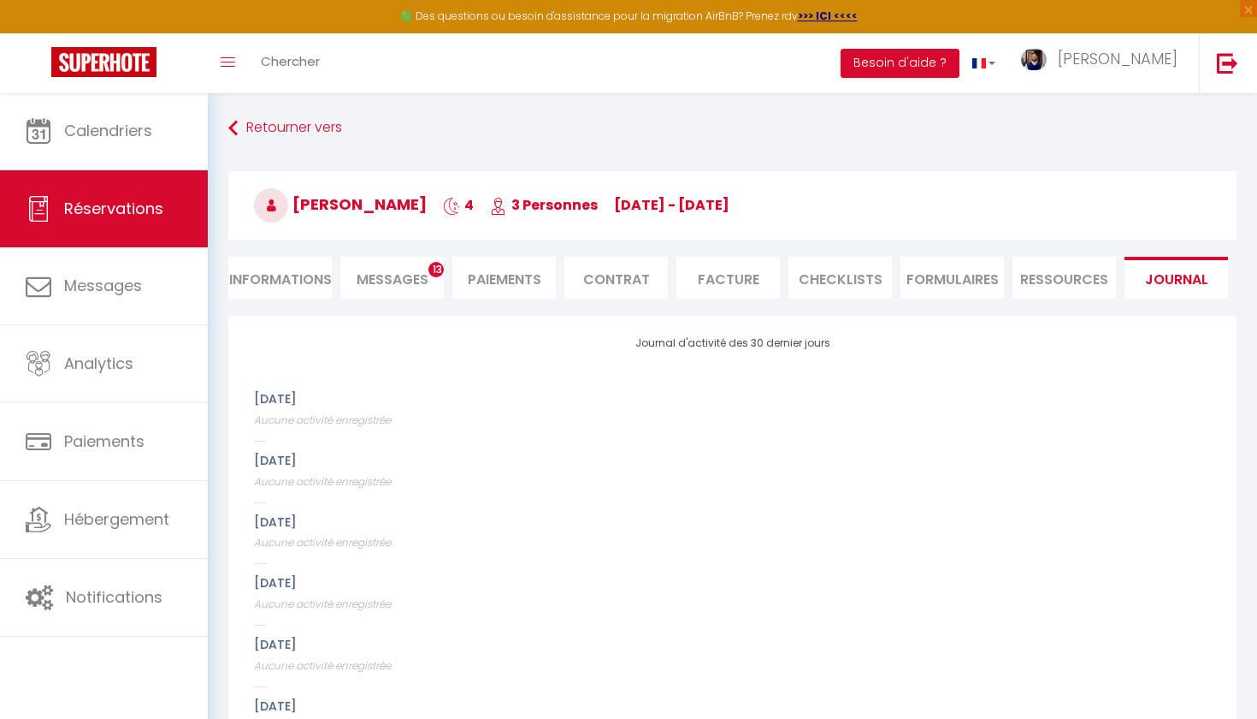
click at [843, 275] on li "CHECKLISTS" at bounding box center [840, 278] width 103 height 42
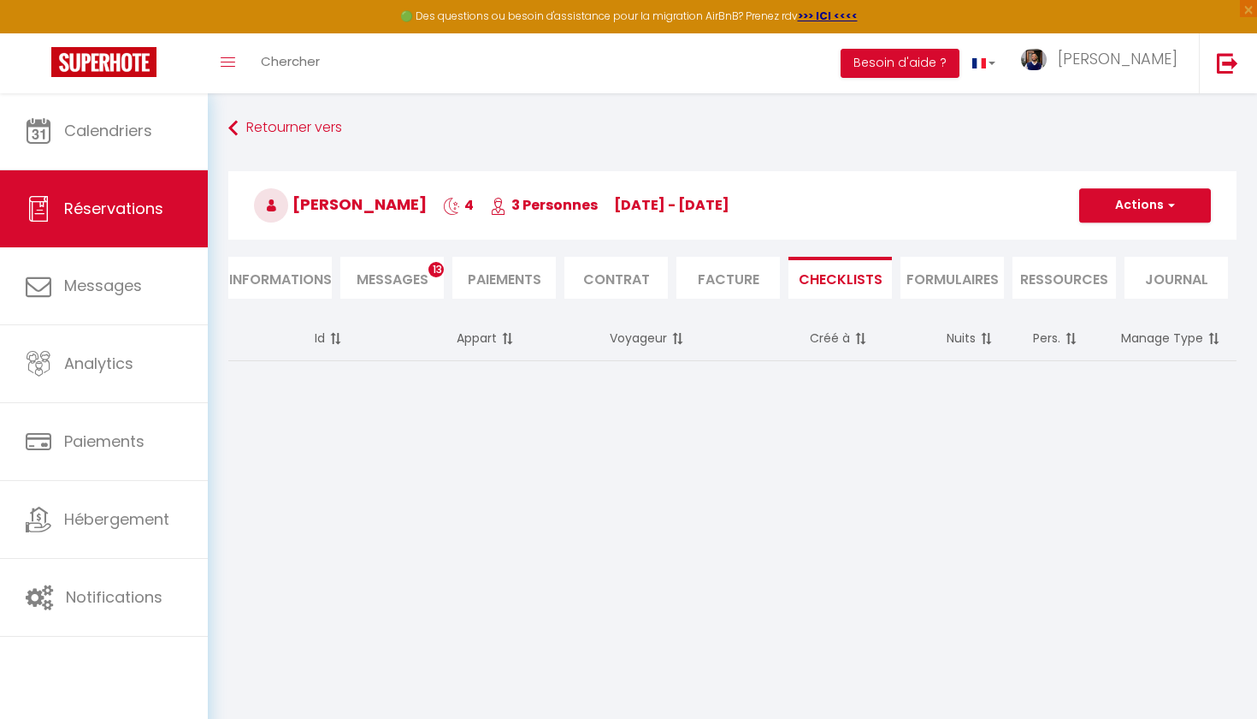
click at [734, 281] on li "Facture" at bounding box center [728, 278] width 103 height 42
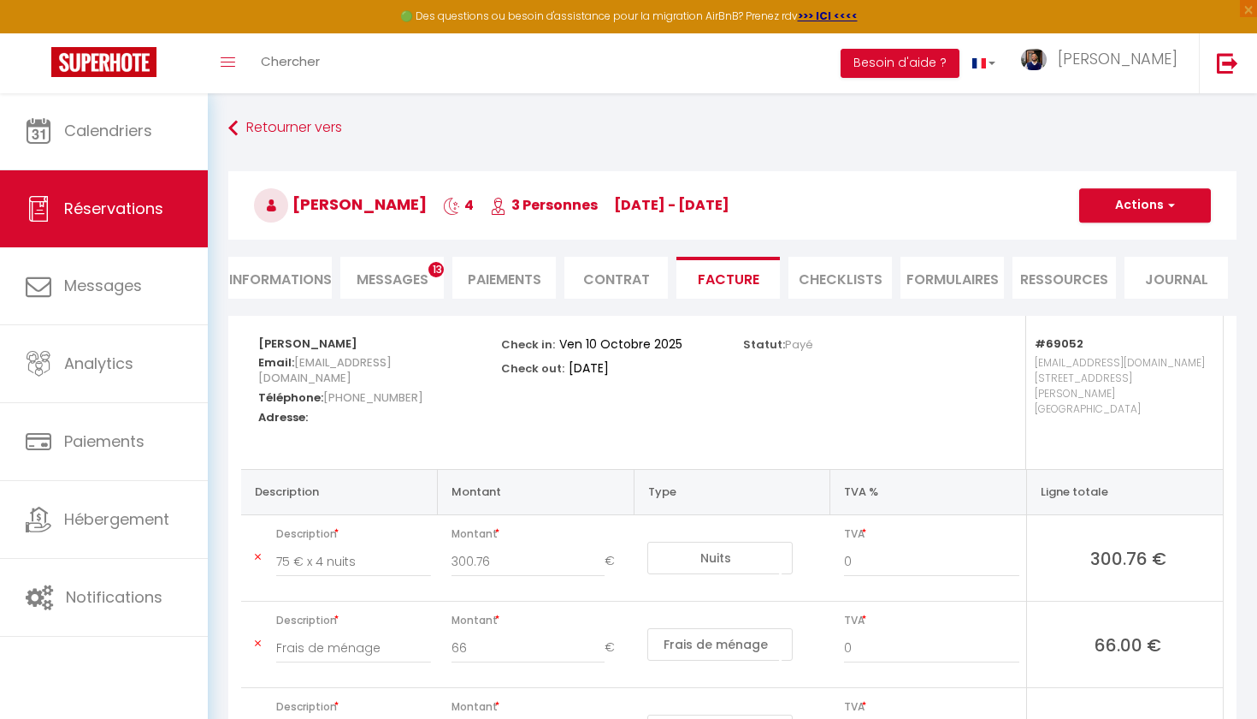
click at [610, 292] on li "Contrat" at bounding box center [616, 278] width 103 height 42
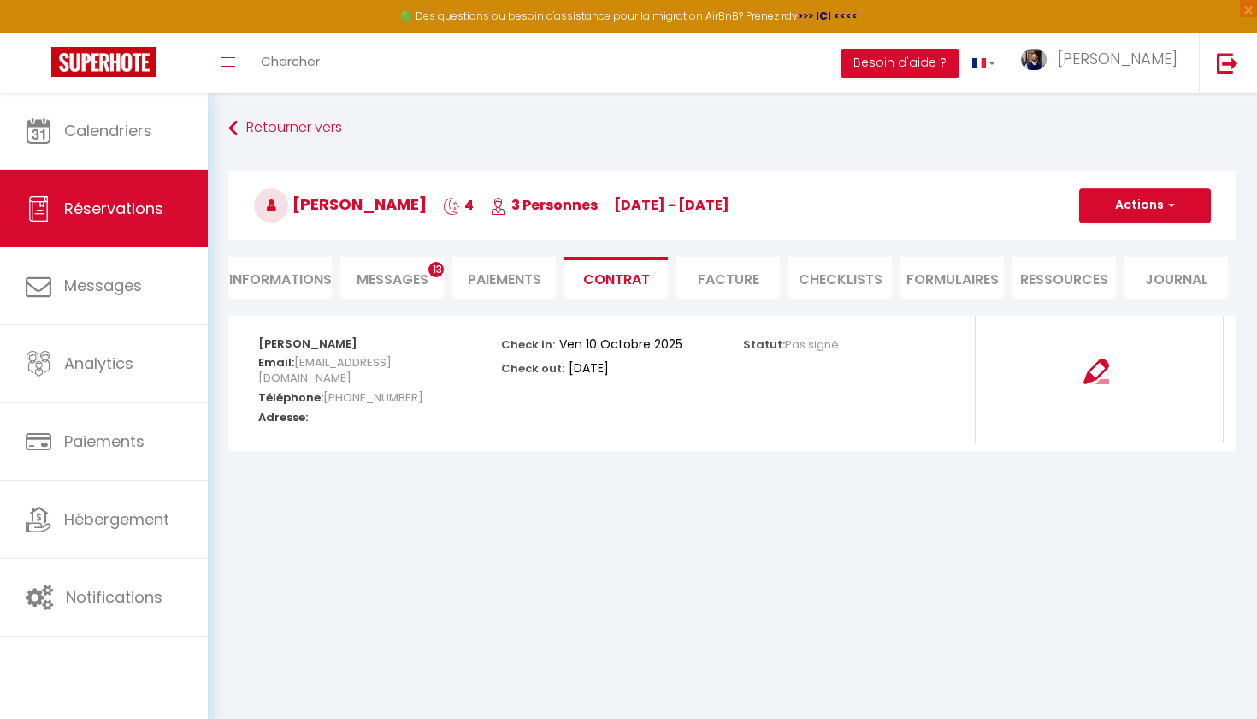
click at [488, 280] on li "Paiements" at bounding box center [503, 278] width 103 height 42
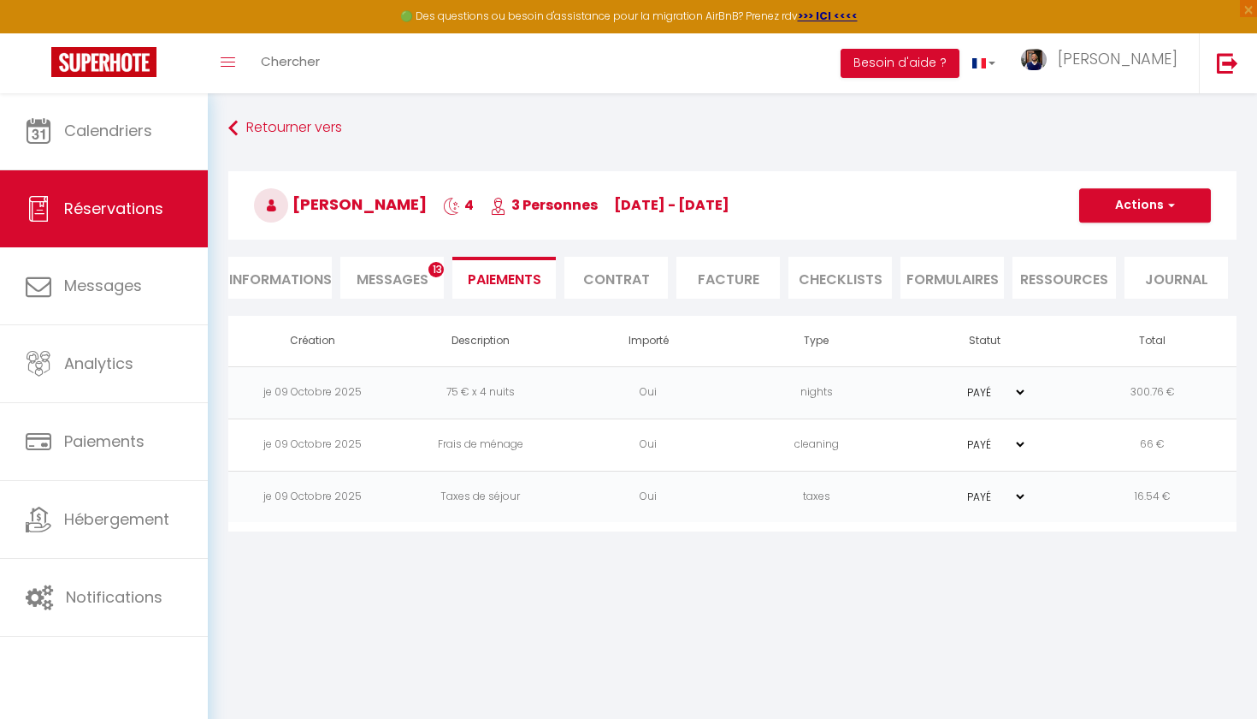
click at [405, 281] on span "Messages" at bounding box center [393, 279] width 72 height 20
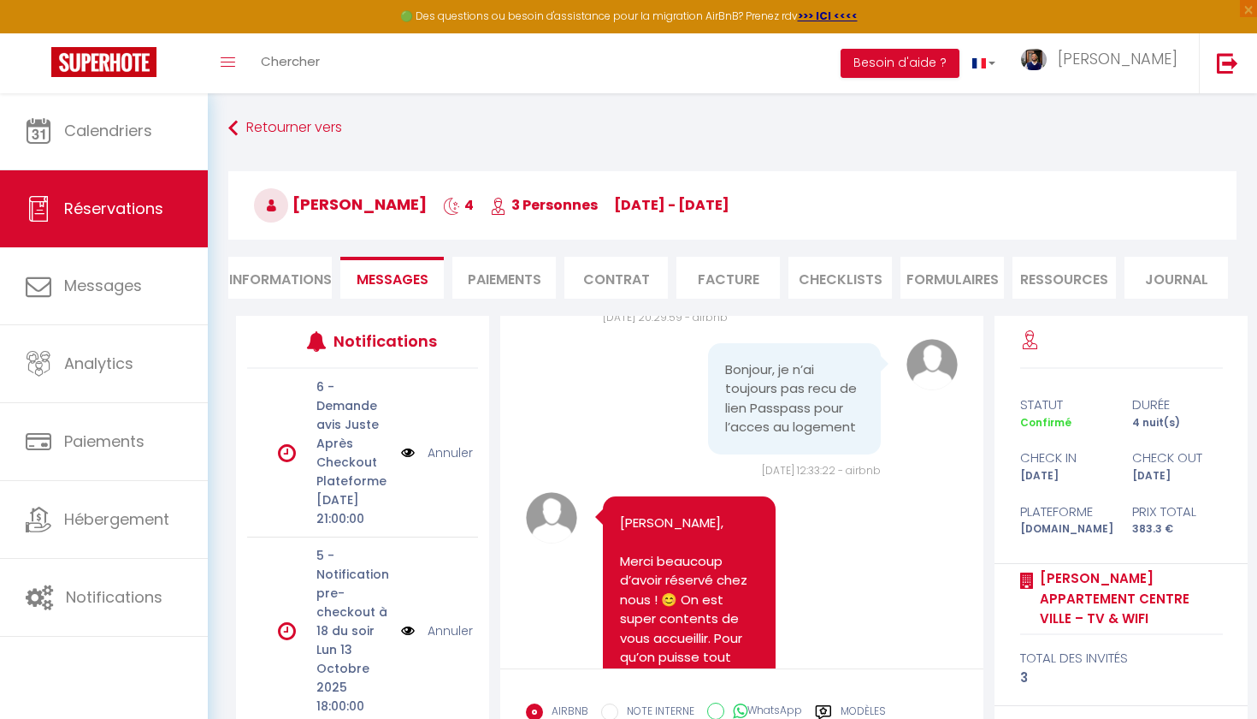
scroll to position [5624, 0]
click at [1081, 292] on li "Ressources" at bounding box center [1064, 278] width 103 height 42
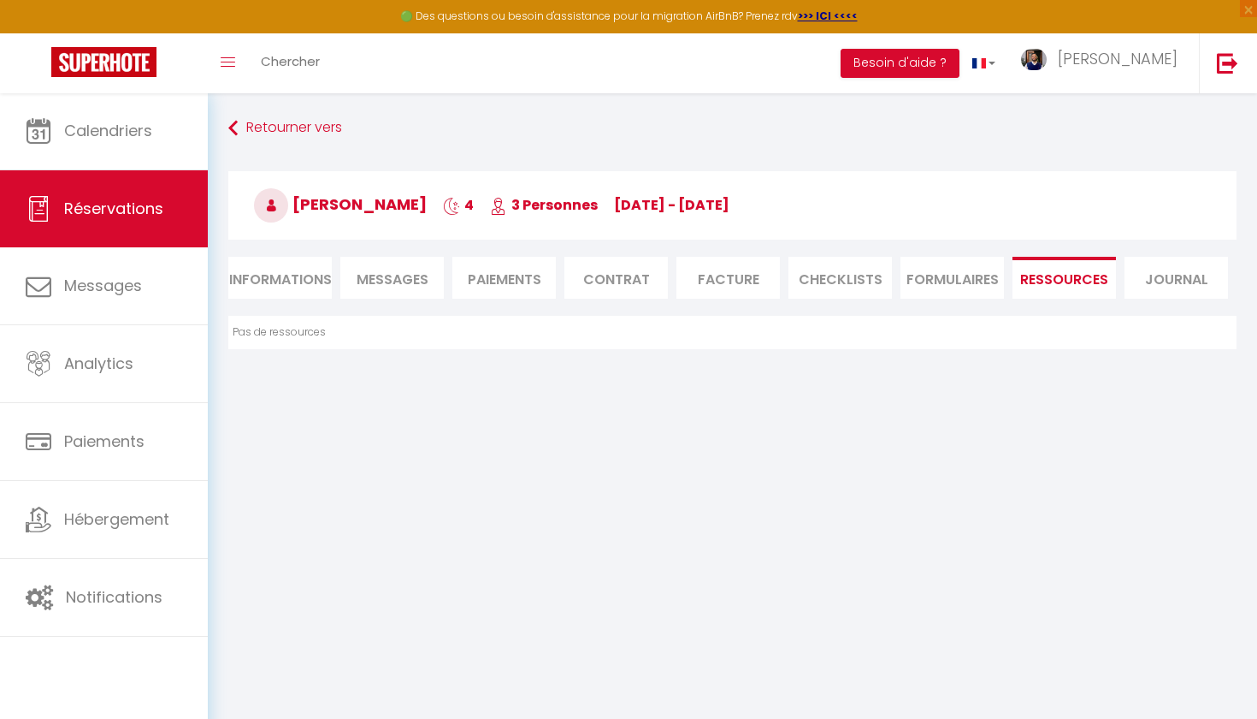
click at [946, 270] on li "FORMULAIRES" at bounding box center [952, 278] width 103 height 42
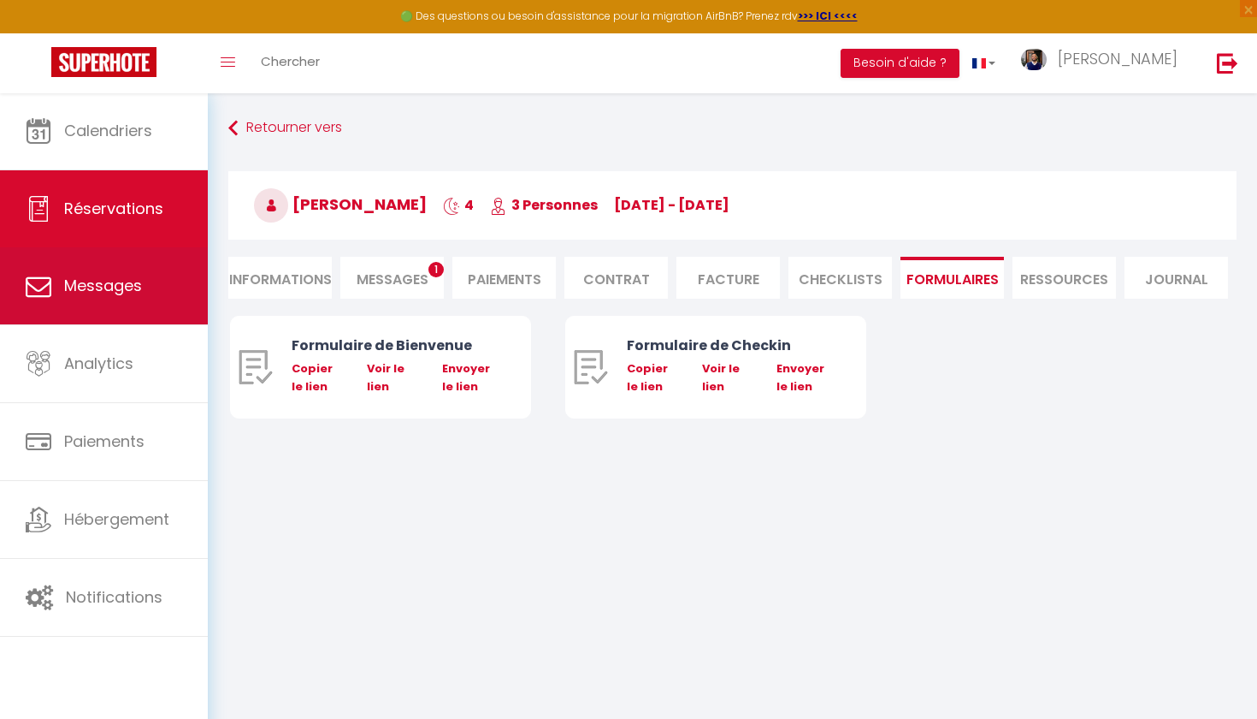
click at [180, 276] on link "Messages" at bounding box center [104, 285] width 208 height 77
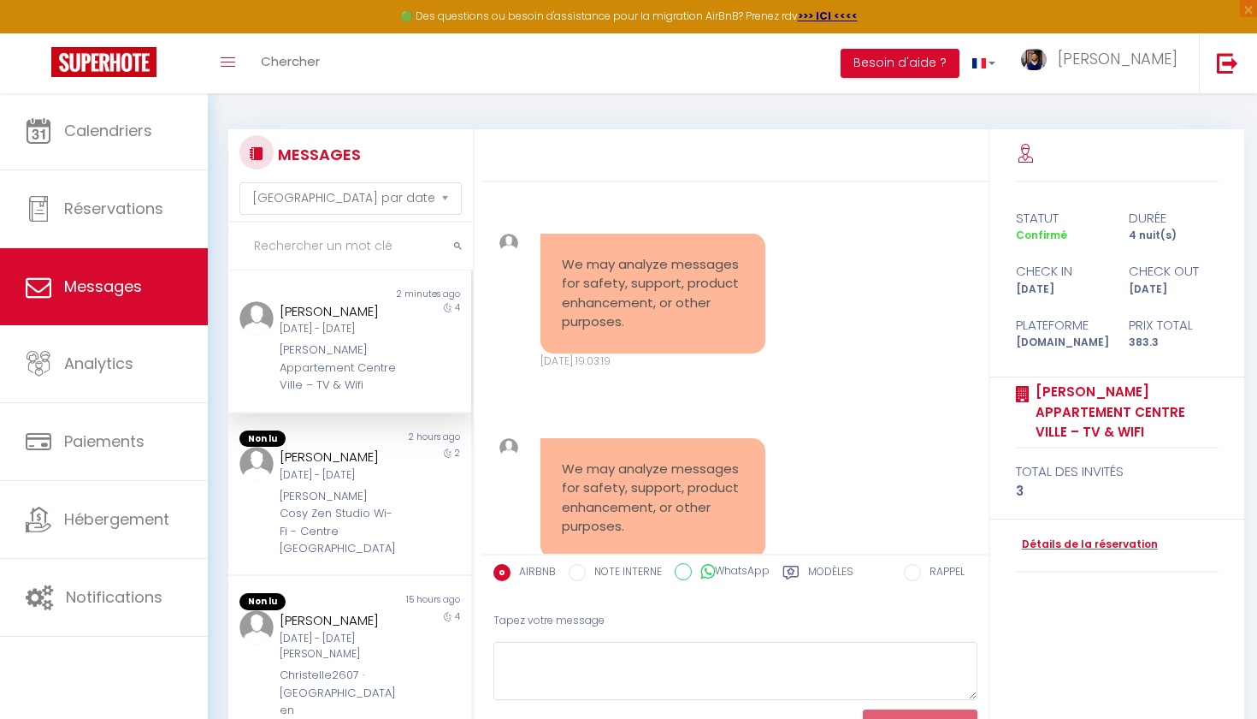
scroll to position [7168, 0]
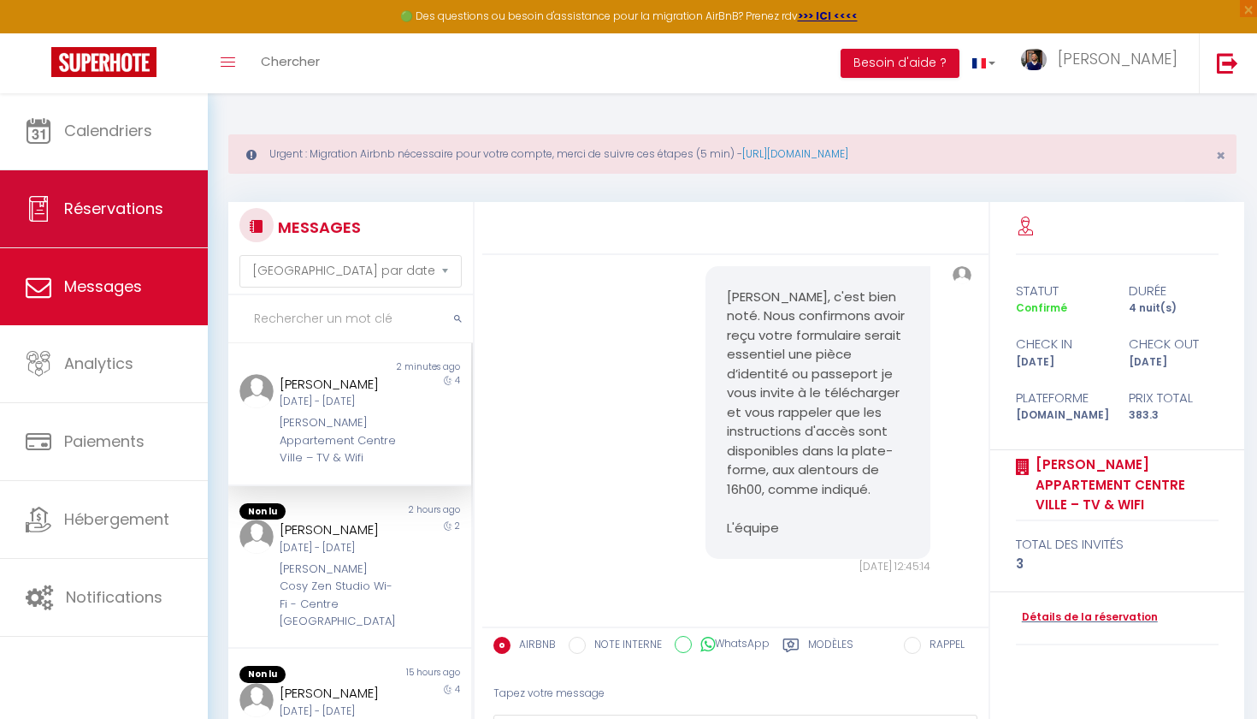
click at [122, 178] on link "Réservations" at bounding box center [104, 208] width 208 height 77
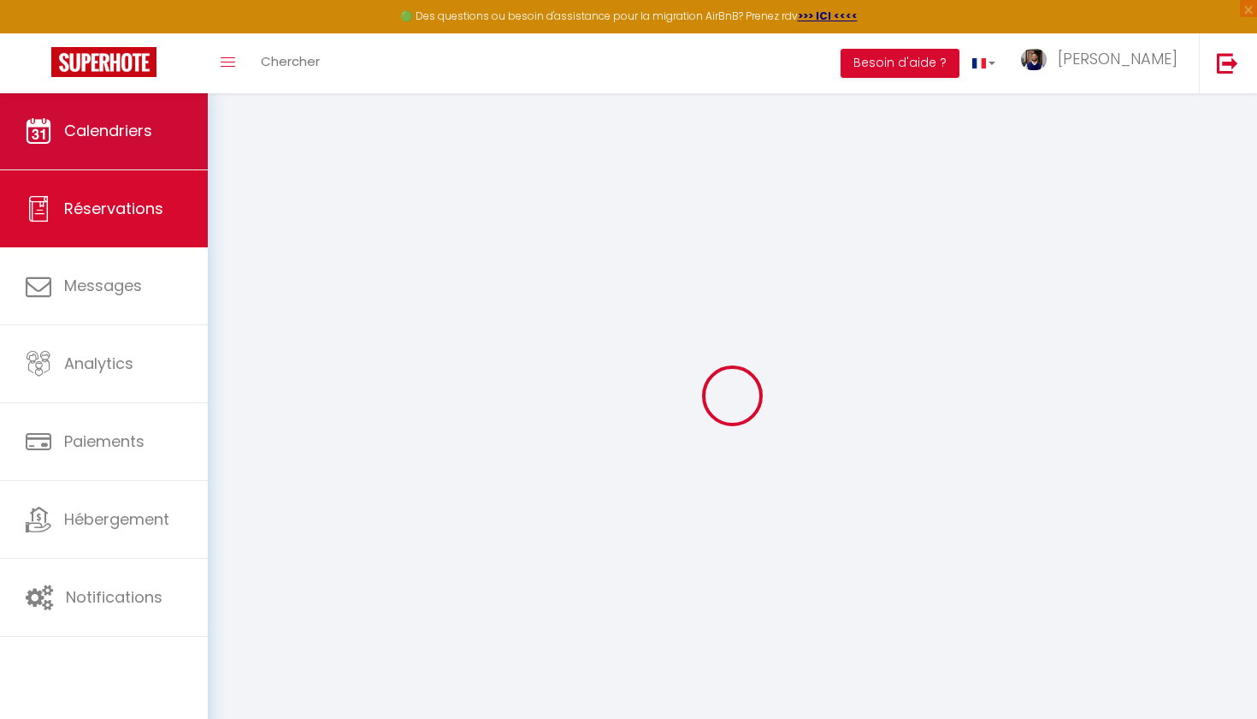
click at [122, 161] on link "Calendriers" at bounding box center [104, 130] width 208 height 77
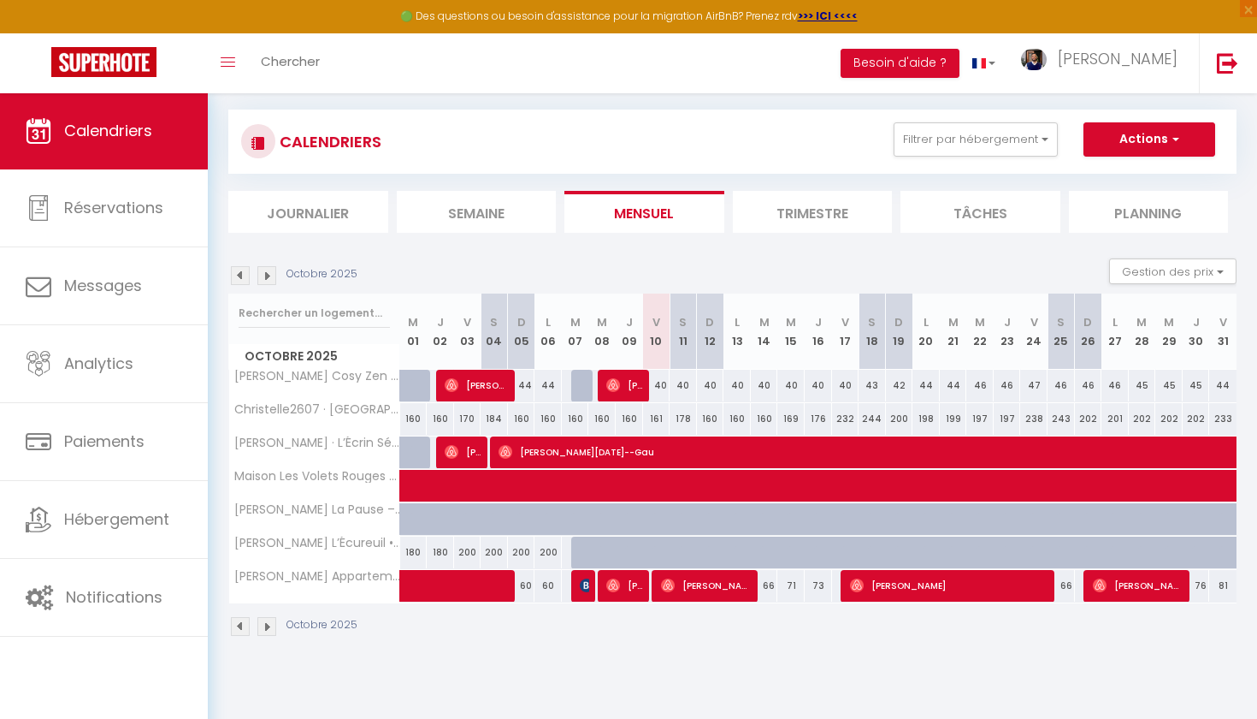
scroll to position [92, 0]
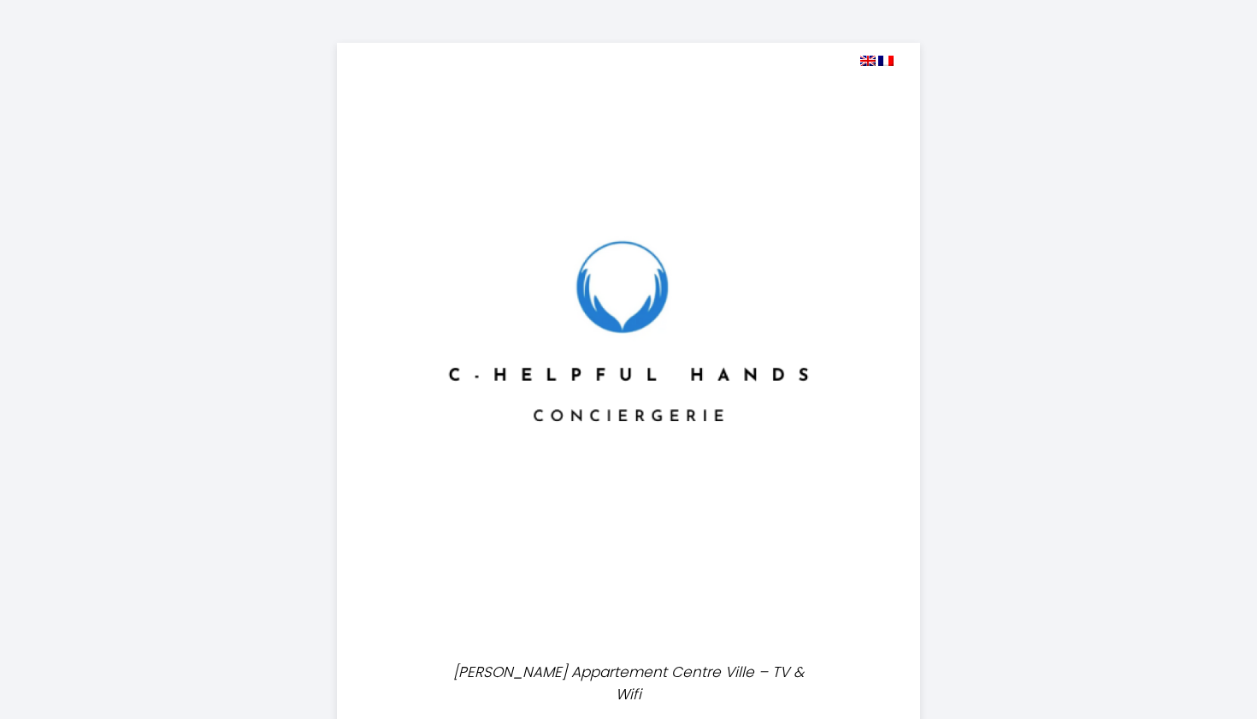
select select
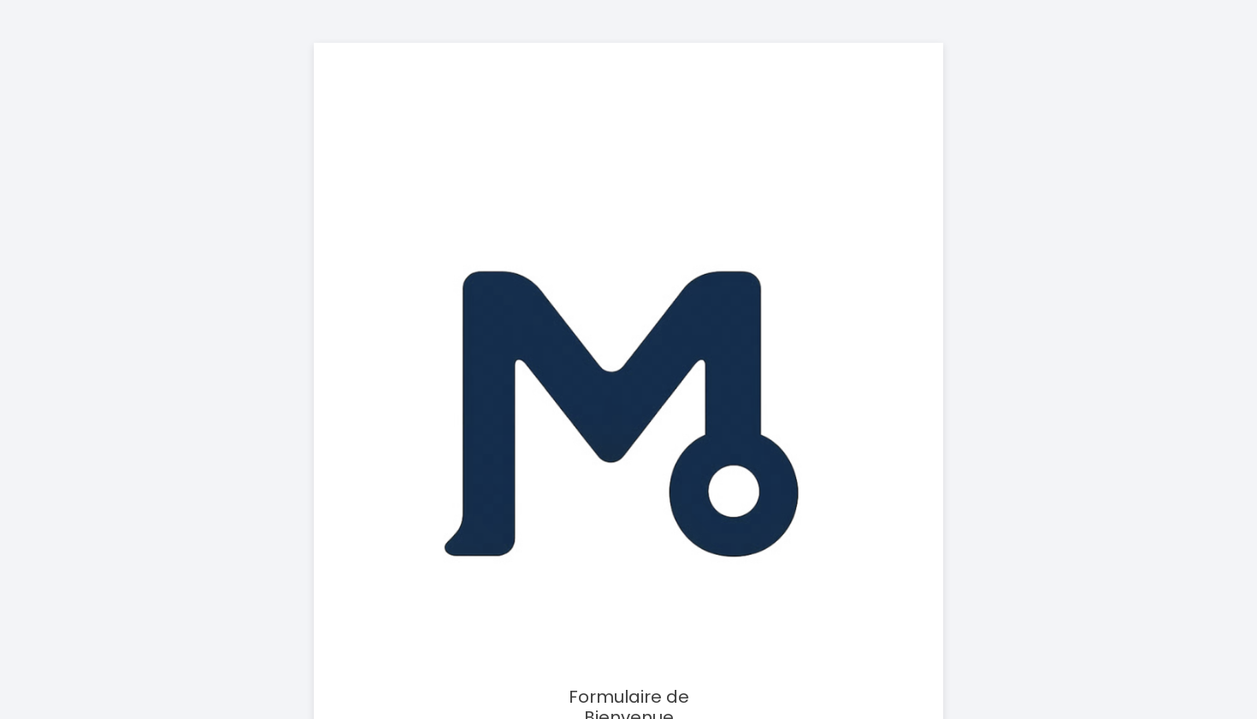
select select
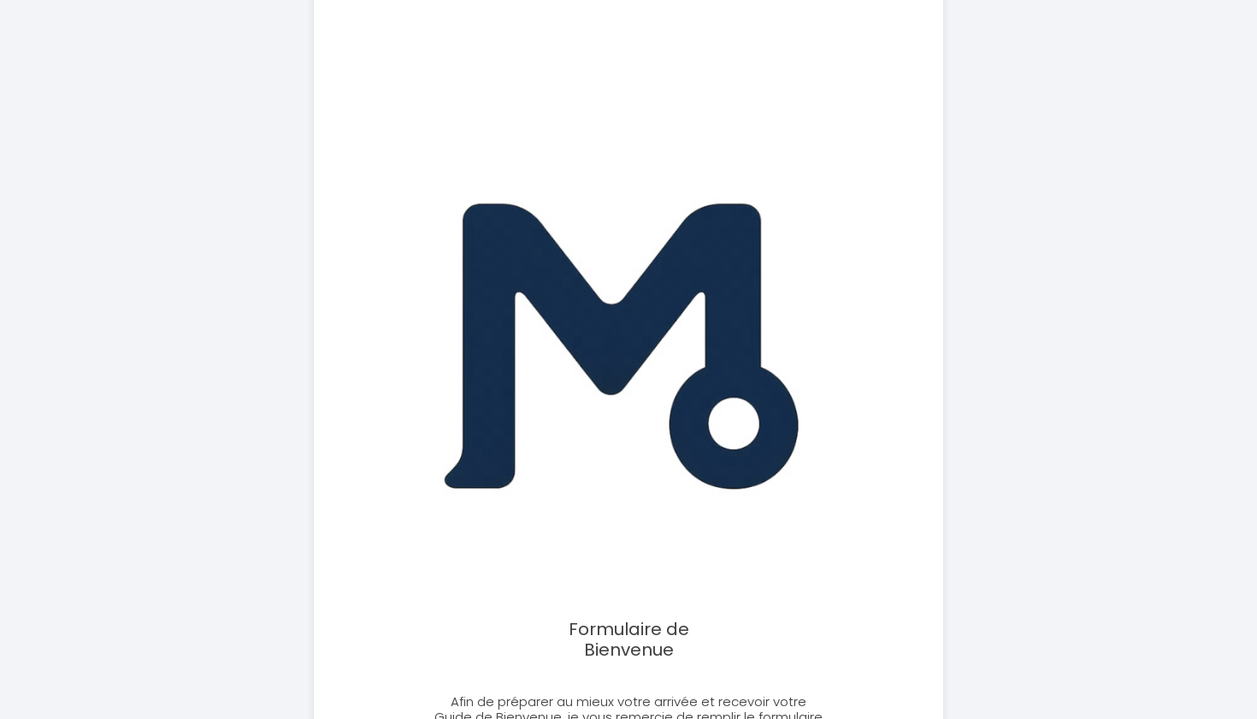
scroll to position [14, 0]
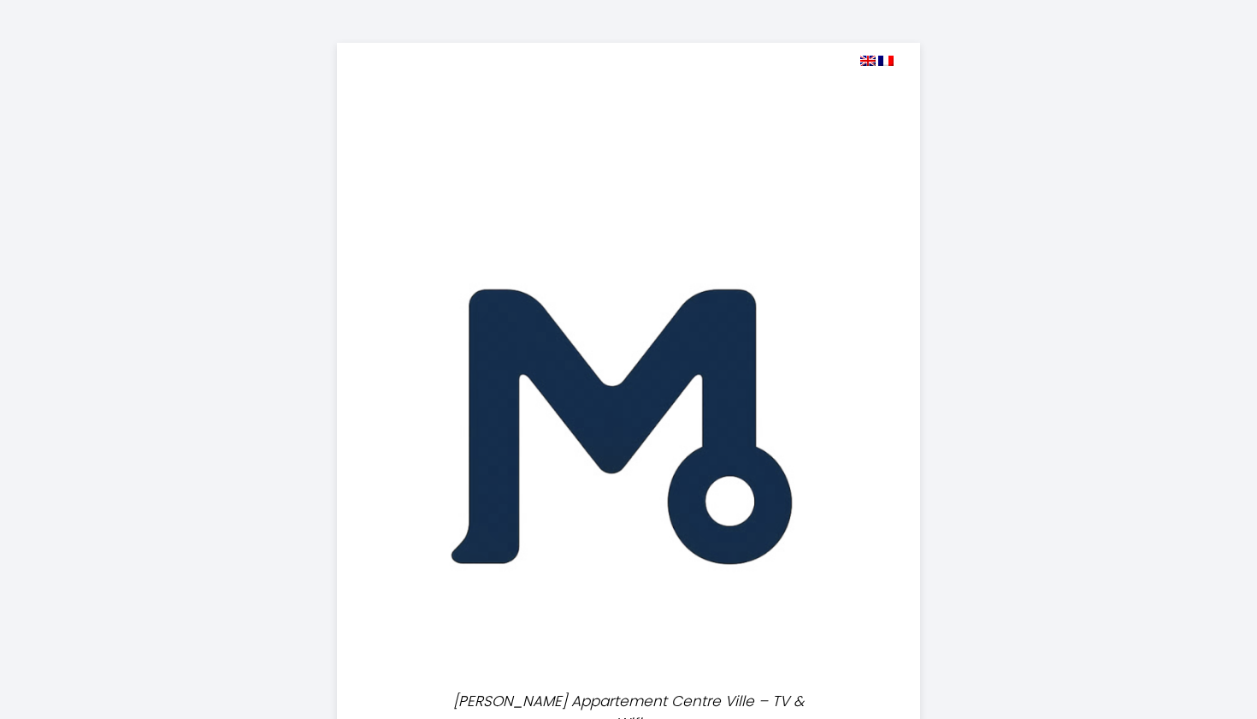
select select "10:00"
